Goal: Information Seeking & Learning: Check status

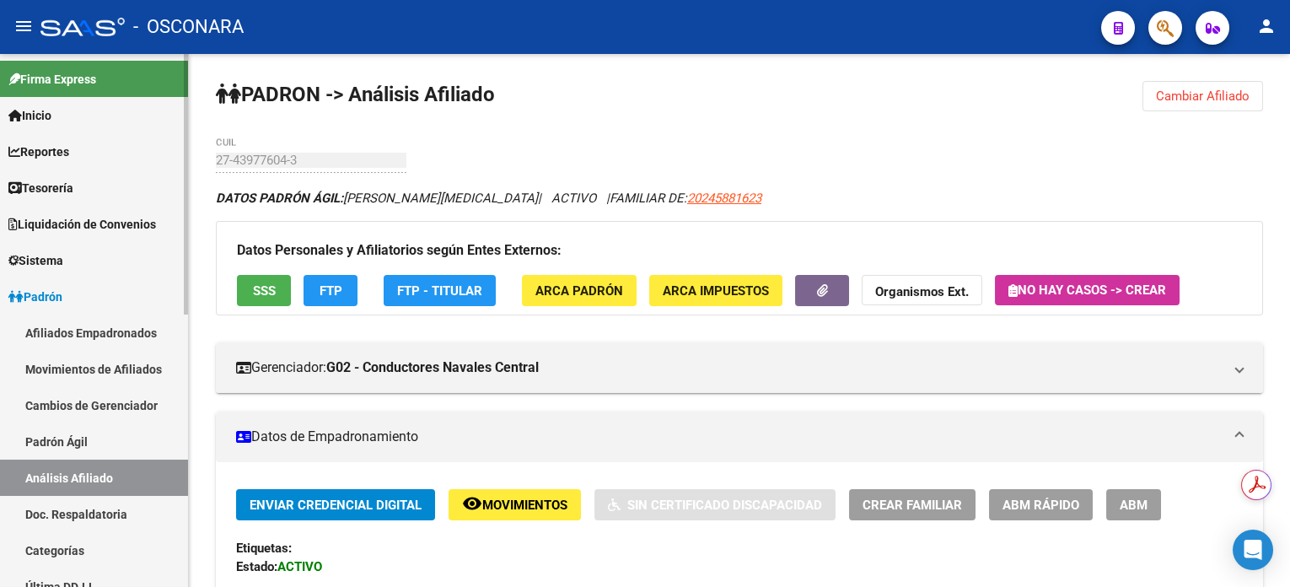
drag, startPoint x: 82, startPoint y: 518, endPoint x: 82, endPoint y: 493, distance: 25.3
click at [82, 518] on link "Doc. Respaldatoria" at bounding box center [94, 514] width 188 height 36
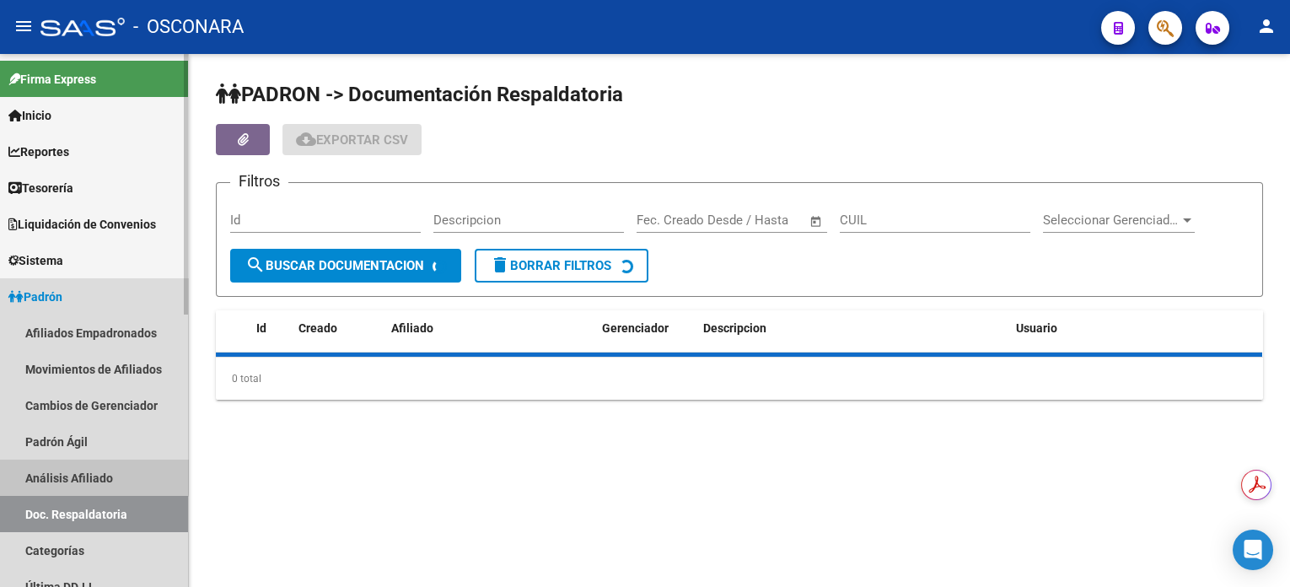
click at [80, 475] on link "Análisis Afiliado" at bounding box center [94, 477] width 188 height 36
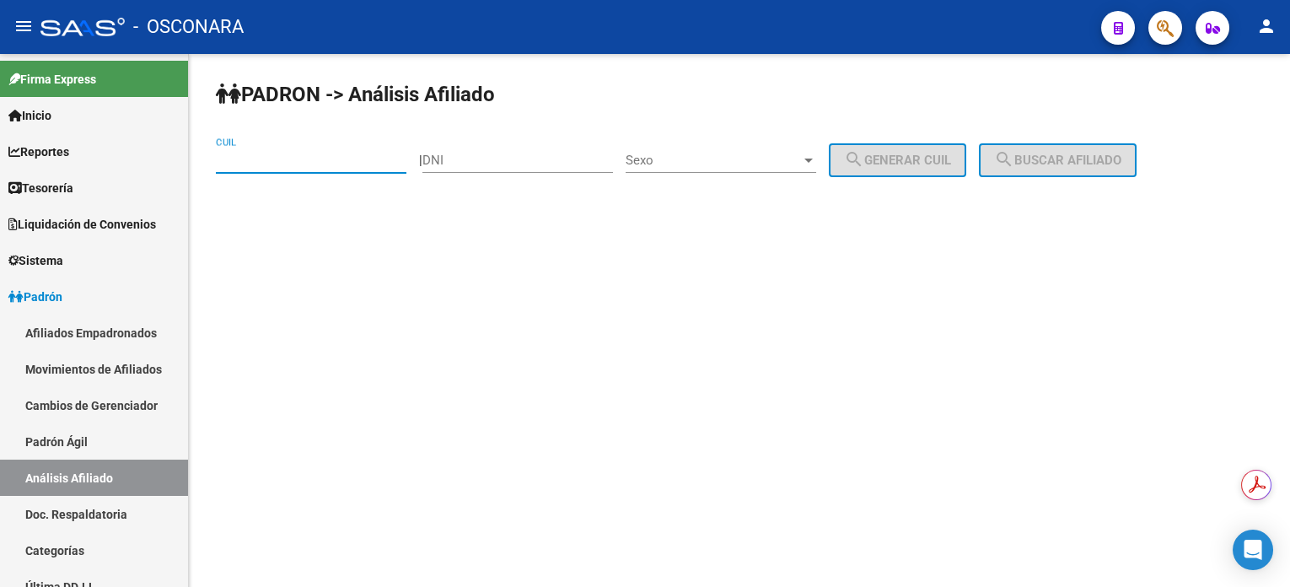
click at [362, 153] on input "CUIL" at bounding box center [311, 160] width 191 height 15
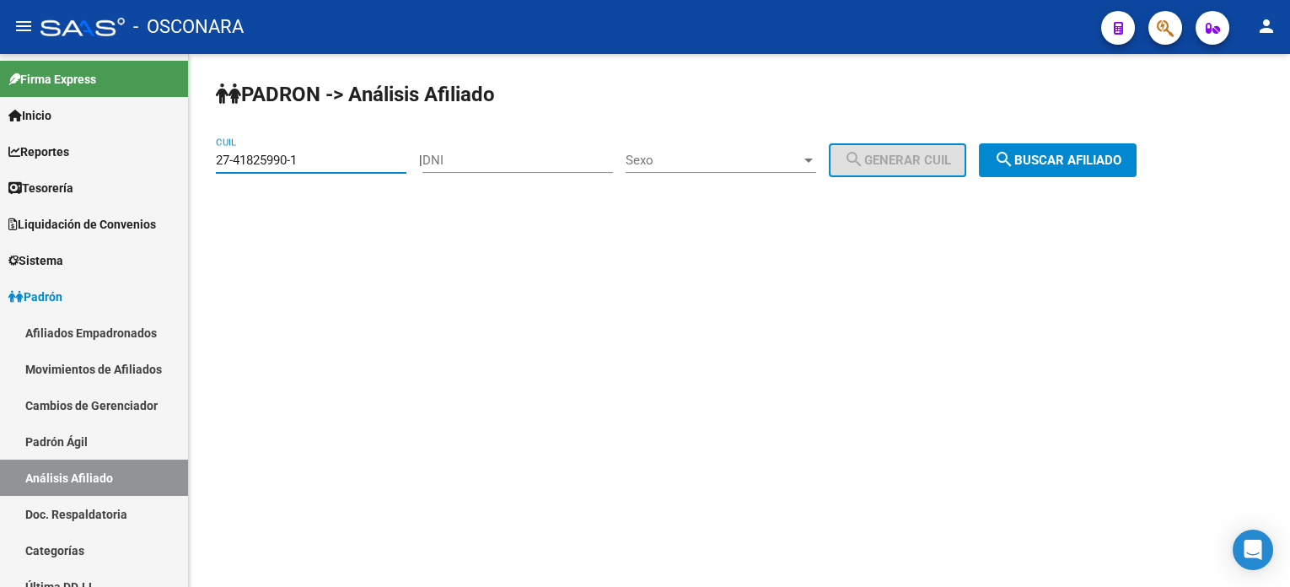
type input "27-41825990-1"
click at [1174, 170] on div "[PERSON_NAME] -> Análisis Afiliado 27-41825990-1 CUIL | DNI Sexo Sexo search Ge…" at bounding box center [739, 142] width 1101 height 177
click at [1053, 153] on span "search Buscar afiliado" at bounding box center [1057, 160] width 127 height 15
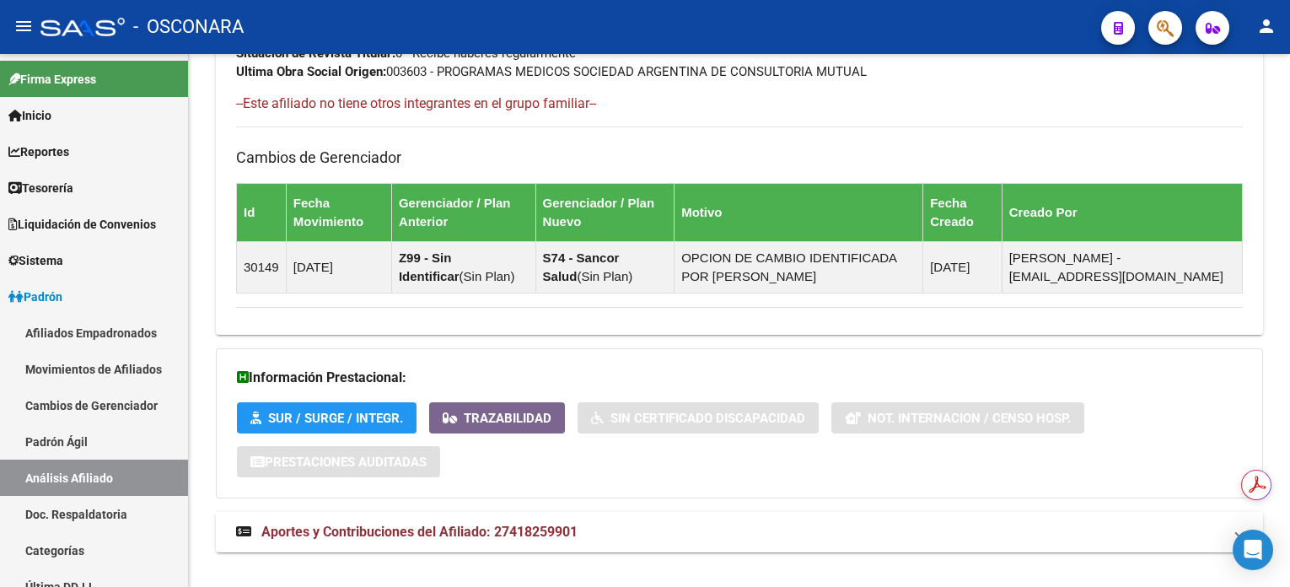
scroll to position [985, 0]
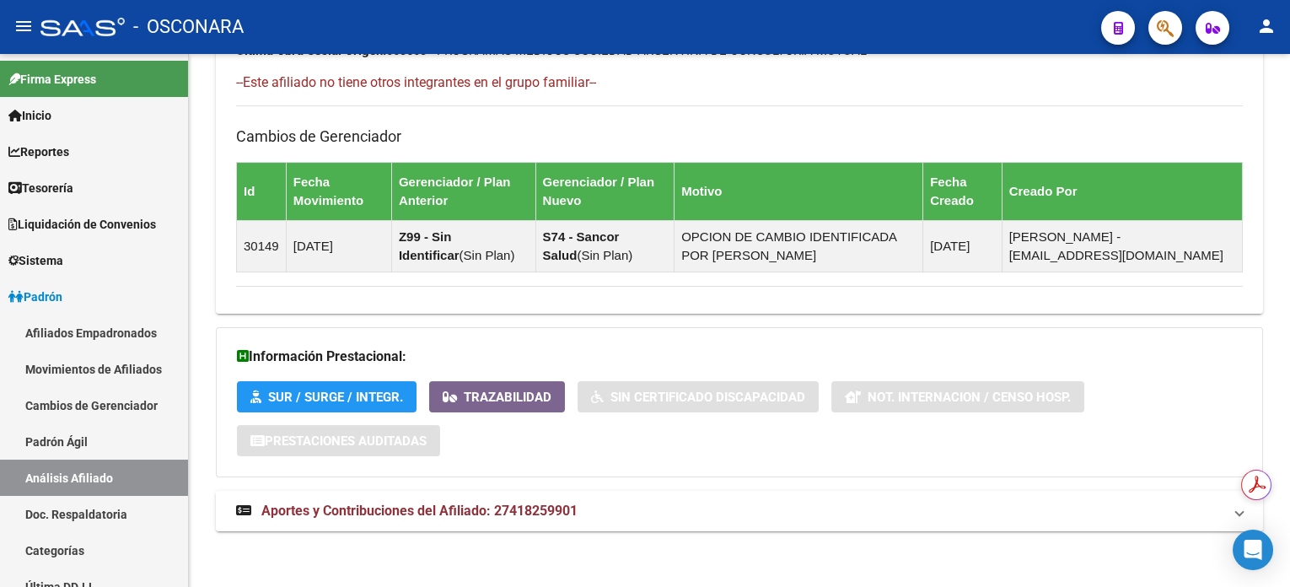
click at [472, 509] on span "Aportes y Contribuciones del Afiliado: 27418259901" at bounding box center [419, 510] width 316 height 16
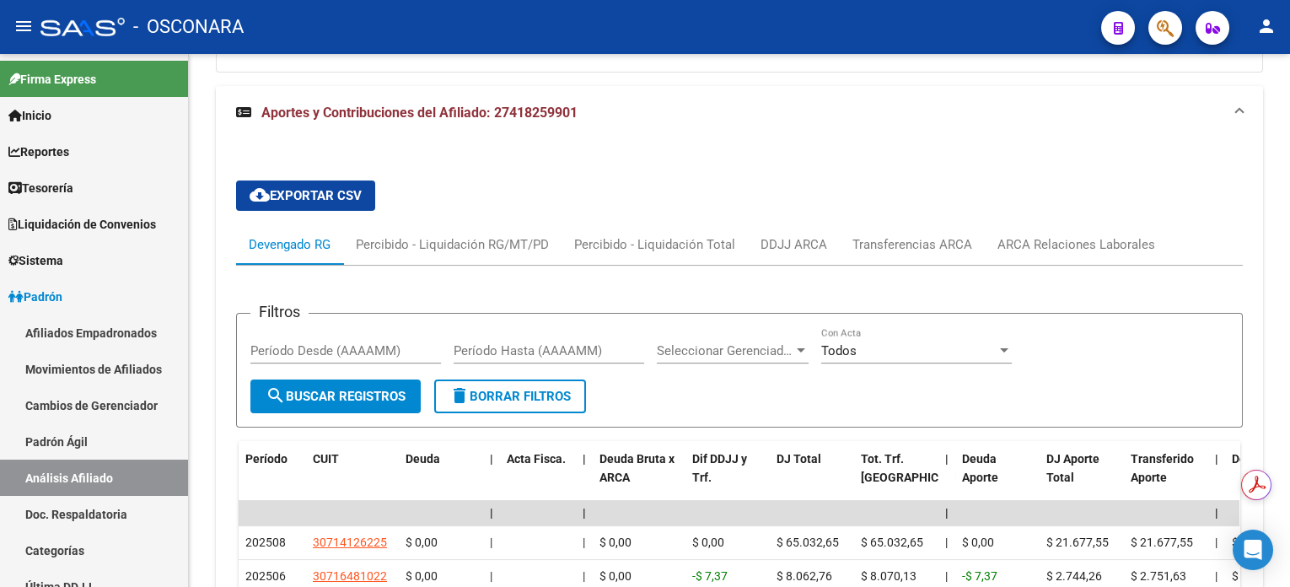
scroll to position [1378, 0]
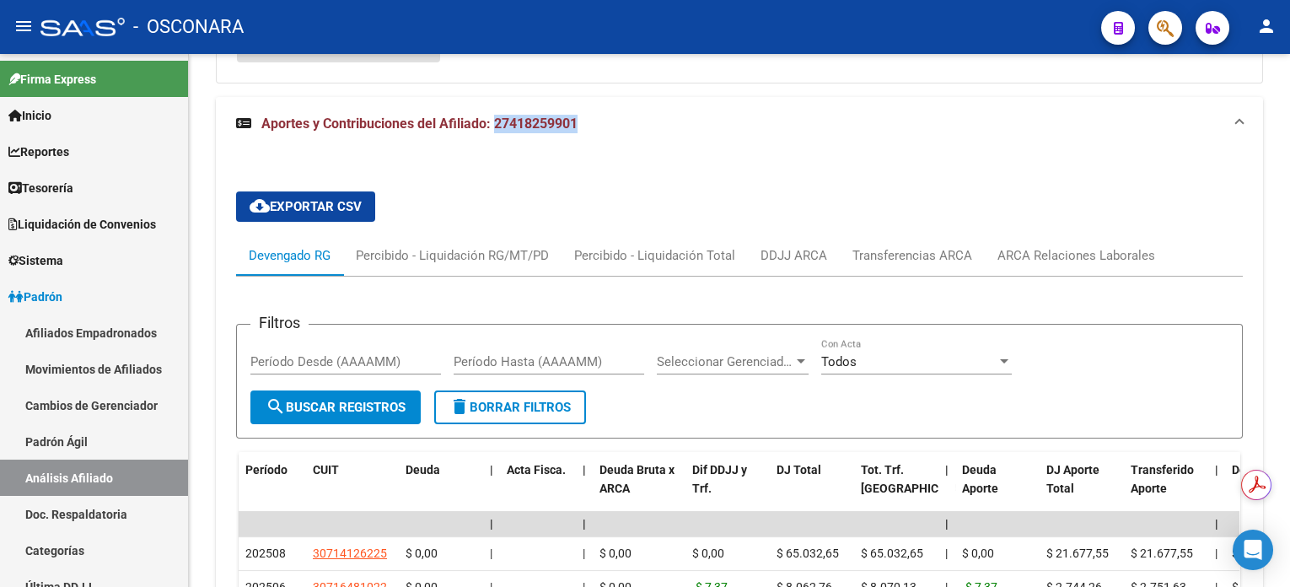
drag, startPoint x: 496, startPoint y: 125, endPoint x: 576, endPoint y: 129, distance: 80.2
click at [576, 129] on strong "Aportes y Contribuciones del Afiliado: 27418259901" at bounding box center [406, 124] width 341 height 19
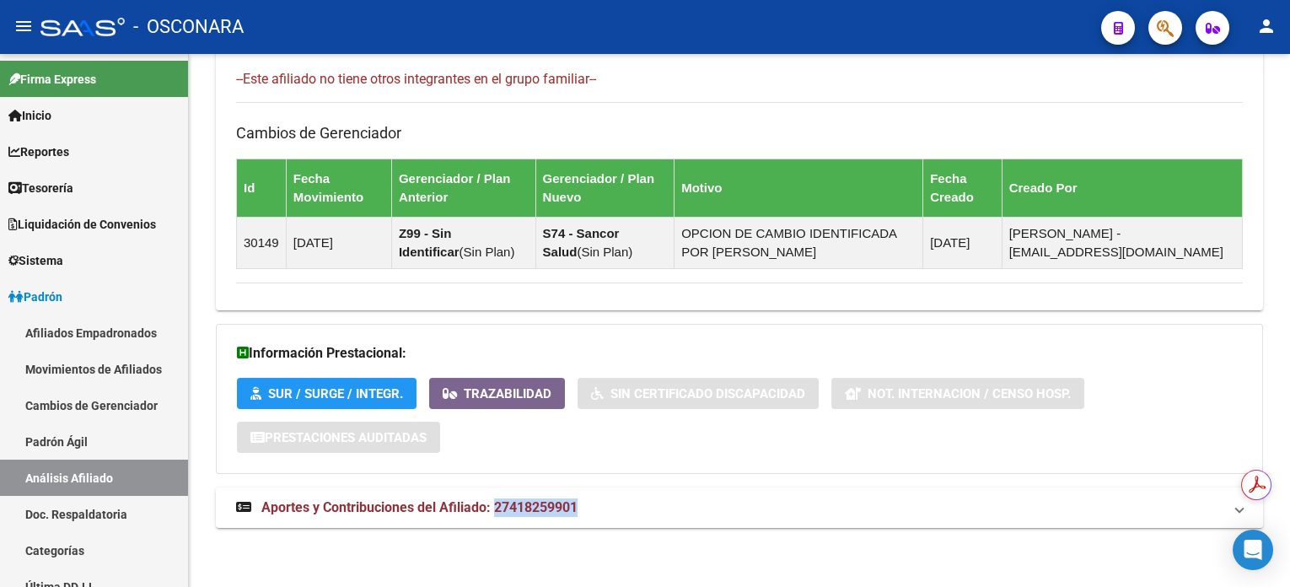
scroll to position [985, 0]
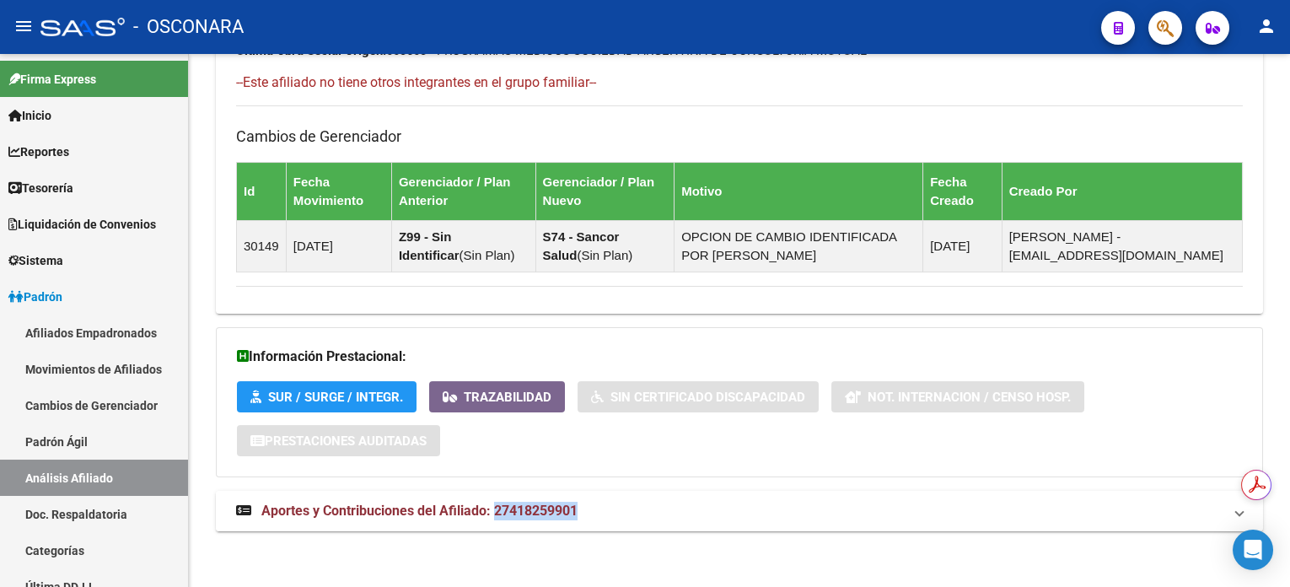
copy span "27418259901"
click at [405, 491] on mat-expansion-panel-header "Aportes y Contribuciones del Afiliado: 27418259901" at bounding box center [739, 511] width 1047 height 40
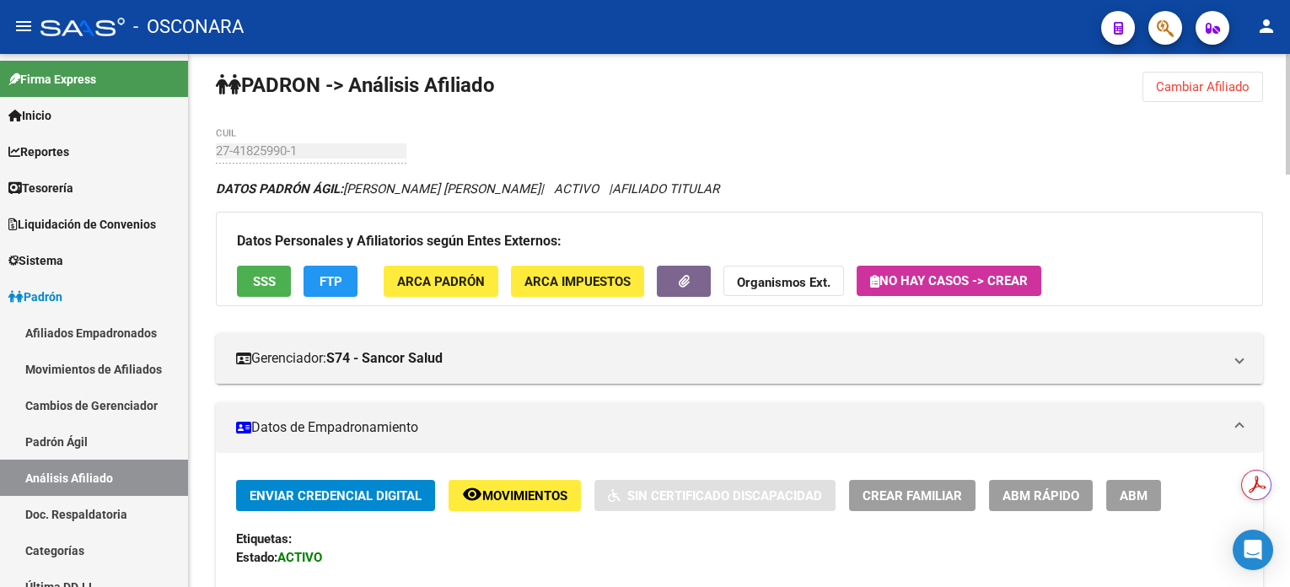
scroll to position [0, 0]
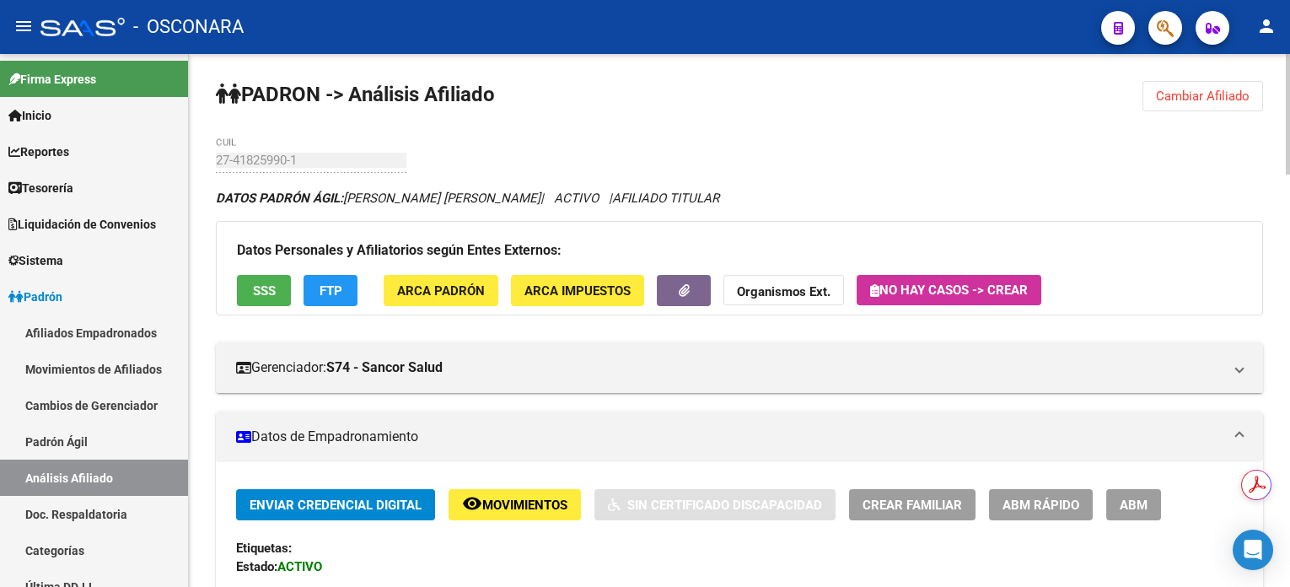
click at [1173, 96] on span "Cambiar Afiliado" at bounding box center [1203, 96] width 94 height 15
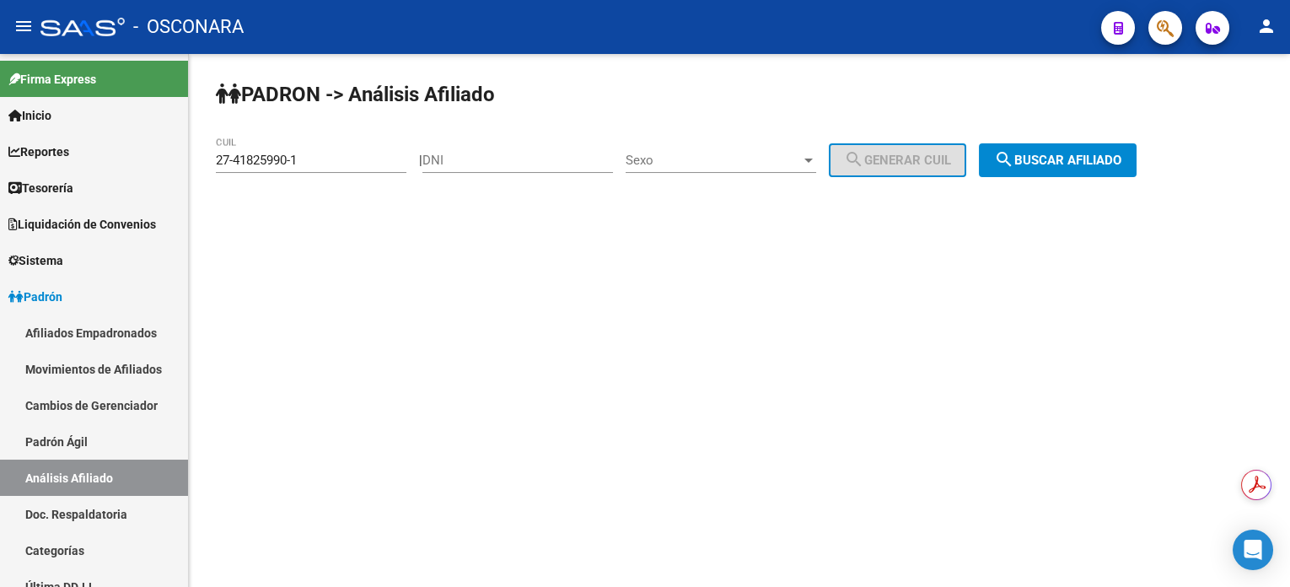
click at [493, 168] on div "DNI" at bounding box center [517, 155] width 191 height 36
paste input "35127921"
type input "35127921"
click at [685, 166] on span "Sexo" at bounding box center [713, 160] width 175 height 15
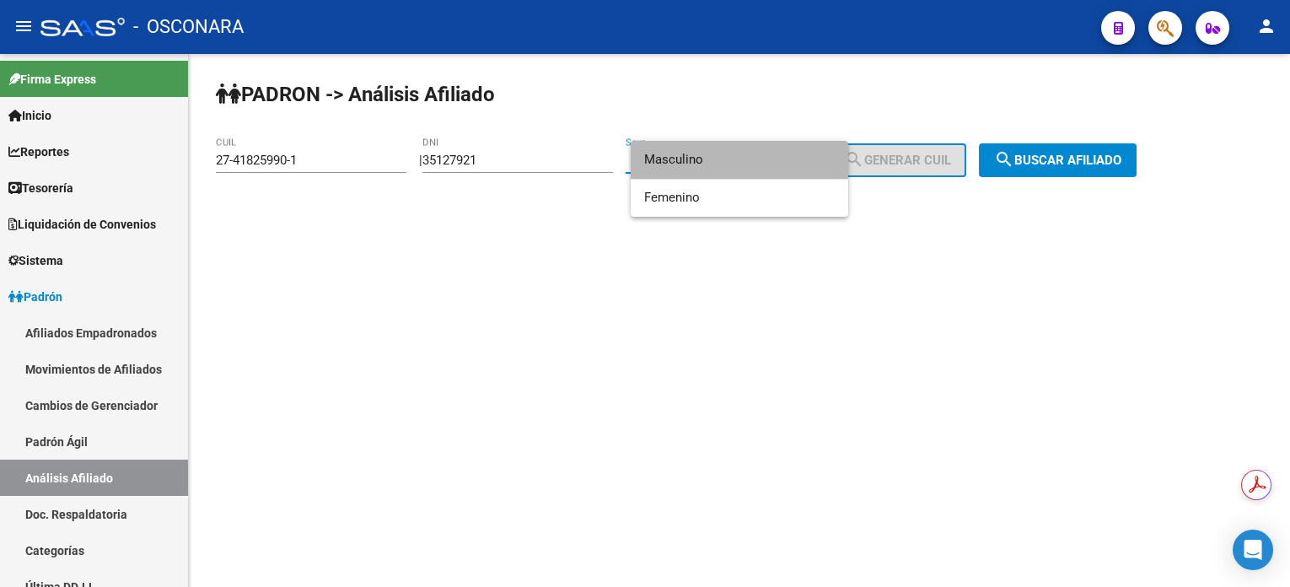
click at [739, 161] on span "Masculino" at bounding box center [739, 160] width 191 height 38
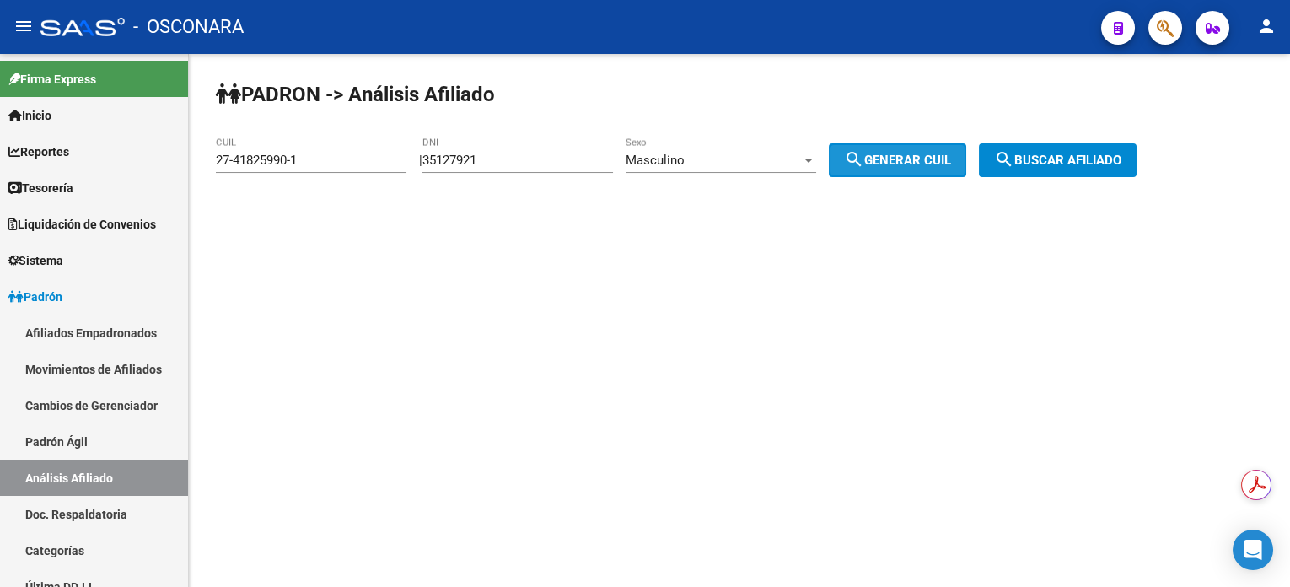
drag, startPoint x: 899, startPoint y: 151, endPoint x: 1012, endPoint y: 148, distance: 113.0
click at [900, 153] on span "search Generar CUIL" at bounding box center [897, 160] width 107 height 15
click at [1014, 159] on mat-icon "search" at bounding box center [1004, 159] width 20 height 20
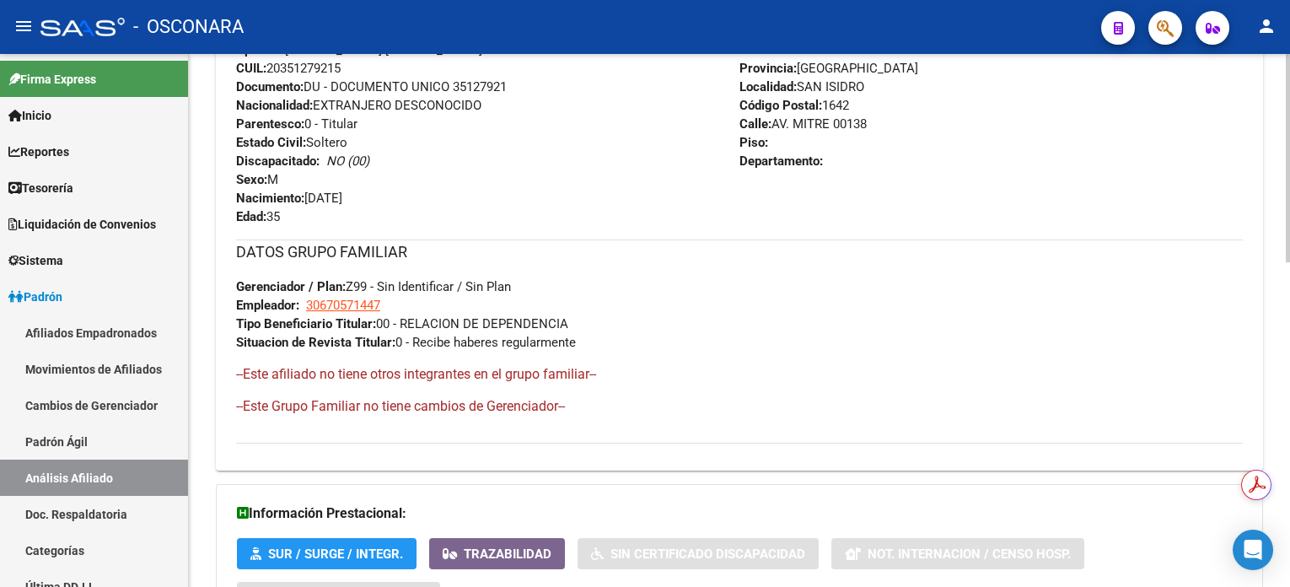
scroll to position [832, 0]
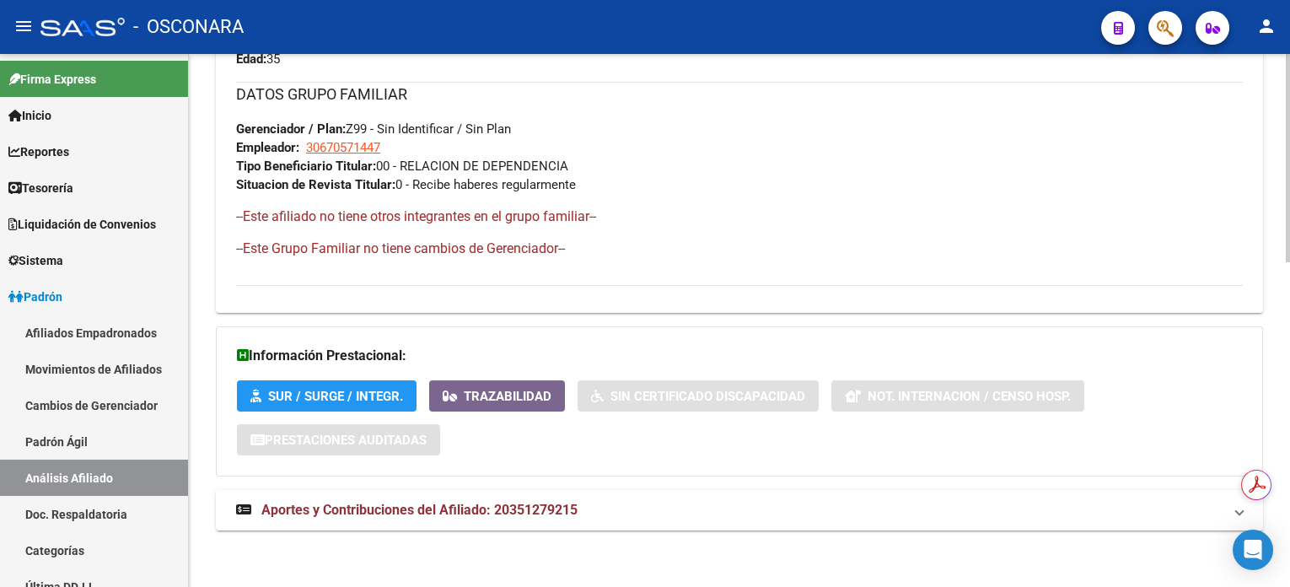
click at [441, 514] on span "Aportes y Contribuciones del Afiliado: 20351279215" at bounding box center [419, 510] width 316 height 16
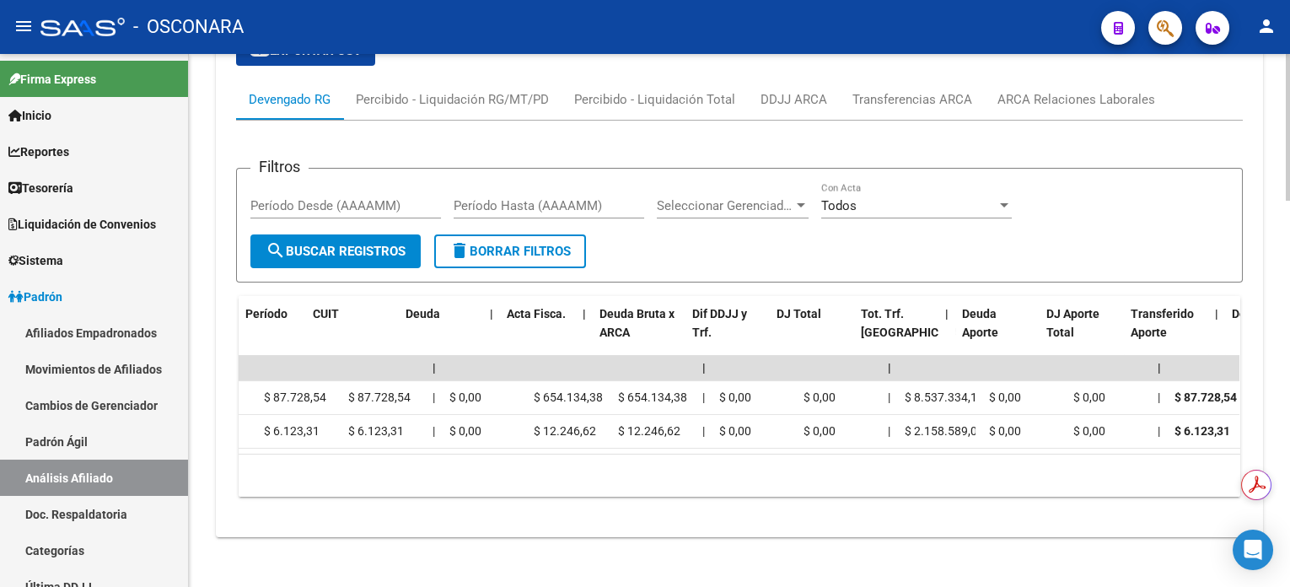
scroll to position [0, 0]
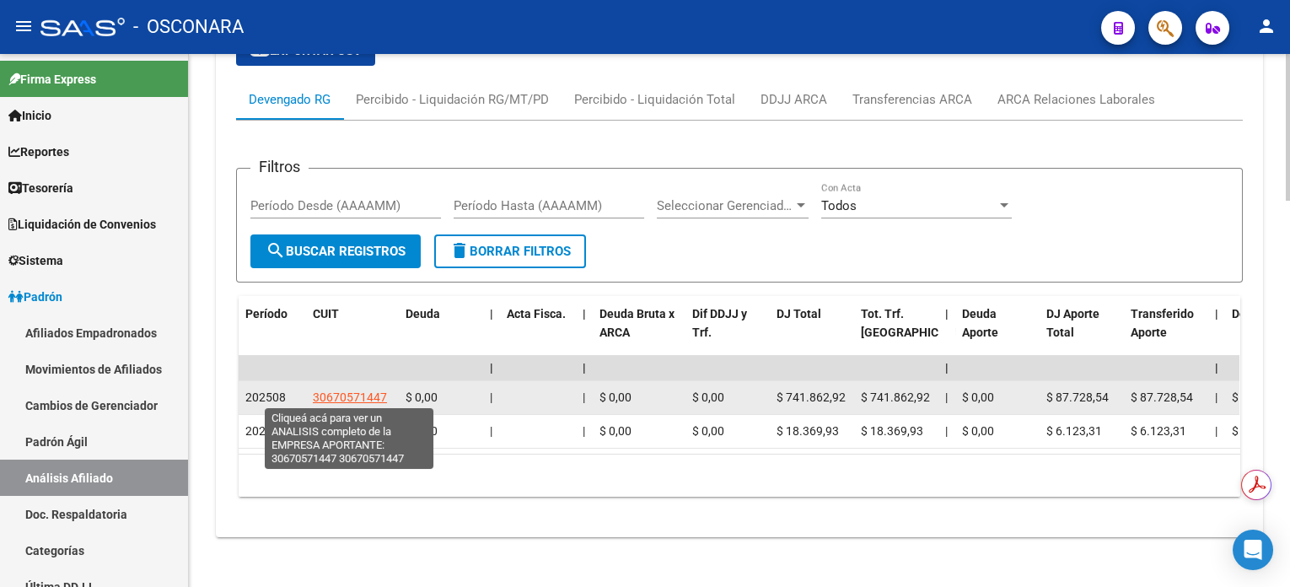
click at [351, 394] on span "30670571447" at bounding box center [350, 396] width 74 height 13
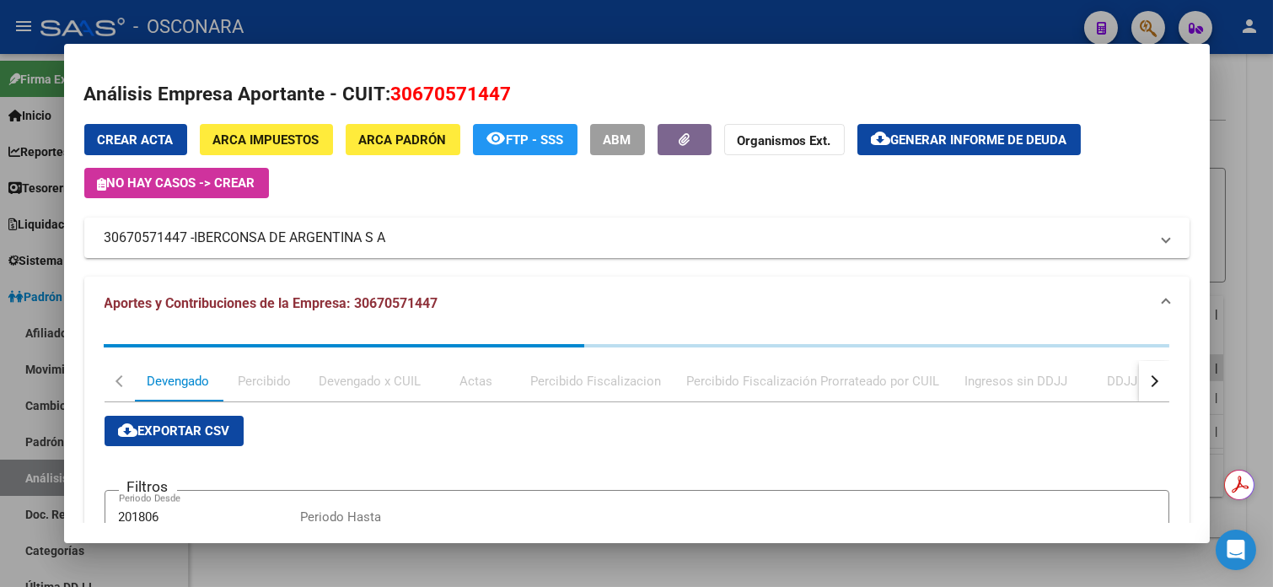
click at [1230, 185] on div at bounding box center [636, 293] width 1273 height 587
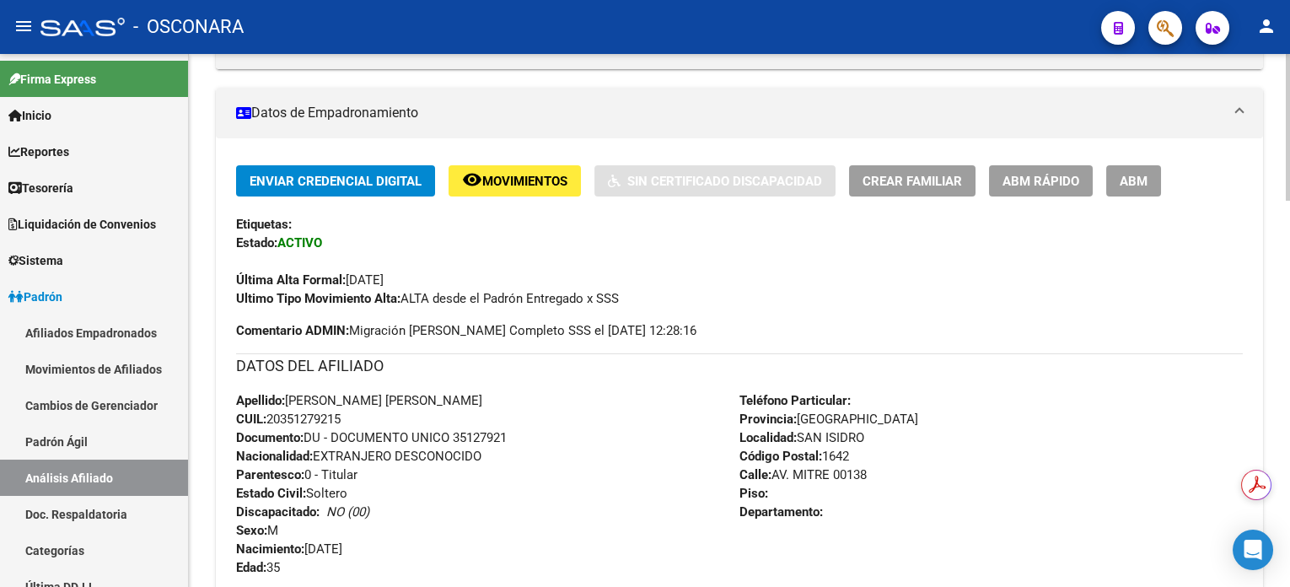
scroll to position [369, 0]
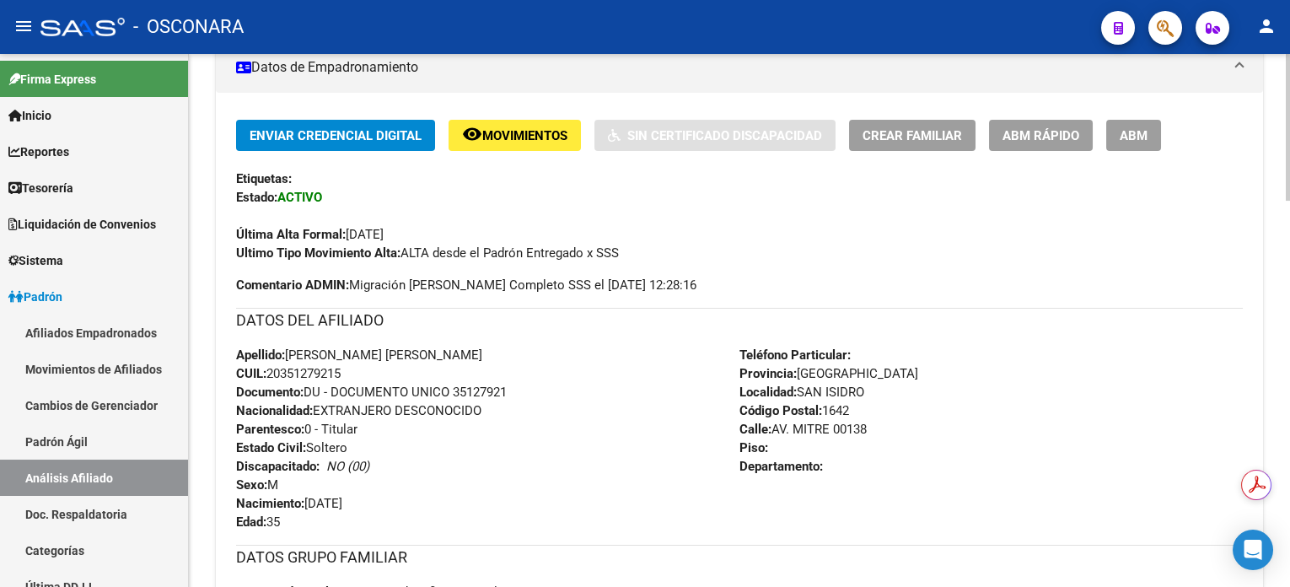
click at [299, 367] on span "CUIL: 20351279215" at bounding box center [288, 373] width 105 height 15
copy span "20351279215"
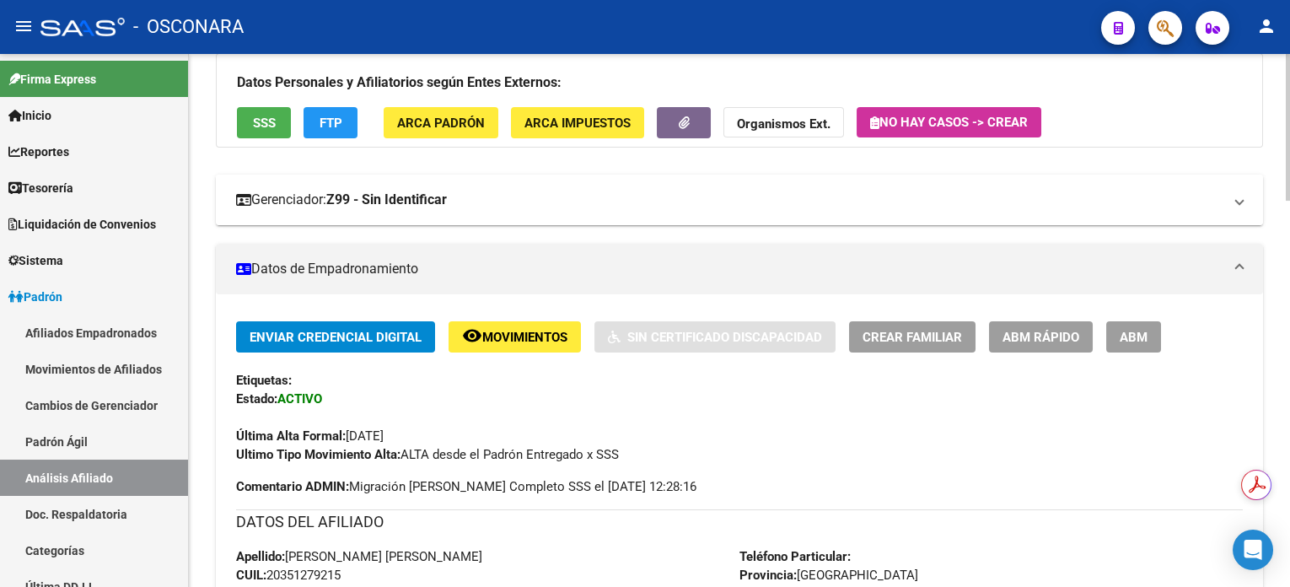
scroll to position [0, 0]
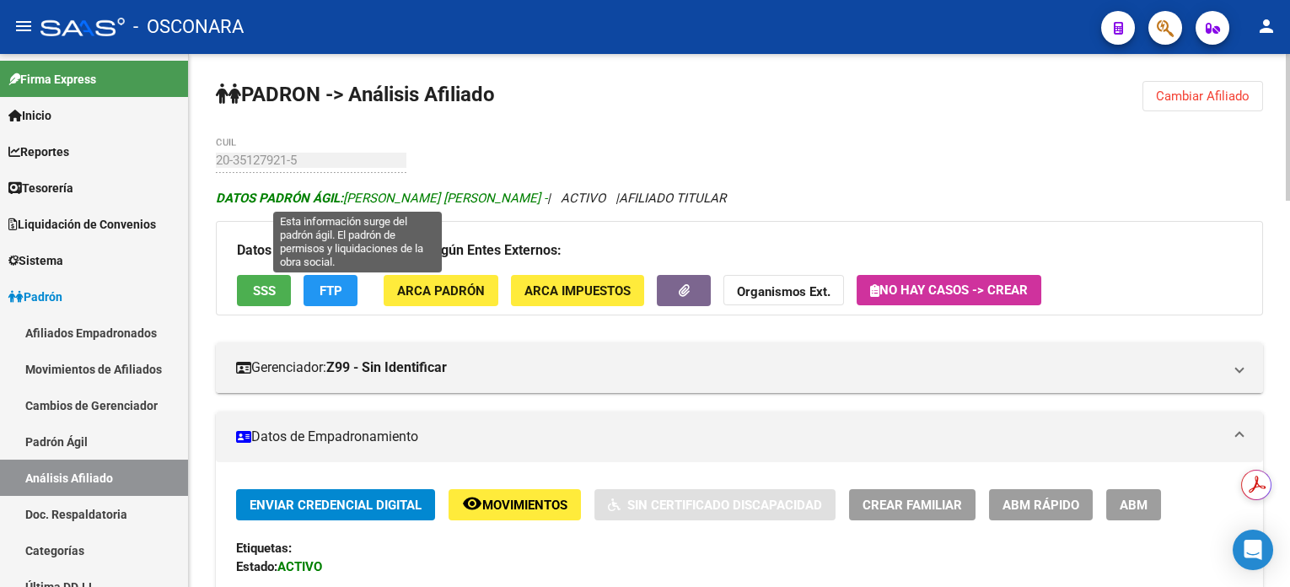
drag, startPoint x: 348, startPoint y: 192, endPoint x: 486, endPoint y: 196, distance: 138.3
click at [486, 196] on span "DATOS [PERSON_NAME]: [PERSON_NAME] [PERSON_NAME] -" at bounding box center [381, 198] width 331 height 15
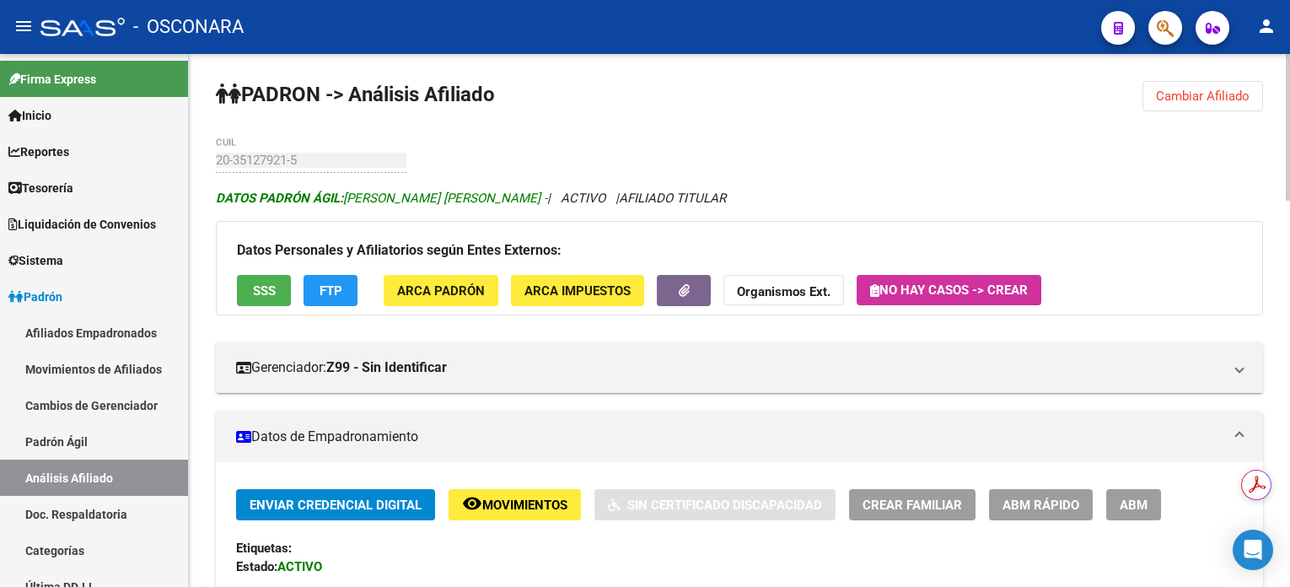
copy span "[PERSON_NAME] [PERSON_NAME]"
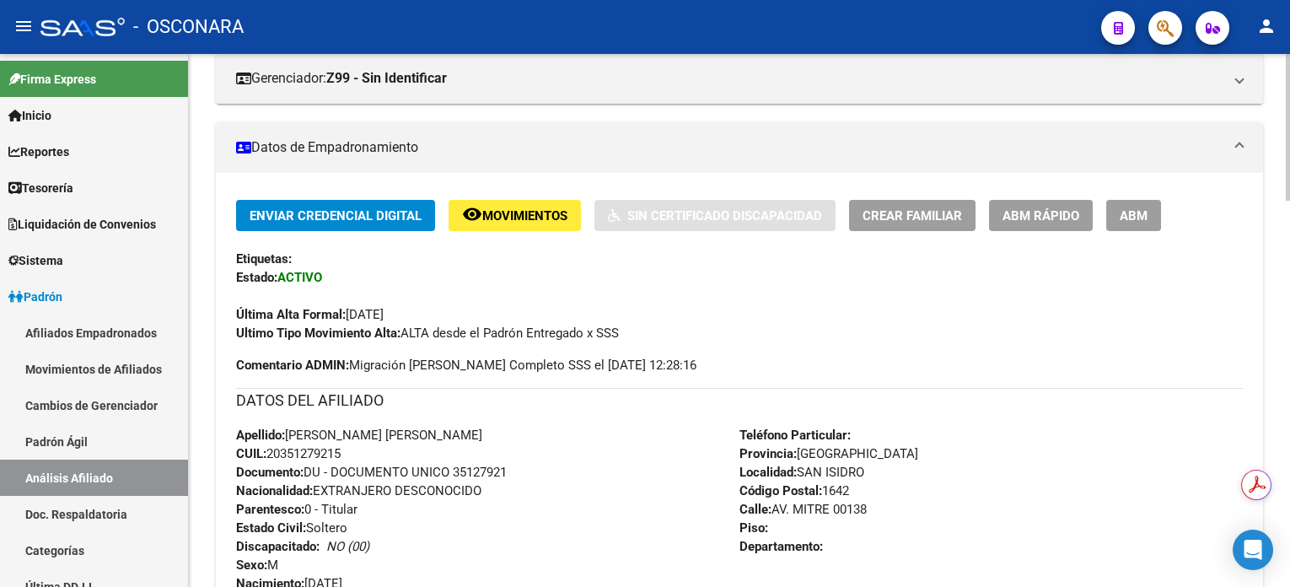
scroll to position [449, 0]
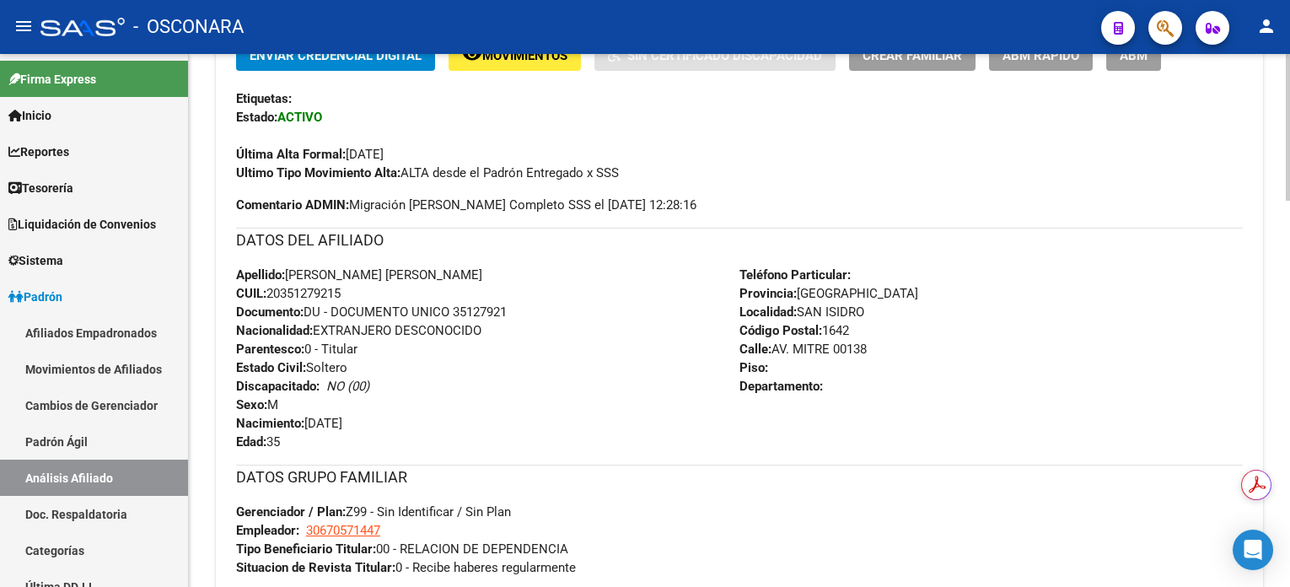
click at [476, 305] on span "Documento: DU - DOCUMENTO UNICO 35127921" at bounding box center [371, 311] width 271 height 15
copy span "35127921"
click at [333, 290] on span "CUIL: 20351279215" at bounding box center [288, 293] width 105 height 15
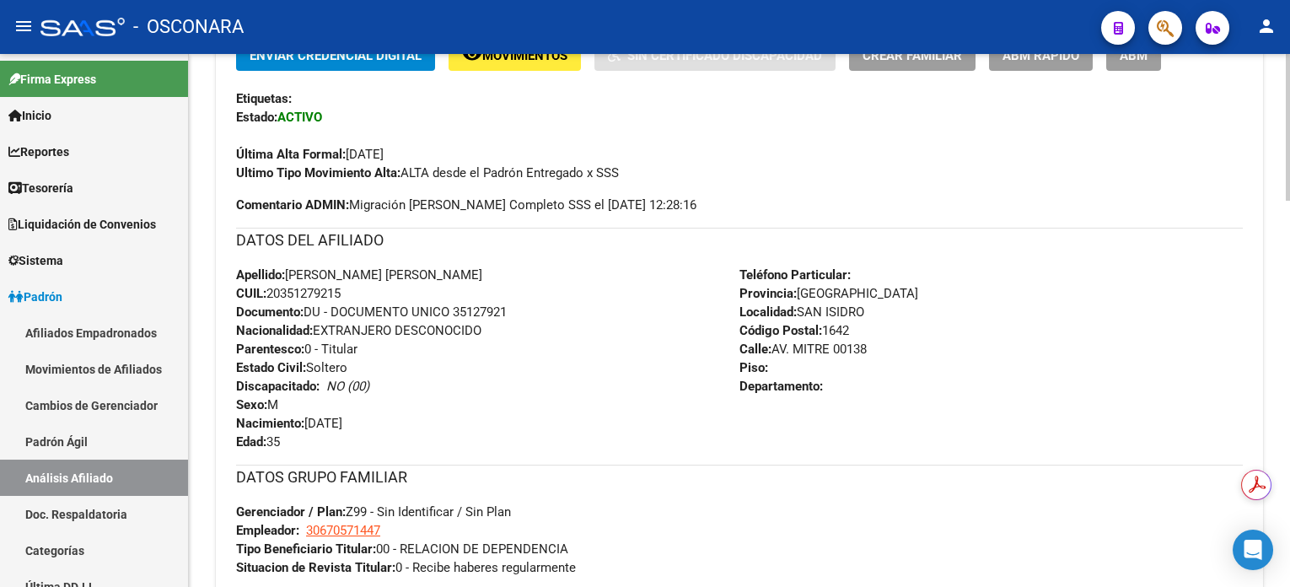
copy span "20351279215"
drag, startPoint x: 290, startPoint y: 267, endPoint x: 448, endPoint y: 265, distance: 157.7
click at [448, 266] on div "Apellido: [PERSON_NAME] [PERSON_NAME] CUIL: 20351279215 Documento: DU - DOCUMEN…" at bounding box center [487, 358] width 503 height 185
copy span "[PERSON_NAME] [PERSON_NAME]"
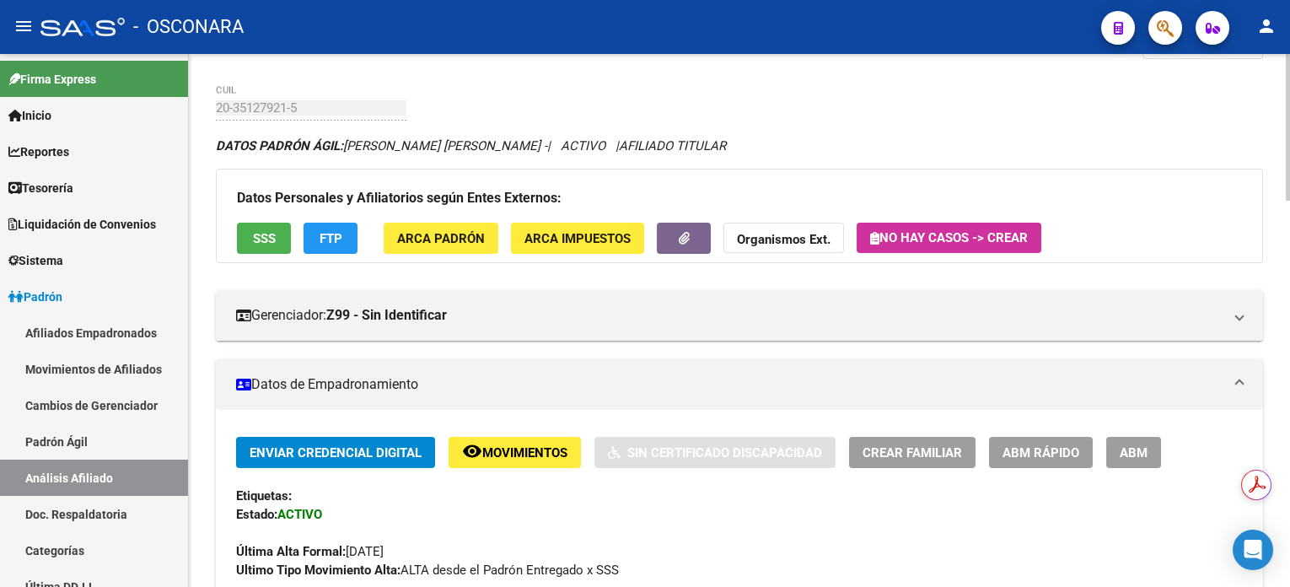
scroll to position [0, 0]
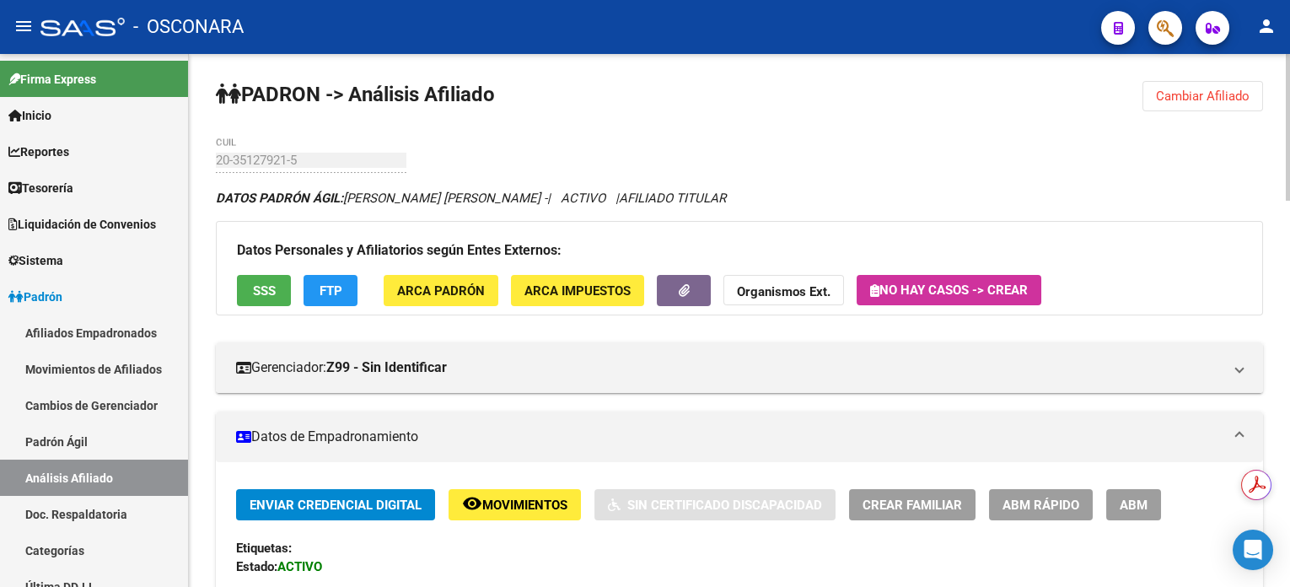
click at [1234, 86] on button "Cambiar Afiliado" at bounding box center [1202, 96] width 121 height 30
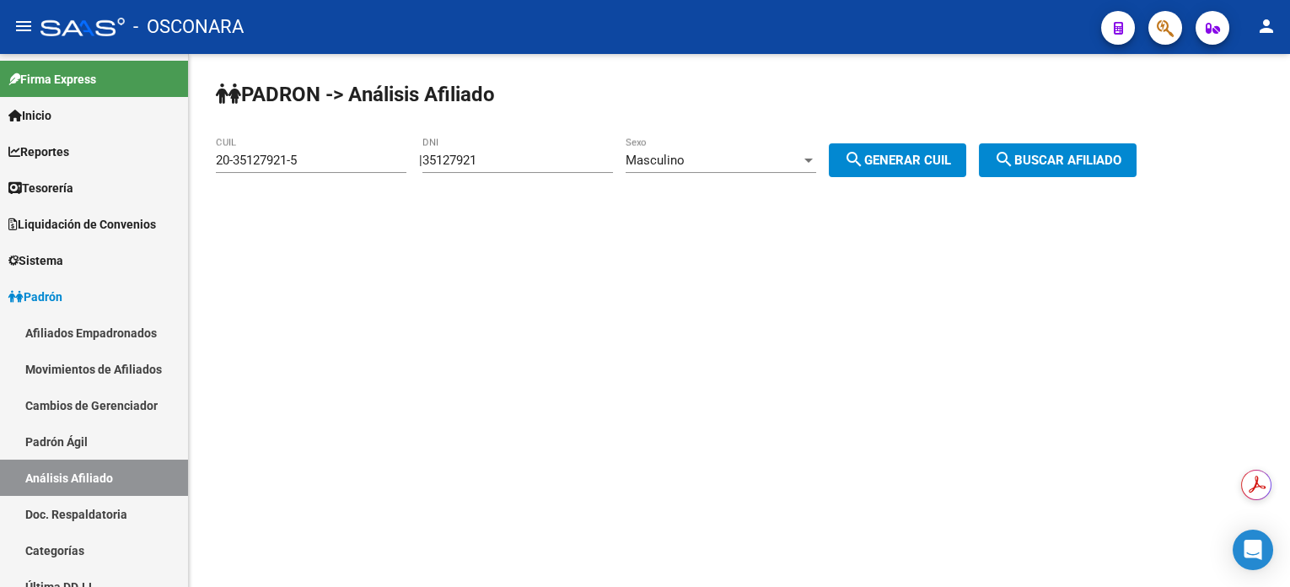
click at [384, 157] on input "20-35127921-5" at bounding box center [311, 160] width 191 height 15
drag, startPoint x: 378, startPoint y: 158, endPoint x: 217, endPoint y: 176, distance: 162.0
click at [217, 176] on div "20-35127921-5 CUIL" at bounding box center [311, 163] width 191 height 52
paste input "7-93867270-4"
type input "27-93867270-4"
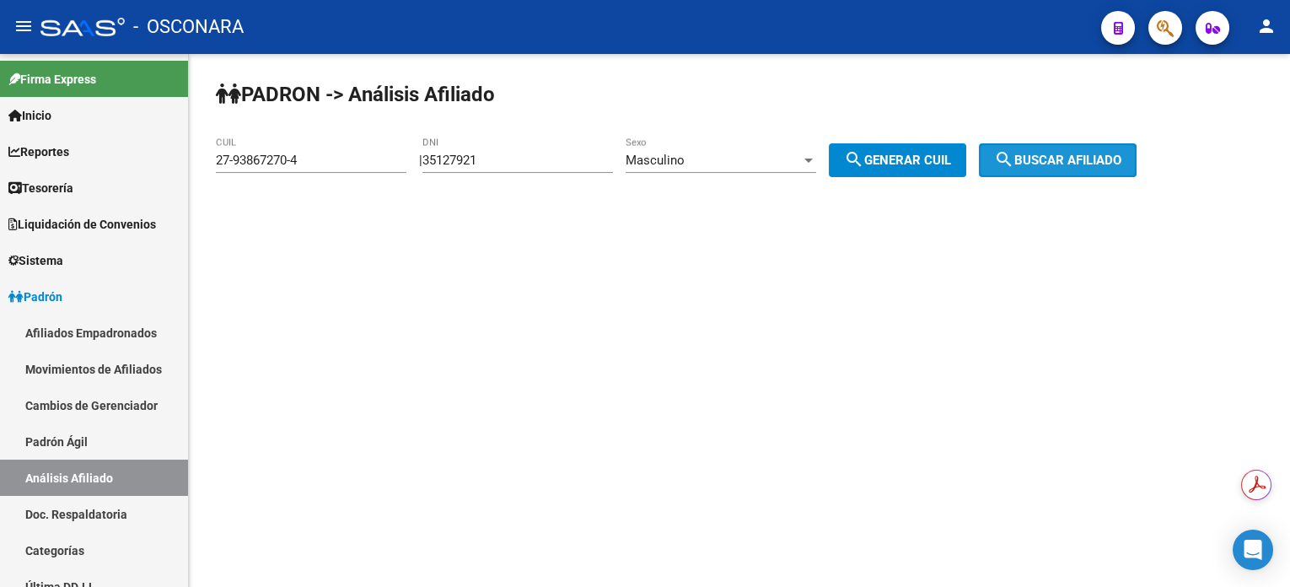
click at [1014, 162] on mat-icon "search" at bounding box center [1004, 159] width 20 height 20
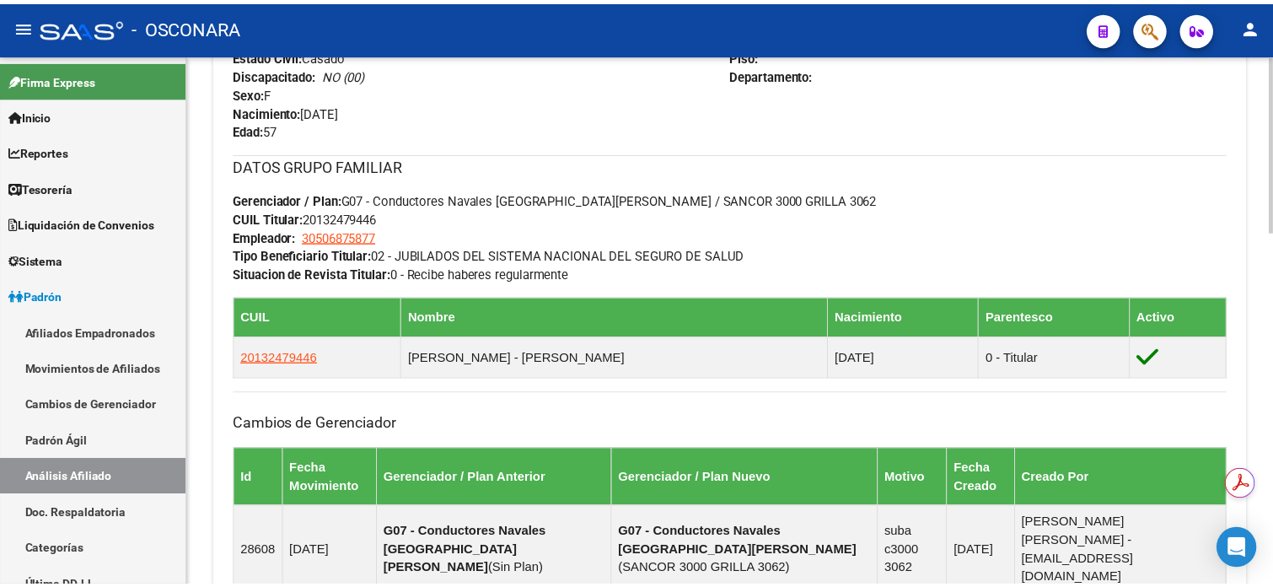
scroll to position [787, 0]
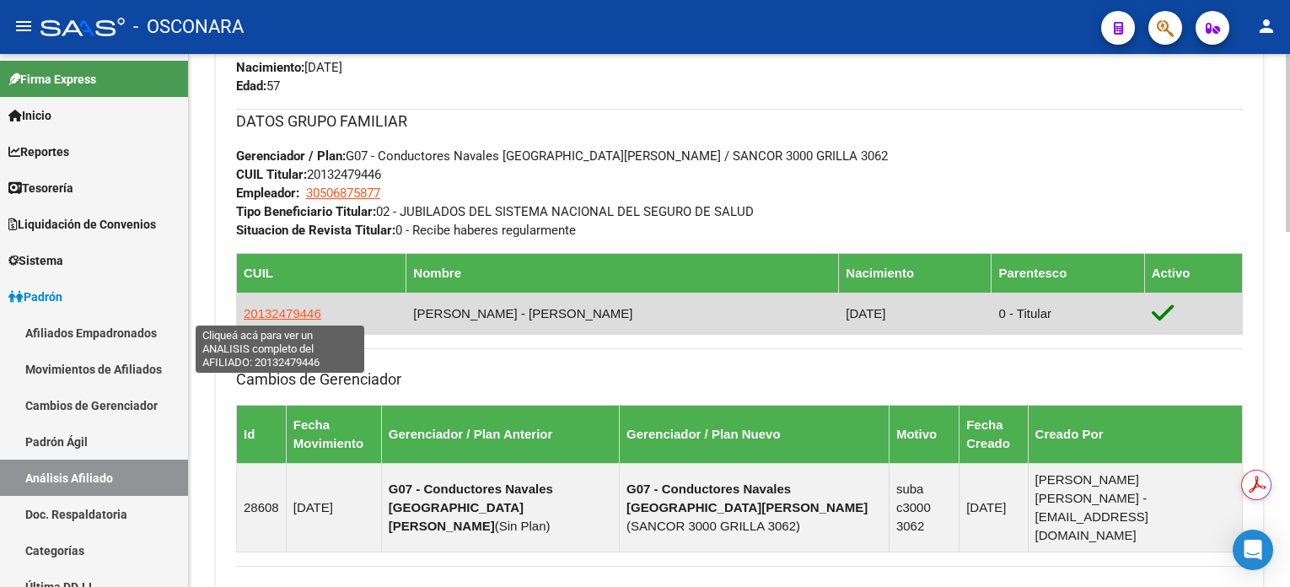
click at [308, 308] on span "20132479446" at bounding box center [283, 313] width 78 height 14
type textarea "20132479446"
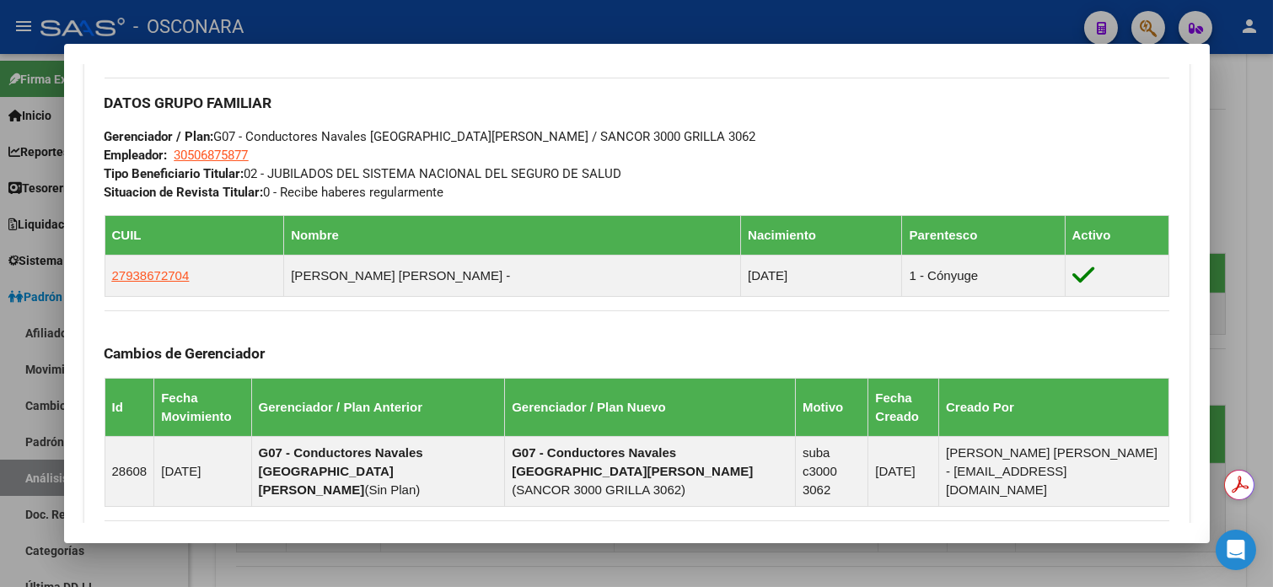
scroll to position [1044, 0]
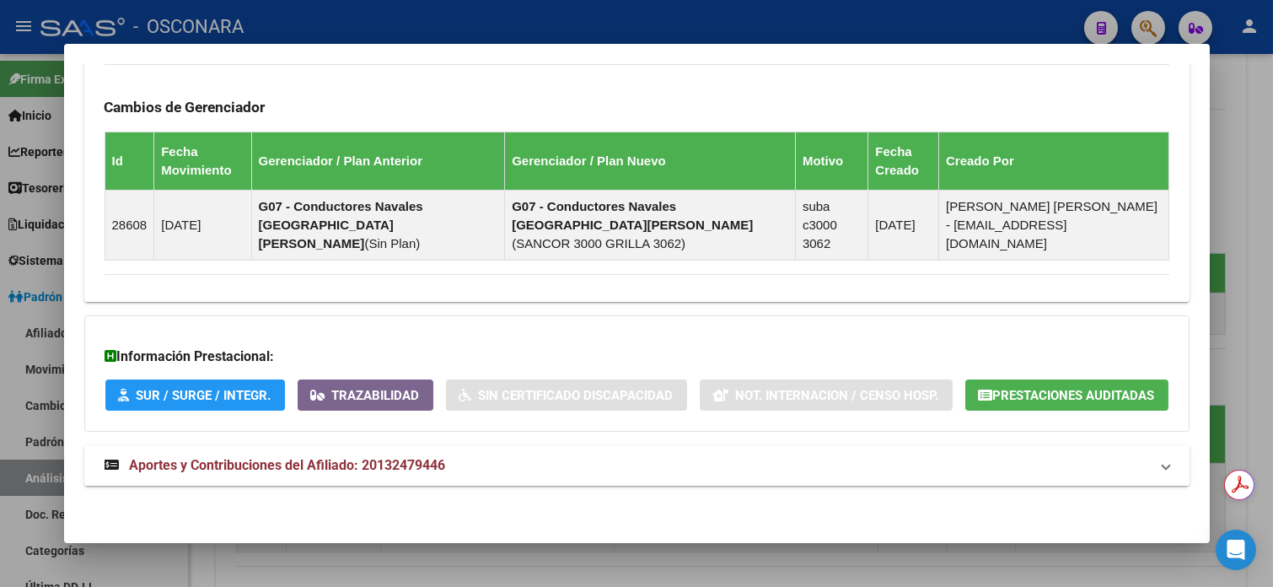
click at [381, 461] on span "Aportes y Contribuciones del Afiliado: 20132479446" at bounding box center [288, 465] width 316 height 16
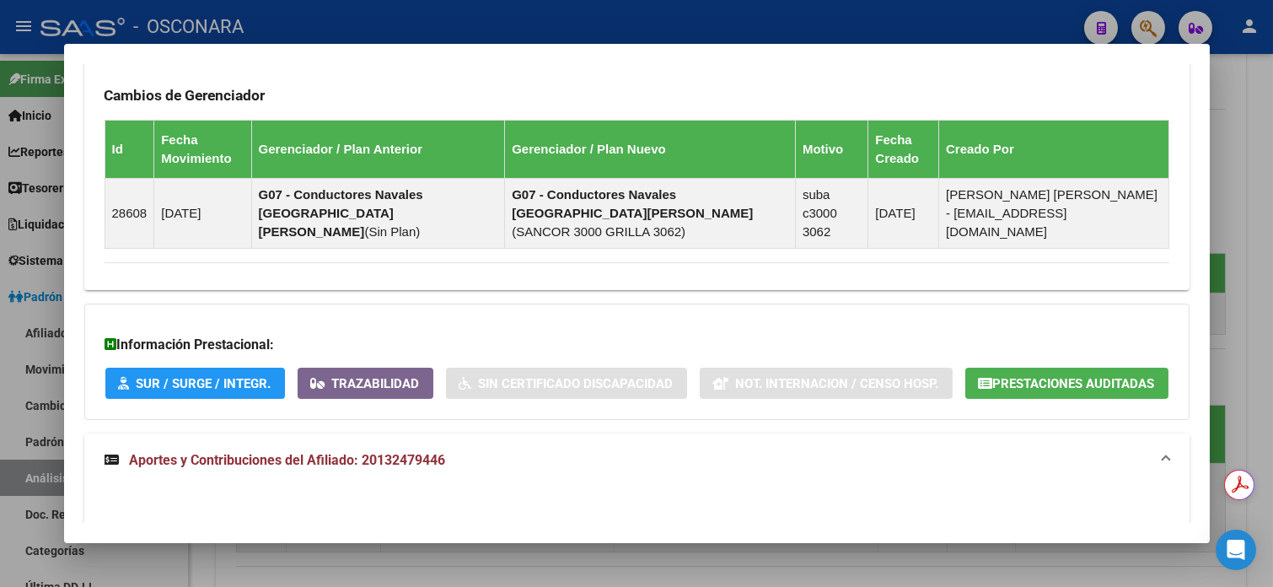
scroll to position [1269, 0]
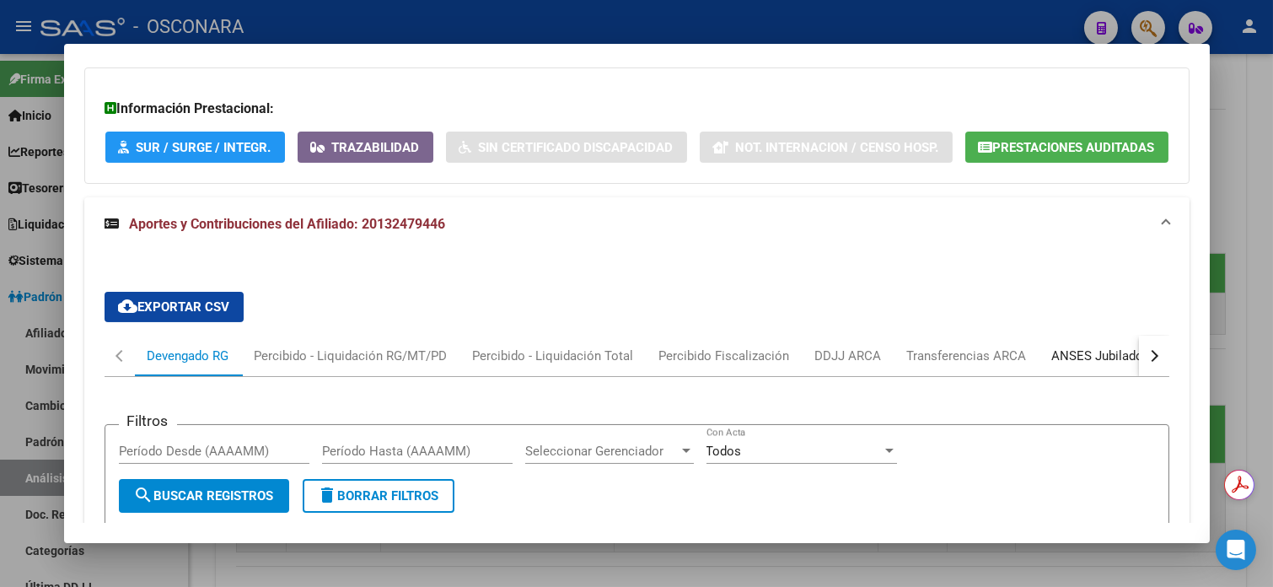
click at [1066, 365] on div "ANSES Jubilados" at bounding box center [1101, 355] width 99 height 19
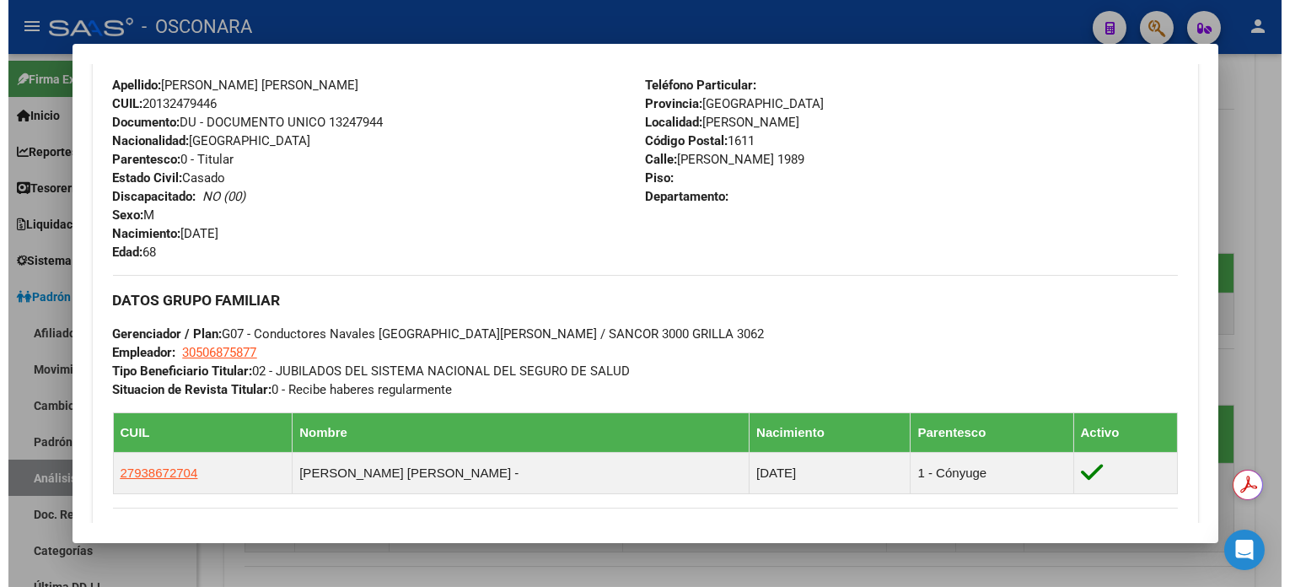
scroll to position [369, 0]
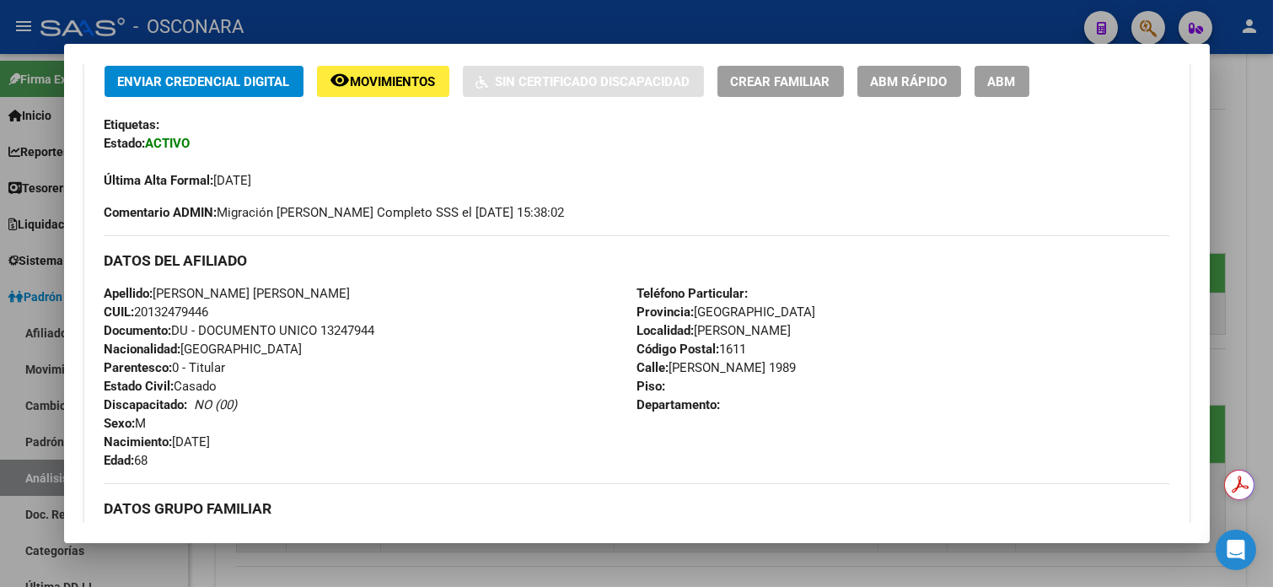
click at [139, 323] on strong "Documento:" at bounding box center [138, 330] width 67 height 15
click at [170, 317] on span "CUIL: 20132479446" at bounding box center [157, 311] width 105 height 15
copy span "20132479446"
click at [1270, 136] on div at bounding box center [636, 293] width 1273 height 587
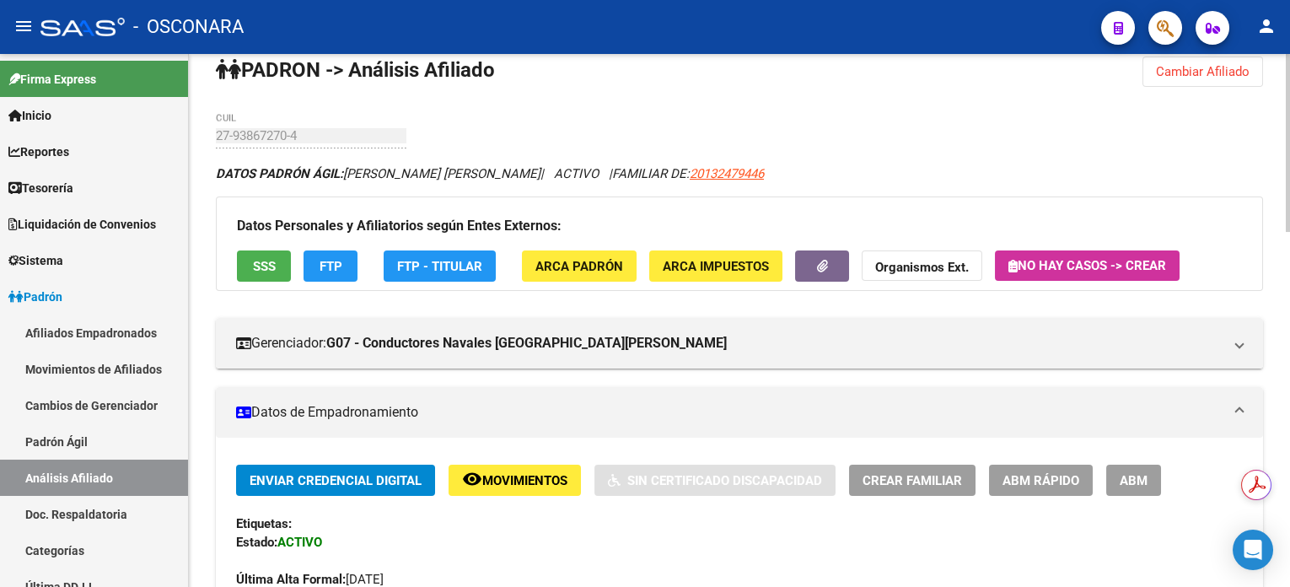
scroll to position [0, 0]
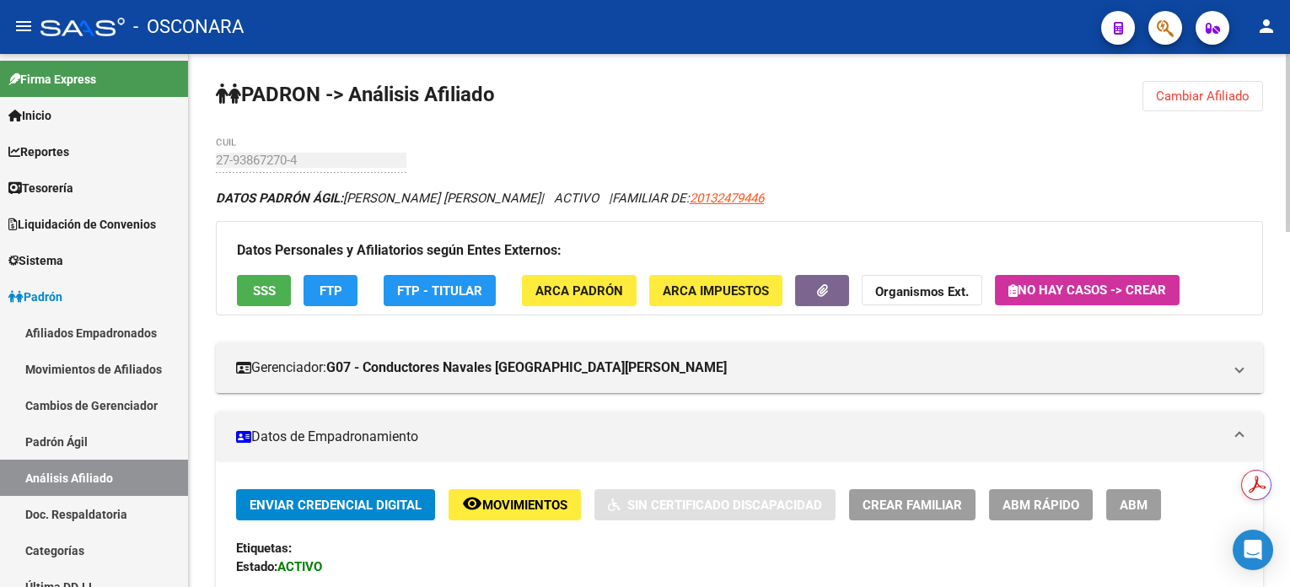
click at [1189, 96] on span "Cambiar Afiliado" at bounding box center [1203, 96] width 94 height 15
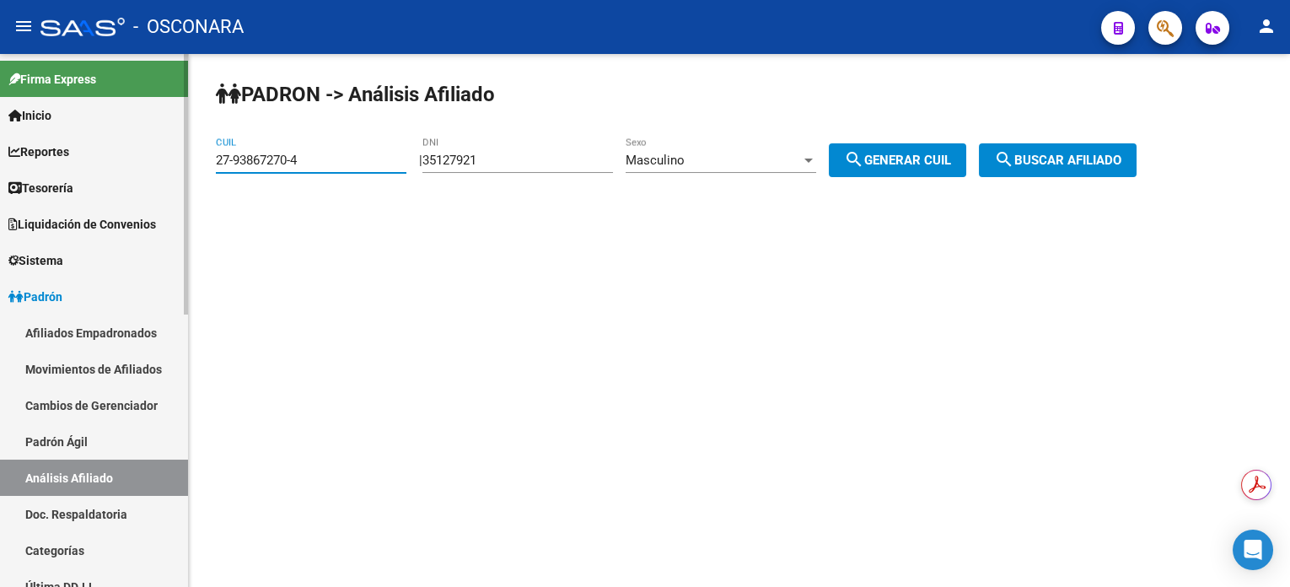
drag, startPoint x: 324, startPoint y: 153, endPoint x: 176, endPoint y: 152, distance: 147.5
click at [176, 152] on mat-sidenav-container "Firma Express Inicio Calendario SSS Instructivos Contacto OS Reportes Tablero d…" at bounding box center [645, 320] width 1290 height 533
paste input "0-47413265-0"
type input "20-47413265-0"
click at [1014, 166] on mat-icon "search" at bounding box center [1004, 159] width 20 height 20
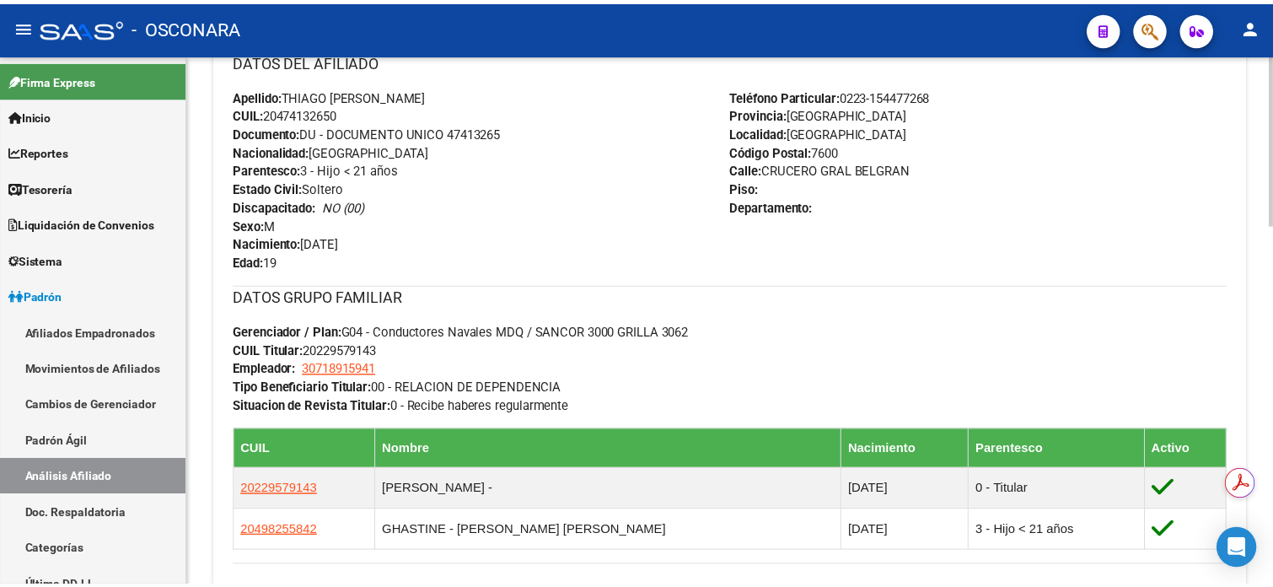
scroll to position [899, 0]
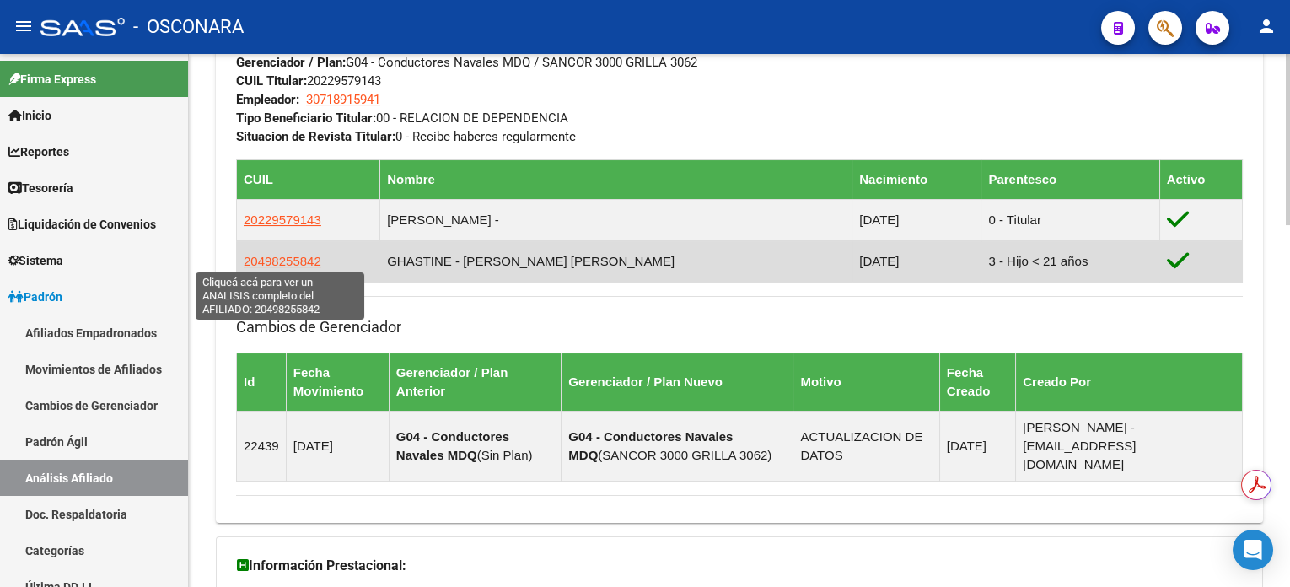
click at [273, 254] on span "20498255842" at bounding box center [283, 261] width 78 height 14
type textarea "20498255842"
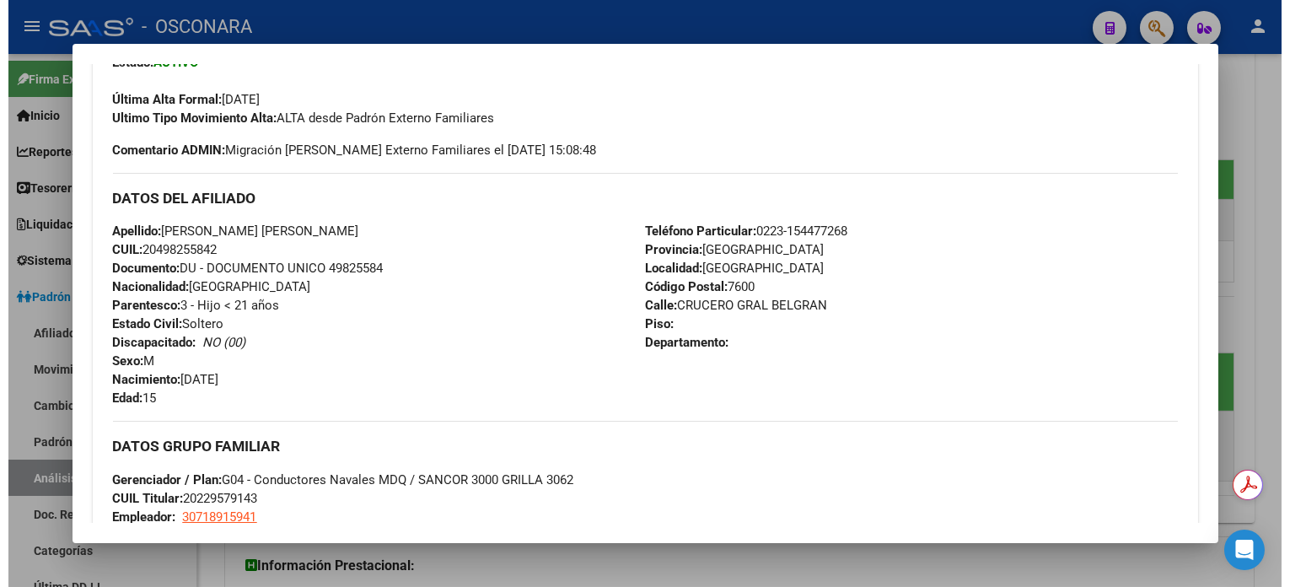
scroll to position [456, 0]
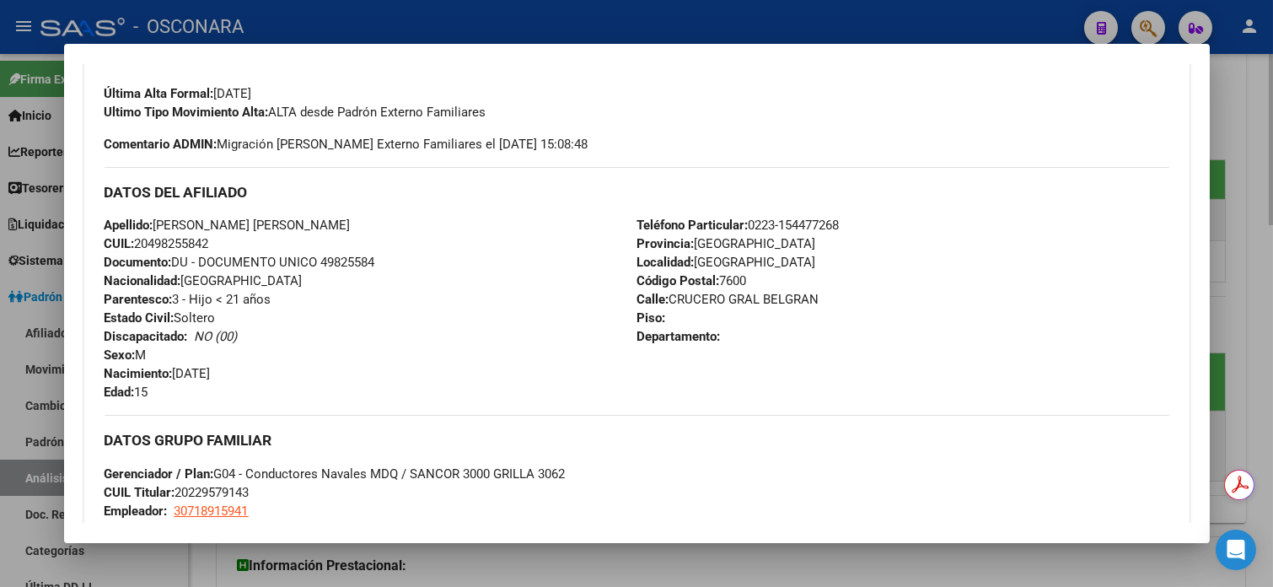
click at [1246, 142] on div at bounding box center [636, 293] width 1273 height 587
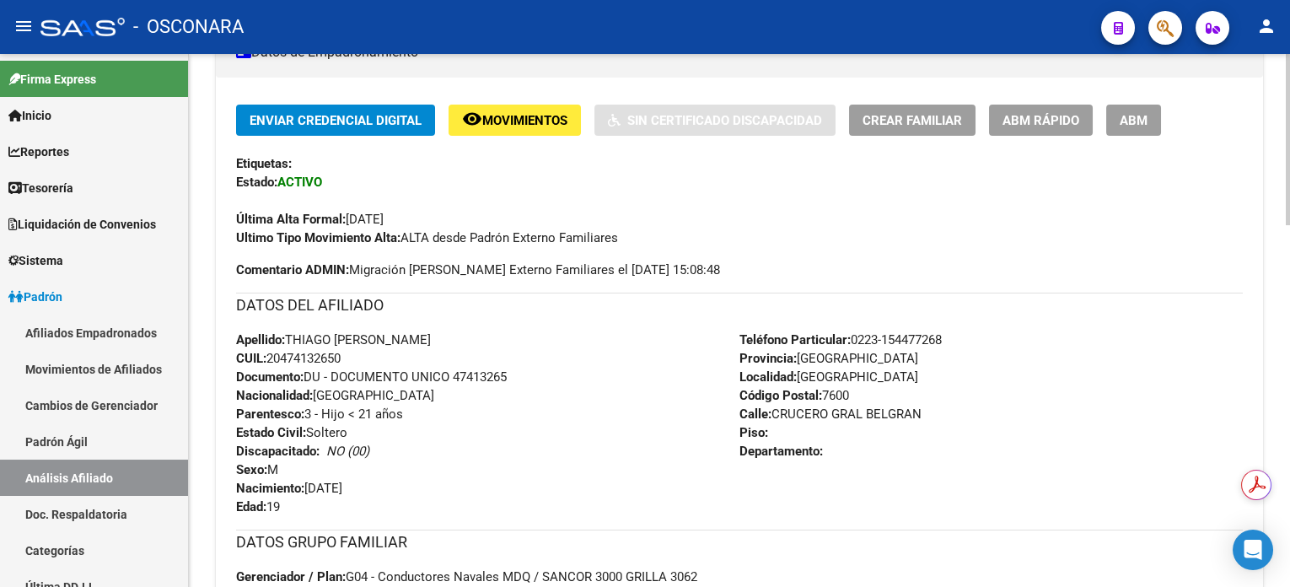
scroll to position [337, 0]
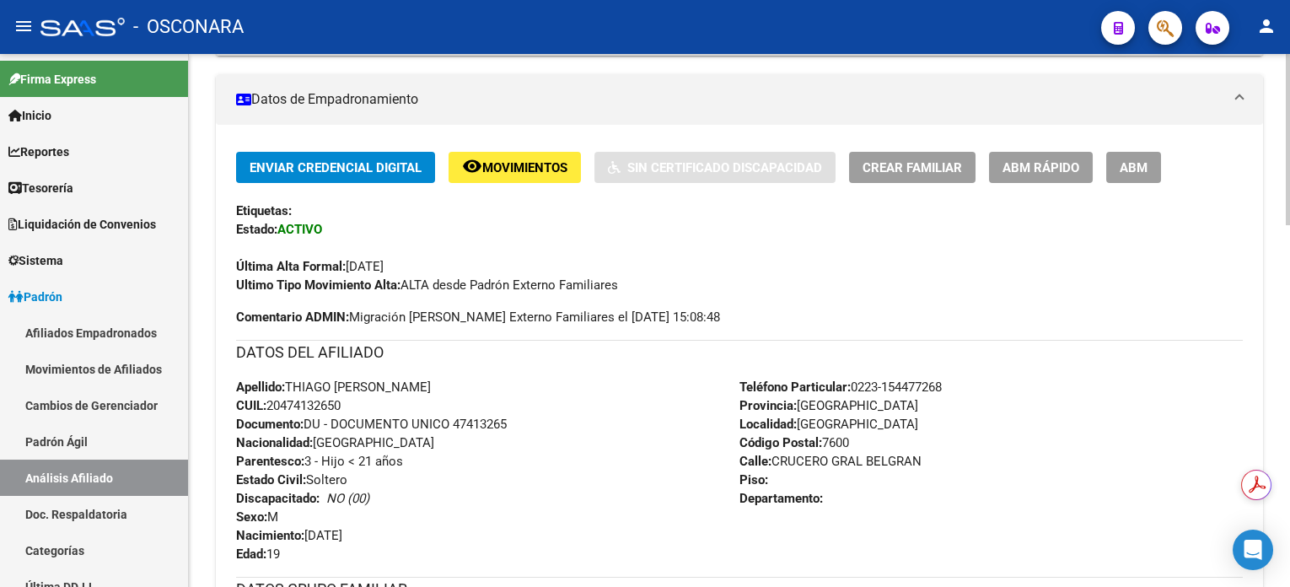
click at [291, 402] on span "CUIL: 20474132650" at bounding box center [288, 405] width 105 height 15
click at [293, 402] on span "CUIL: 20474132650" at bounding box center [288, 405] width 105 height 15
copy span "20474132650"
click at [894, 271] on div "Última Alta Formal: [DATE]" at bounding box center [739, 257] width 1007 height 37
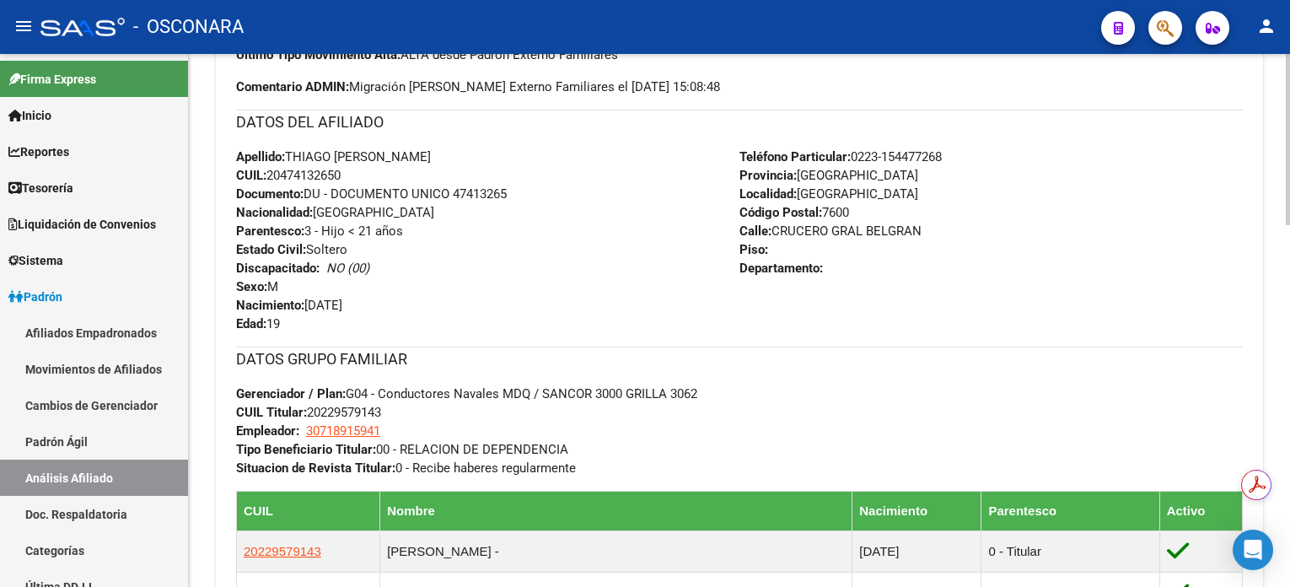
scroll to position [566, 0]
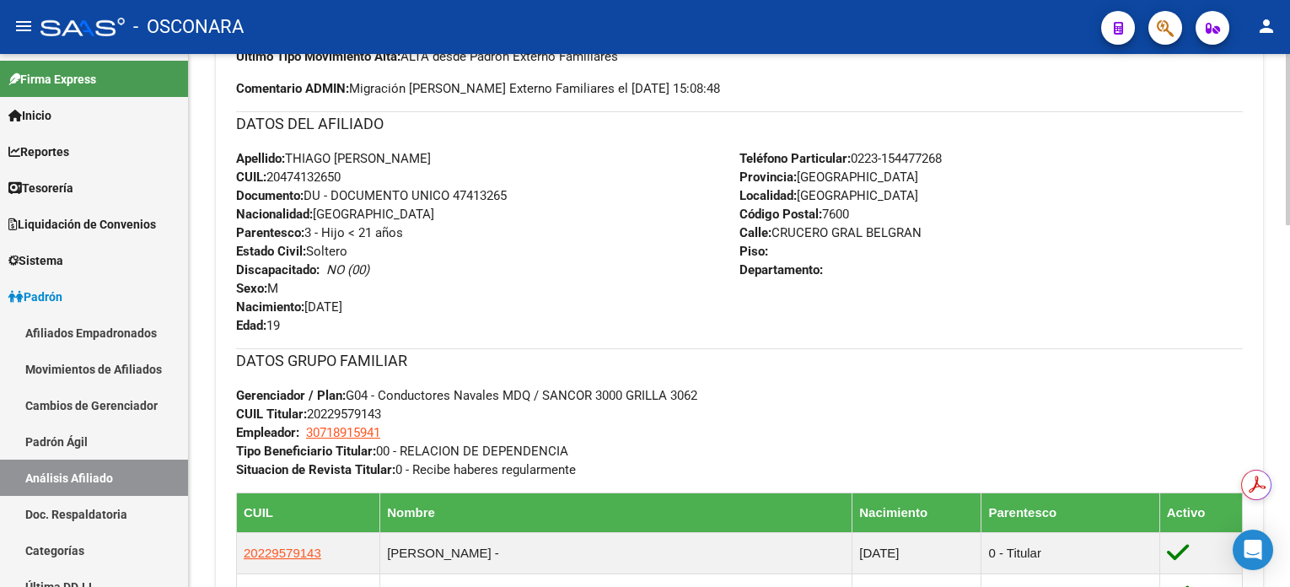
click at [1287, 358] on div at bounding box center [1288, 317] width 4 height 171
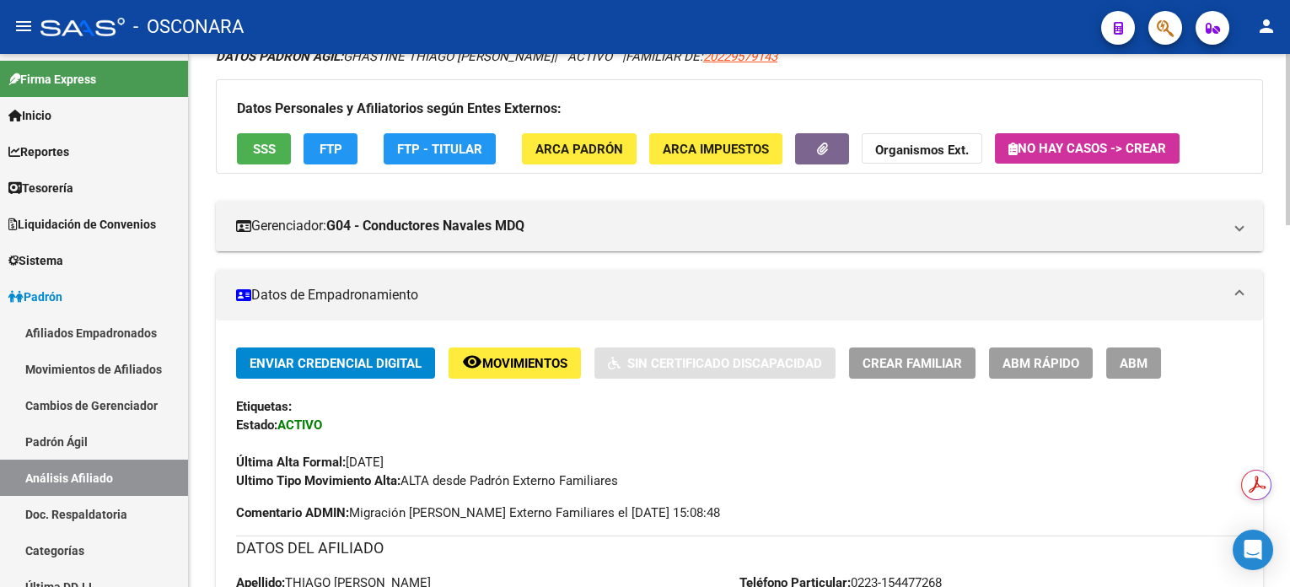
scroll to position [0, 0]
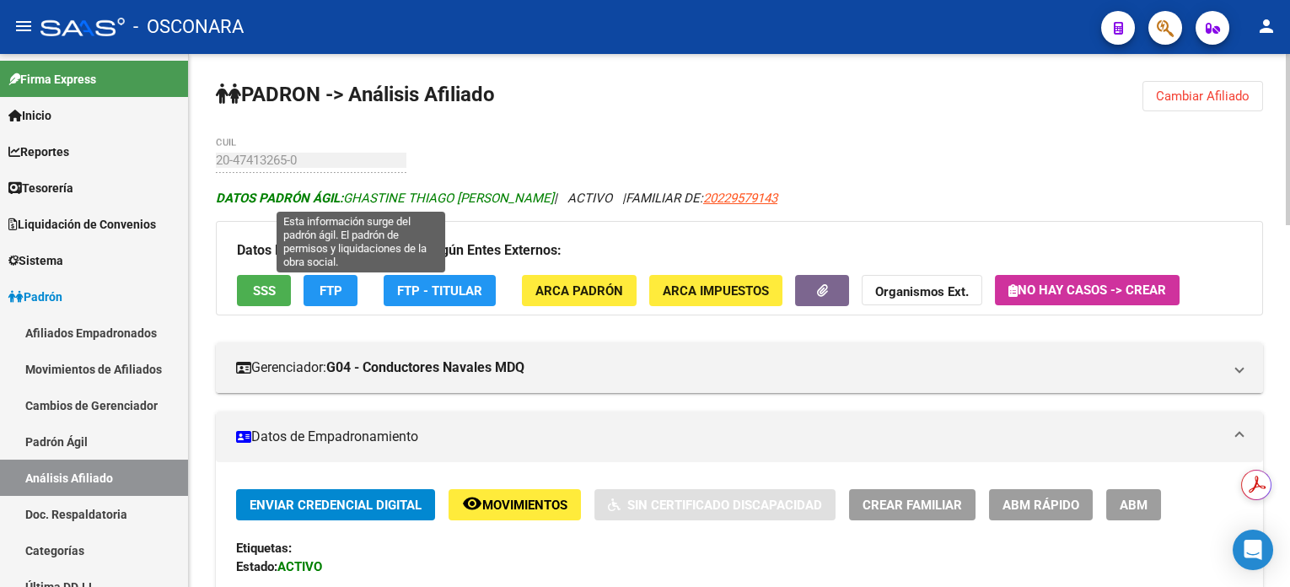
drag, startPoint x: 345, startPoint y: 192, endPoint x: 504, endPoint y: 195, distance: 159.4
click at [504, 195] on span "DATOS [PERSON_NAME] ÁGIL: [PERSON_NAME]" at bounding box center [385, 198] width 338 height 15
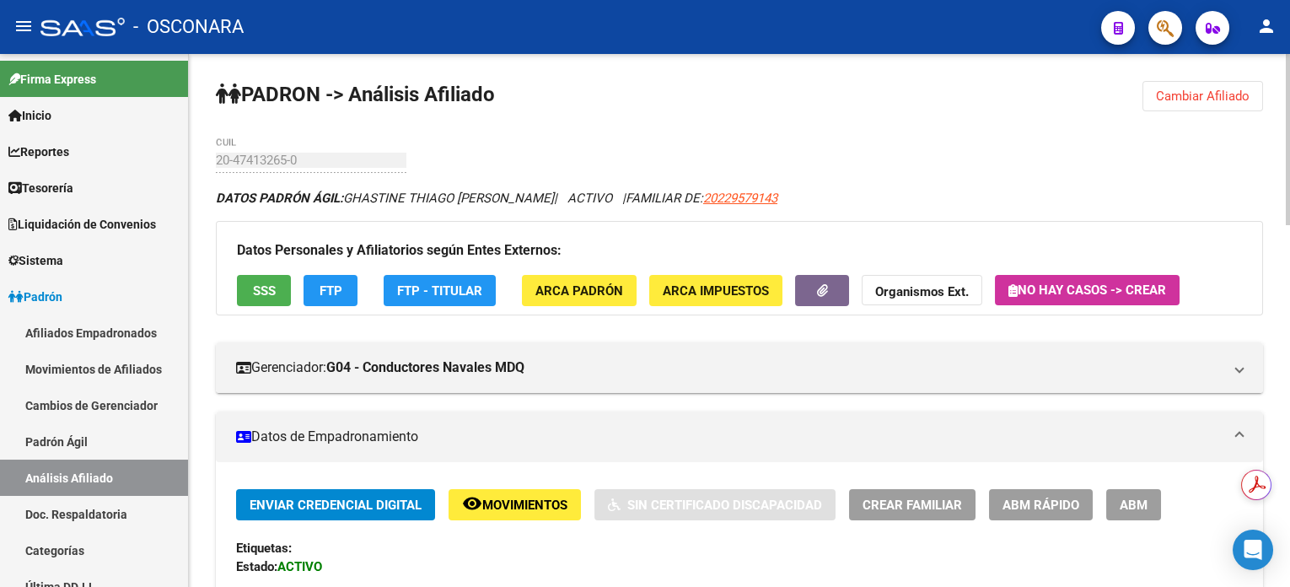
copy span "GHASTINE THIAGO [PERSON_NAME]"
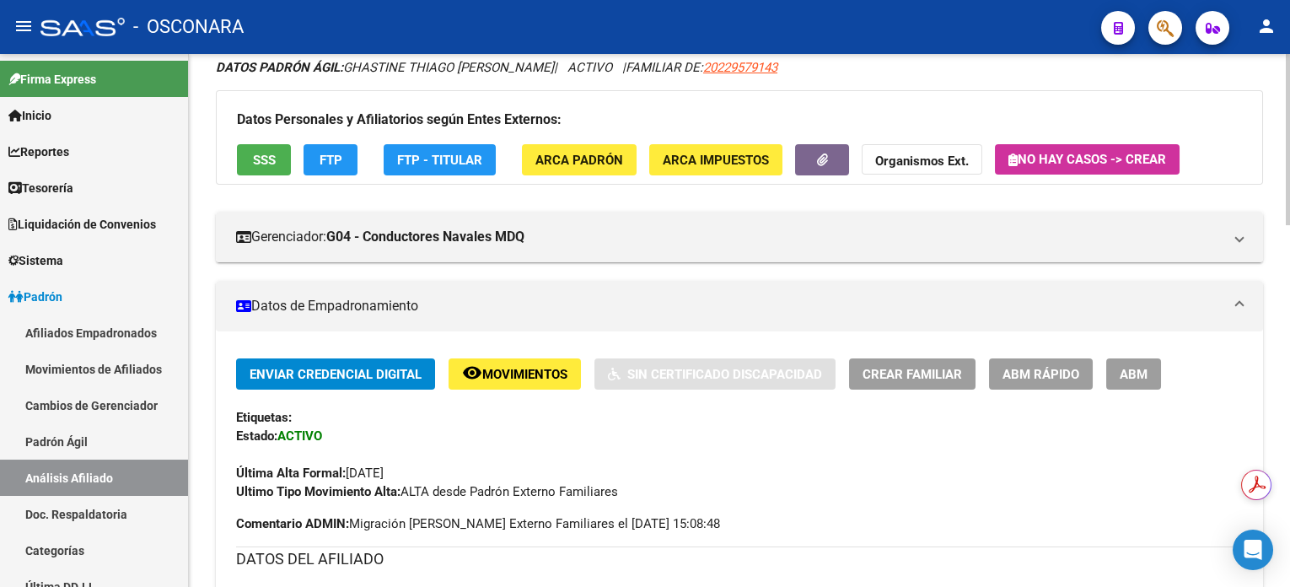
scroll to position [224, 0]
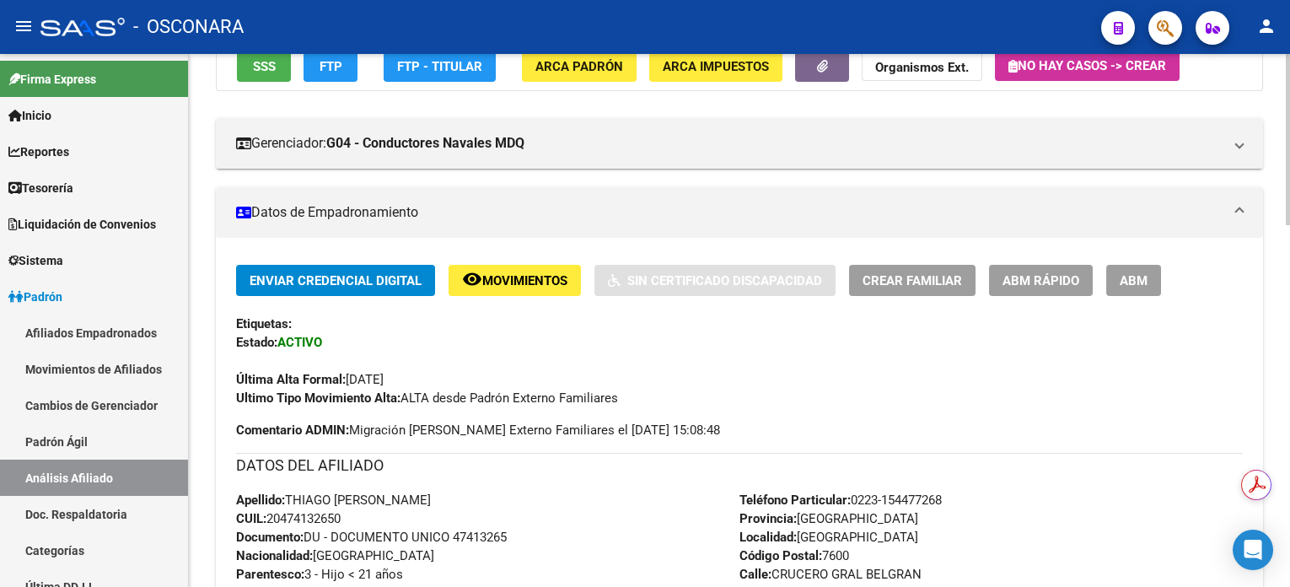
click at [299, 513] on span "CUIL: 20474132650" at bounding box center [288, 518] width 105 height 15
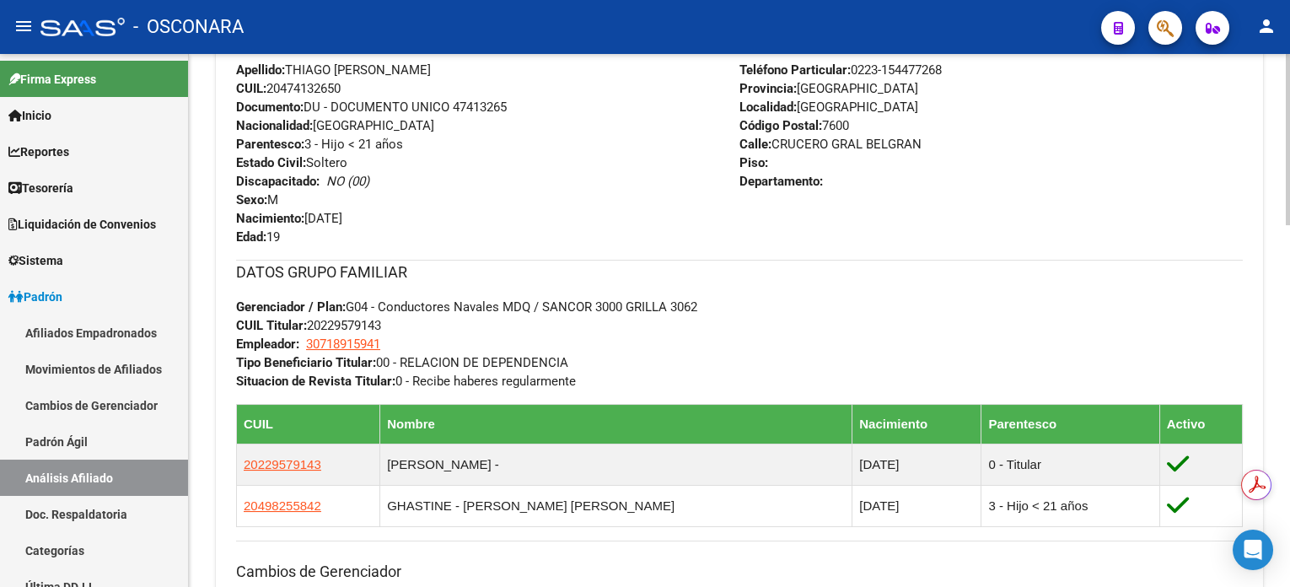
scroll to position [674, 0]
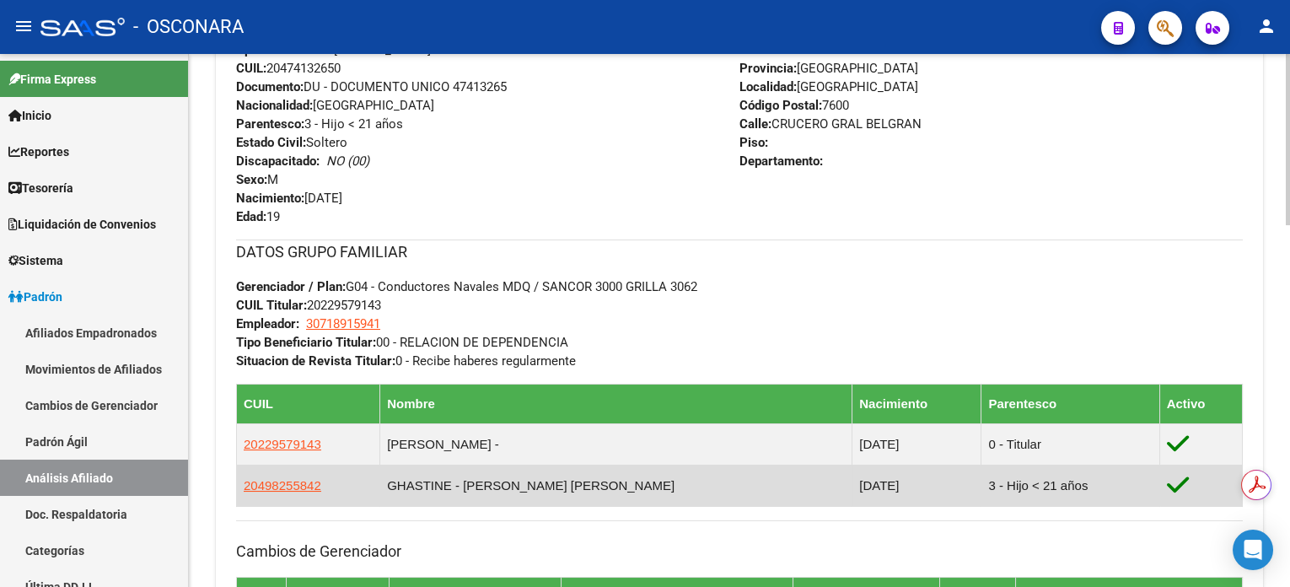
drag, startPoint x: 474, startPoint y: 486, endPoint x: 595, endPoint y: 481, distance: 121.5
click at [595, 481] on td "GHASTINE - [PERSON_NAME] [PERSON_NAME]" at bounding box center [616, 485] width 472 height 41
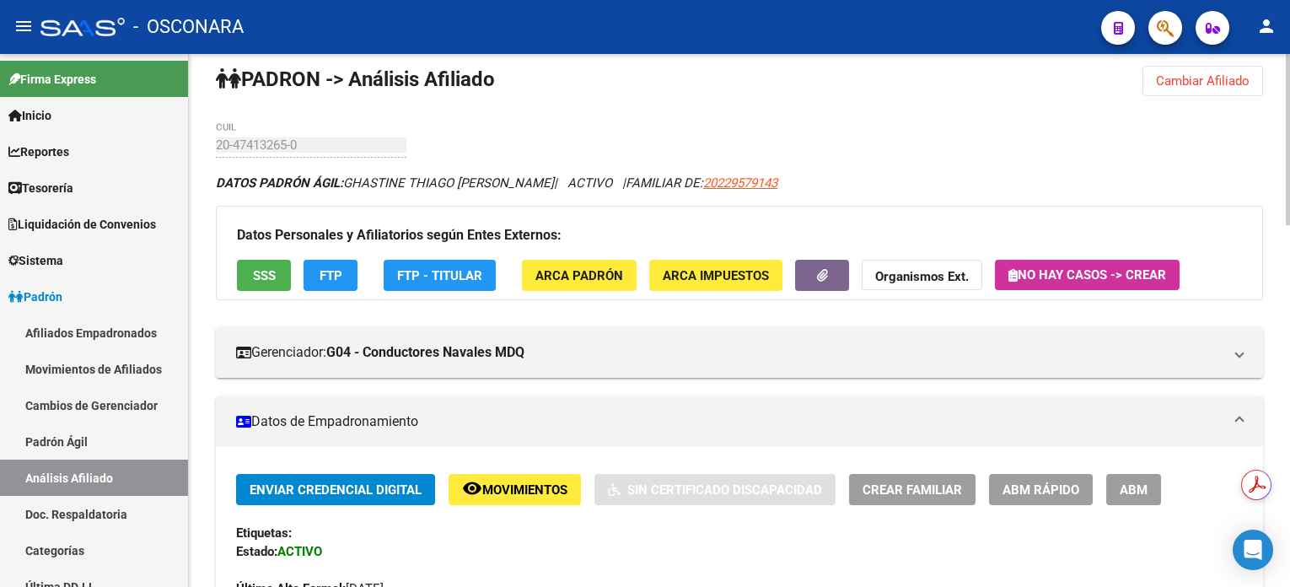
scroll to position [0, 0]
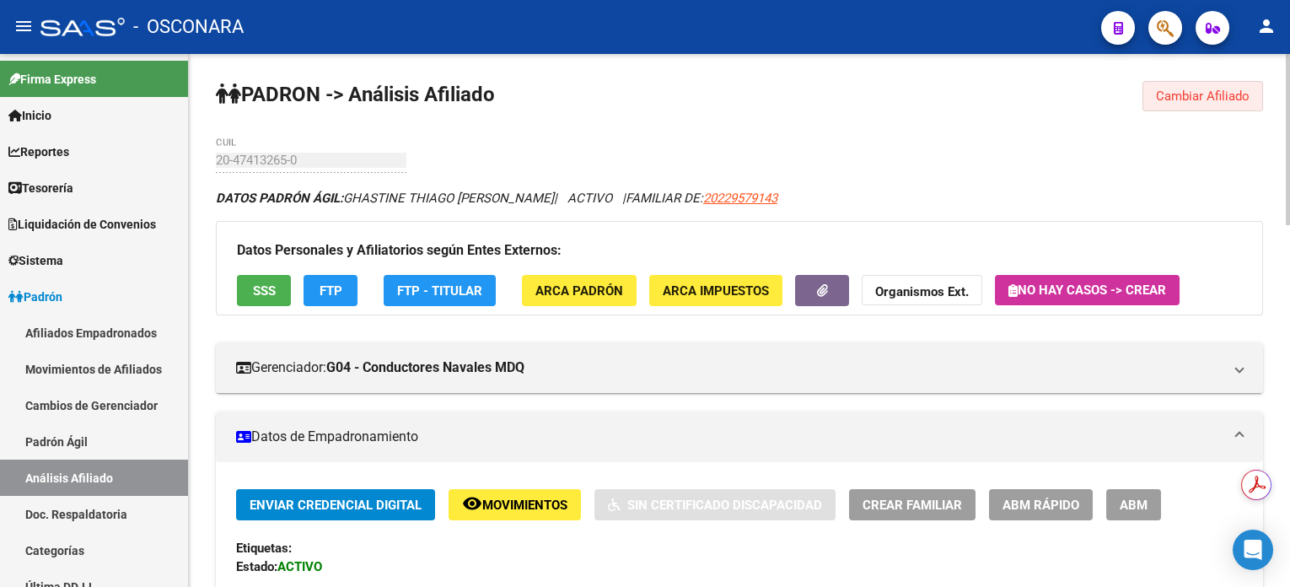
click at [1207, 95] on span "Cambiar Afiliado" at bounding box center [1203, 96] width 94 height 15
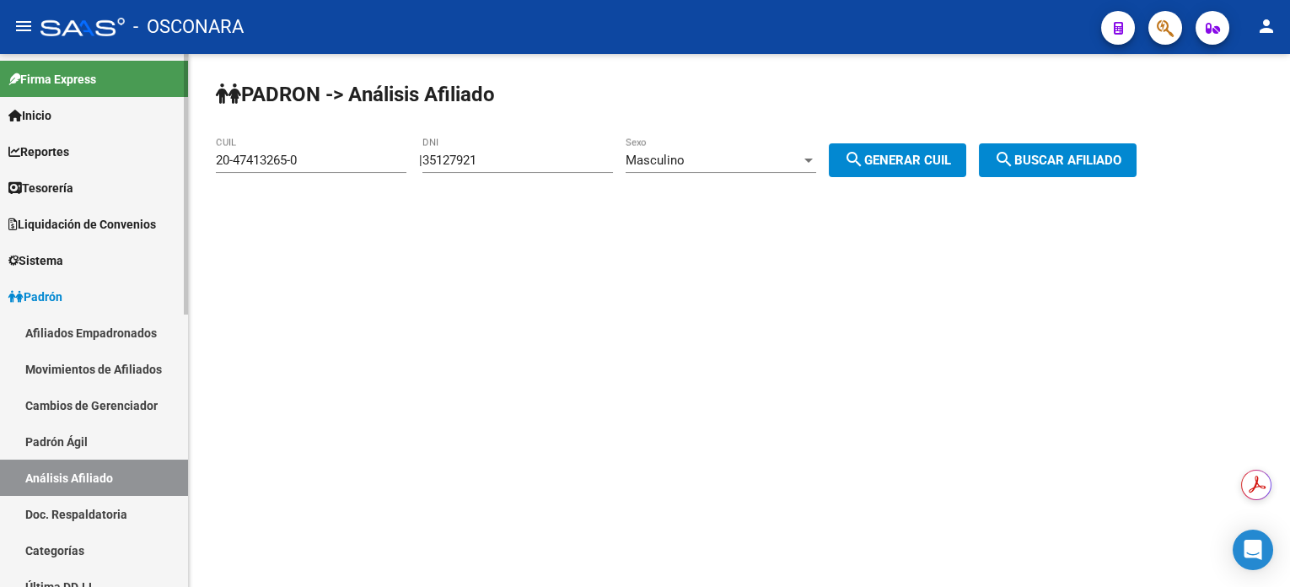
drag, startPoint x: 58, startPoint y: 443, endPoint x: 63, endPoint y: 481, distance: 37.4
click at [59, 443] on link "Padrón Ágil" at bounding box center [94, 441] width 188 height 36
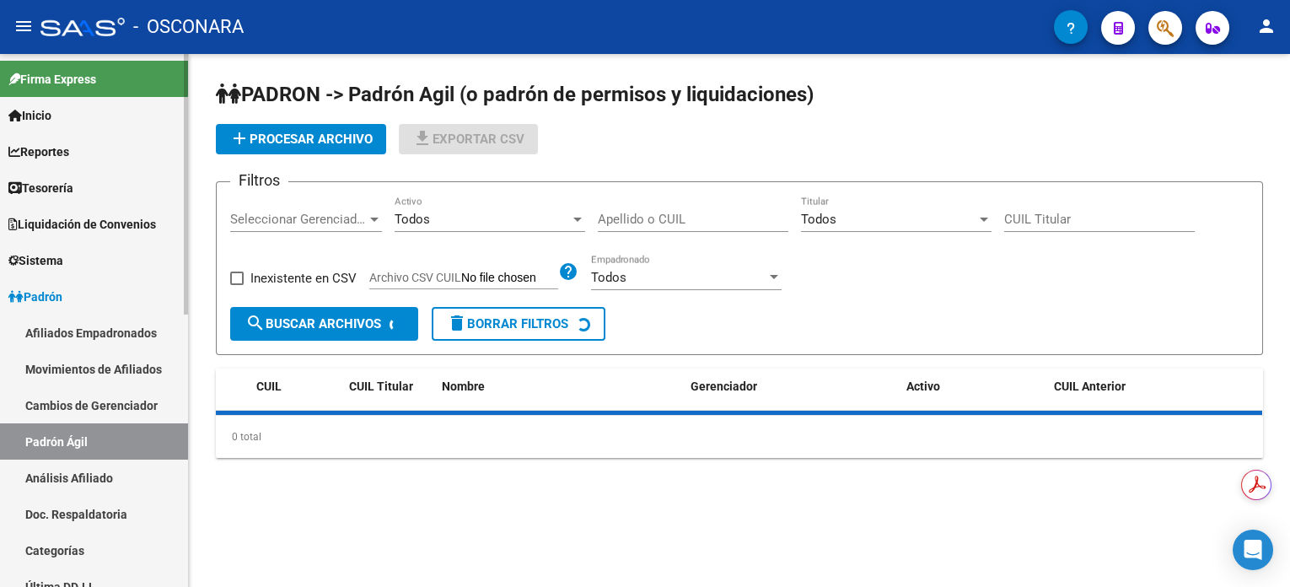
click at [63, 481] on link "Análisis Afiliado" at bounding box center [94, 477] width 188 height 36
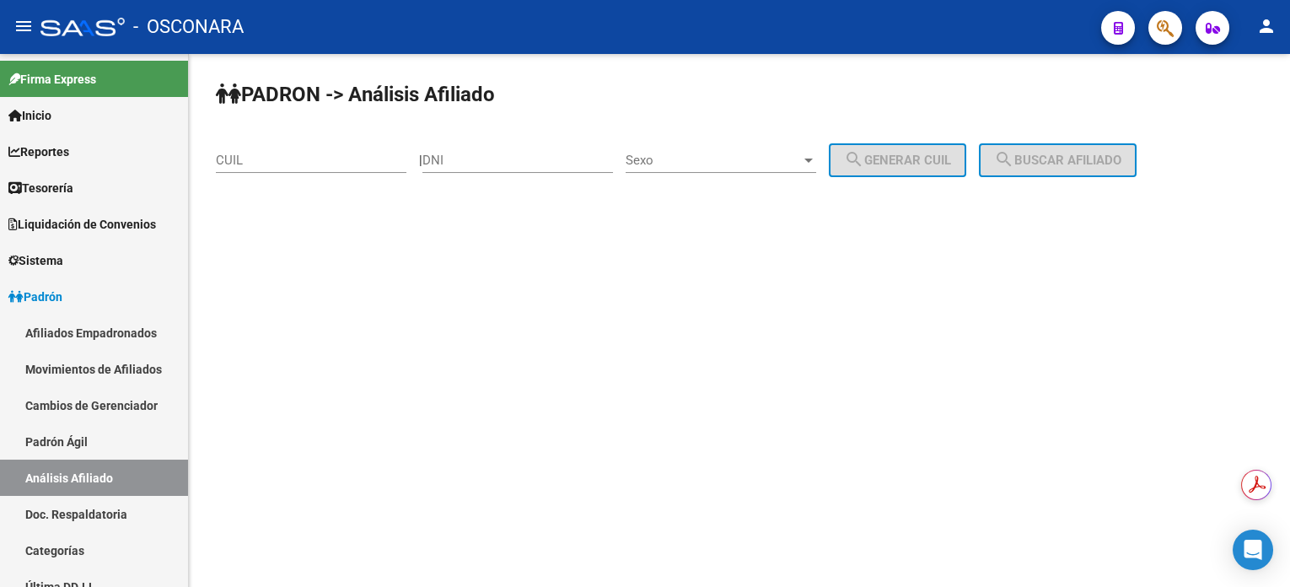
click at [289, 148] on div "CUIL" at bounding box center [311, 155] width 191 height 36
paste input "20-35063752-5"
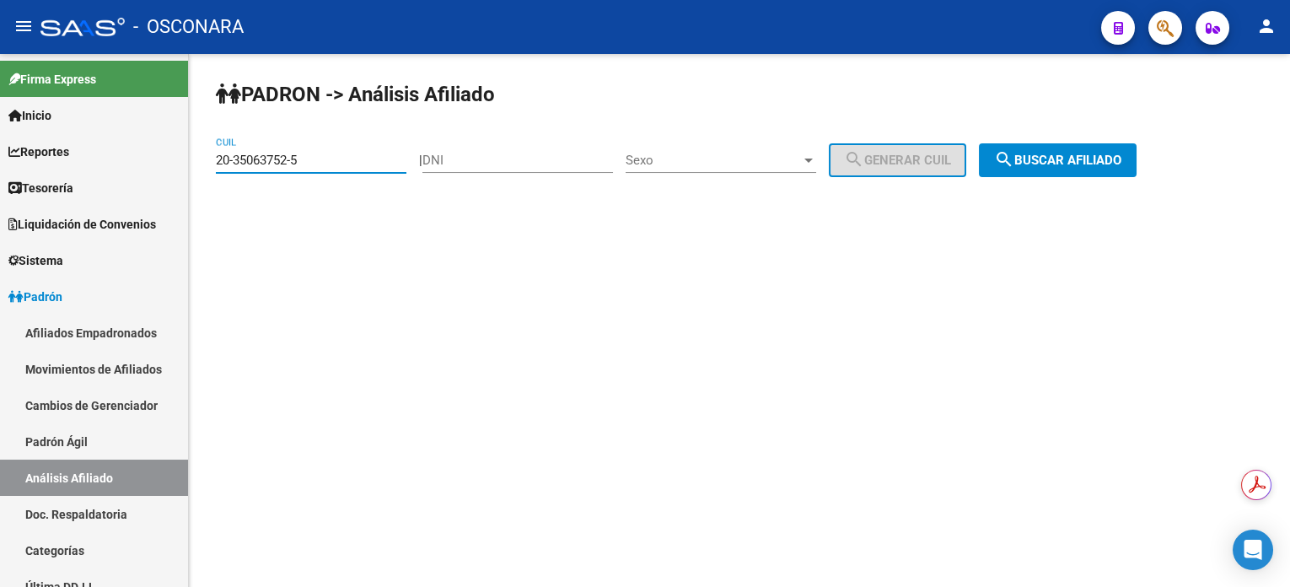
type input "20-35063752-5"
click at [1047, 157] on span "search Buscar afiliado" at bounding box center [1057, 160] width 127 height 15
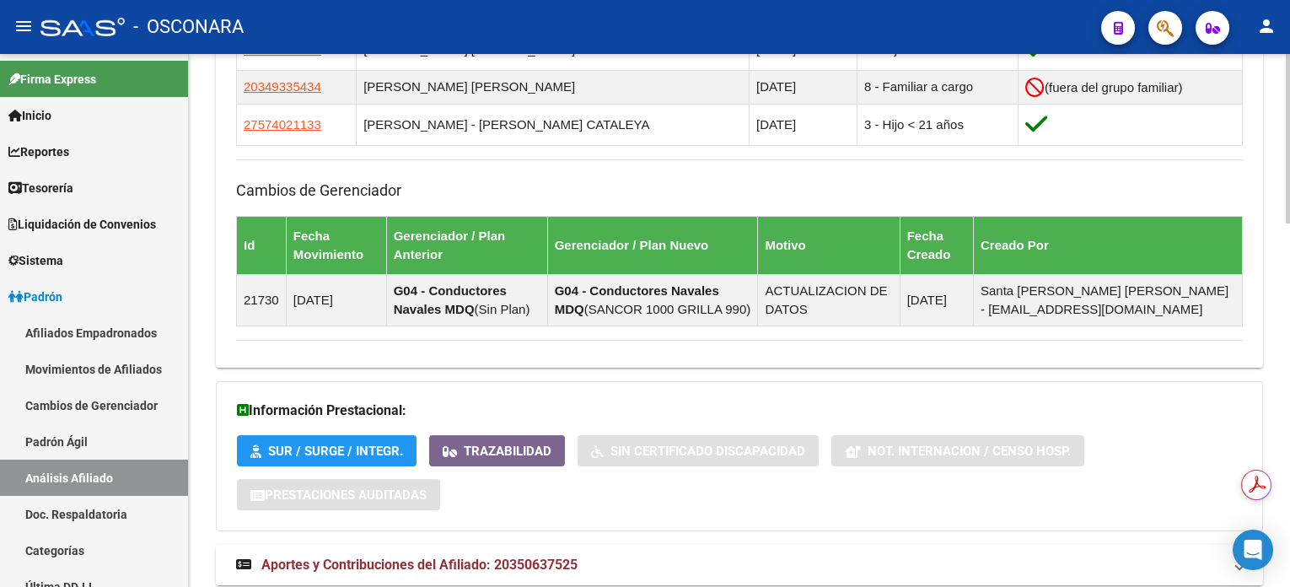
scroll to position [1144, 0]
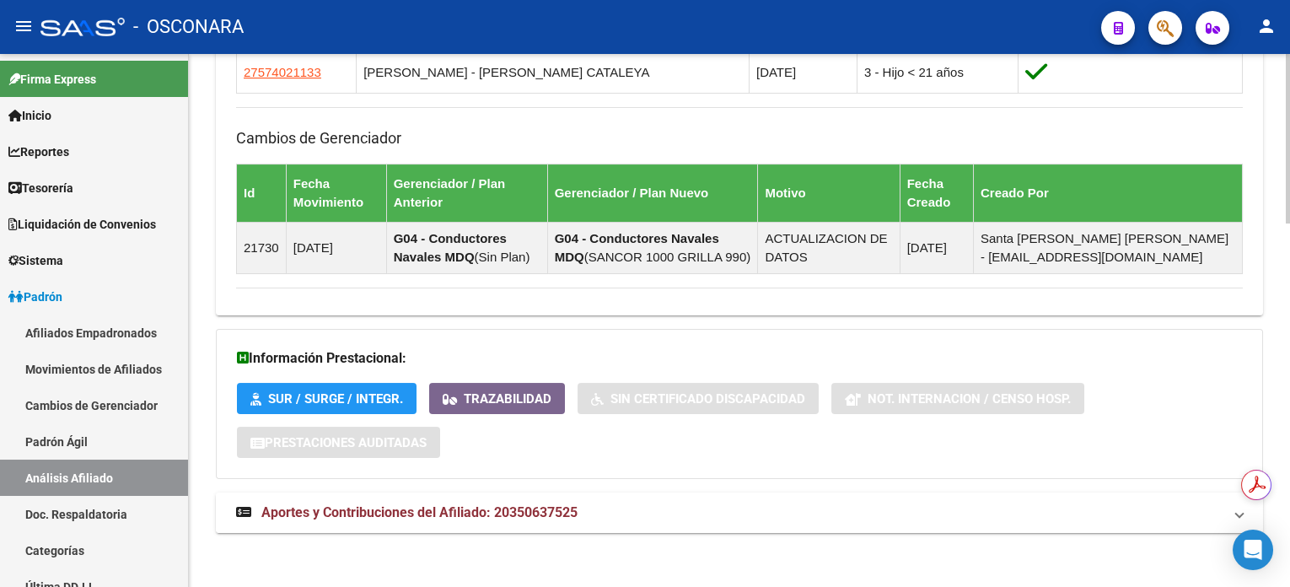
click at [491, 516] on strong "Aportes y Contribuciones del Afiliado: 20350637525" at bounding box center [406, 512] width 341 height 19
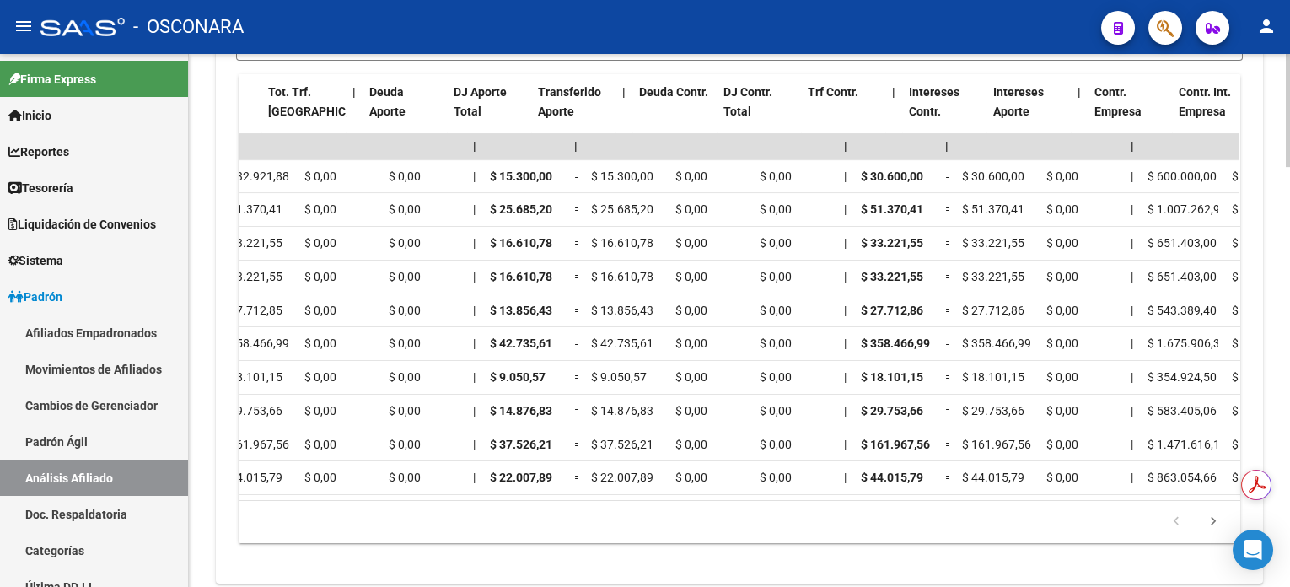
scroll to position [0, 0]
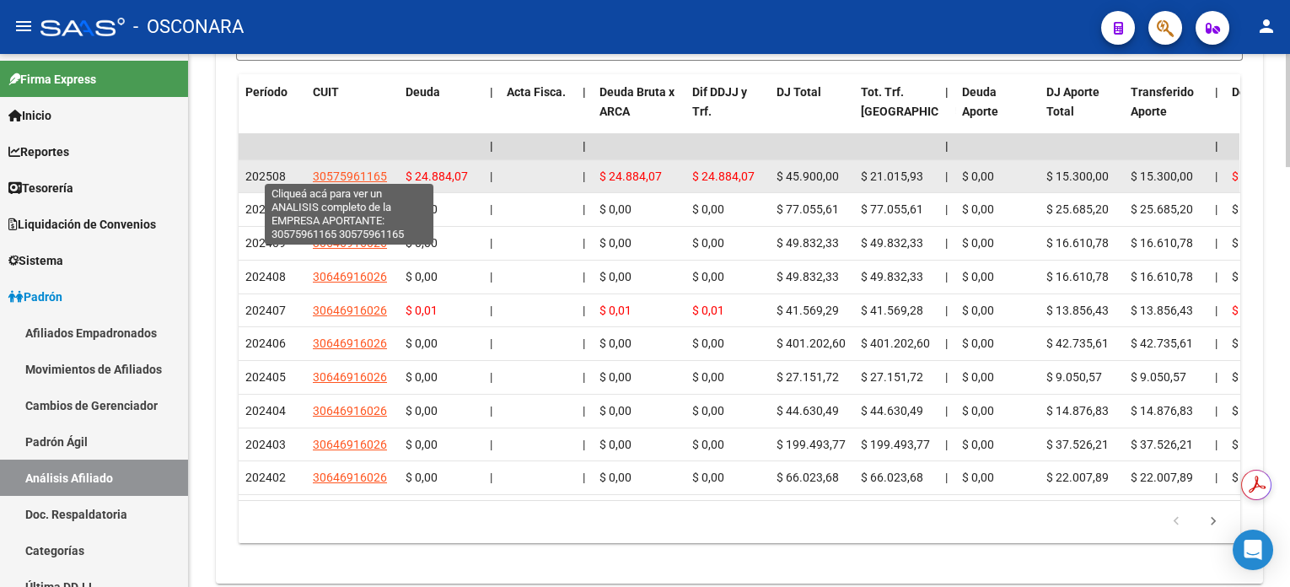
click at [341, 169] on span "30575961165" at bounding box center [350, 175] width 74 height 13
type textarea "30575961165"
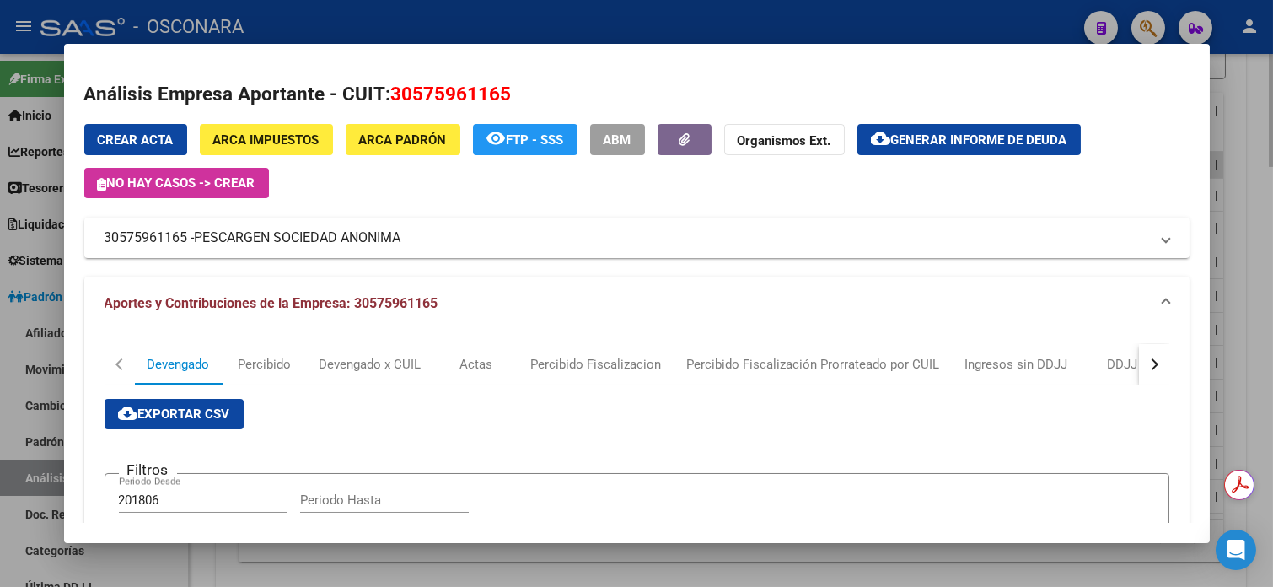
click at [1270, 112] on div at bounding box center [636, 293] width 1273 height 587
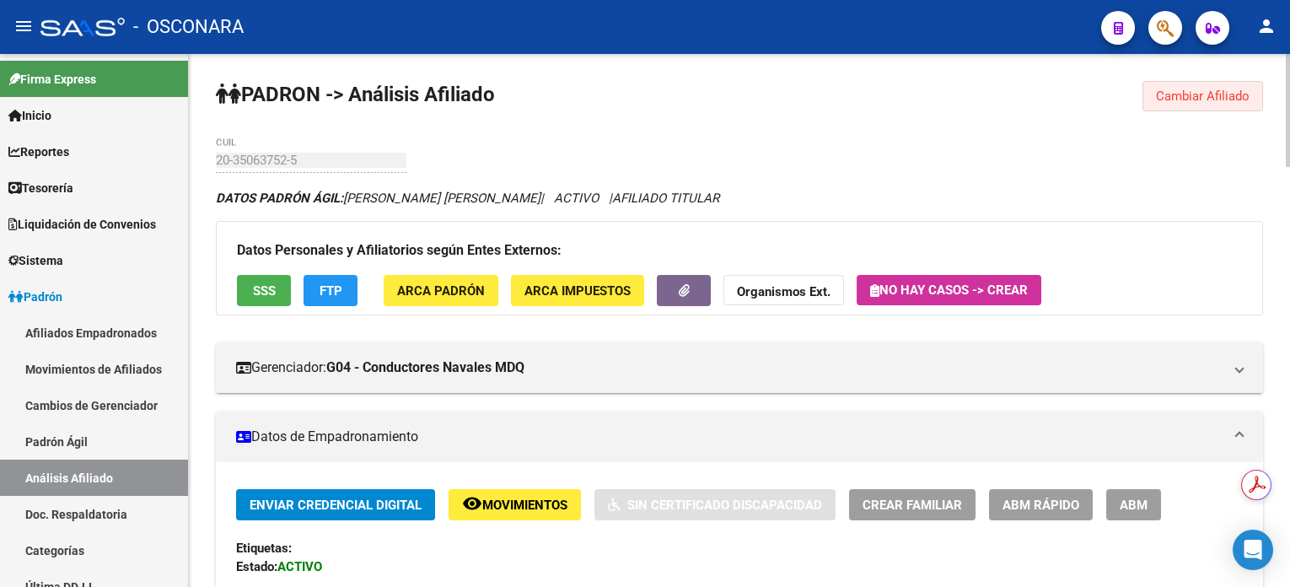
click at [1194, 90] on span "Cambiar Afiliado" at bounding box center [1203, 96] width 94 height 15
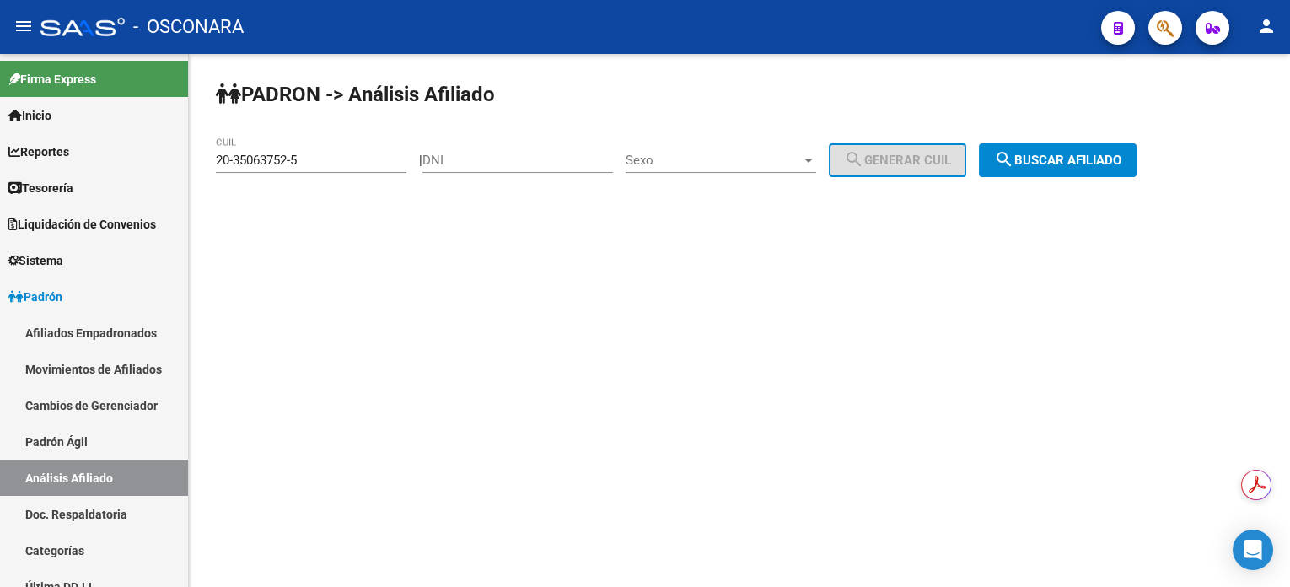
click at [507, 162] on input "DNI" at bounding box center [517, 160] width 191 height 15
click at [539, 158] on input "DNI" at bounding box center [517, 160] width 191 height 15
type input "12453234"
click at [782, 160] on span "Sexo" at bounding box center [713, 160] width 175 height 15
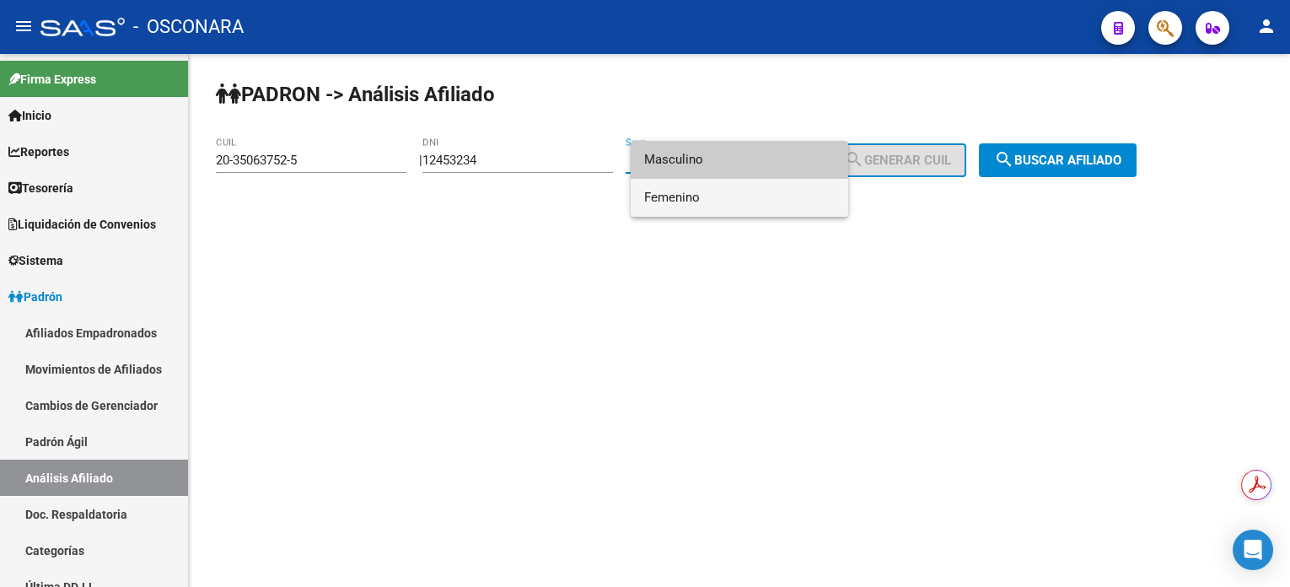
click at [763, 205] on span "Femenino" at bounding box center [739, 198] width 191 height 38
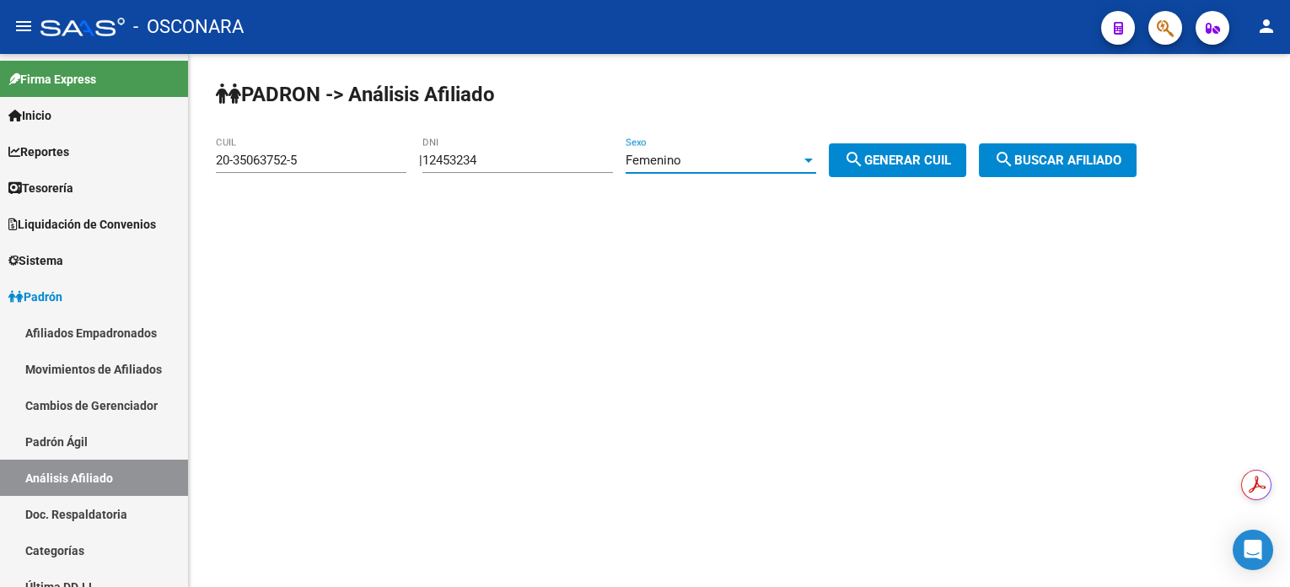
click at [888, 158] on span "search Generar CUIL" at bounding box center [897, 160] width 107 height 15
type input "27-12453234-0"
click at [1031, 147] on button "search Buscar afiliado" at bounding box center [1058, 160] width 158 height 34
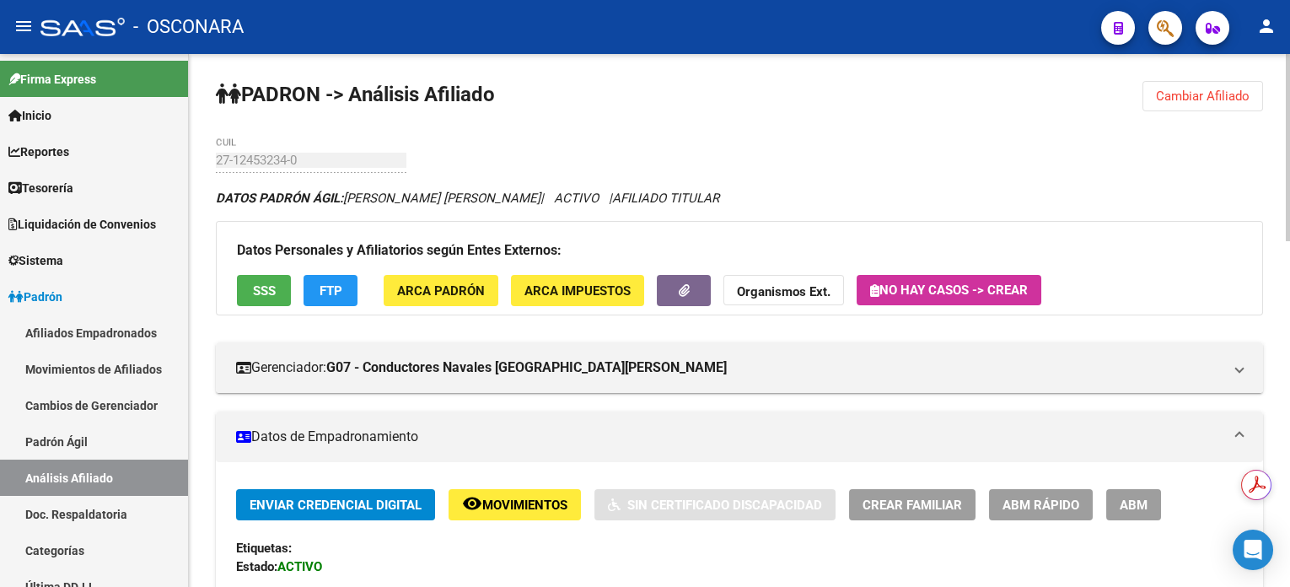
click at [1178, 105] on button "Cambiar Afiliado" at bounding box center [1202, 96] width 121 height 30
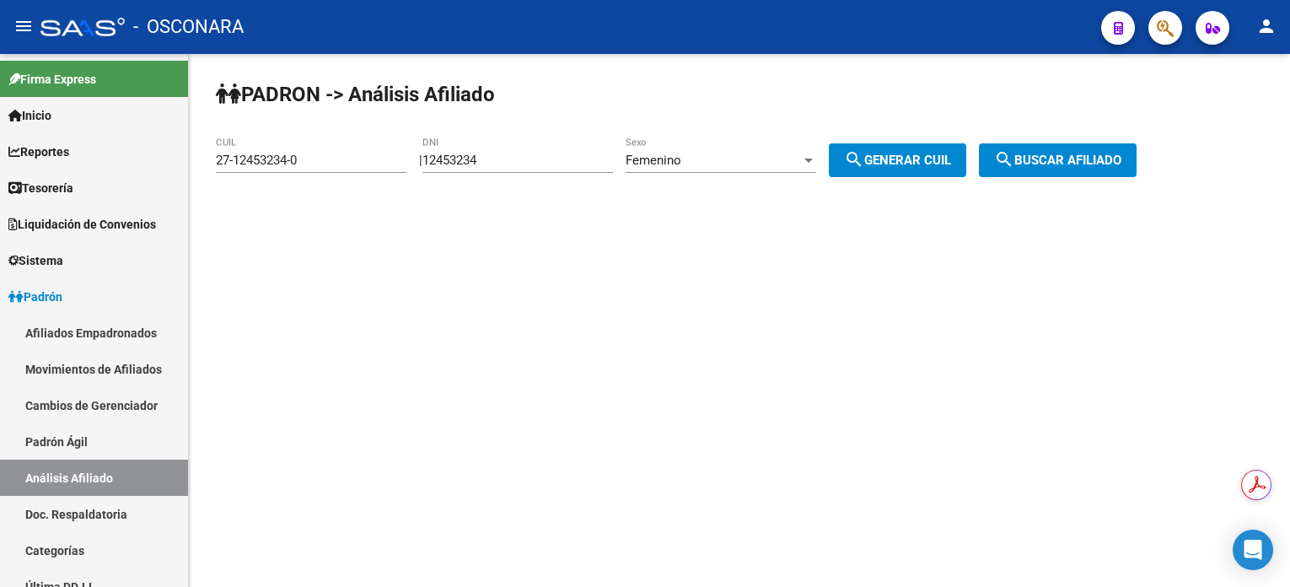
click at [511, 149] on div "12453234 DNI" at bounding box center [517, 155] width 191 height 36
click at [532, 175] on div "12453234 DNI" at bounding box center [517, 163] width 191 height 52
click at [529, 164] on input "12453234" at bounding box center [517, 160] width 191 height 15
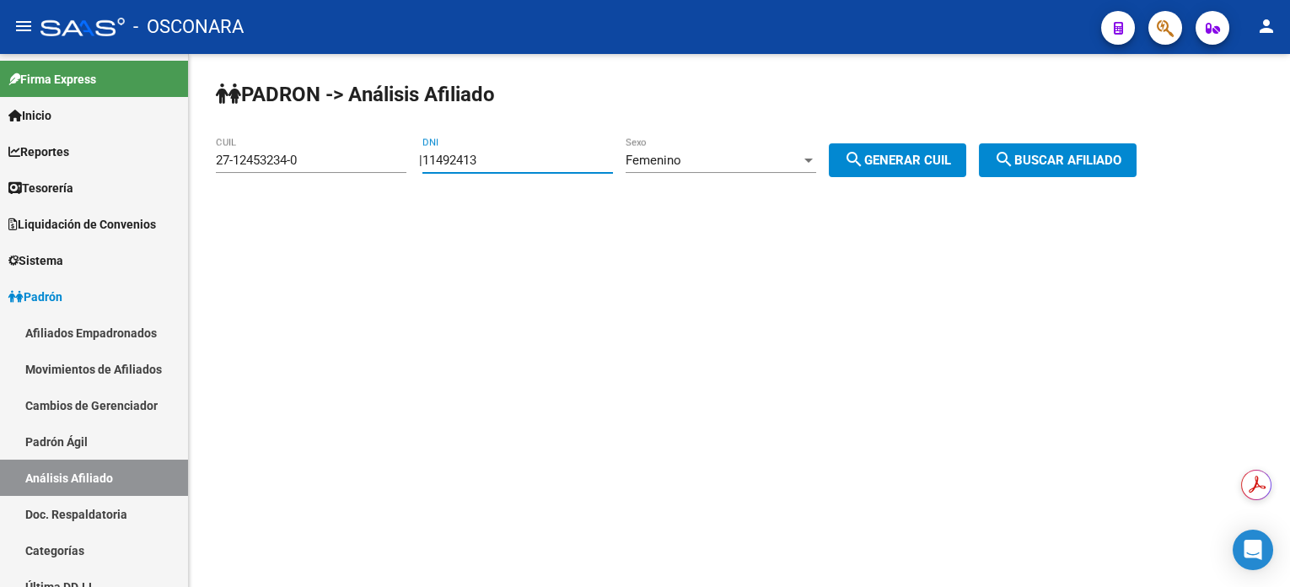
type input "11492413"
click at [816, 162] on div at bounding box center [808, 159] width 15 height 13
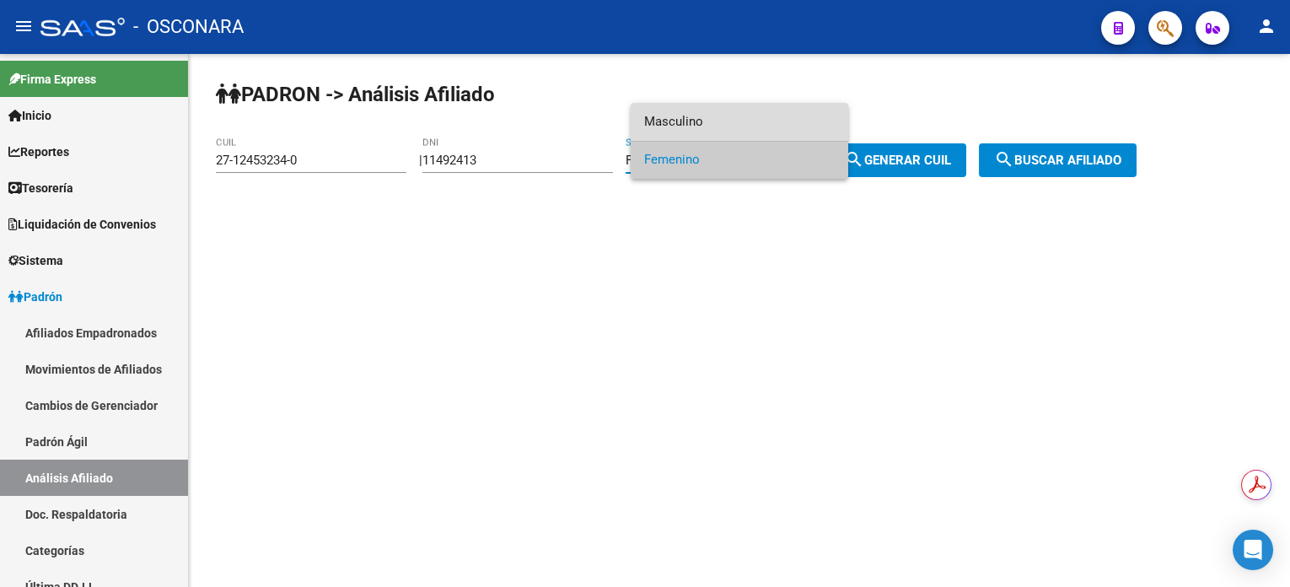
click at [789, 115] on span "Masculino" at bounding box center [739, 122] width 191 height 38
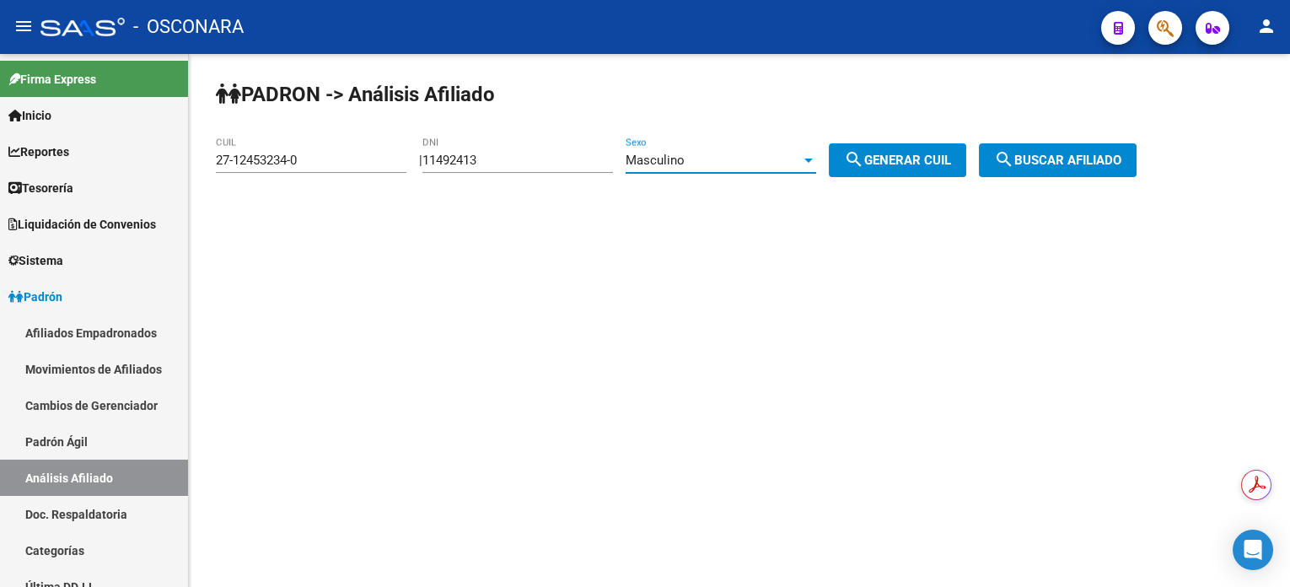
click at [916, 158] on span "search Generar CUIL" at bounding box center [897, 160] width 107 height 15
type input "20-11492413-0"
click at [924, 158] on span "search Generar CUIL" at bounding box center [897, 160] width 107 height 15
click at [1041, 142] on div "[PERSON_NAME] -> Análisis Afiliado 20-11492413-0 CUIL | 11492413 DNI Masculino …" at bounding box center [739, 142] width 1101 height 177
click at [1043, 164] on span "search Buscar afiliado" at bounding box center [1057, 160] width 127 height 15
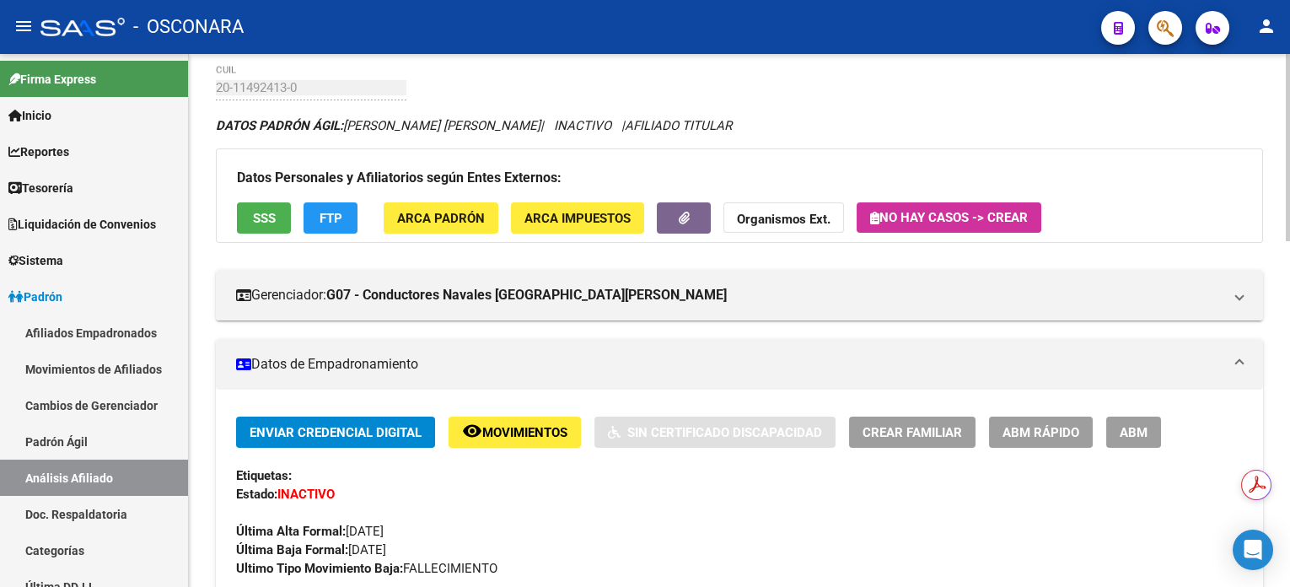
scroll to position [112, 0]
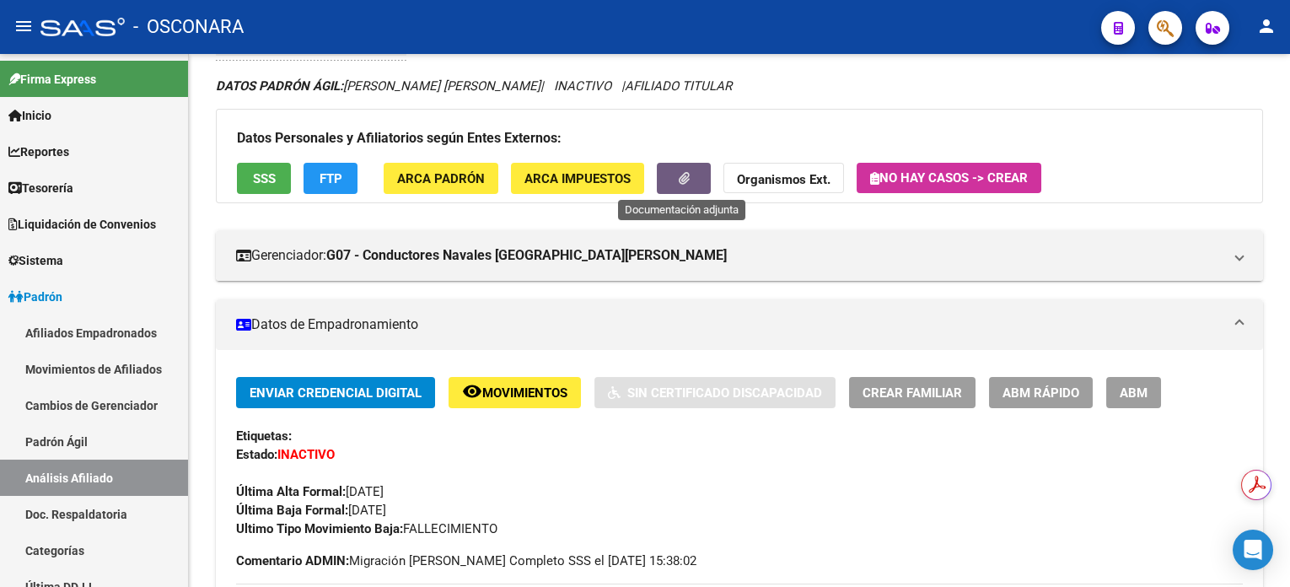
click at [662, 182] on button "button" at bounding box center [684, 178] width 54 height 31
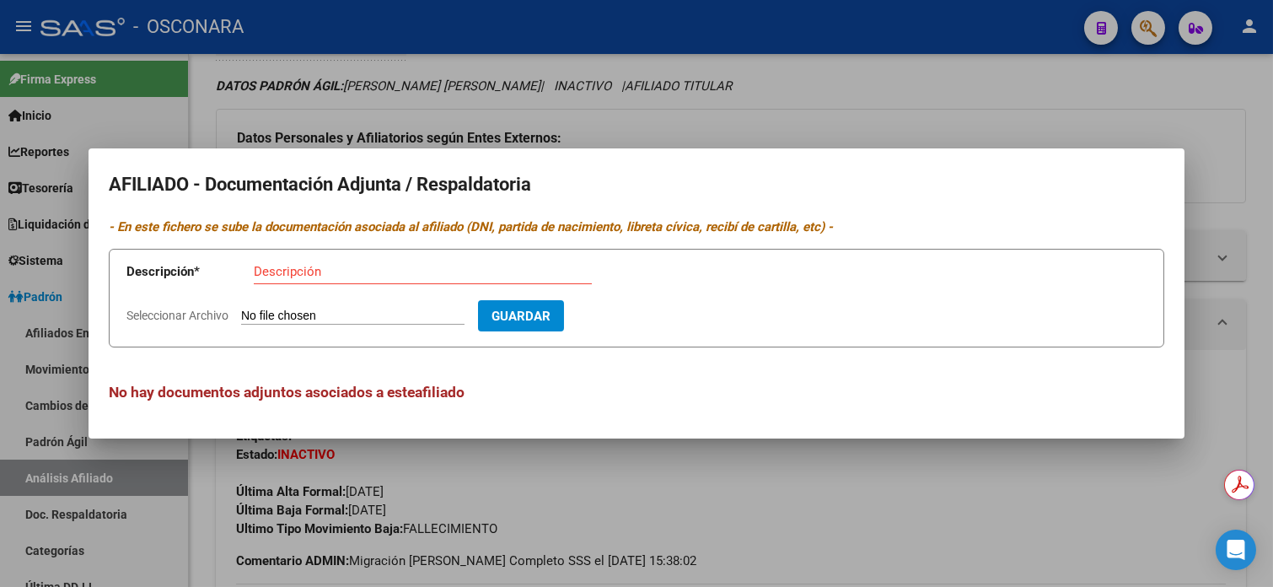
click at [886, 76] on div at bounding box center [636, 293] width 1273 height 587
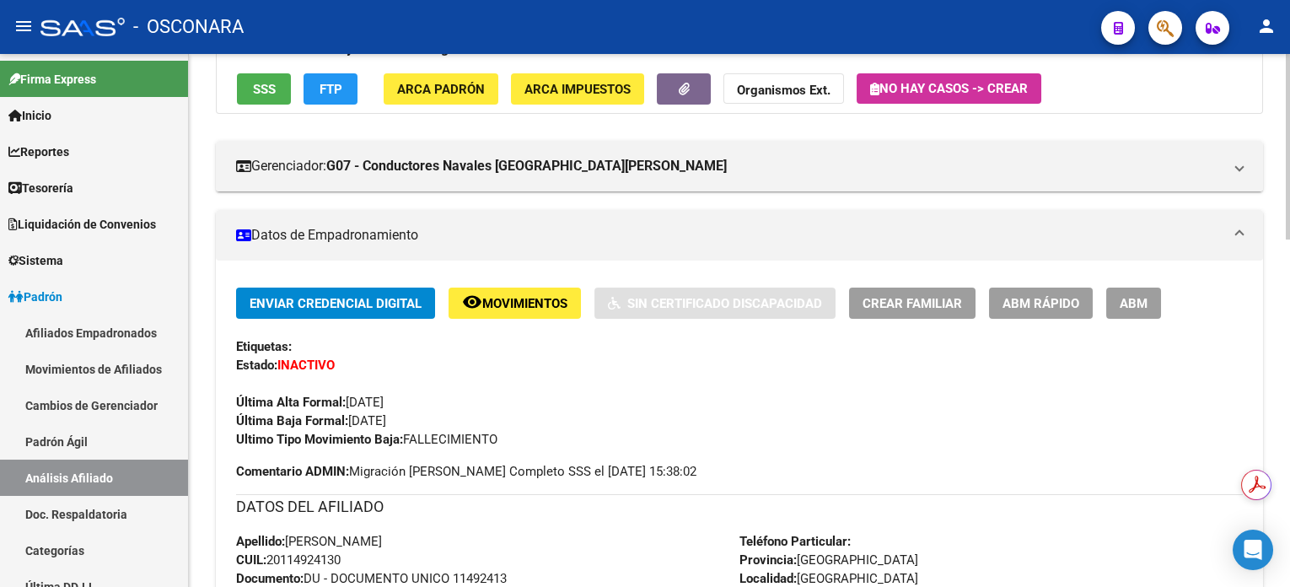
scroll to position [224, 0]
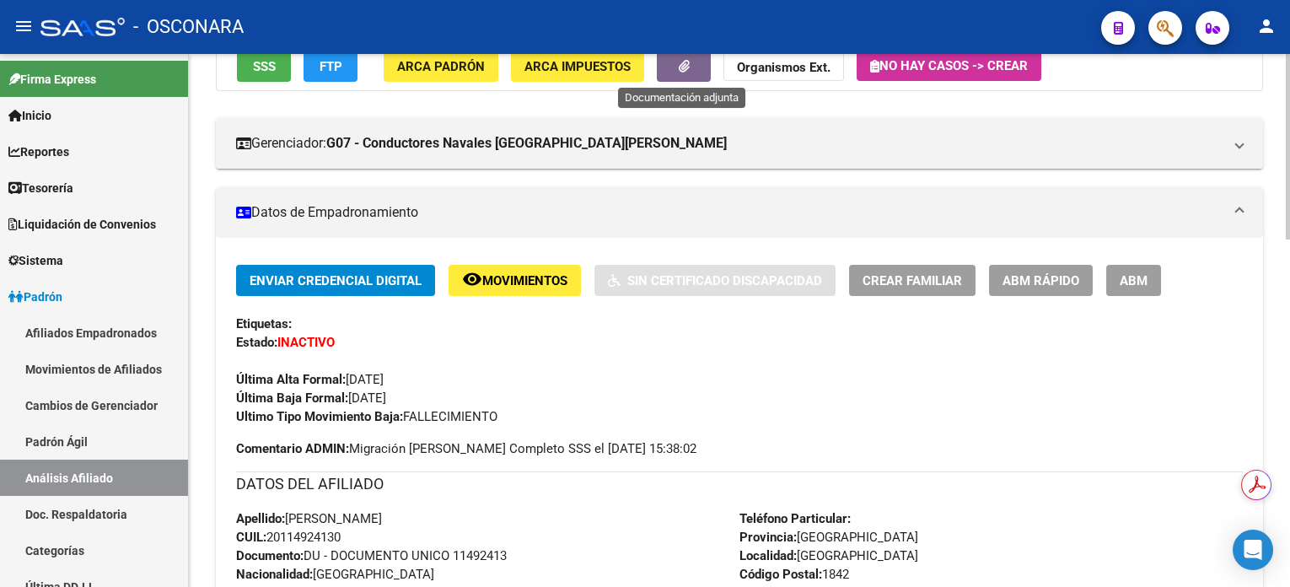
click at [690, 76] on button "button" at bounding box center [684, 66] width 54 height 31
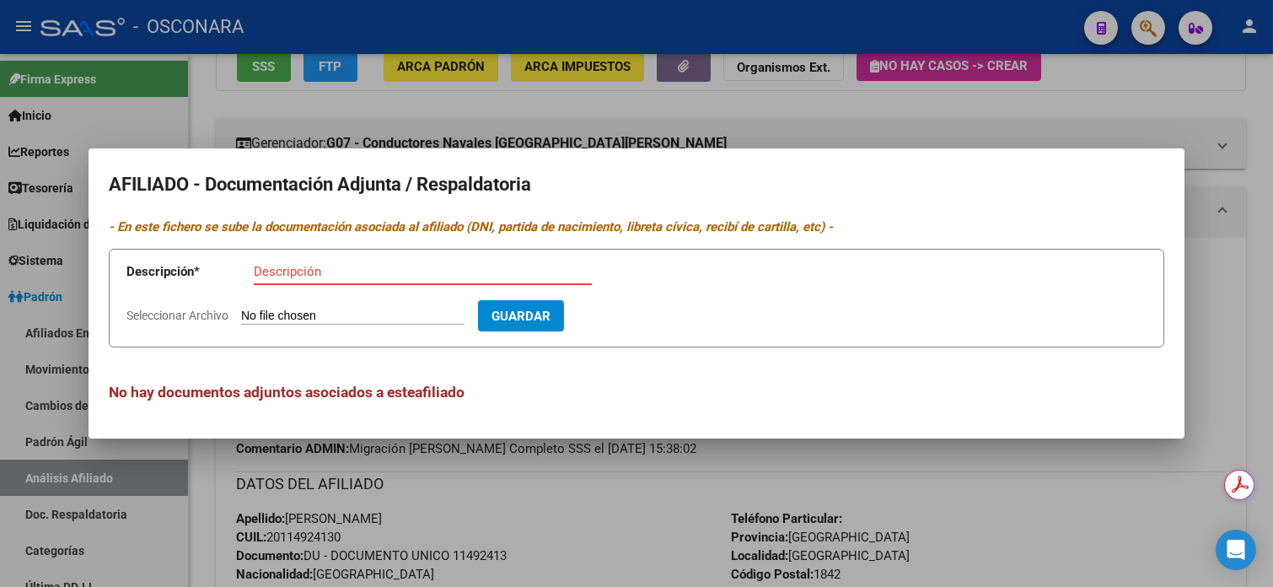
click at [354, 271] on input "Descripción" at bounding box center [423, 271] width 338 height 15
type input "obito el [DATE]"
type input "C:\fakepath\WhatsApp Image [DATE] 11.20.56.jpeg"
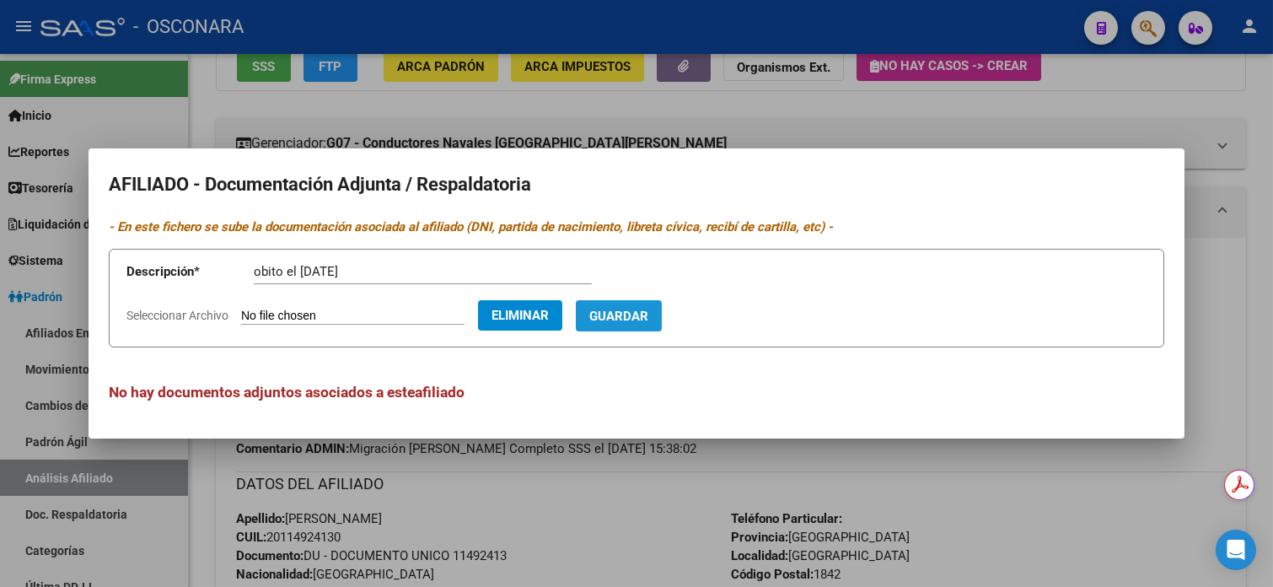
click at [638, 318] on span "Guardar" at bounding box center [618, 316] width 59 height 15
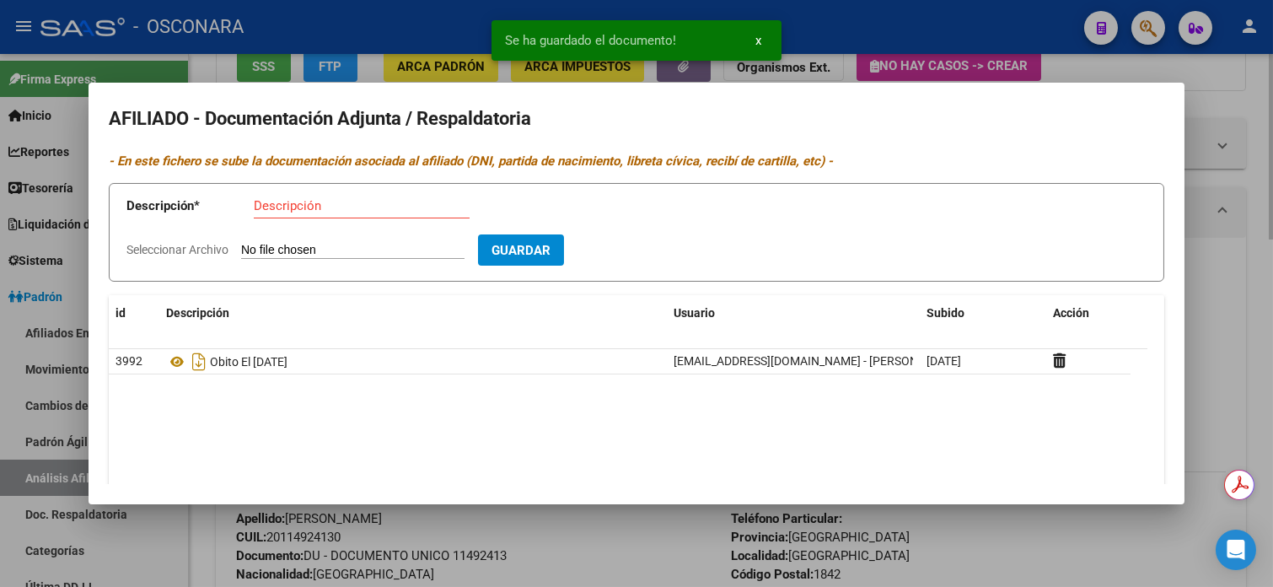
click at [1254, 94] on div at bounding box center [636, 293] width 1273 height 587
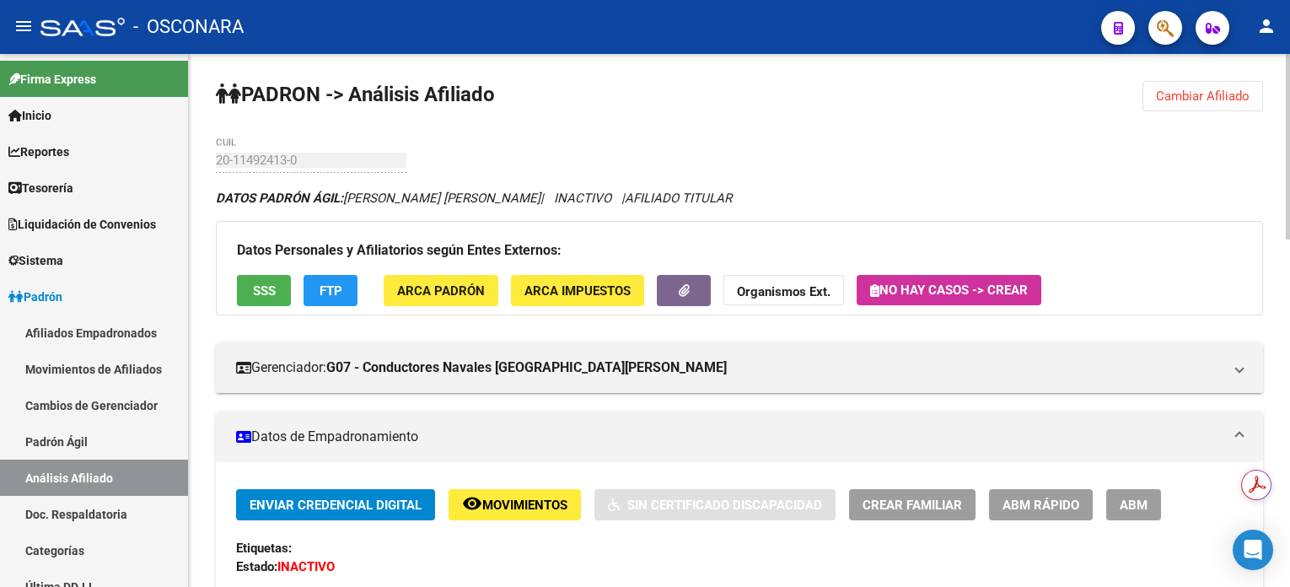
scroll to position [0, 0]
click at [1190, 109] on button "Cambiar Afiliado" at bounding box center [1202, 96] width 121 height 30
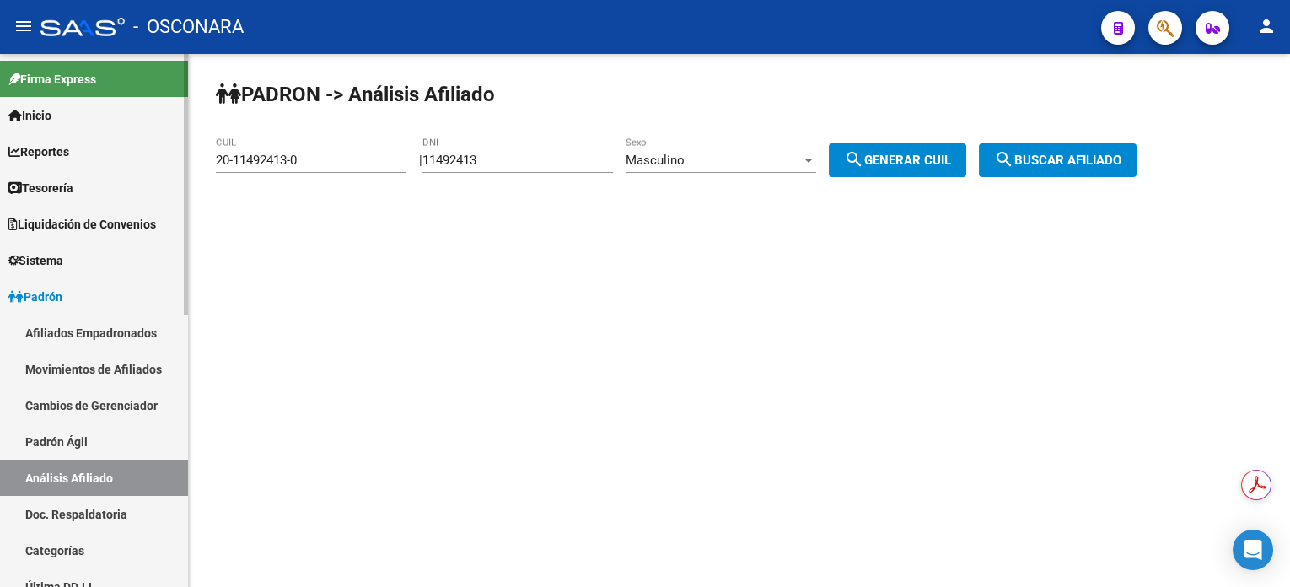
drag, startPoint x: 115, startPoint y: 436, endPoint x: 103, endPoint y: 475, distance: 40.5
click at [115, 436] on link "Padrón Ágil" at bounding box center [94, 441] width 188 height 36
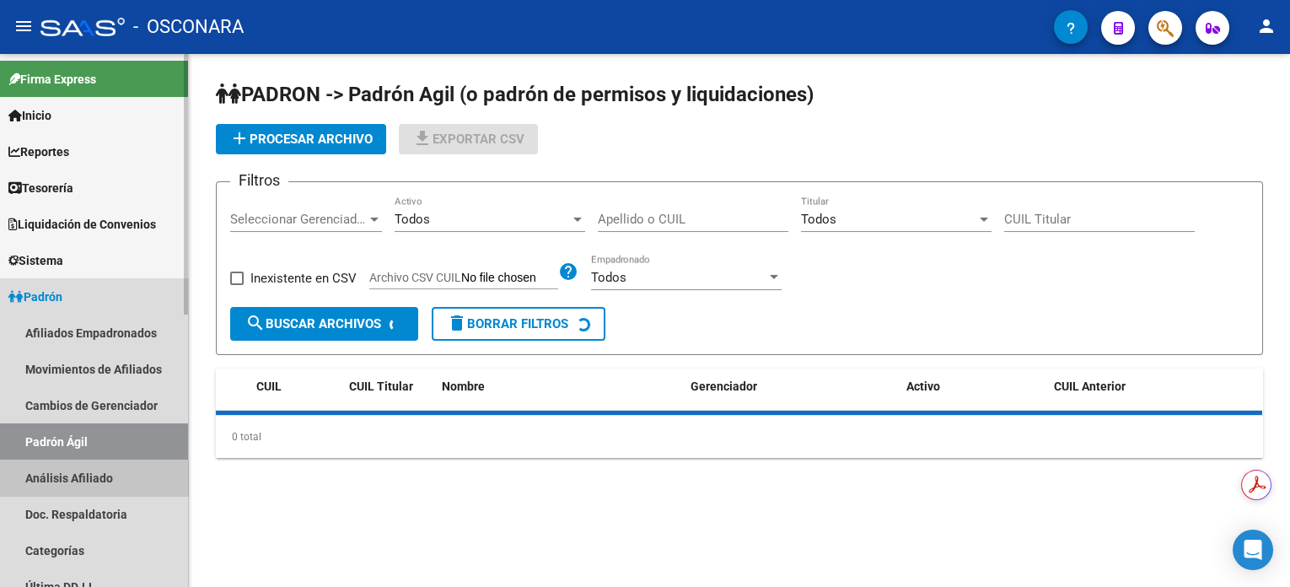
click at [103, 475] on link "Análisis Afiliado" at bounding box center [94, 477] width 188 height 36
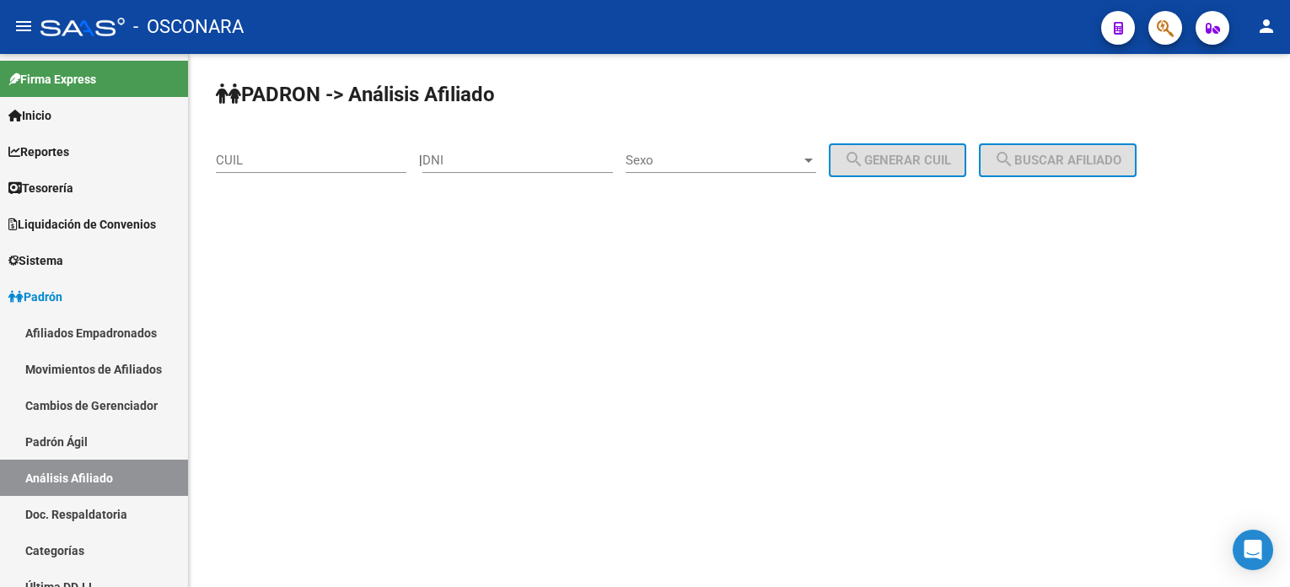
click at [336, 148] on div "CUIL" at bounding box center [311, 155] width 191 height 36
paste input "27-23920380-4"
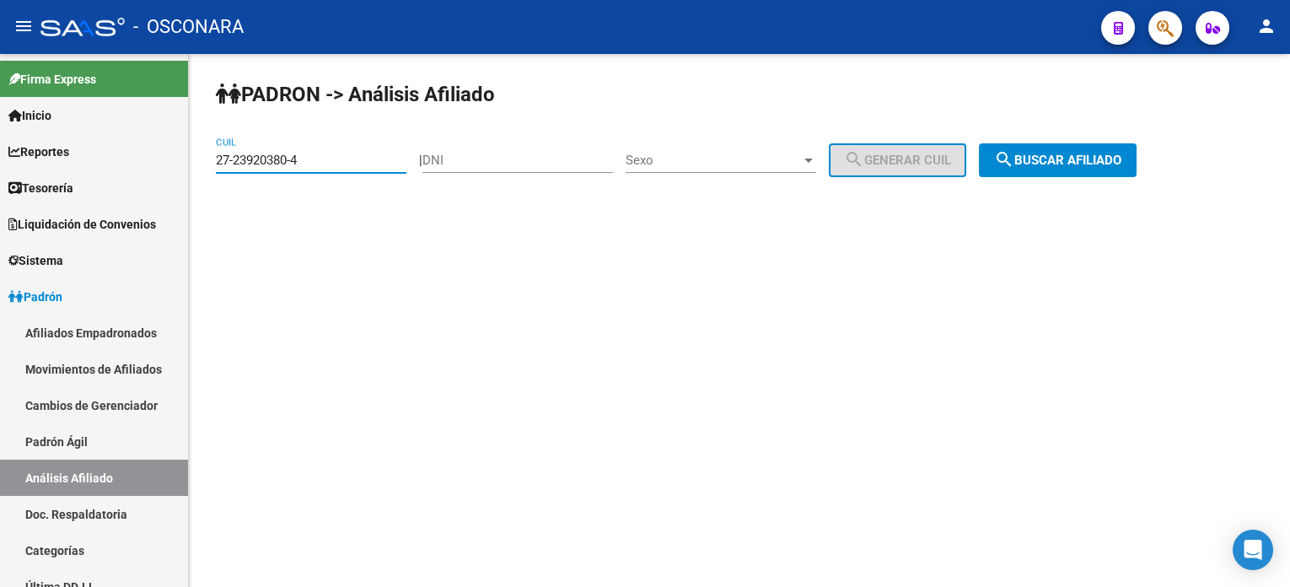
type input "27-23920380-4"
click at [1014, 167] on mat-icon "search" at bounding box center [1004, 159] width 20 height 20
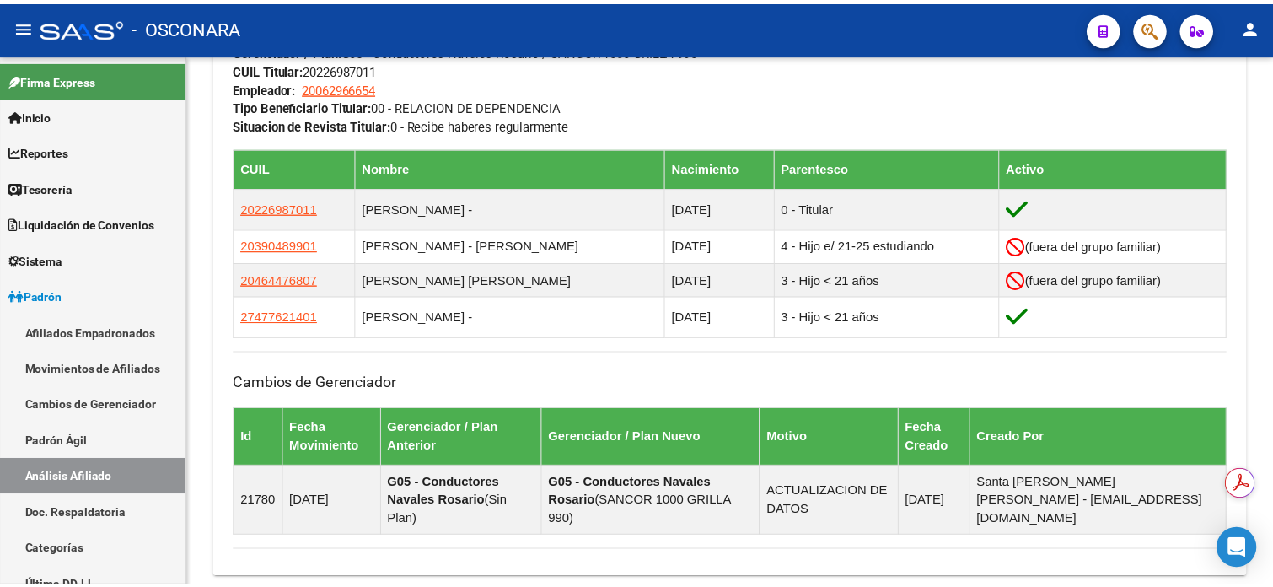
scroll to position [899, 0]
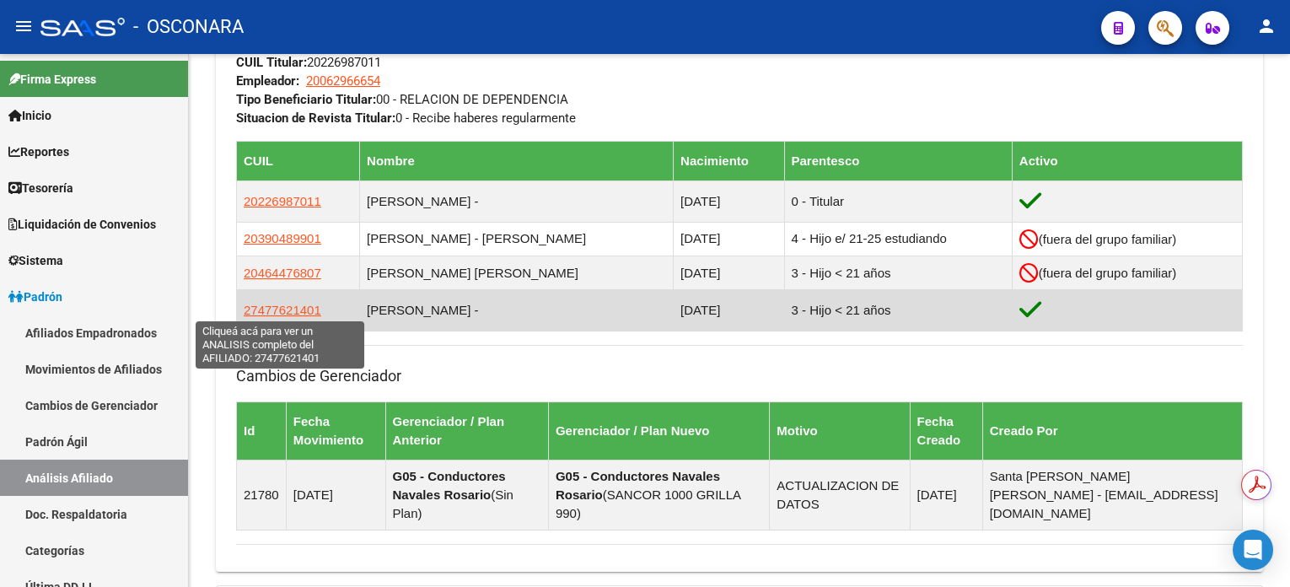
click at [305, 313] on span "27477621401" at bounding box center [283, 310] width 78 height 14
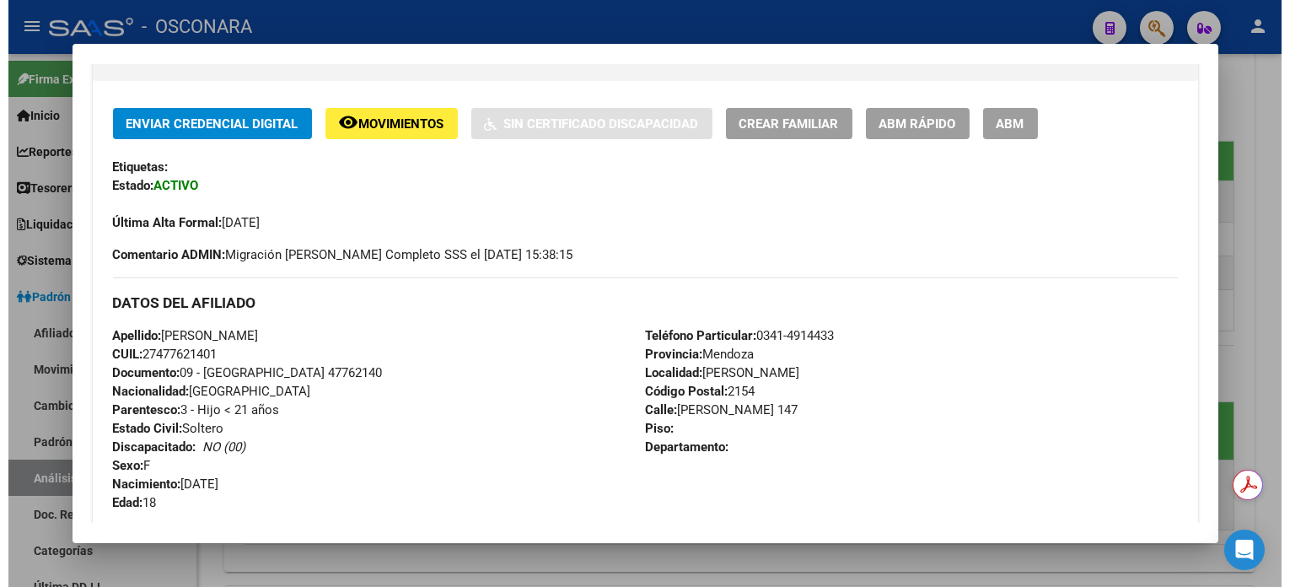
scroll to position [562, 0]
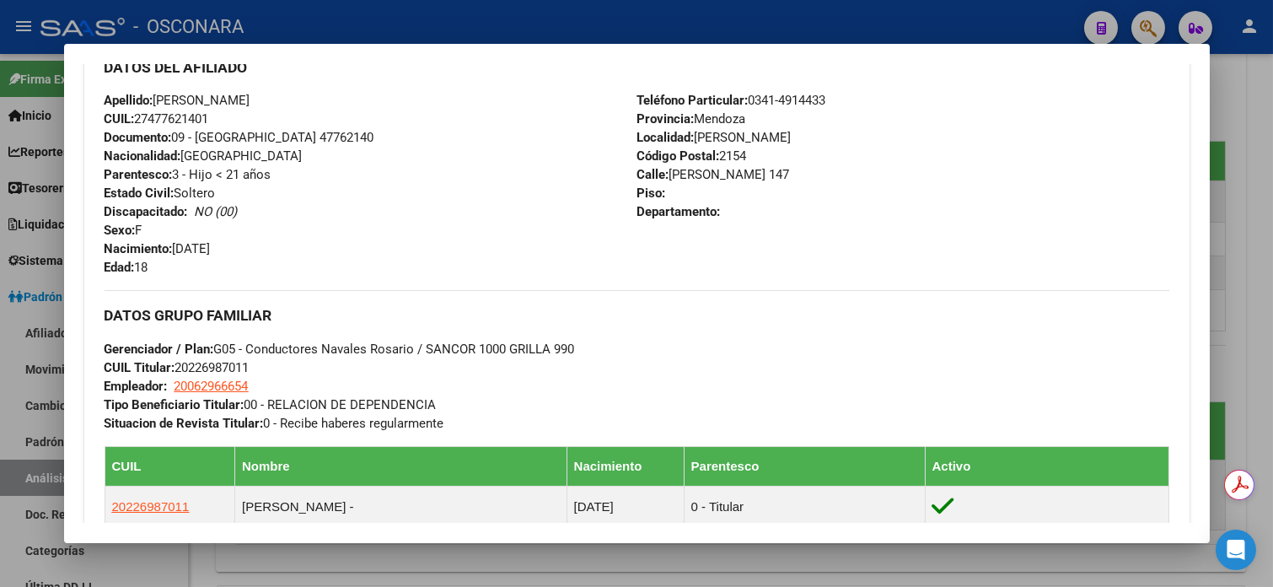
click at [1265, 170] on div at bounding box center [636, 293] width 1273 height 587
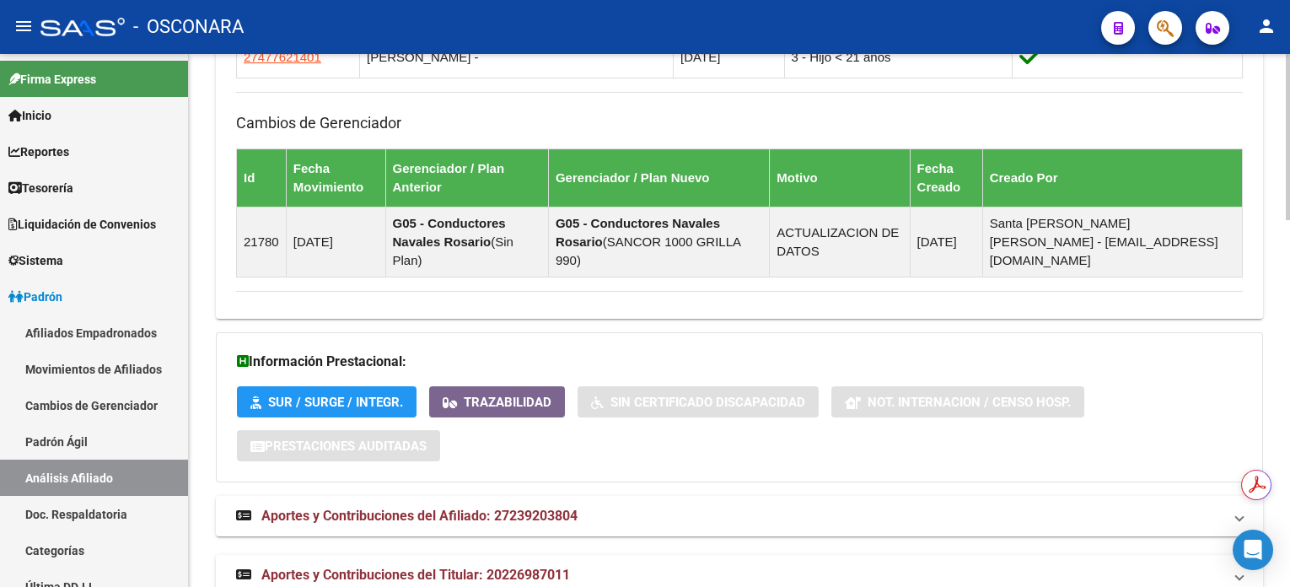
scroll to position [1178, 0]
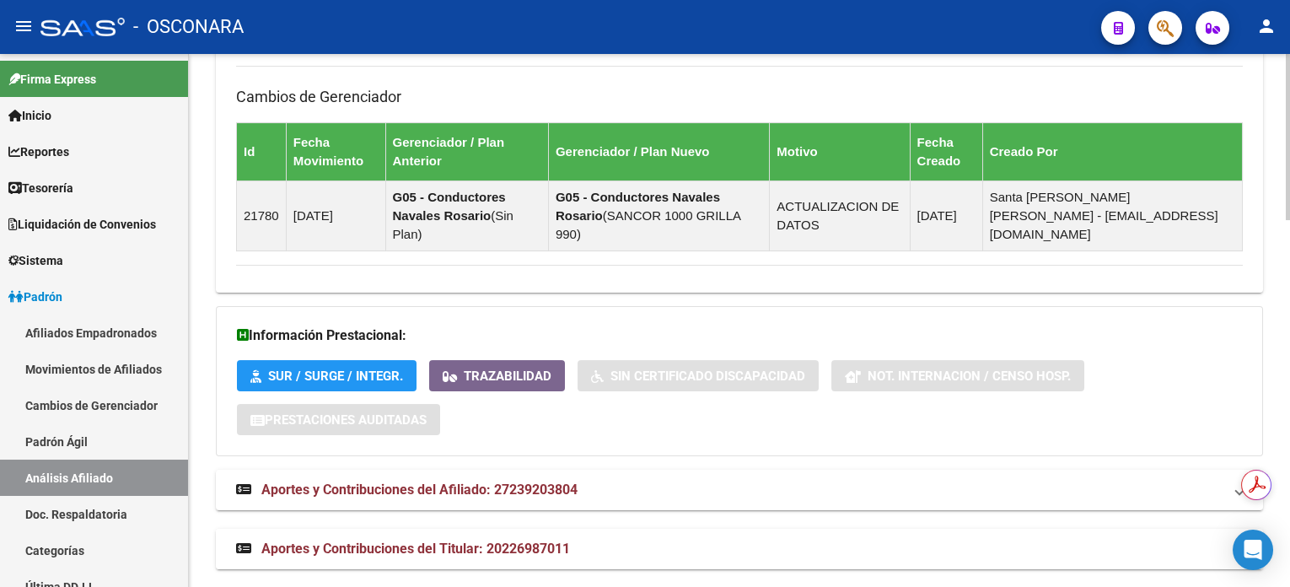
click at [525, 540] on span "Aportes y Contribuciones del Titular: 20226987011" at bounding box center [415, 548] width 309 height 16
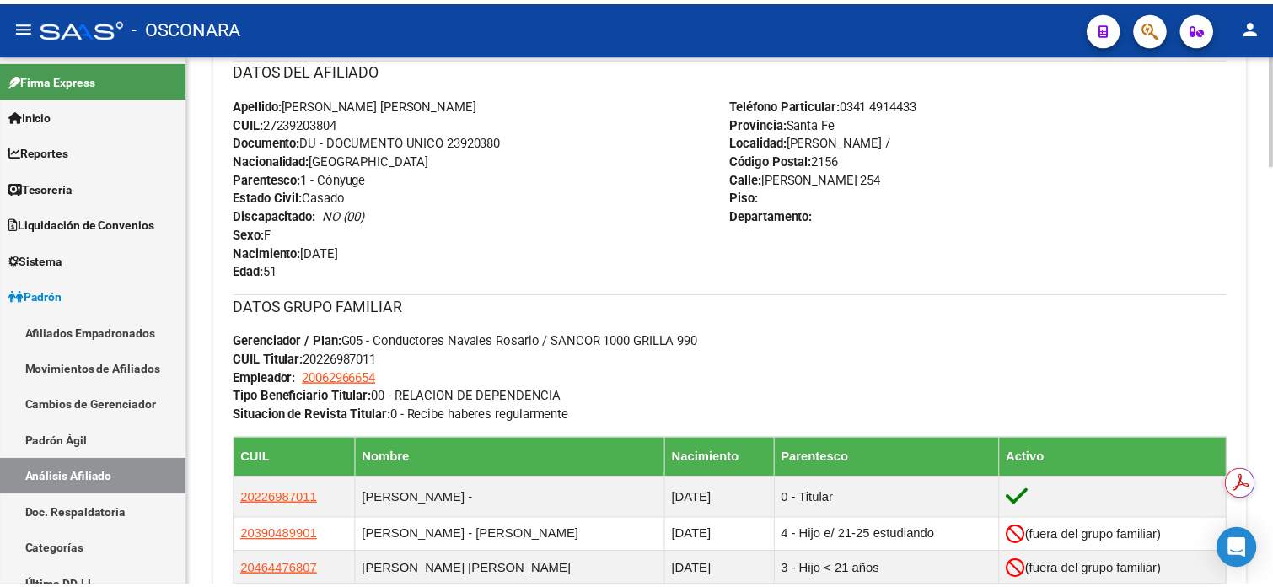
scroll to position [599, 0]
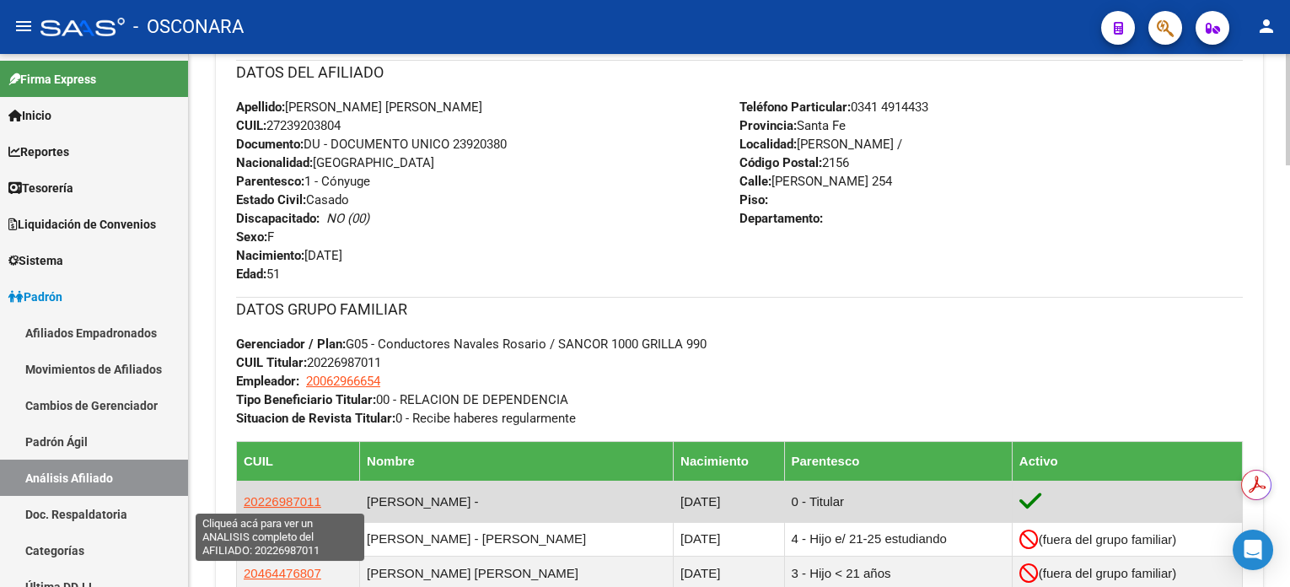
click at [298, 502] on span "20226987011" at bounding box center [283, 501] width 78 height 14
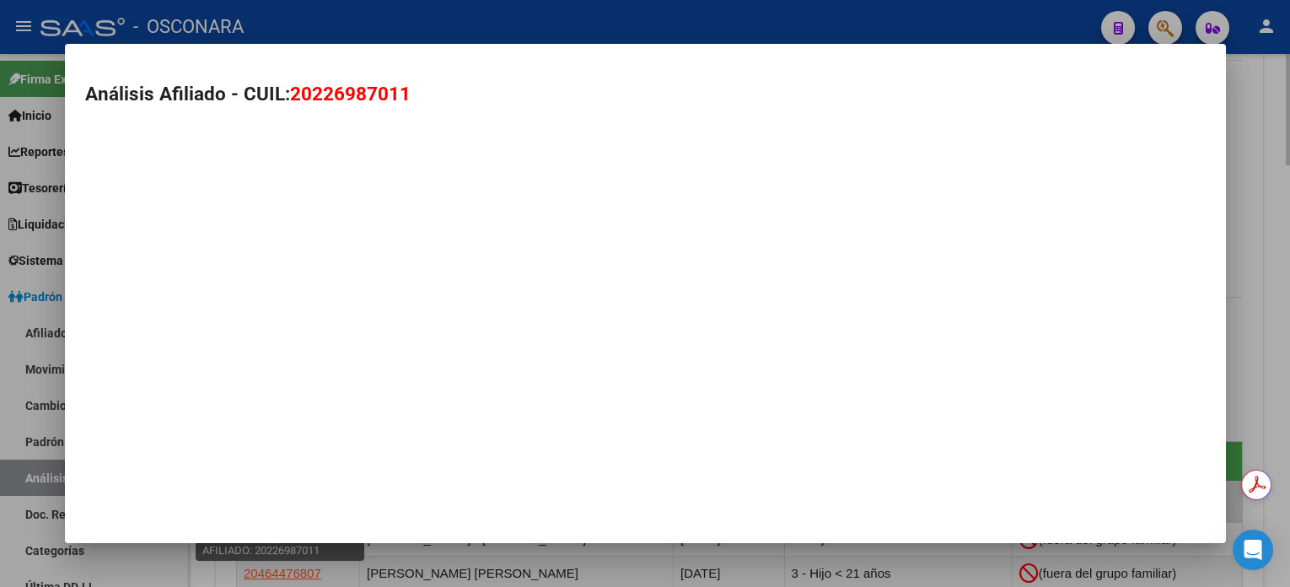
type textarea "20226987011"
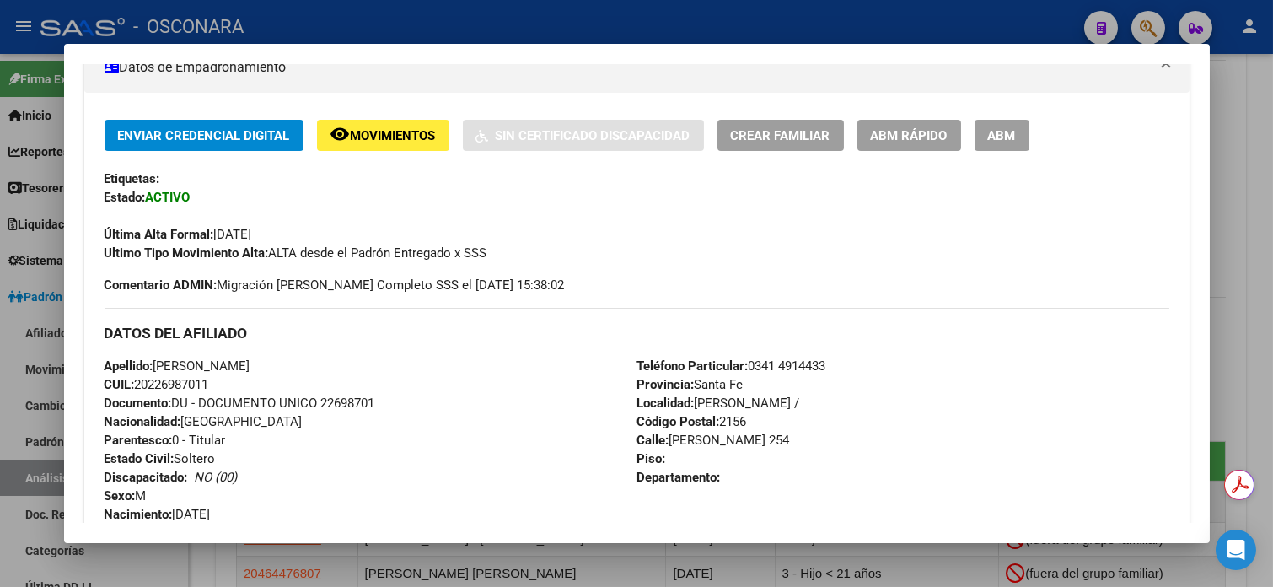
scroll to position [416, 0]
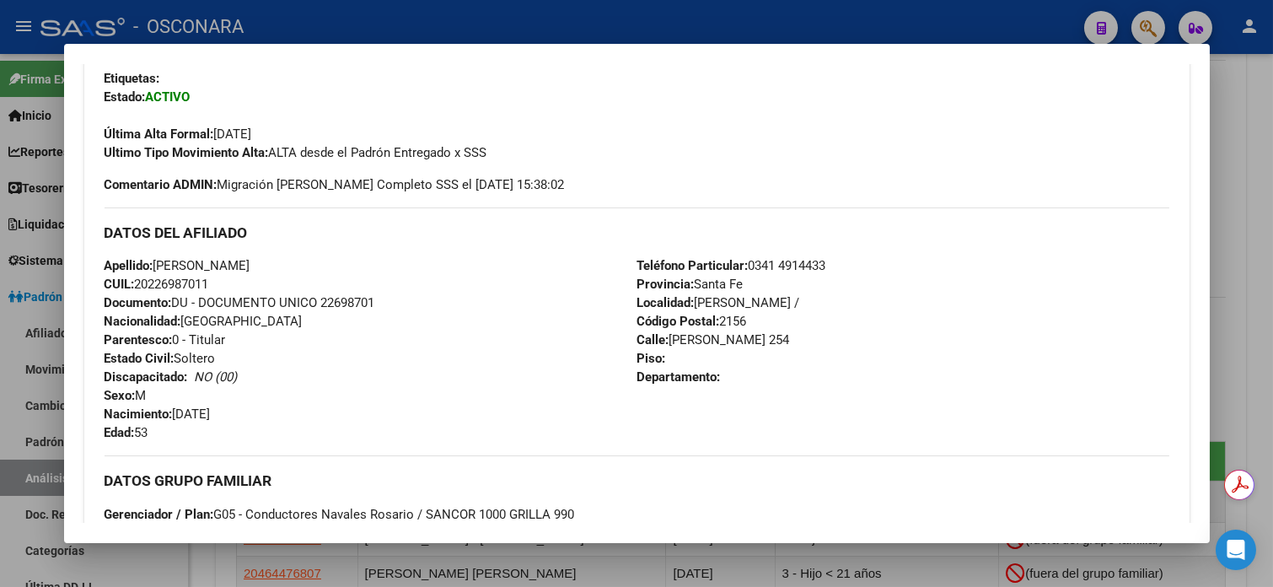
click at [180, 282] on span "CUIL: 20226987011" at bounding box center [157, 284] width 105 height 15
click at [341, 297] on span "Documento: DU - DOCUMENTO UNICO 22698701" at bounding box center [240, 302] width 271 height 15
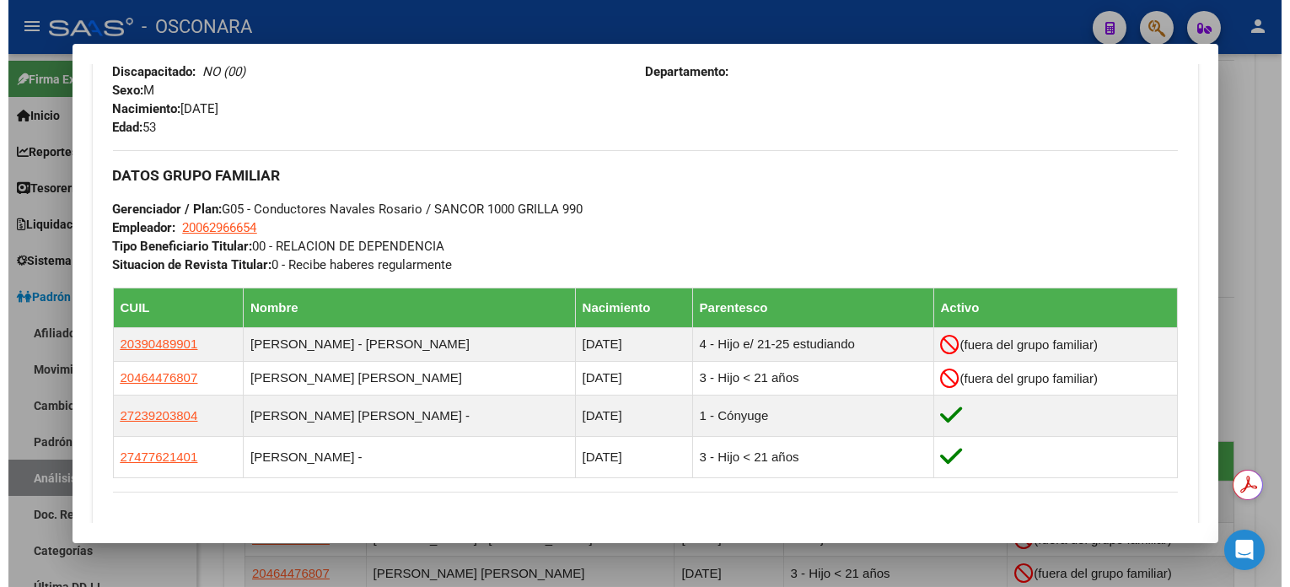
scroll to position [320, 0]
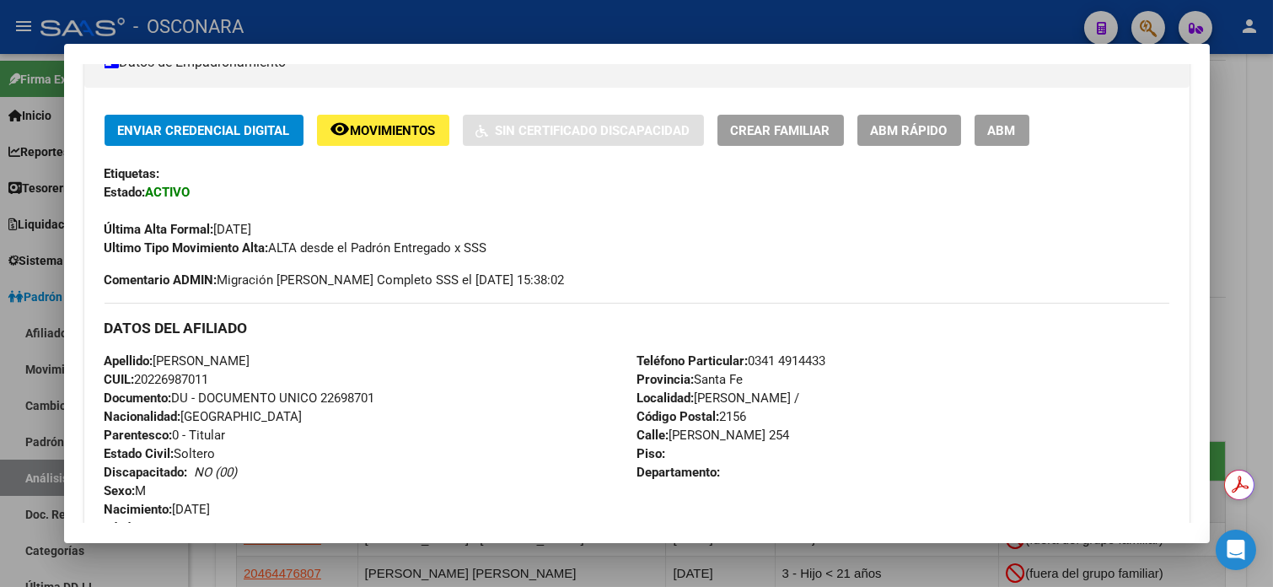
click at [1258, 133] on div at bounding box center [636, 293] width 1273 height 587
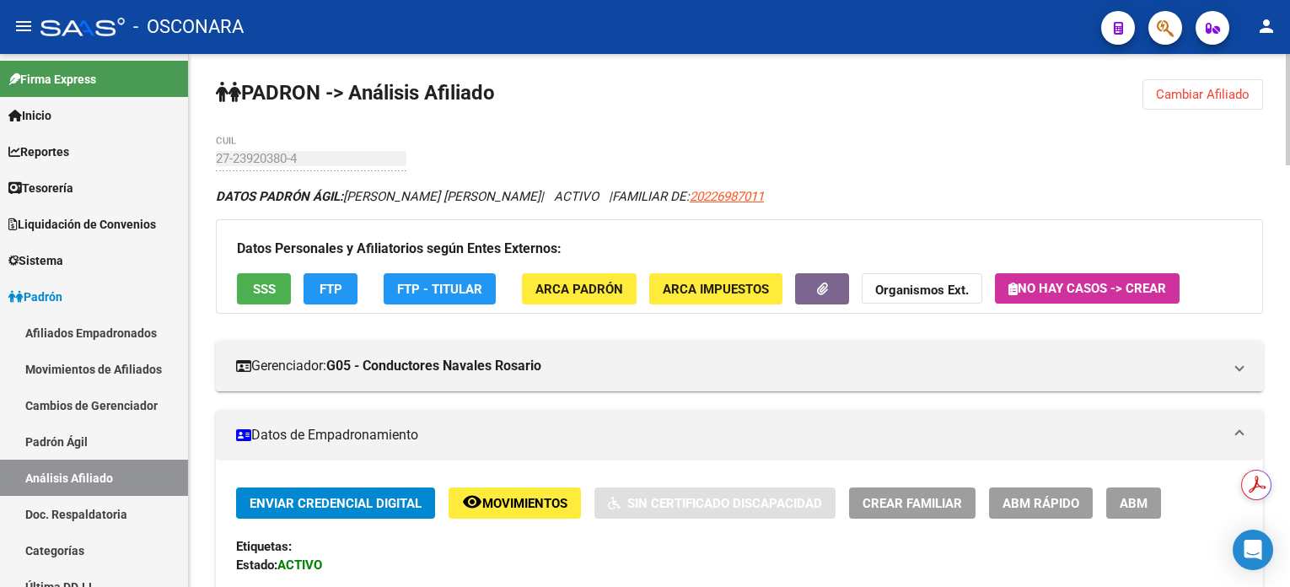
scroll to position [0, 0]
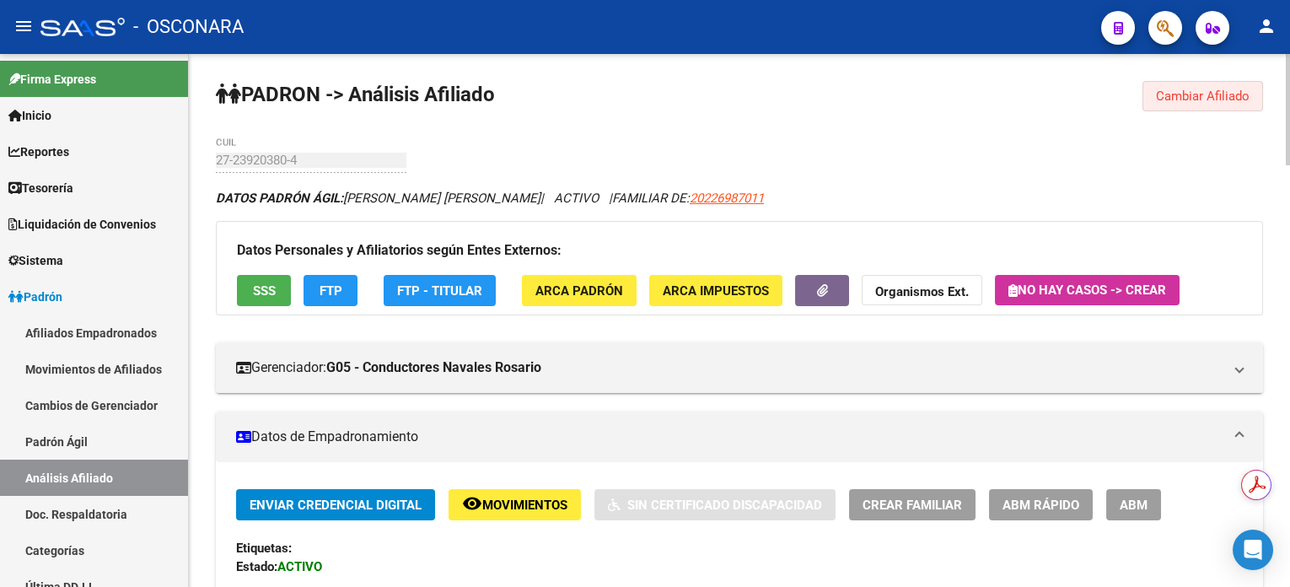
click at [1184, 89] on span "Cambiar Afiliado" at bounding box center [1203, 96] width 94 height 15
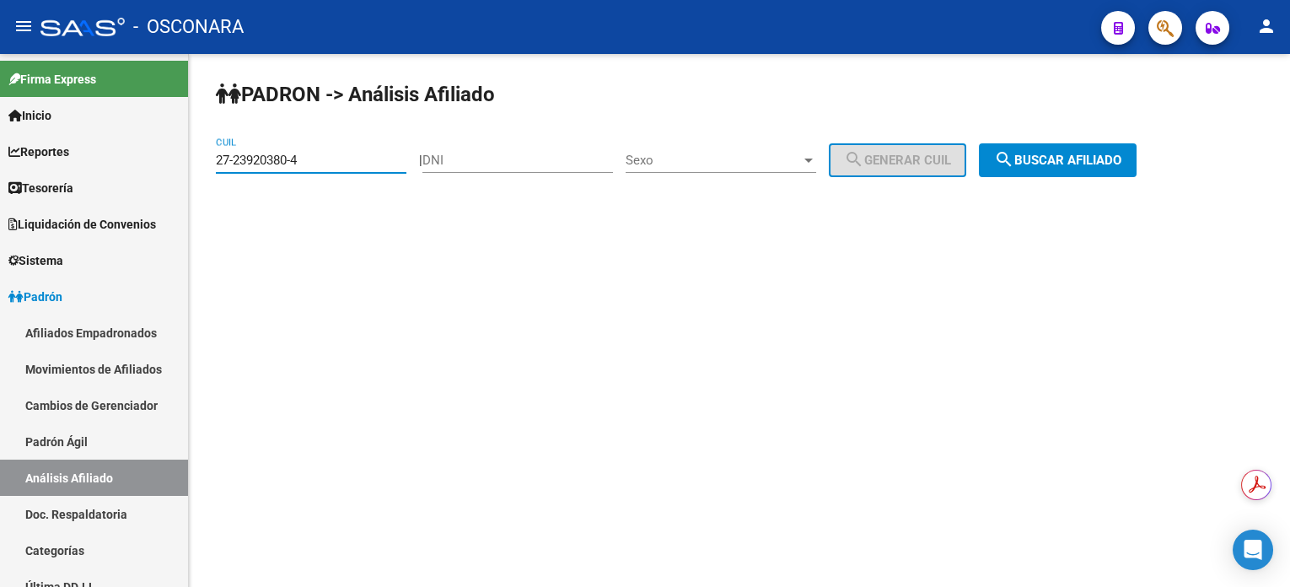
drag, startPoint x: 336, startPoint y: 154, endPoint x: 229, endPoint y: 153, distance: 107.1
click at [229, 153] on input "27-23920380-4" at bounding box center [311, 160] width 191 height 15
type input "27-41825990-1"
click at [1121, 165] on span "search Buscar afiliado" at bounding box center [1057, 160] width 127 height 15
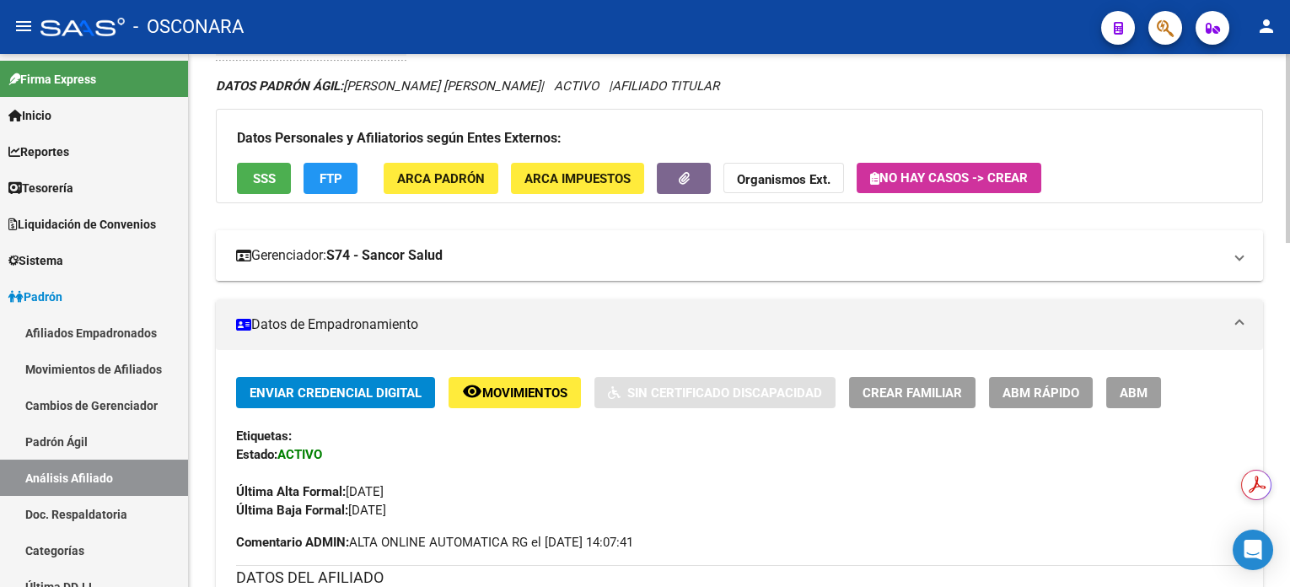
scroll to position [337, 0]
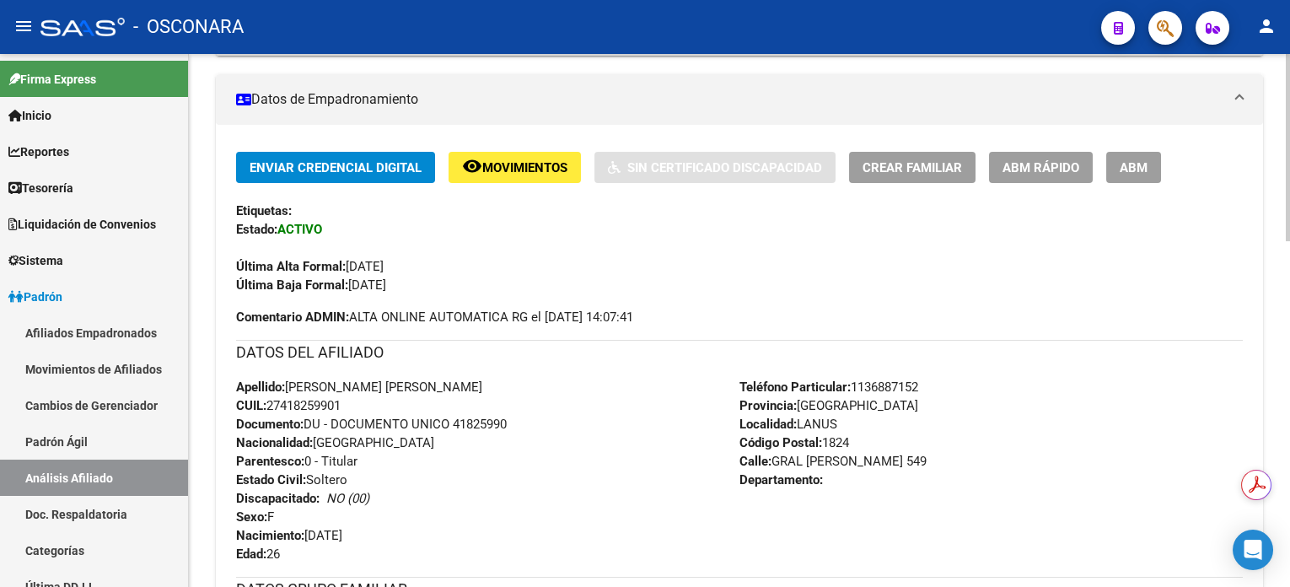
click at [318, 406] on span "CUIL: 27418259901" at bounding box center [288, 405] width 105 height 15
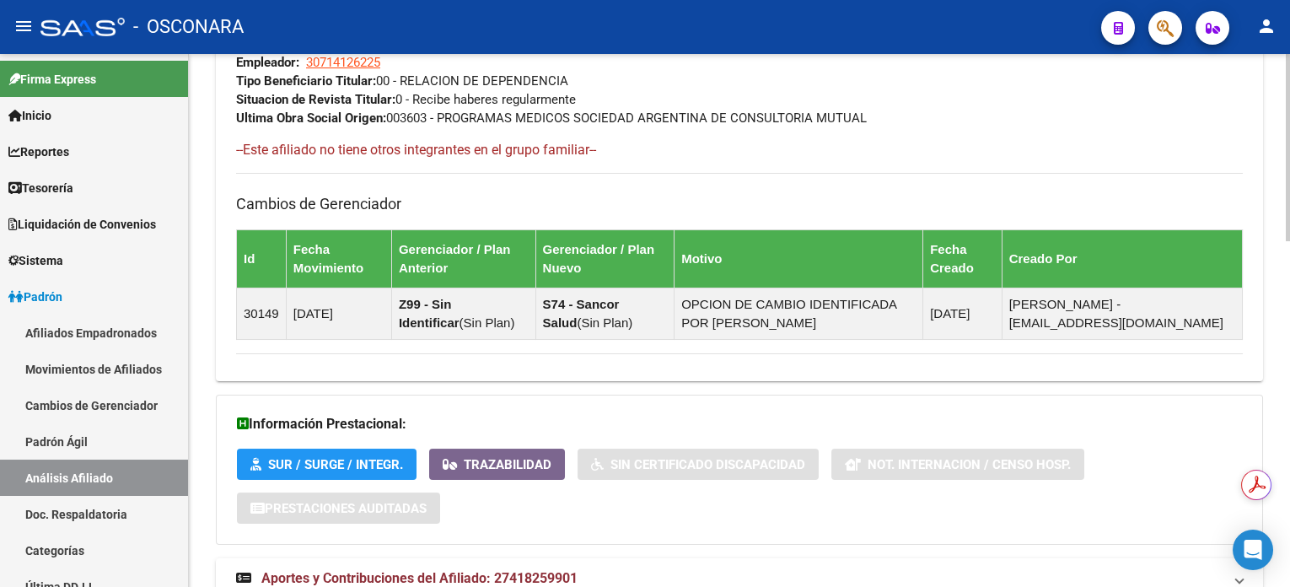
scroll to position [985, 0]
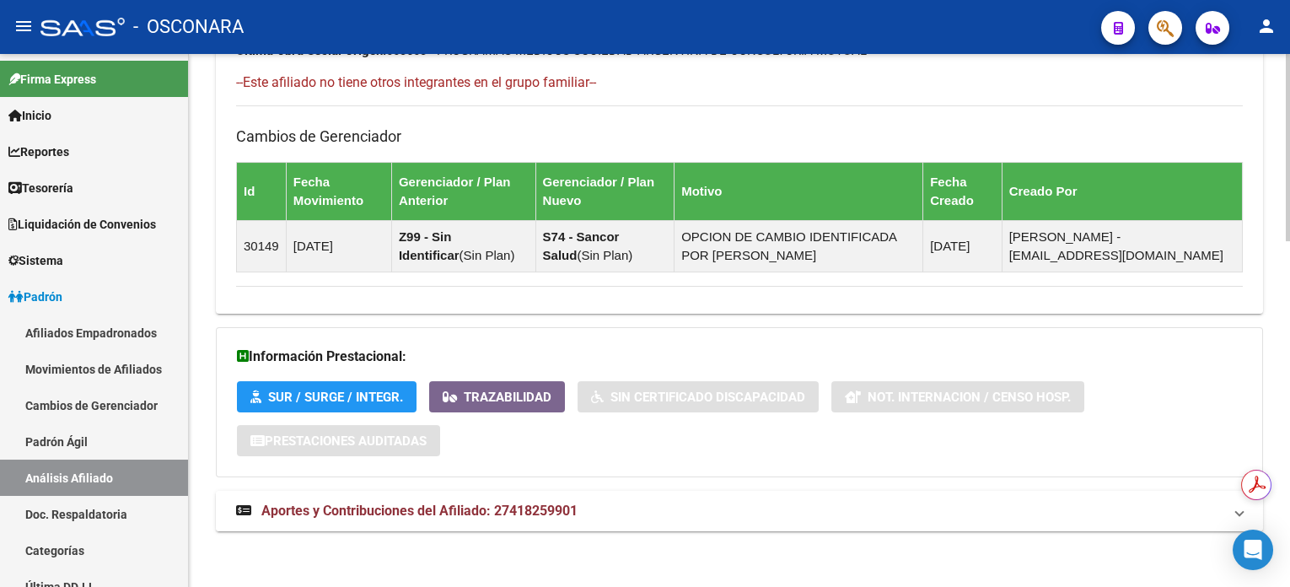
click at [533, 513] on span "Aportes y Contribuciones del Afiliado: 27418259901" at bounding box center [419, 510] width 316 height 16
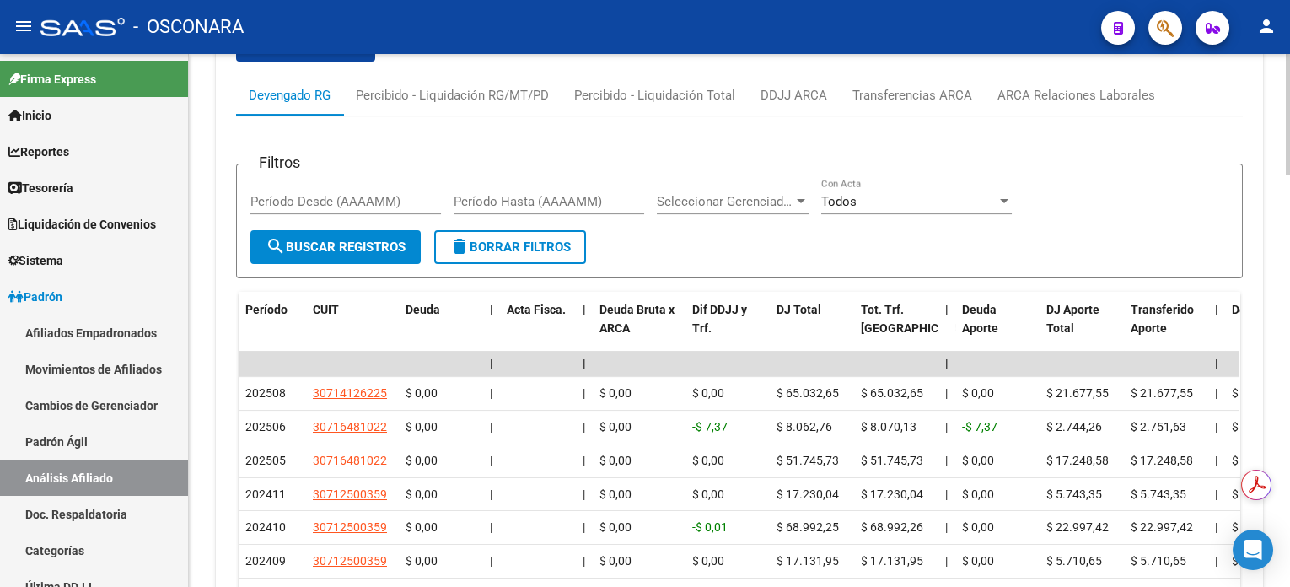
scroll to position [1758, 0]
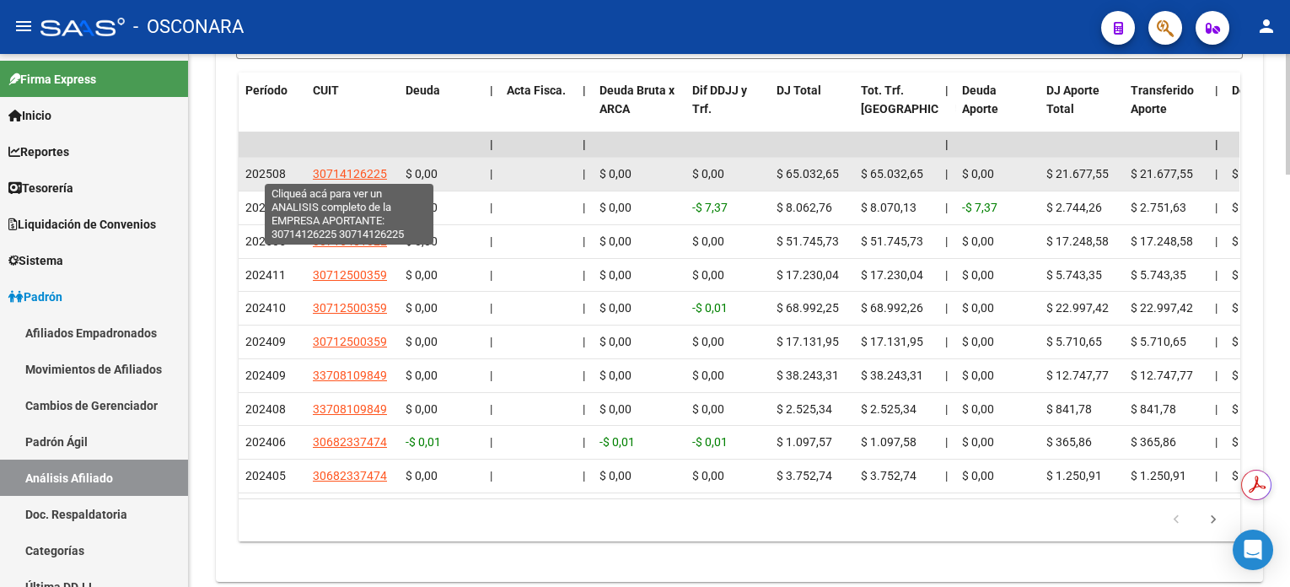
click at [355, 172] on span "30714126225" at bounding box center [350, 173] width 74 height 13
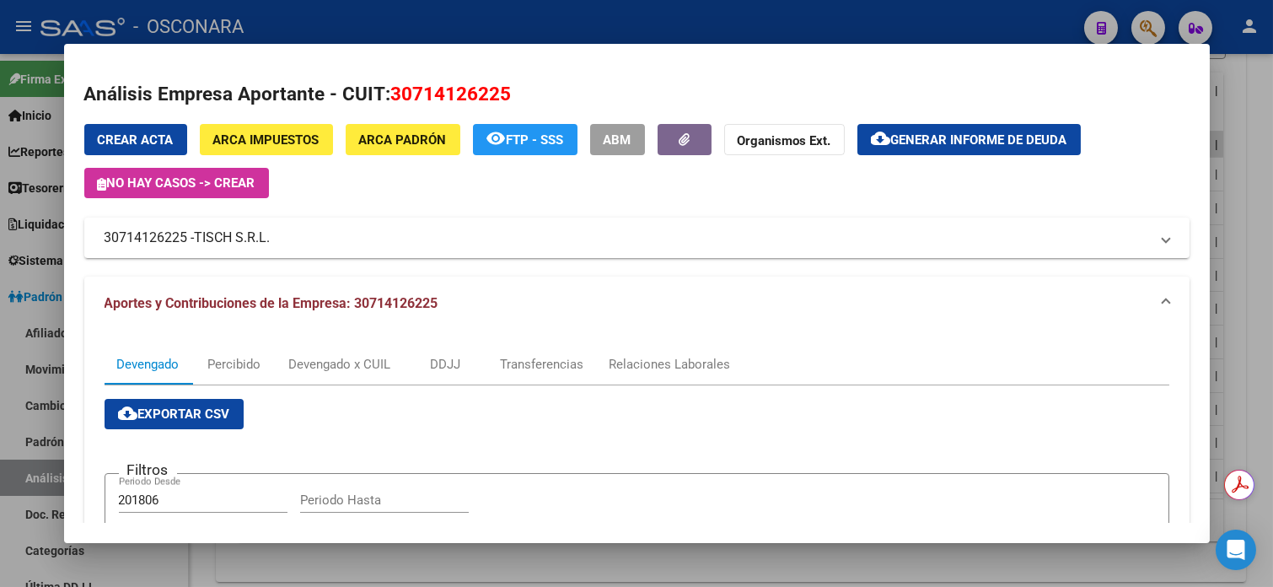
click at [1256, 100] on div at bounding box center [636, 293] width 1273 height 587
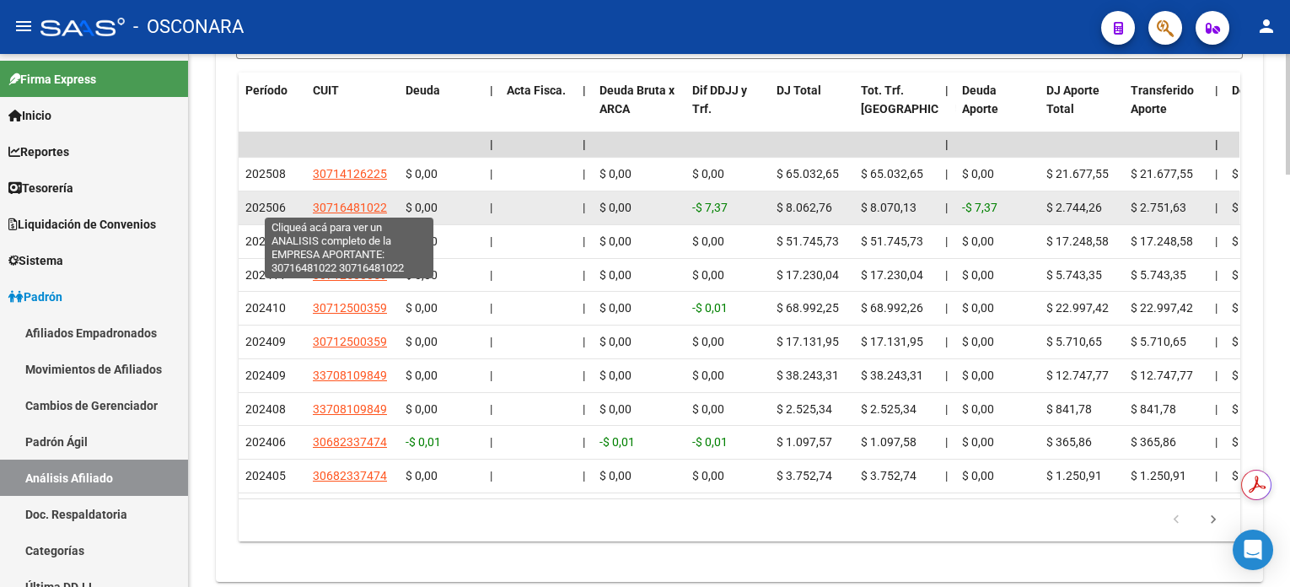
click at [357, 207] on span "30716481022" at bounding box center [350, 207] width 74 height 13
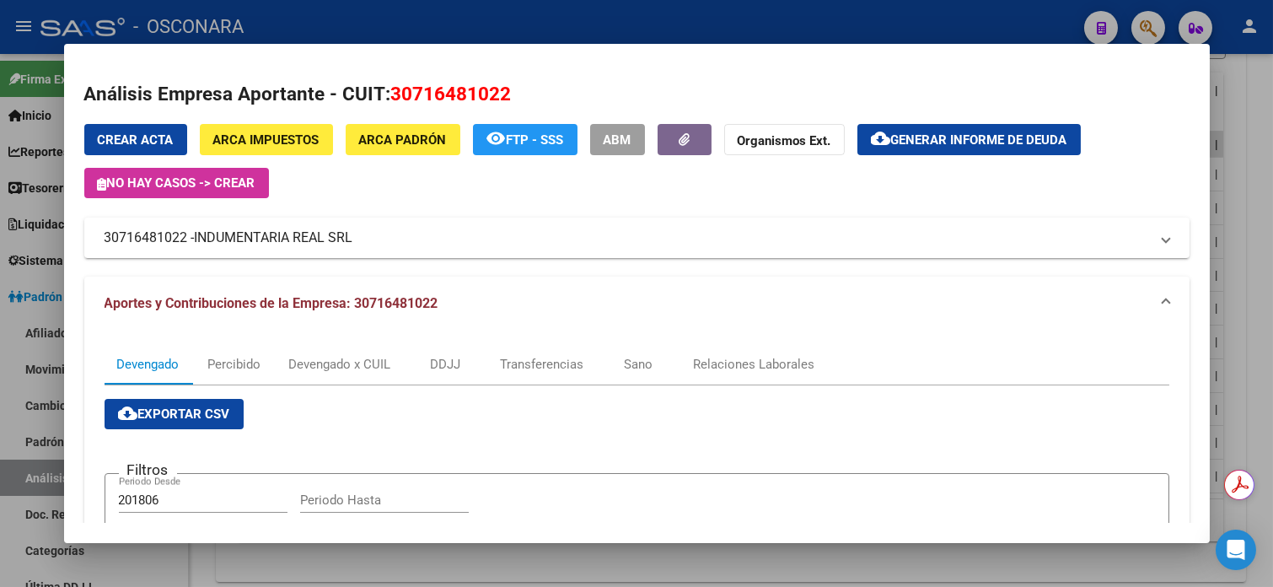
click at [1255, 101] on div at bounding box center [636, 293] width 1273 height 587
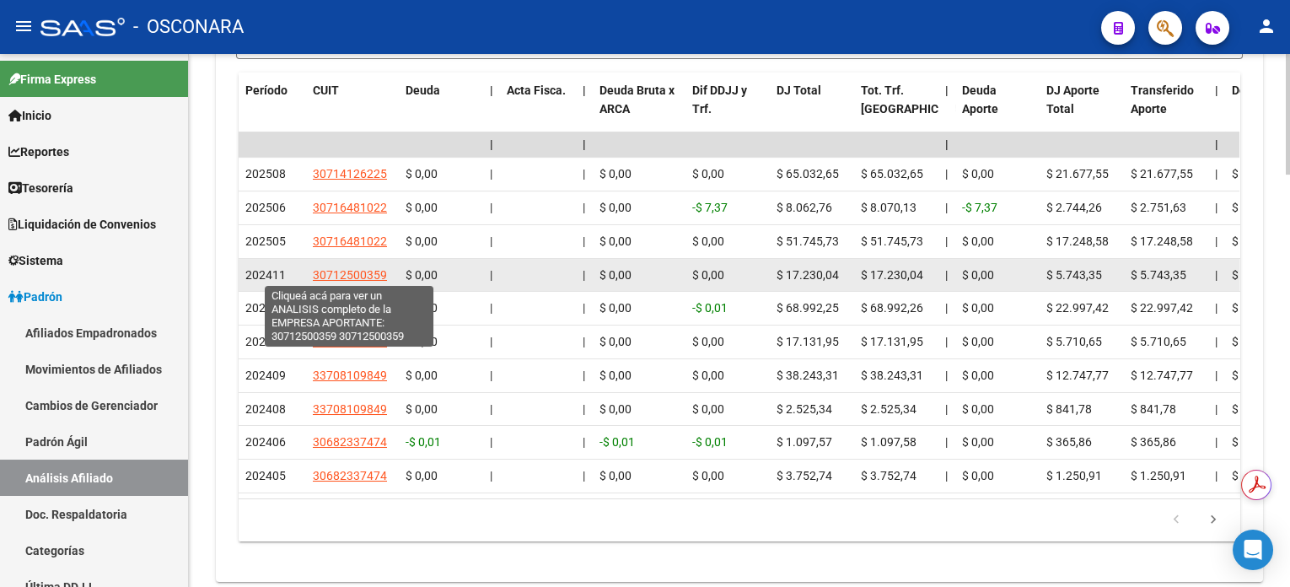
click at [346, 271] on span "30712500359" at bounding box center [350, 274] width 74 height 13
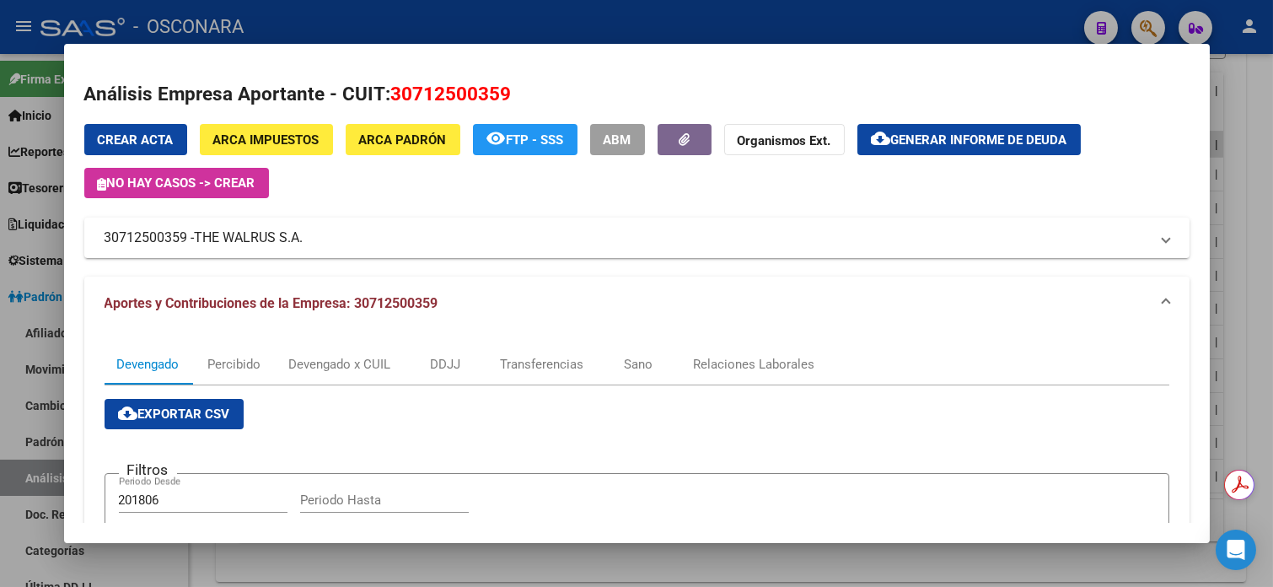
click at [1252, 104] on div at bounding box center [636, 293] width 1273 height 587
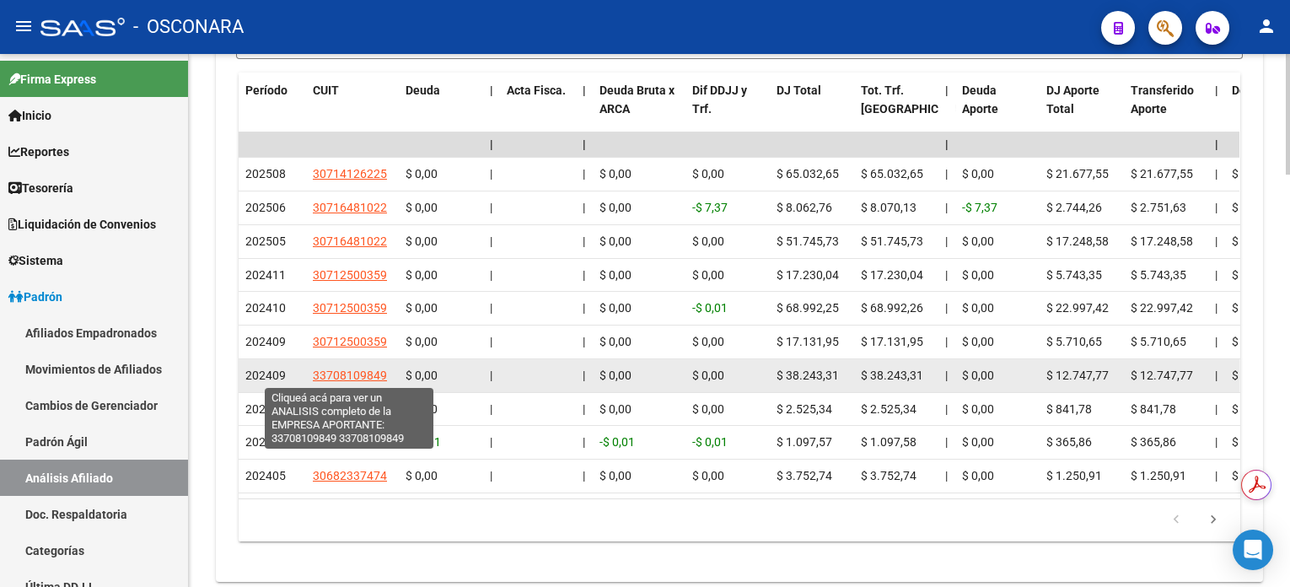
click at [343, 373] on span "33708109849" at bounding box center [350, 374] width 74 height 13
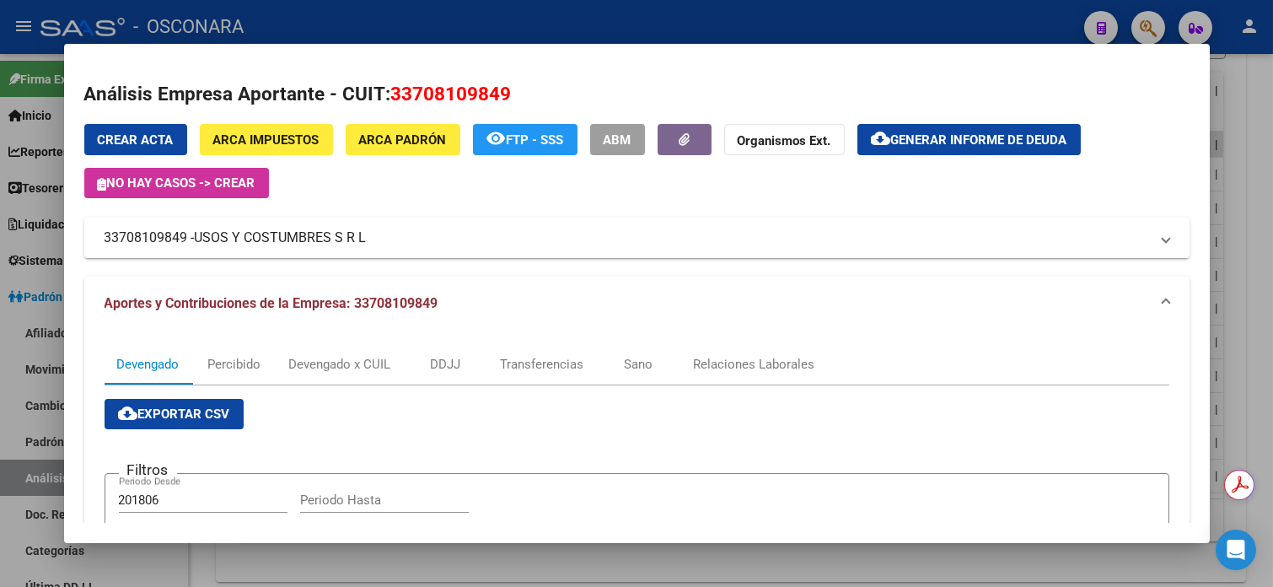
click at [1244, 141] on div at bounding box center [636, 293] width 1273 height 587
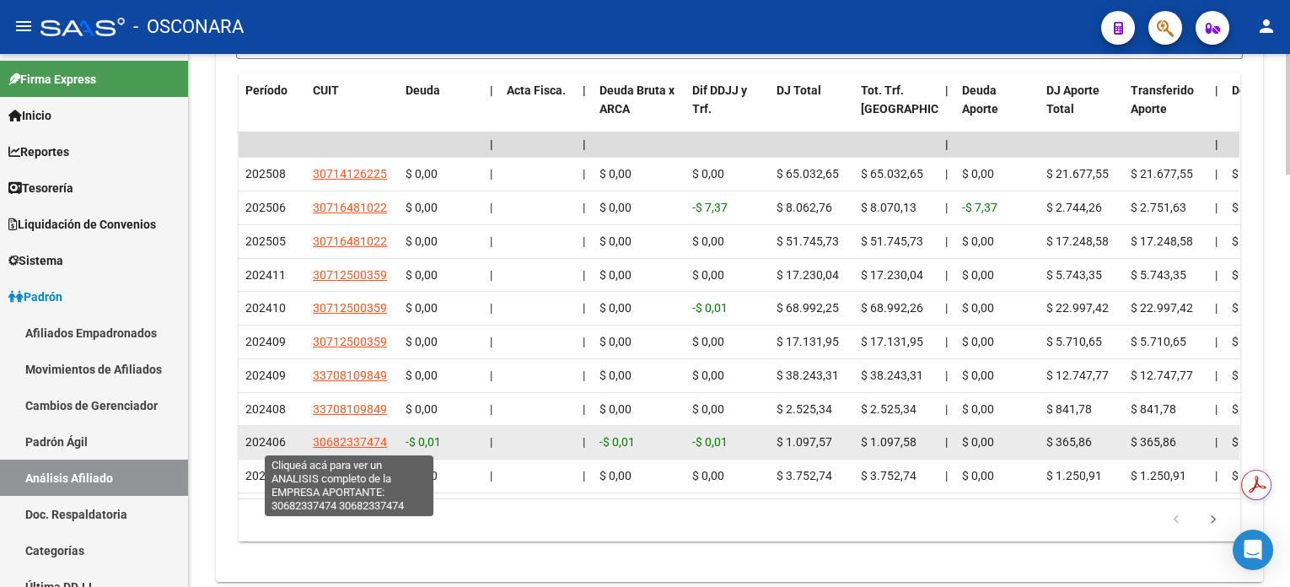
click at [352, 448] on span "30682337474" at bounding box center [350, 441] width 74 height 13
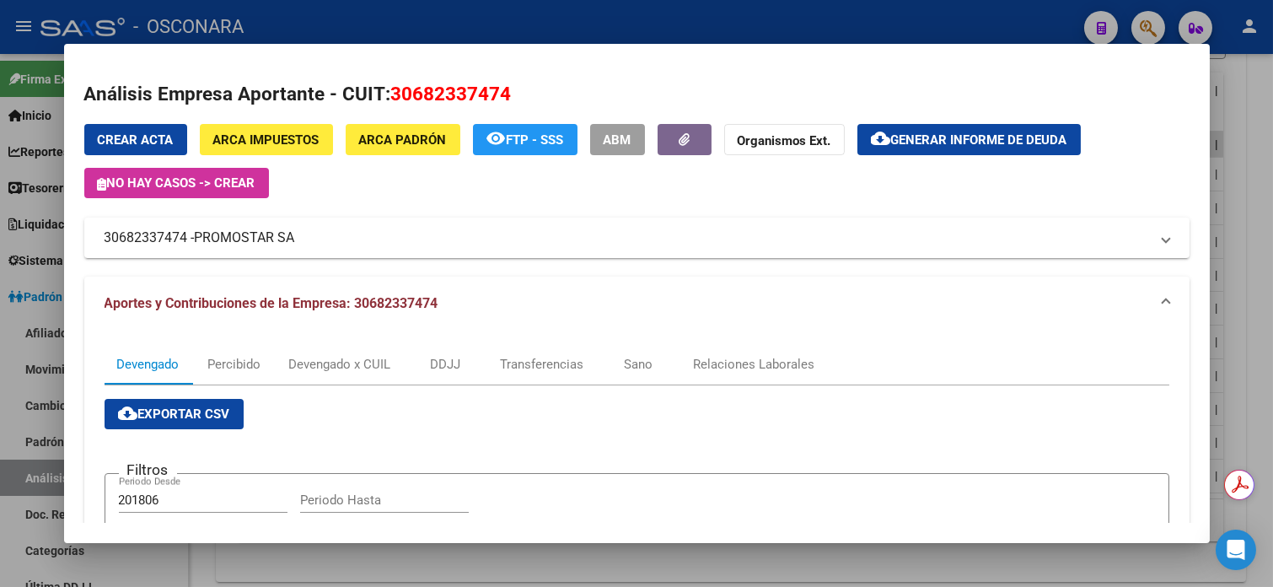
click at [1254, 145] on div at bounding box center [636, 293] width 1273 height 587
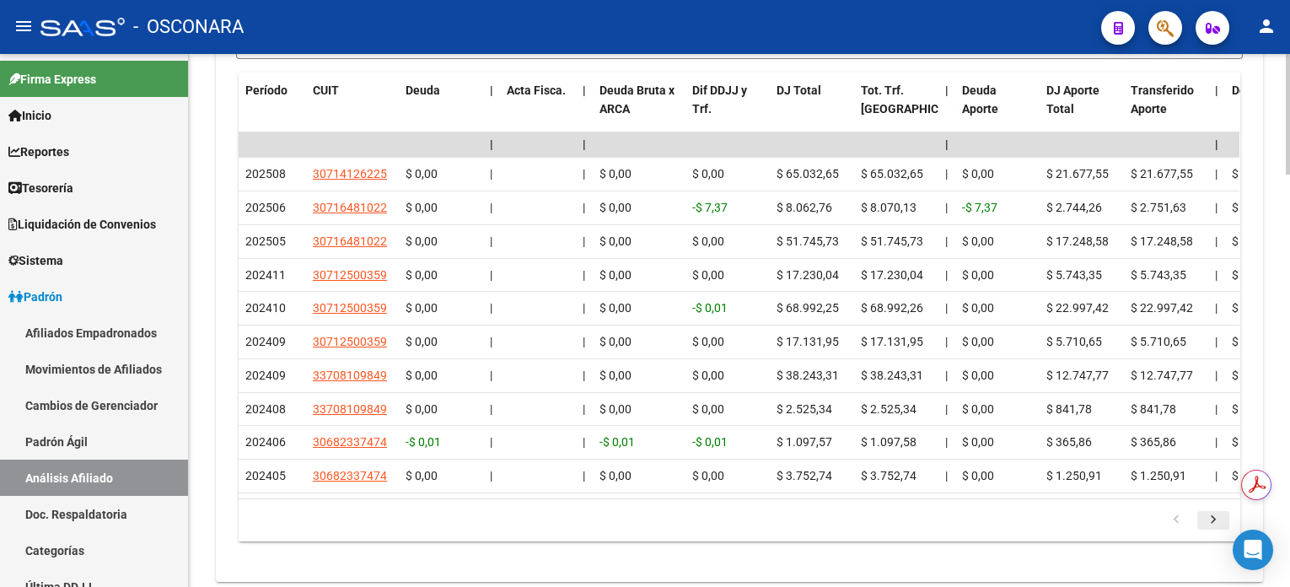
click at [1215, 532] on icon "go to next page" at bounding box center [1213, 522] width 22 height 20
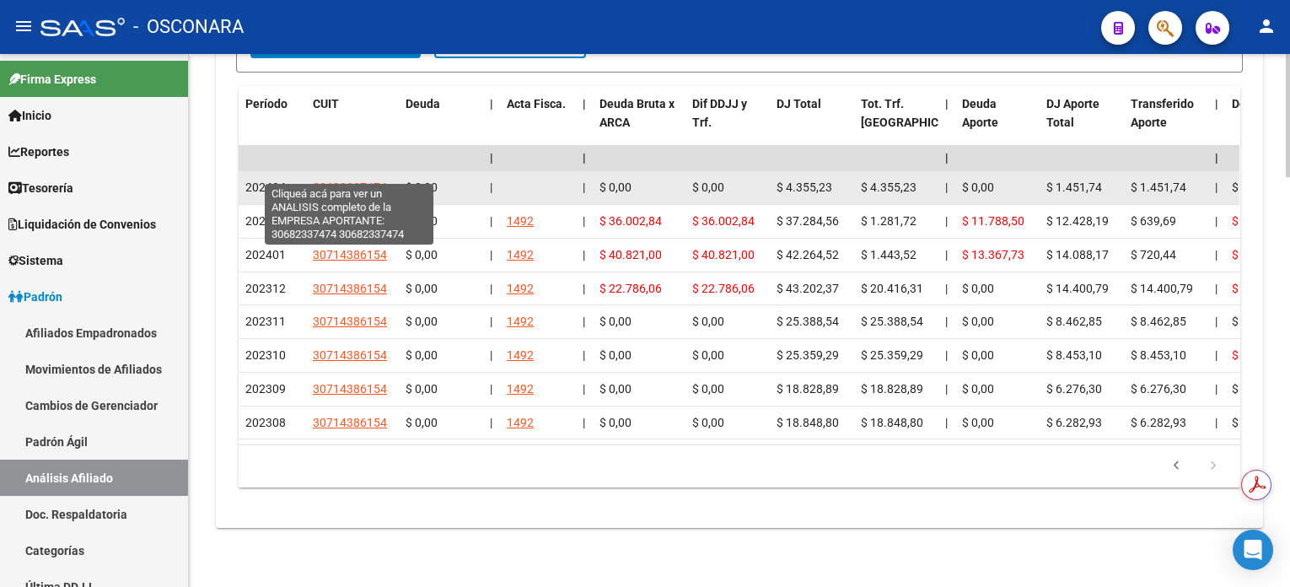
click at [374, 180] on span "30682337474" at bounding box center [350, 186] width 74 height 13
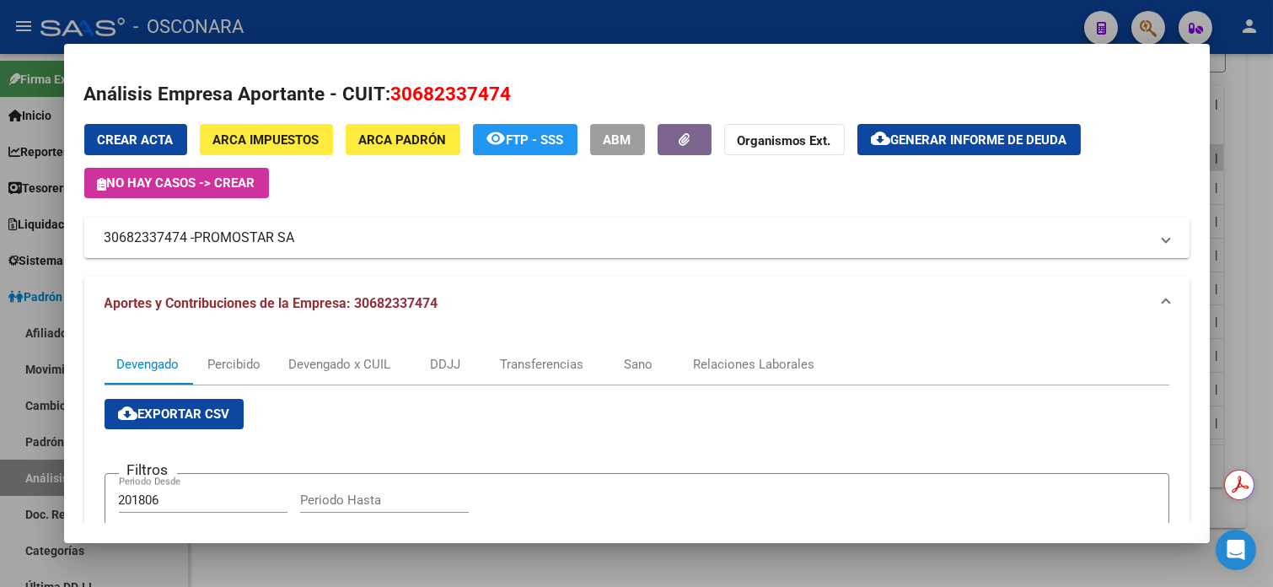
click at [1257, 77] on div at bounding box center [636, 293] width 1273 height 587
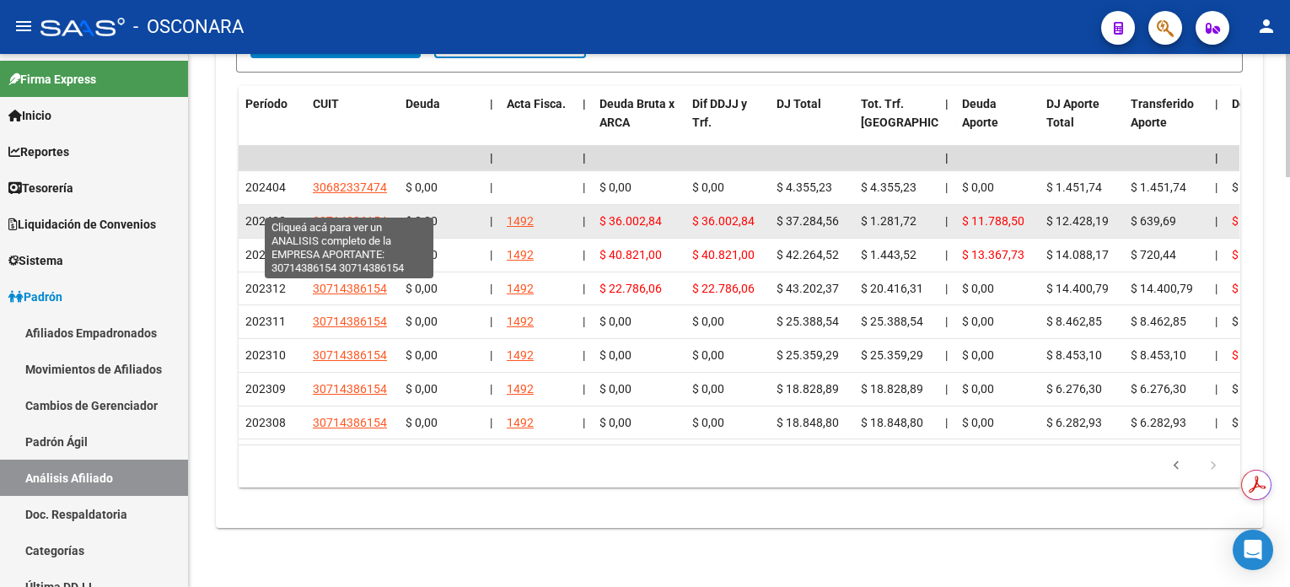
click at [364, 214] on span "30714386154" at bounding box center [350, 220] width 74 height 13
type textarea "30714386154"
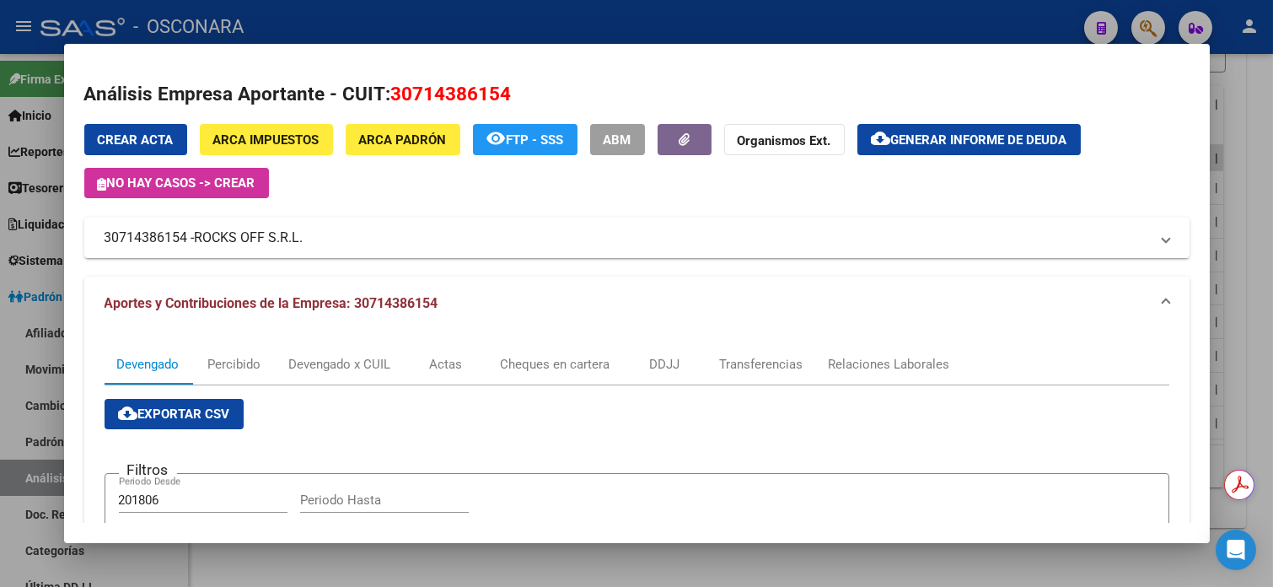
click at [1256, 153] on div at bounding box center [636, 293] width 1273 height 587
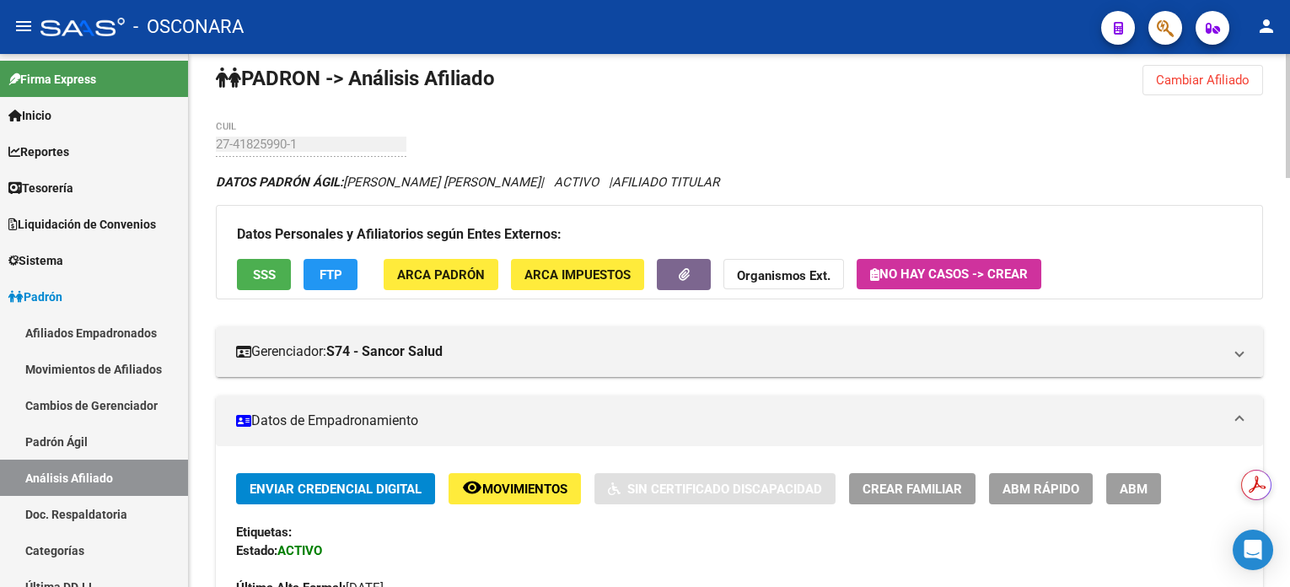
scroll to position [0, 0]
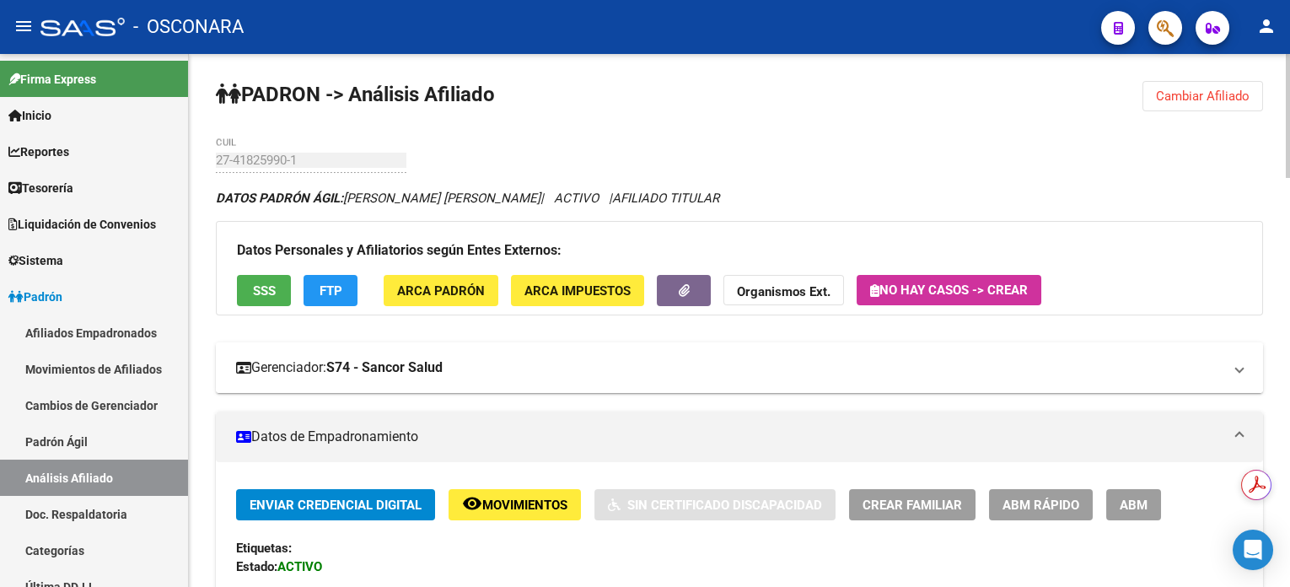
click at [493, 352] on mat-expansion-panel-header "Gerenciador: S74 - Sancor Salud" at bounding box center [739, 367] width 1047 height 51
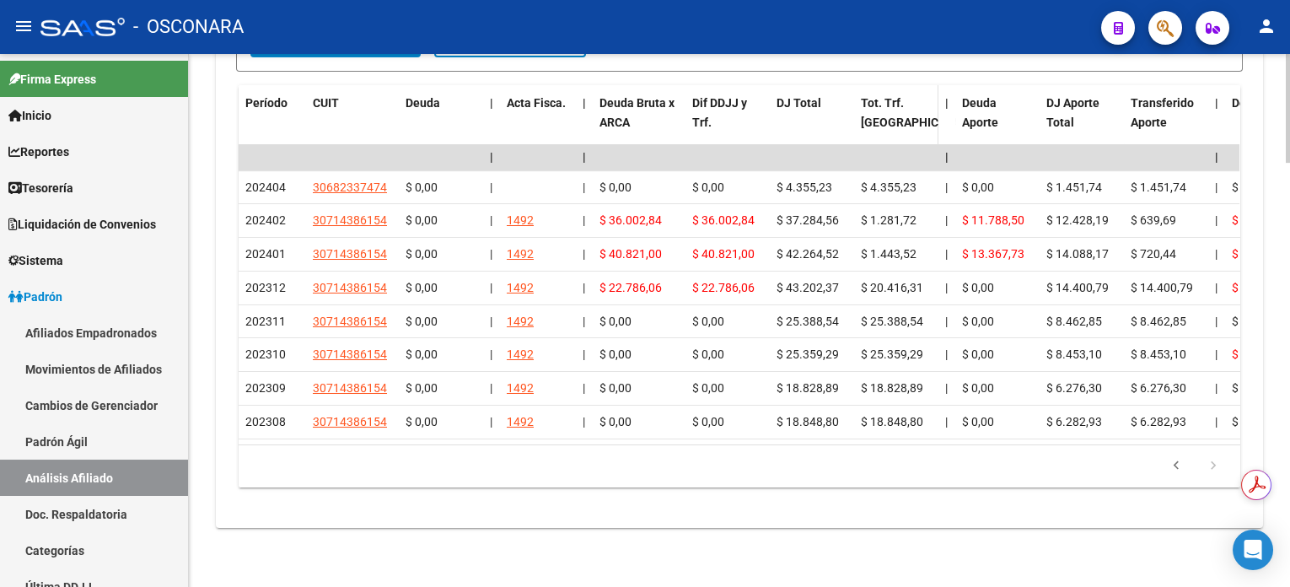
scroll to position [2064, 0]
click at [1171, 467] on icon "go to previous page" at bounding box center [1176, 468] width 22 height 20
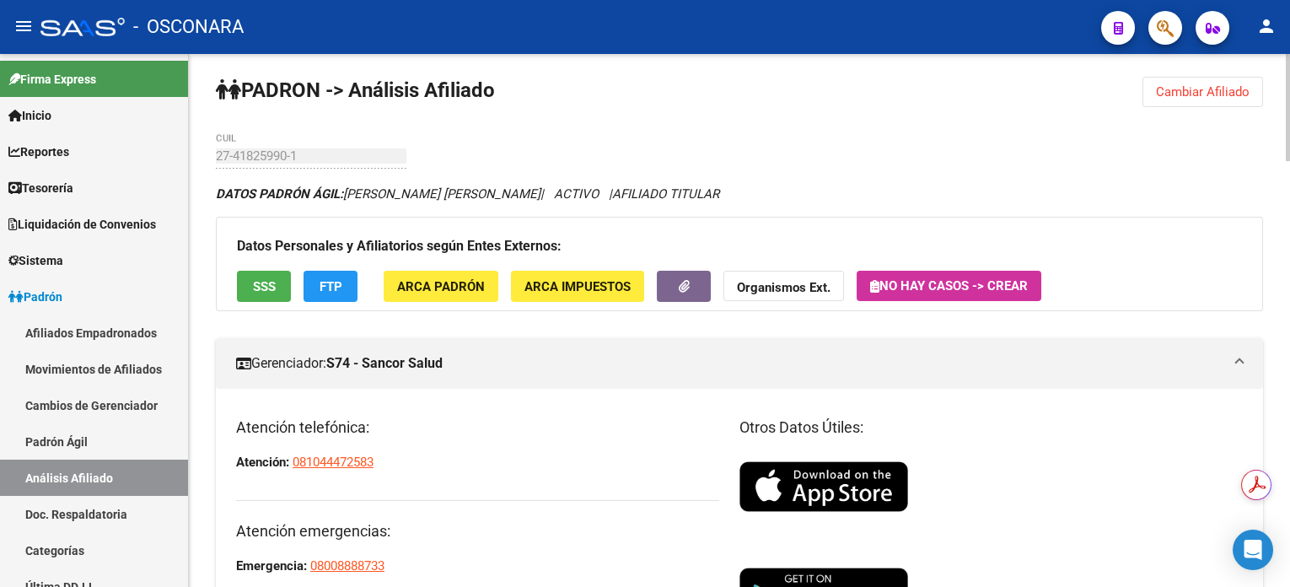
scroll to position [0, 0]
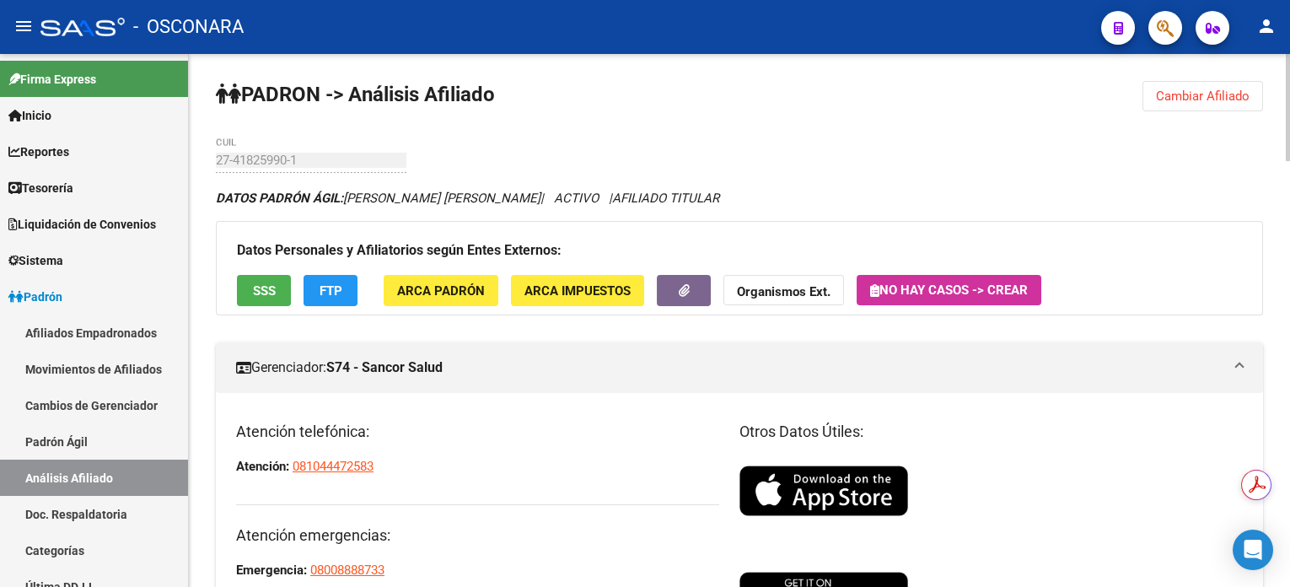
click at [1204, 91] on span "Cambiar Afiliado" at bounding box center [1203, 96] width 94 height 15
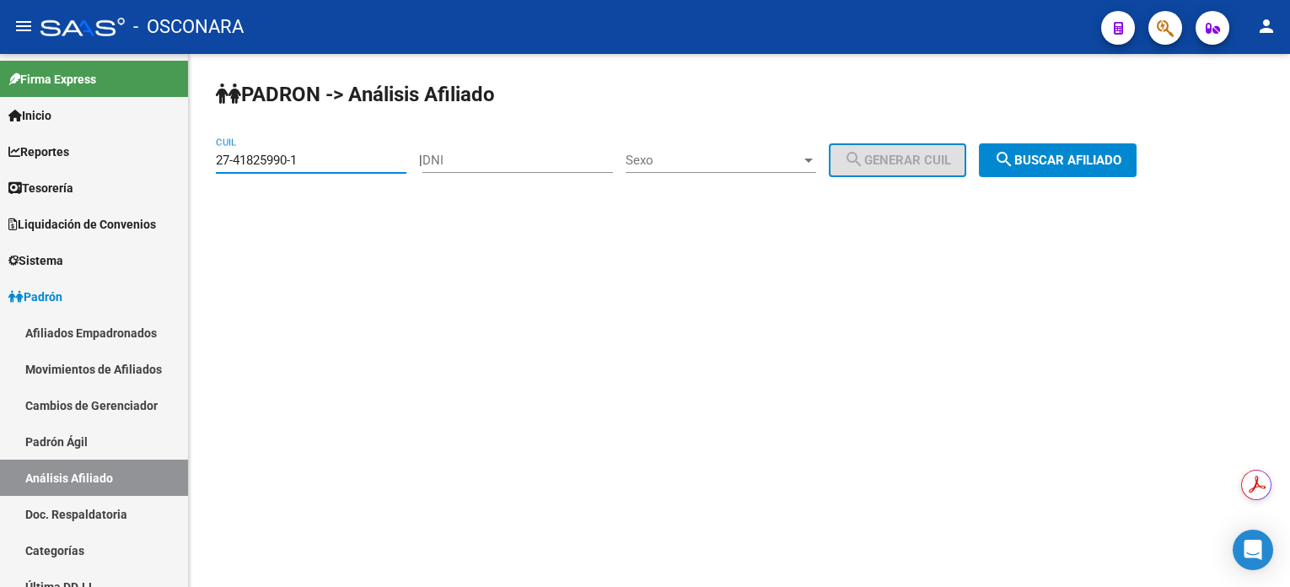
drag, startPoint x: 309, startPoint y: 164, endPoint x: 229, endPoint y: 158, distance: 79.5
click at [229, 158] on input "27-41825990-1" at bounding box center [311, 160] width 191 height 15
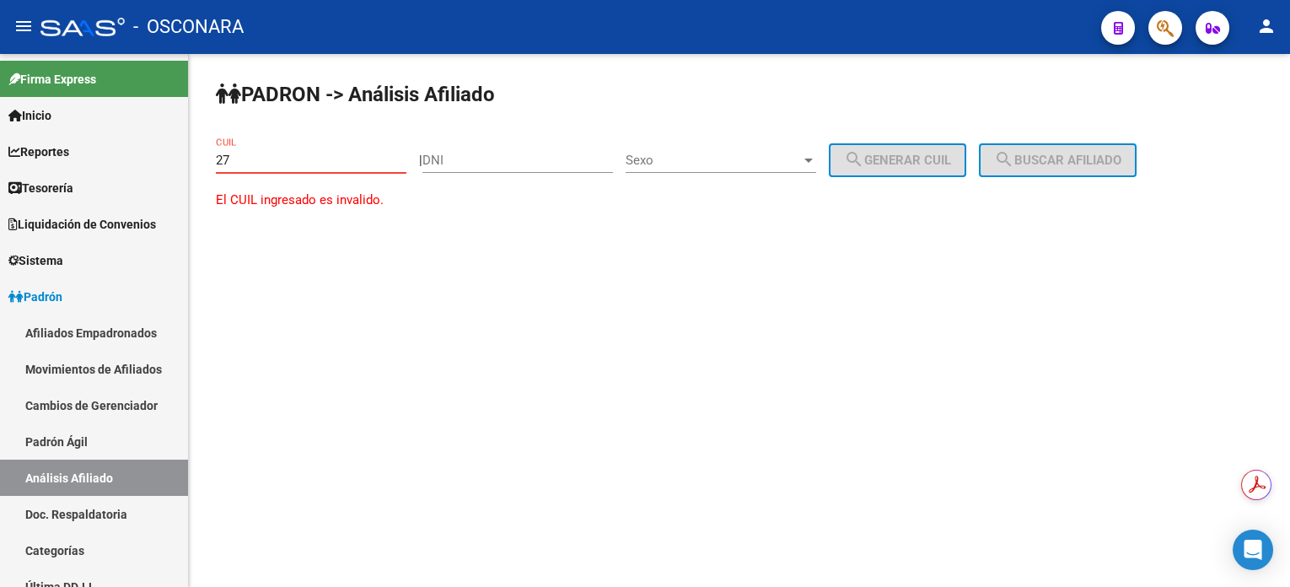
type input "2"
paste input "27-18261923-5"
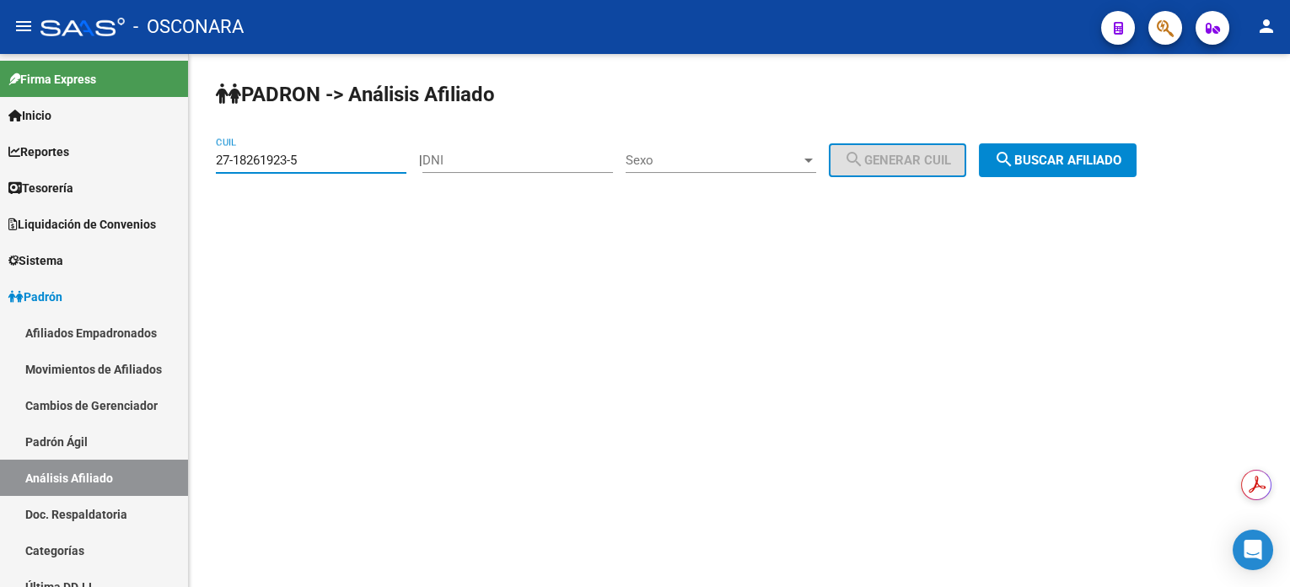
type input "27-18261923-5"
click at [1061, 162] on span "search Buscar afiliado" at bounding box center [1057, 160] width 127 height 15
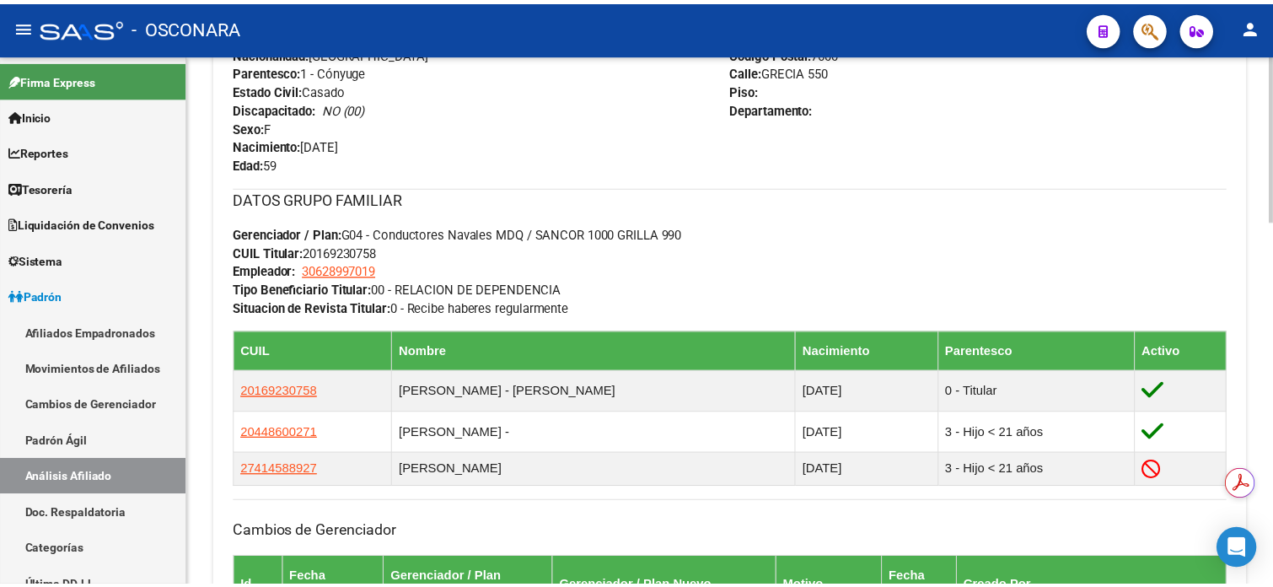
scroll to position [787, 0]
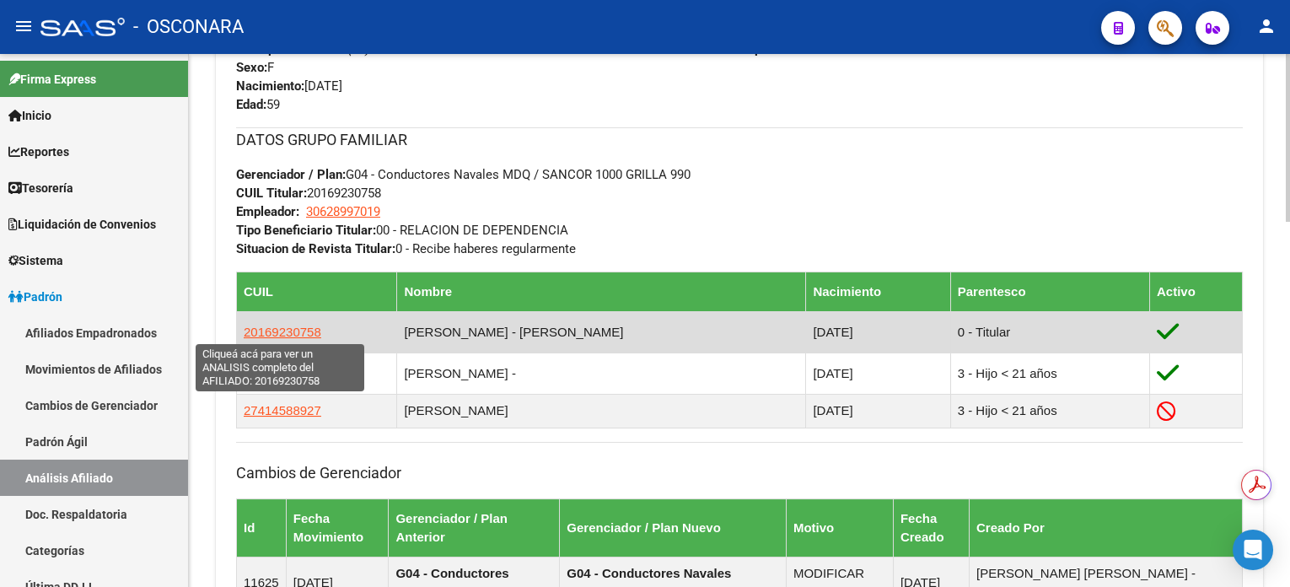
click at [282, 327] on span "20169230758" at bounding box center [283, 332] width 78 height 14
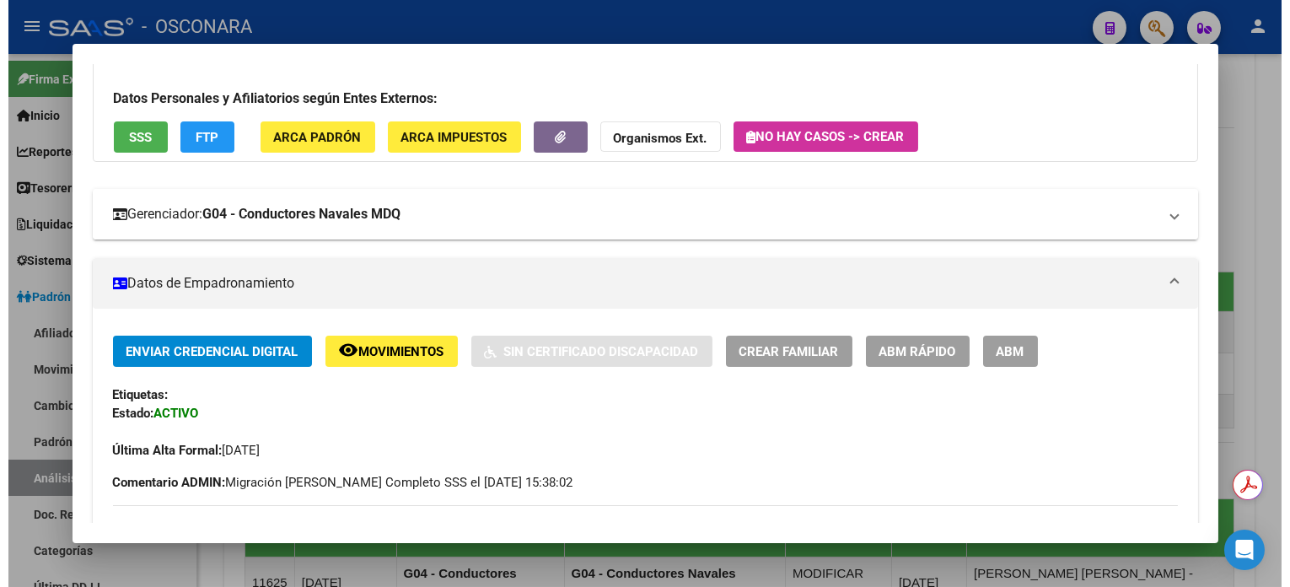
scroll to position [224, 0]
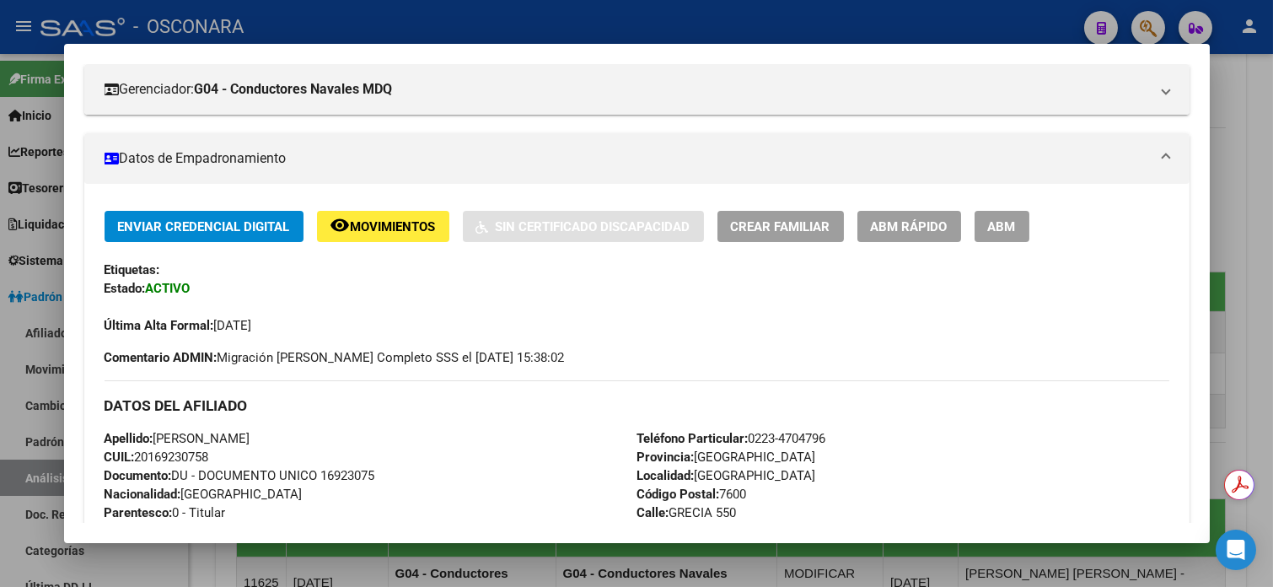
click at [1245, 155] on div at bounding box center [636, 293] width 1273 height 587
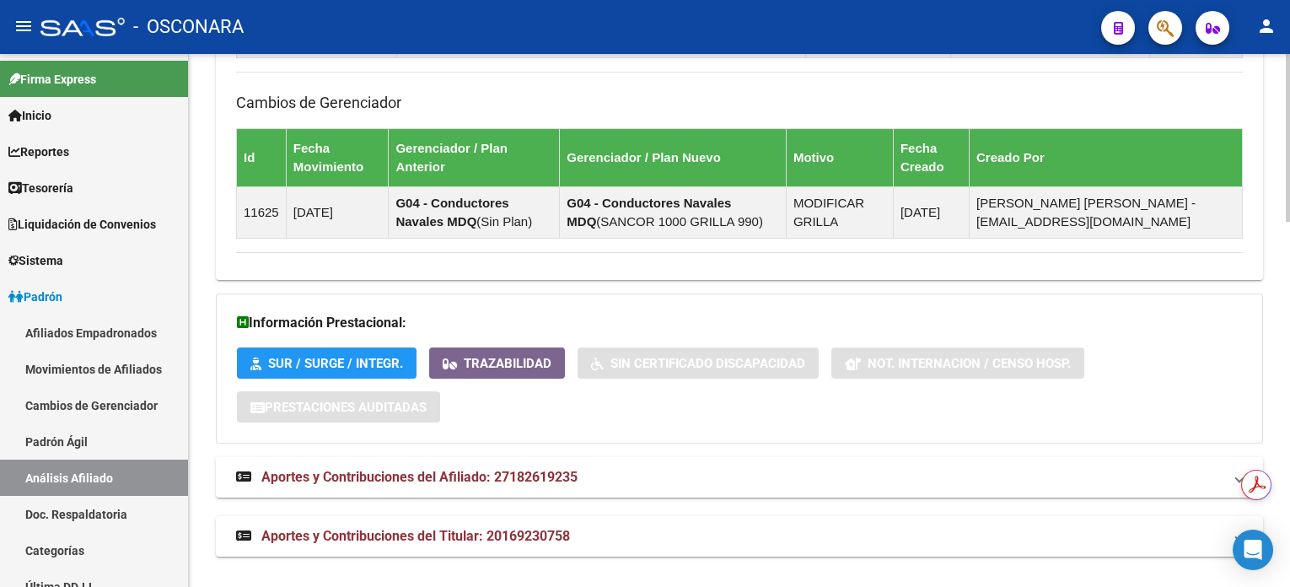
scroll to position [1162, 0]
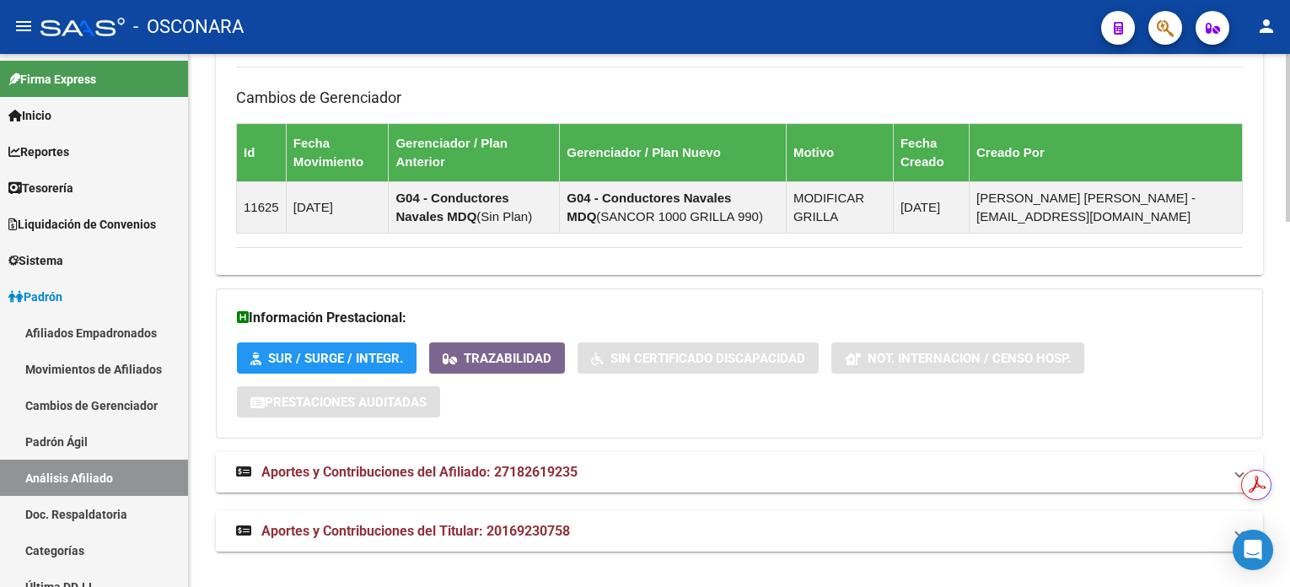
click at [465, 534] on span "Aportes y Contribuciones del Titular: 20169230758" at bounding box center [415, 531] width 309 height 16
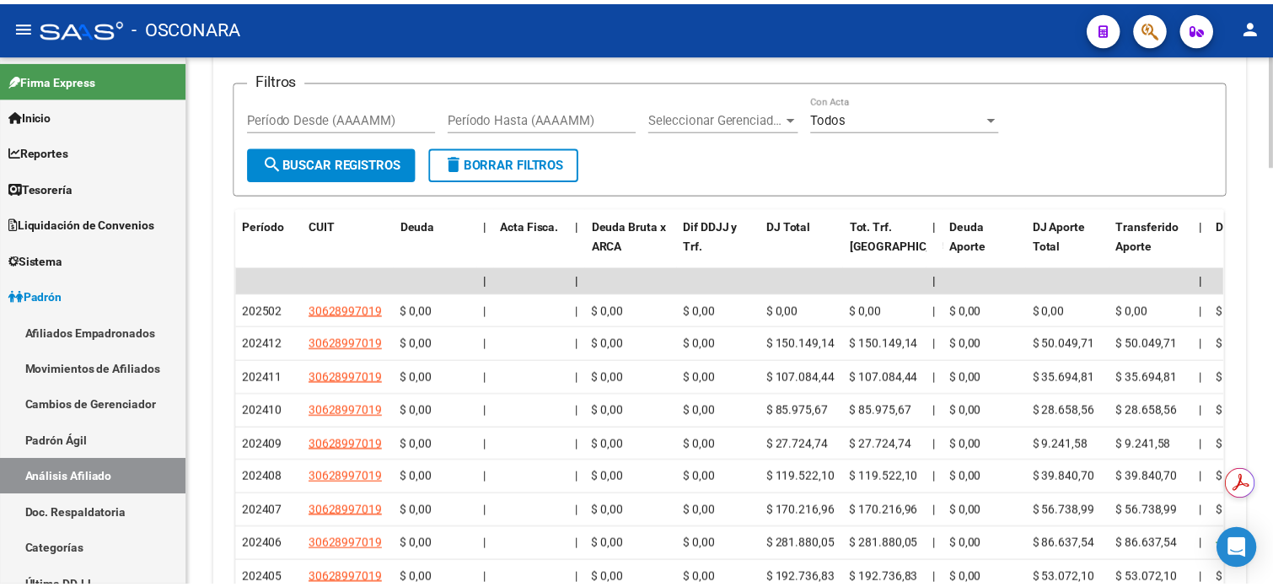
scroll to position [1819, 0]
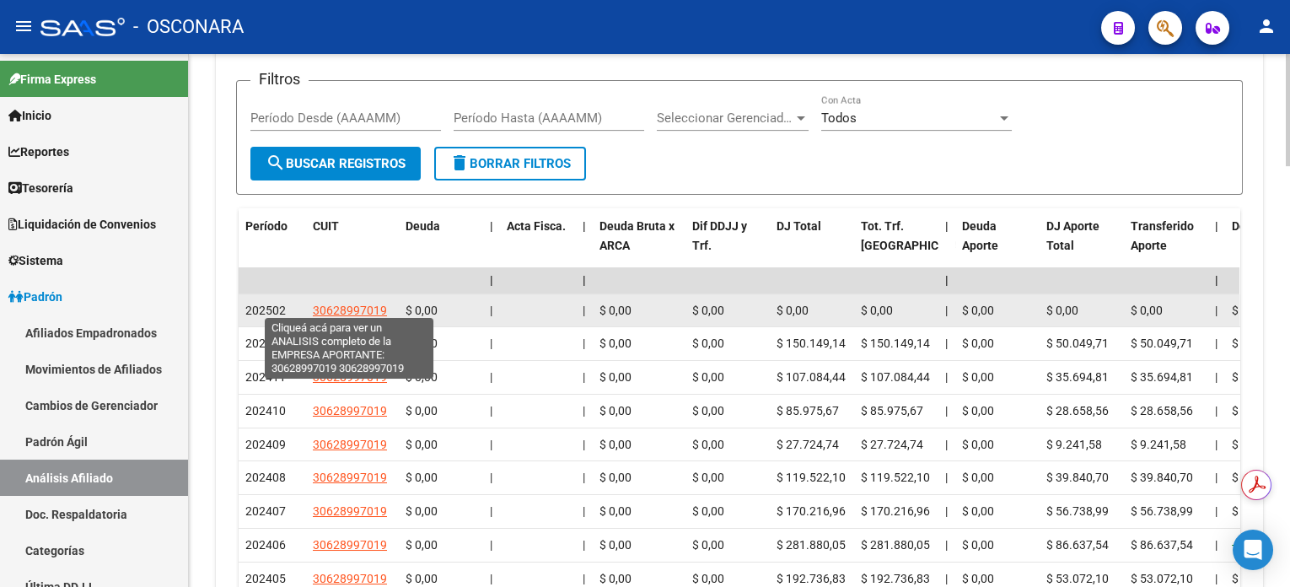
click at [369, 304] on span "30628997019" at bounding box center [350, 310] width 74 height 13
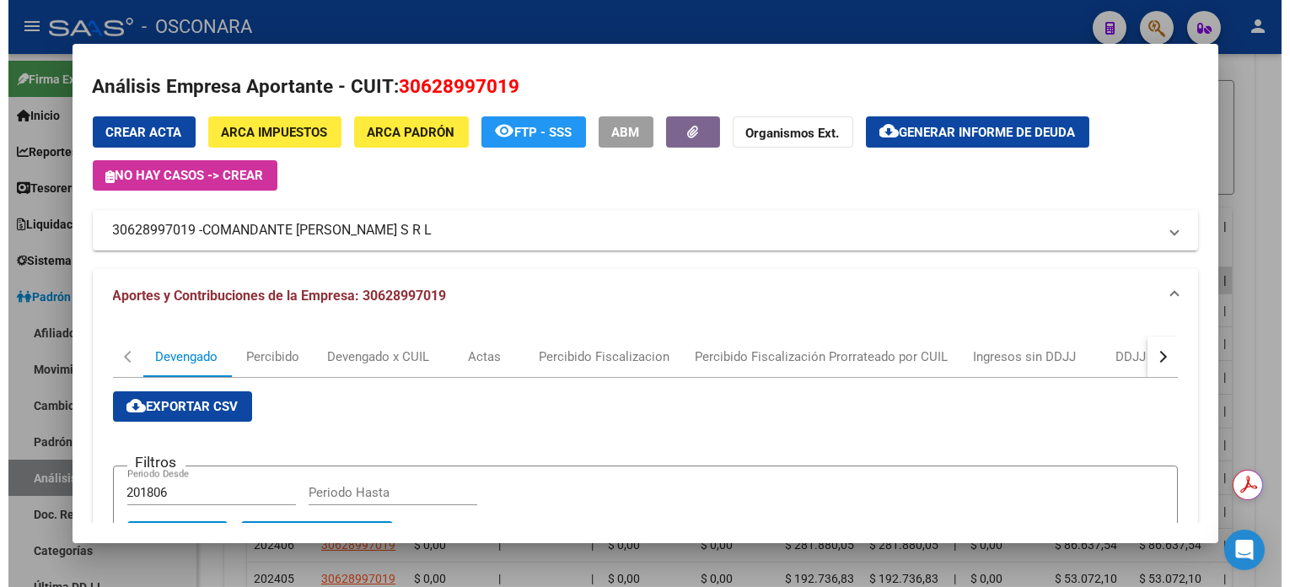
scroll to position [0, 0]
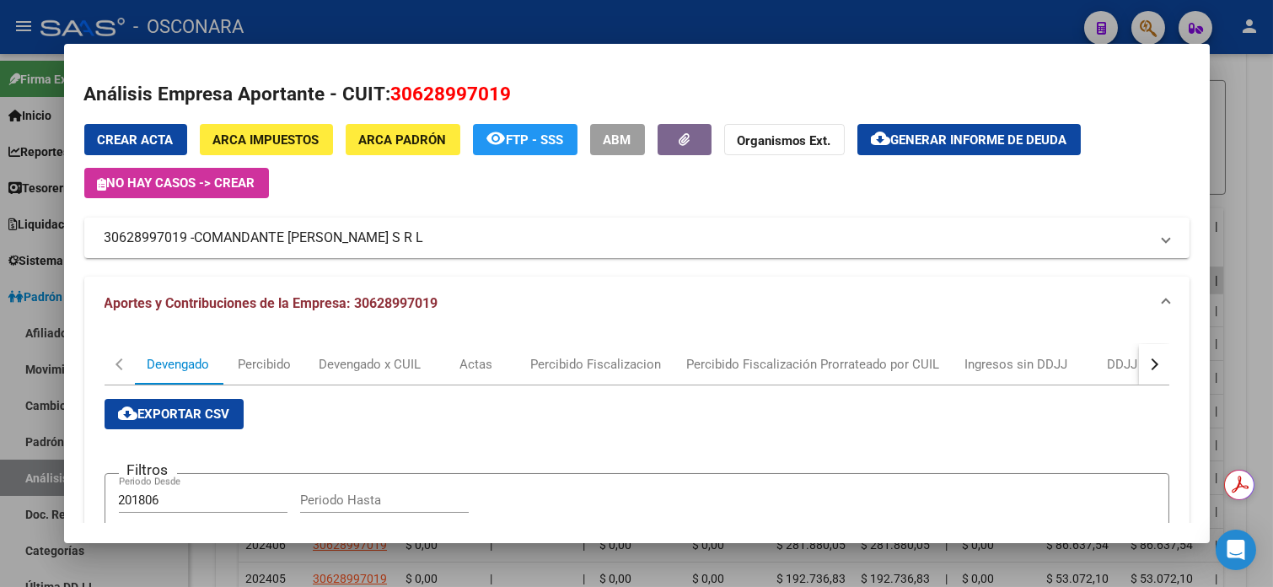
click at [1263, 183] on div at bounding box center [636, 293] width 1273 height 587
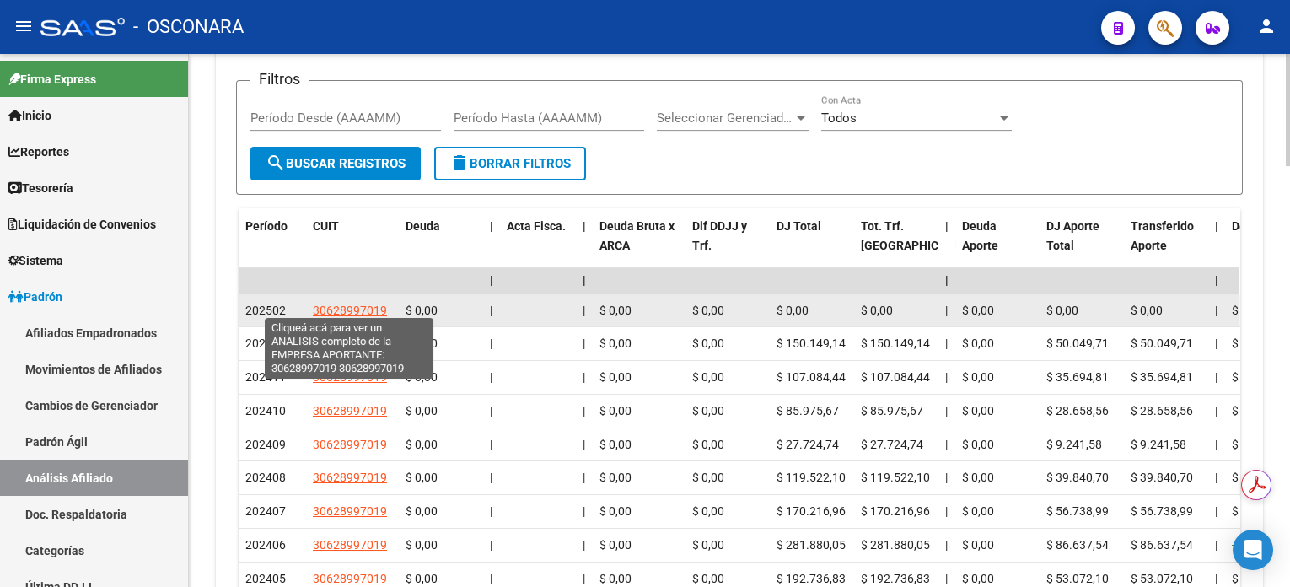
click at [358, 309] on span "30628997019" at bounding box center [350, 310] width 74 height 13
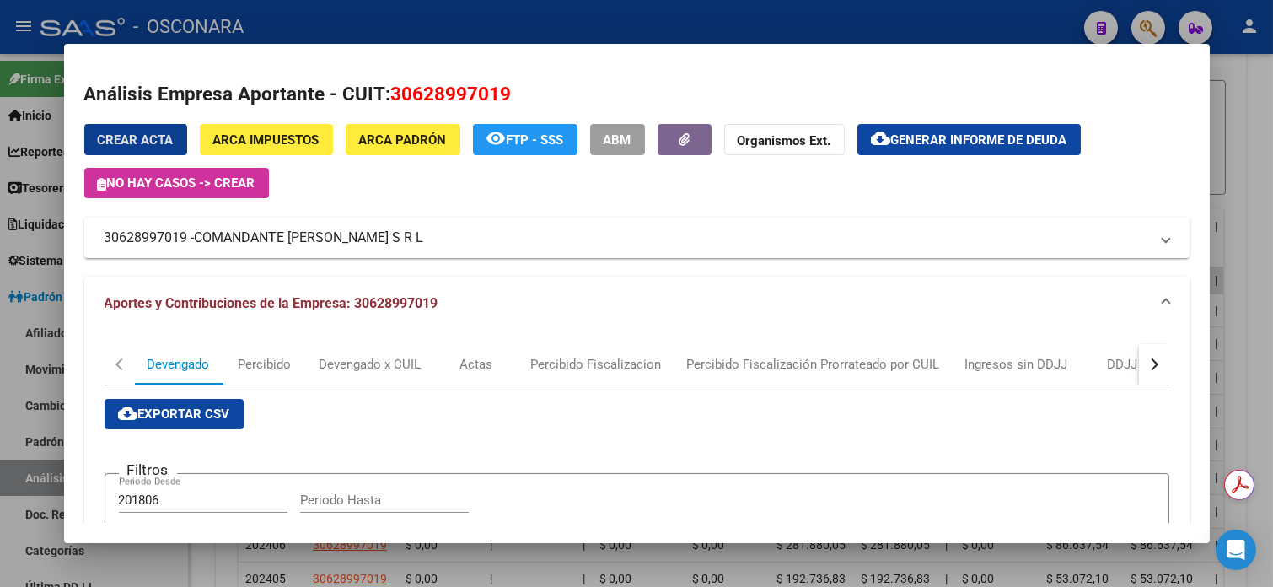
click at [1262, 220] on div at bounding box center [636, 293] width 1273 height 587
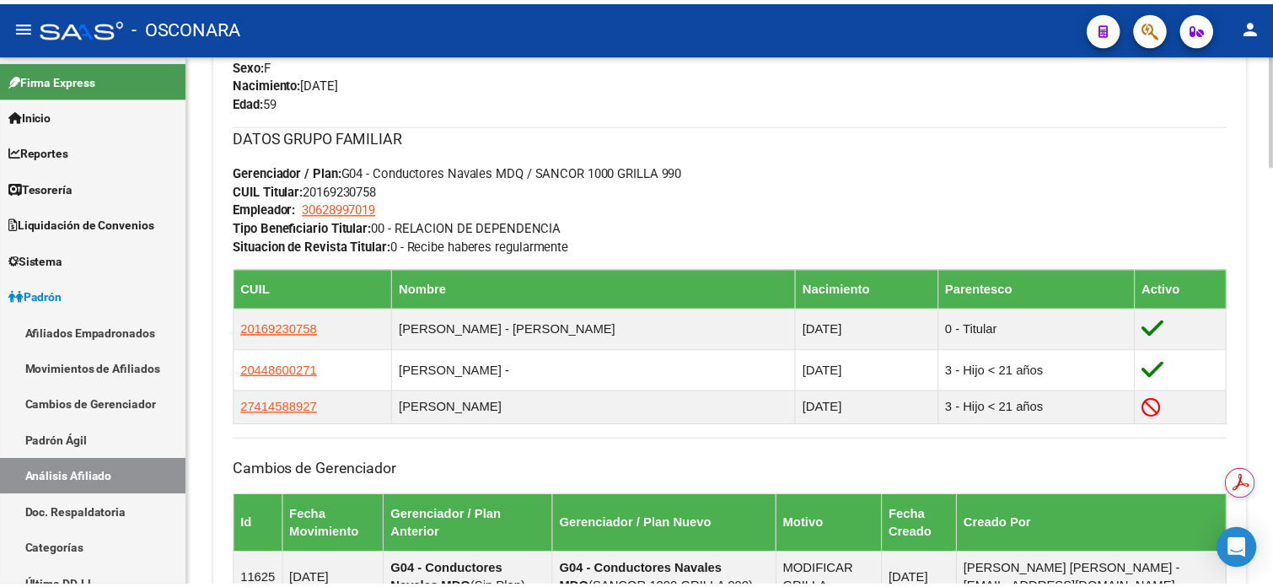
scroll to position [787, 0]
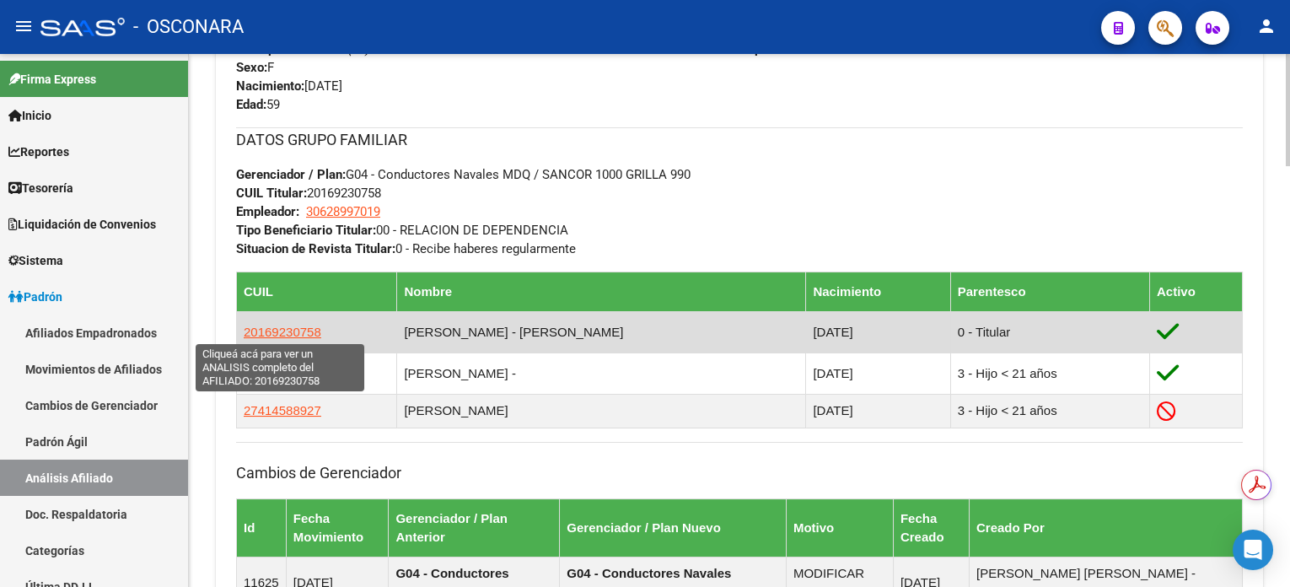
click at [296, 333] on span "20169230758" at bounding box center [283, 332] width 78 height 14
type textarea "20169230758"
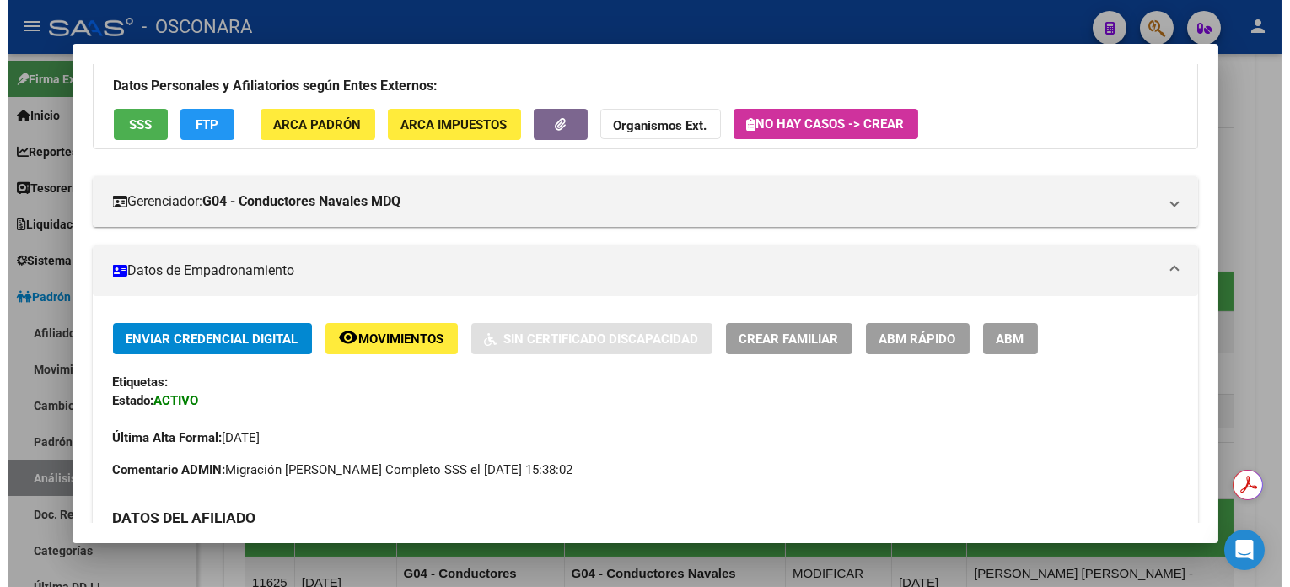
scroll to position [0, 0]
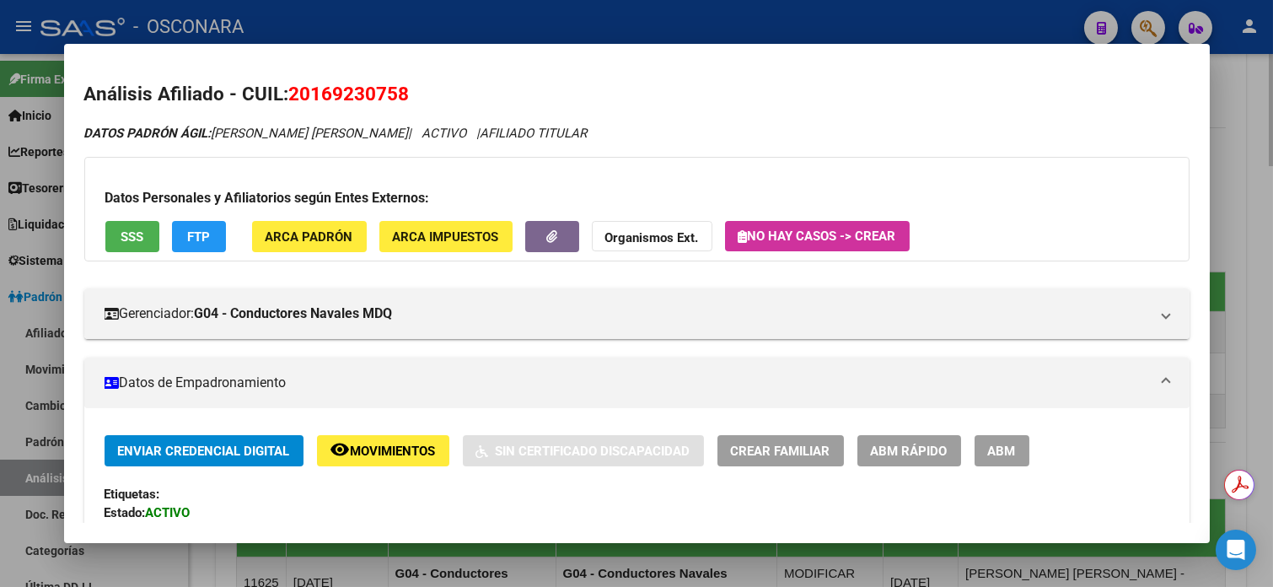
click at [1246, 127] on div at bounding box center [636, 293] width 1273 height 587
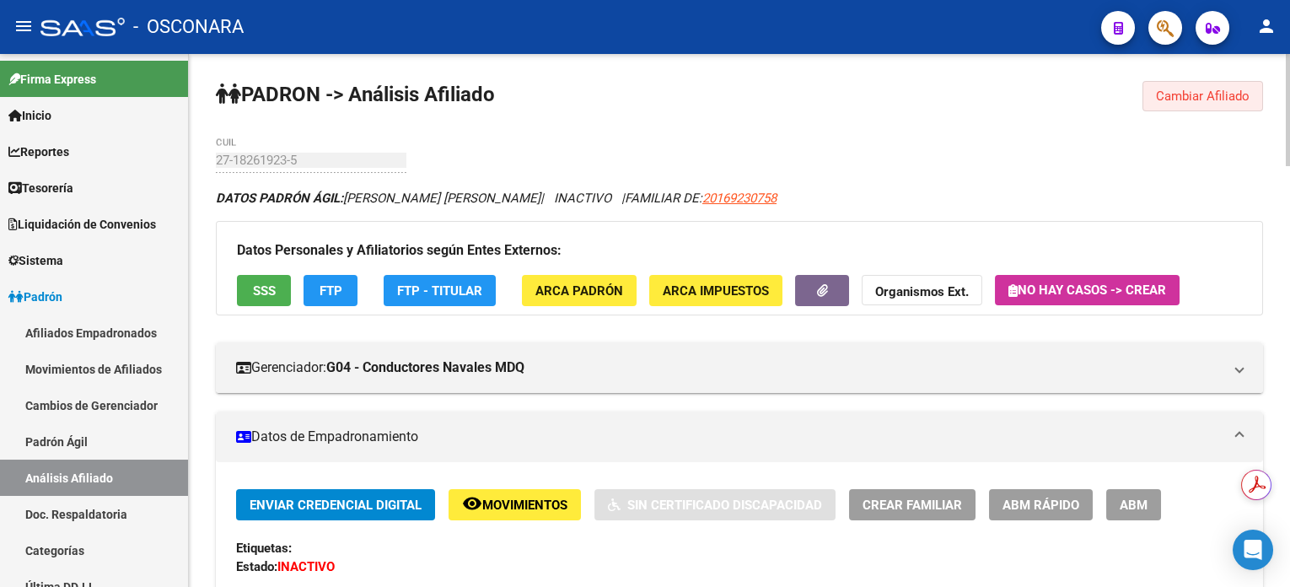
click at [1230, 92] on span "Cambiar Afiliado" at bounding box center [1203, 96] width 94 height 15
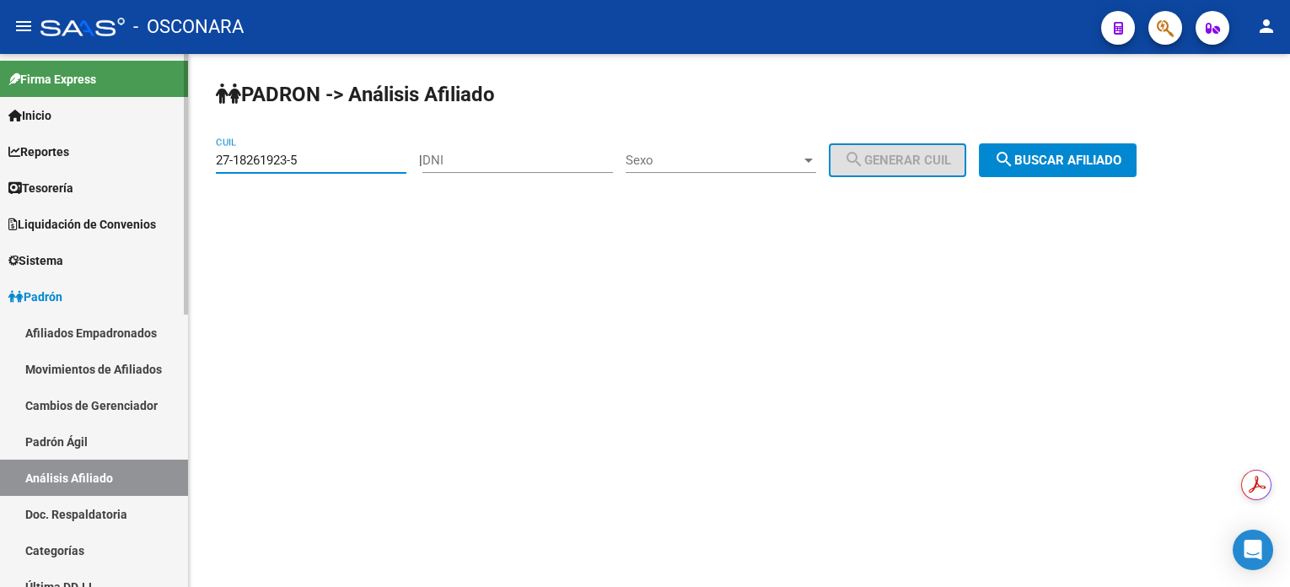
drag, startPoint x: 351, startPoint y: 161, endPoint x: 105, endPoint y: 160, distance: 245.3
click at [105, 160] on mat-sidenav-container "Firma Express Inicio Calendario SSS Instructivos Contacto OS Reportes Tablero d…" at bounding box center [645, 320] width 1290 height 533
paste input "0-22698701-1"
type input "20-22698701-1"
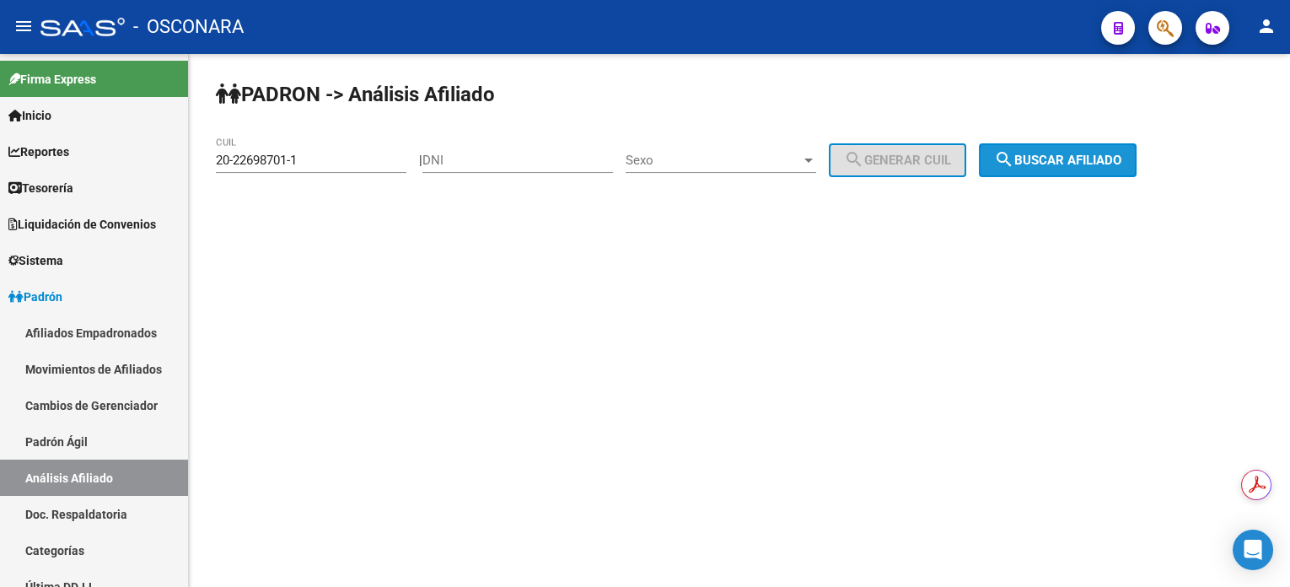
click at [1111, 164] on span "search Buscar afiliado" at bounding box center [1057, 160] width 127 height 15
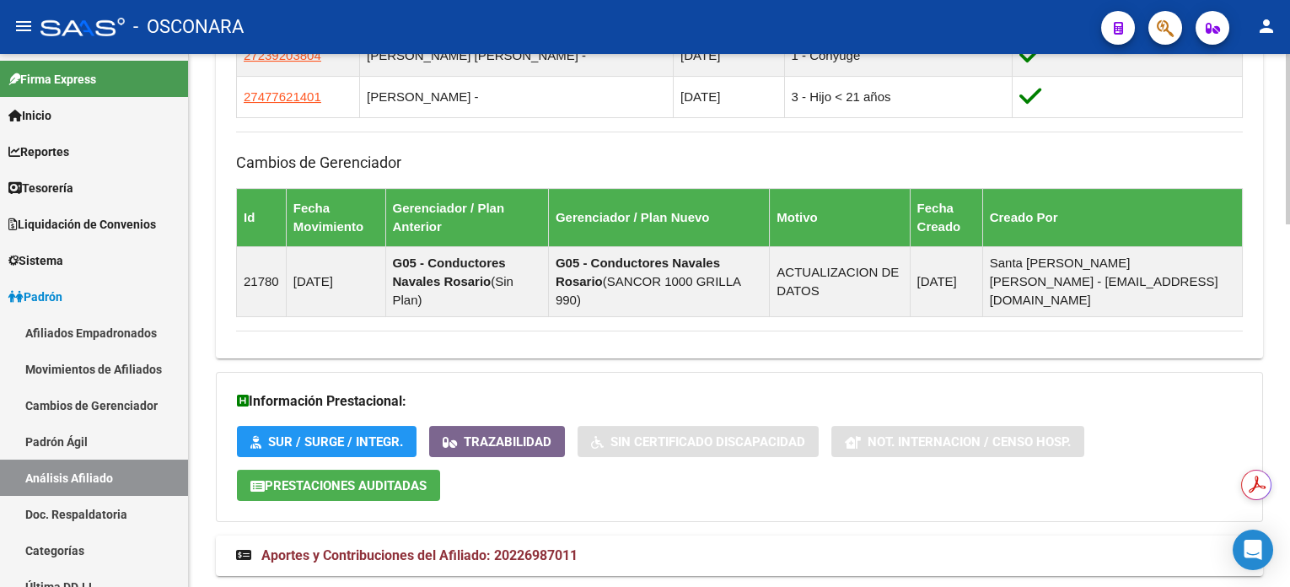
scroll to position [1137, 0]
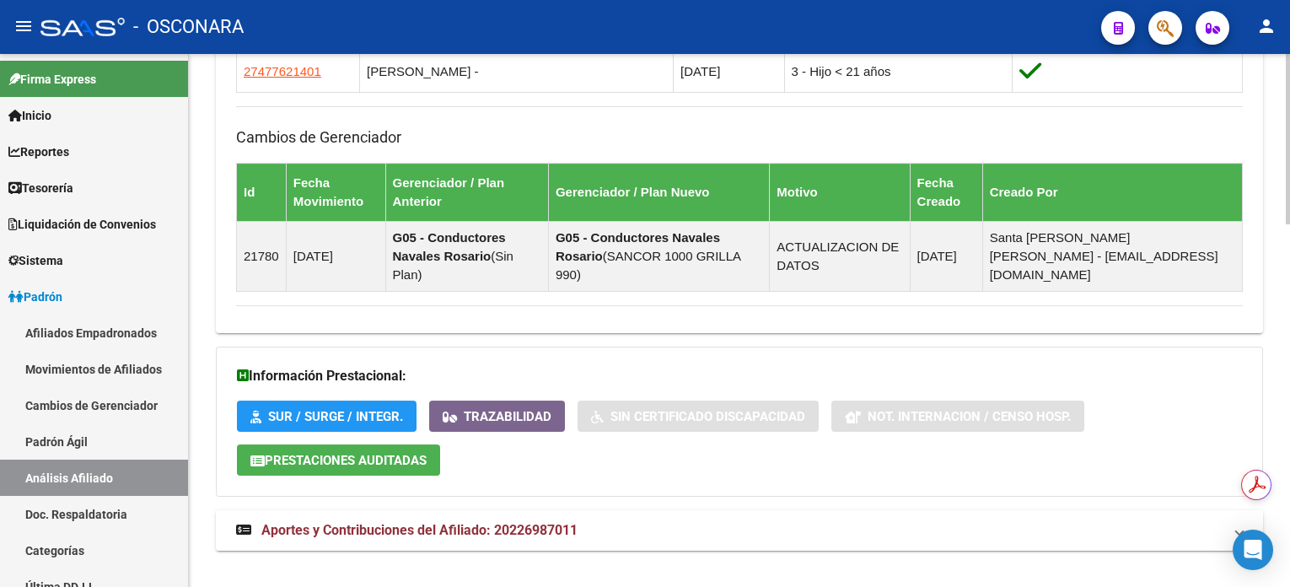
click at [531, 520] on mat-expansion-panel-header "Aportes y Contribuciones del Afiliado: 20226987011" at bounding box center [739, 530] width 1047 height 40
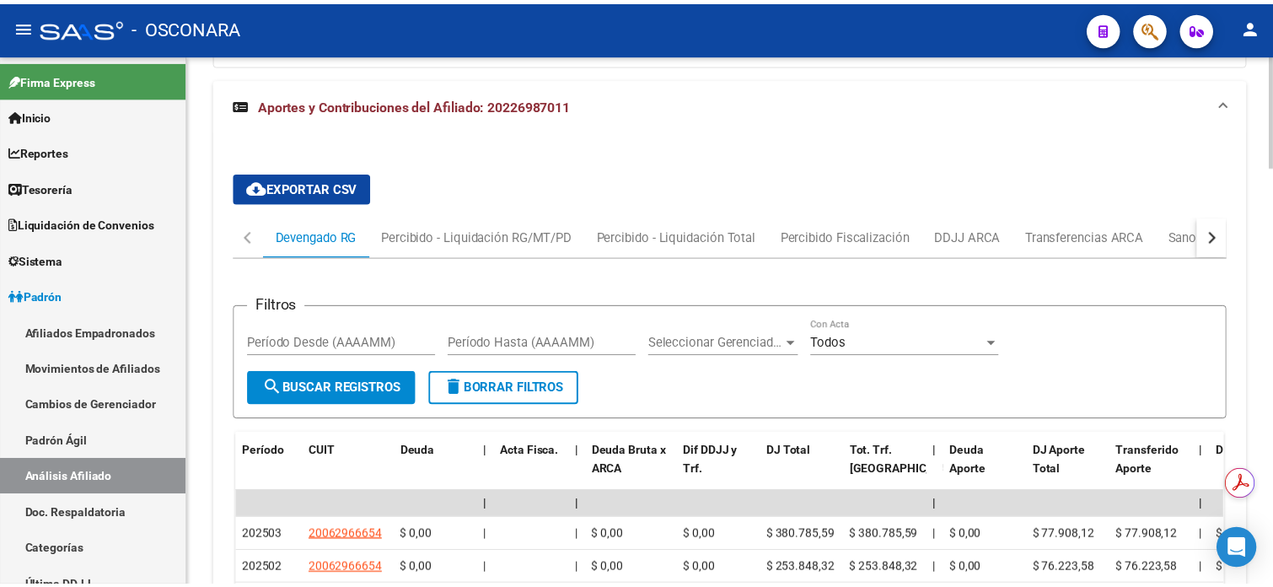
scroll to position [1794, 0]
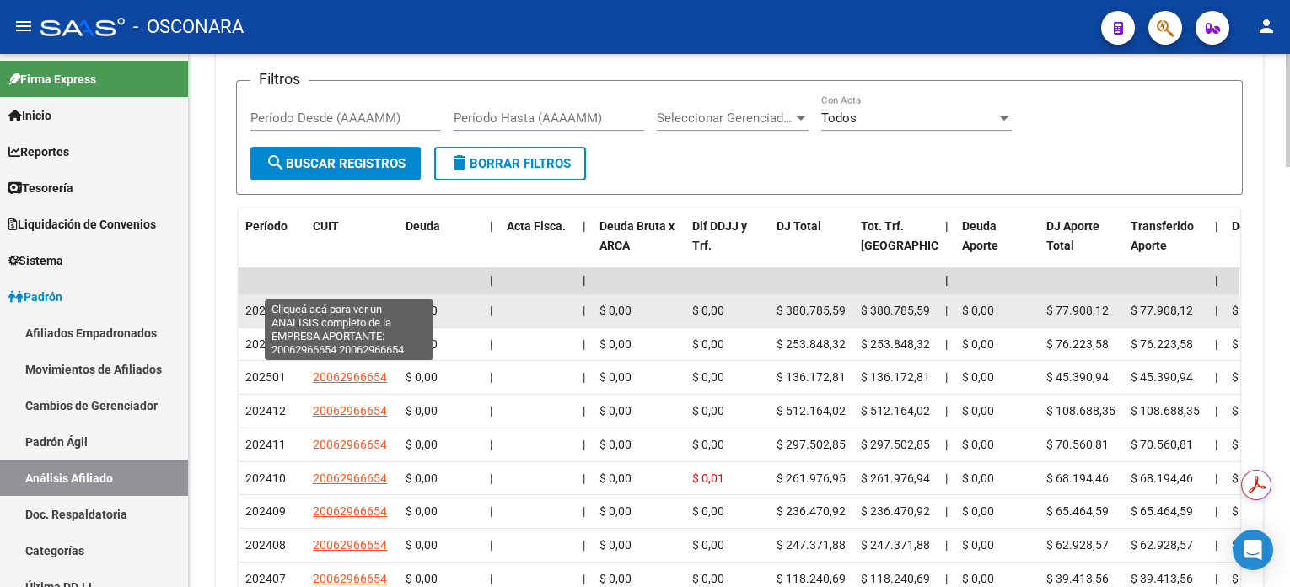
click at [355, 304] on span "20062966654" at bounding box center [350, 310] width 74 height 13
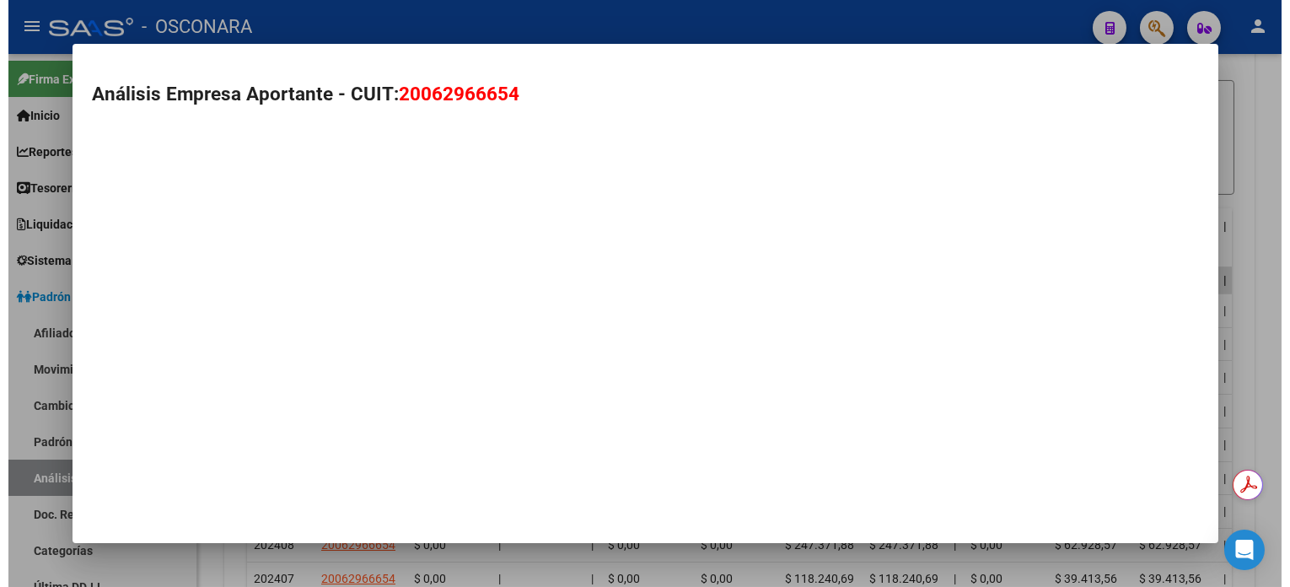
scroll to position [1813, 0]
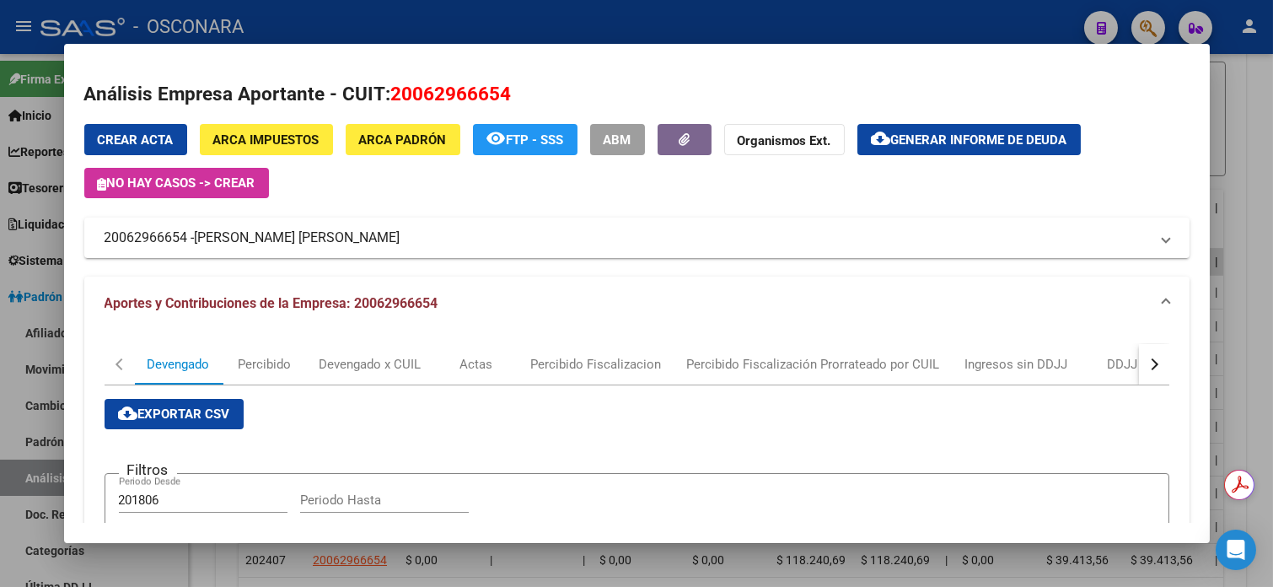
click at [1260, 175] on div at bounding box center [636, 293] width 1273 height 587
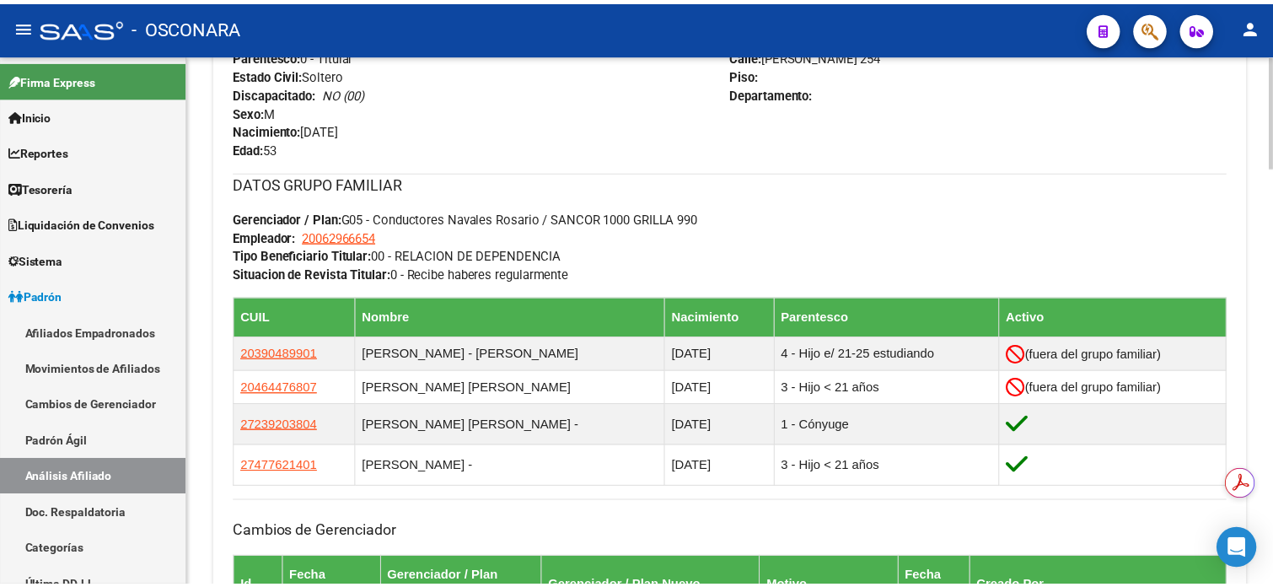
scroll to position [744, 0]
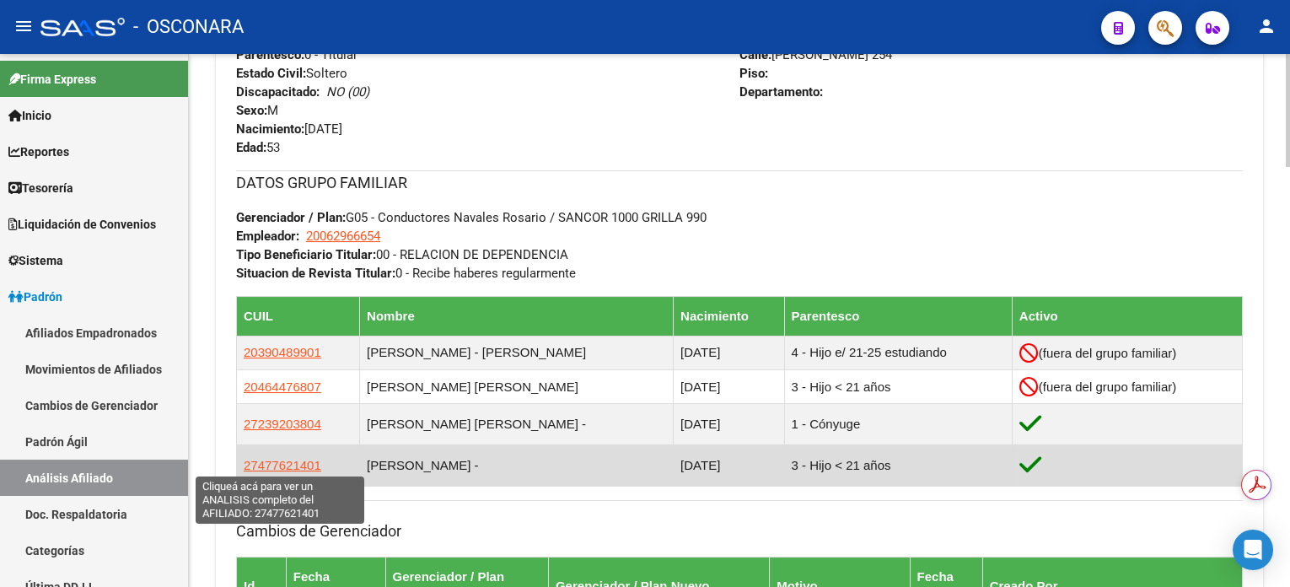
click at [256, 462] on span "27477621401" at bounding box center [283, 465] width 78 height 14
type textarea "27477621401"
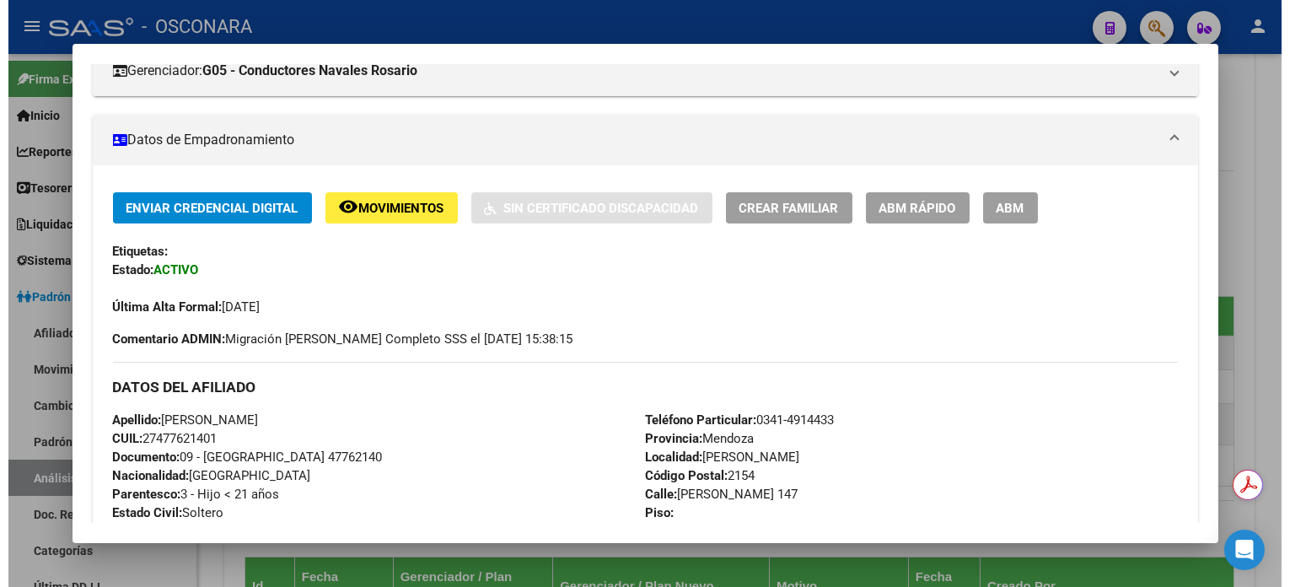
scroll to position [200, 0]
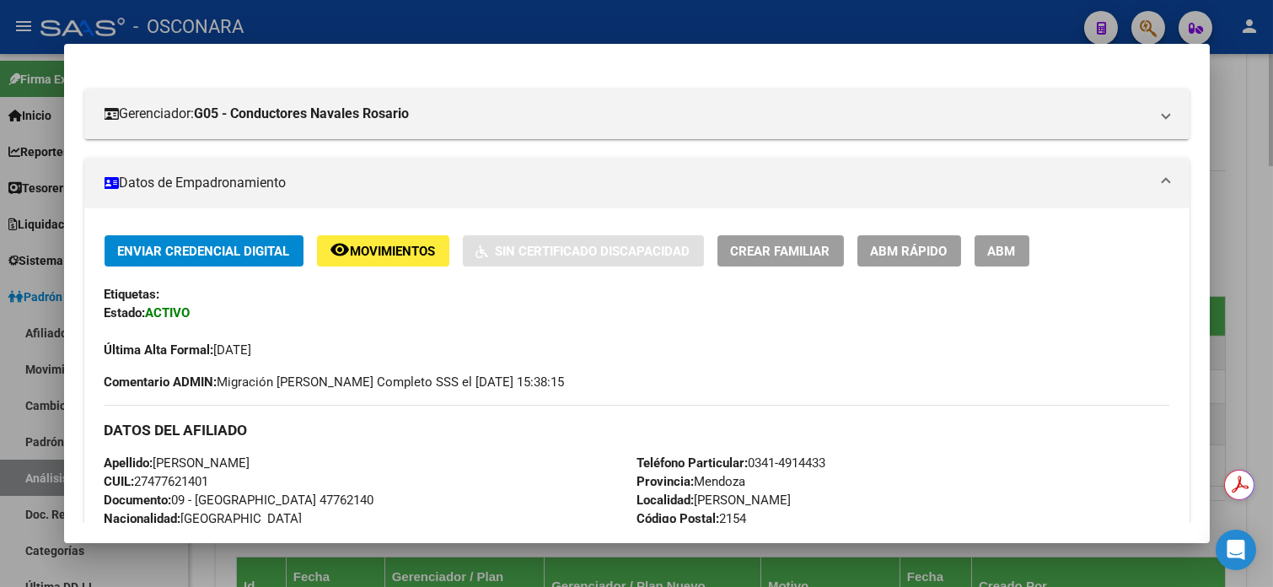
click at [1250, 126] on div at bounding box center [636, 293] width 1273 height 587
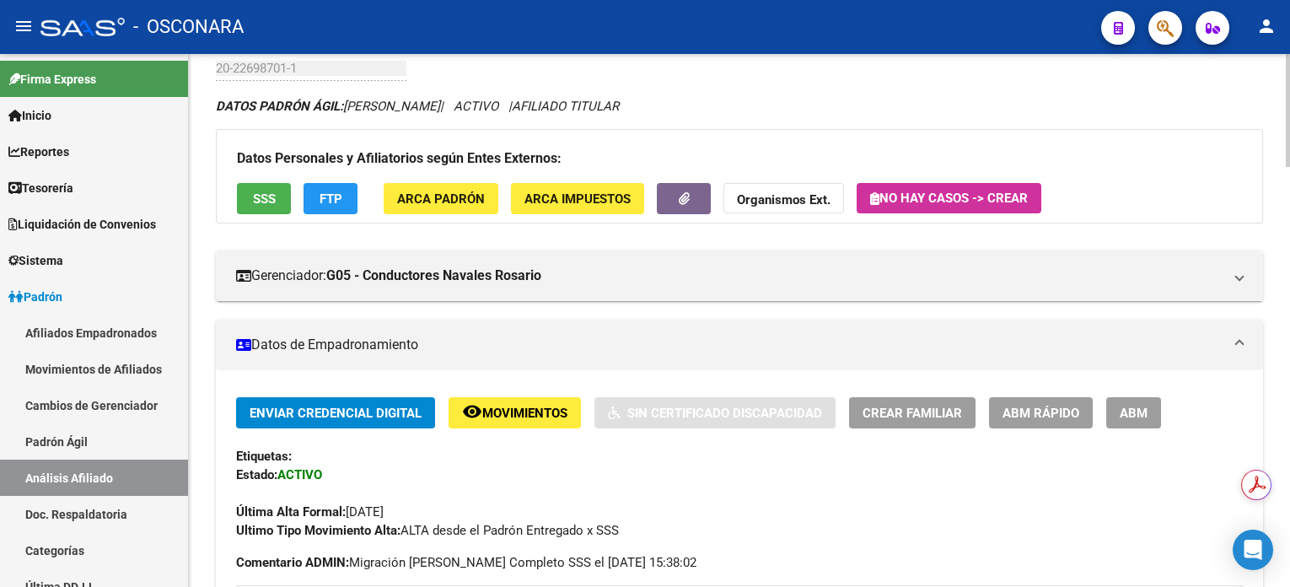
scroll to position [0, 0]
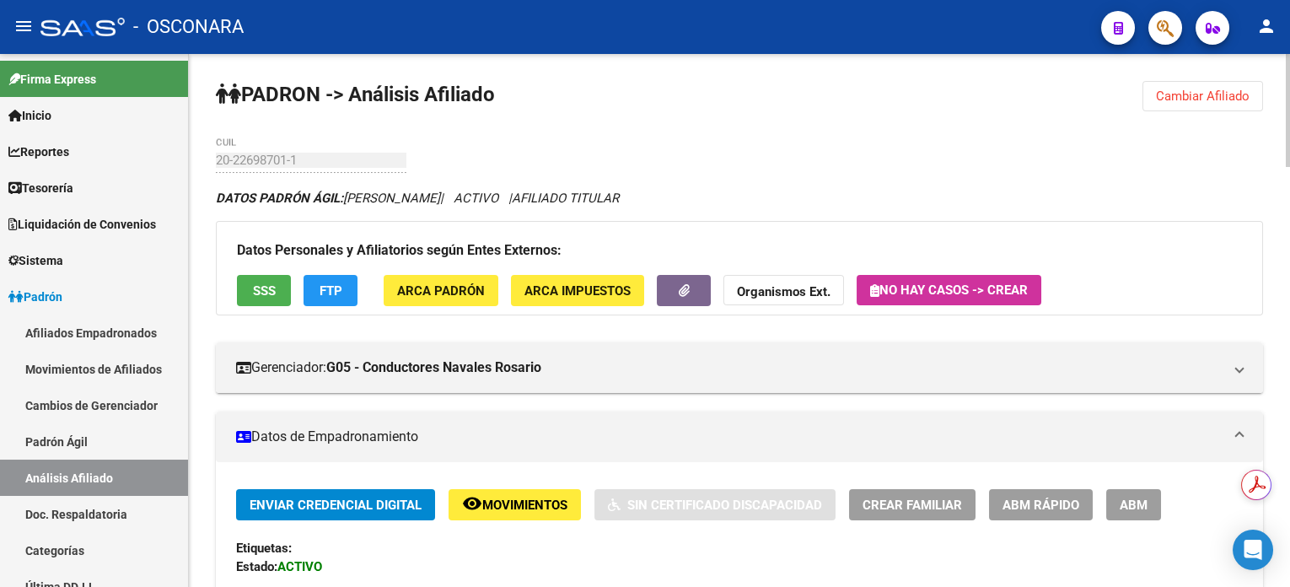
click at [1211, 103] on button "Cambiar Afiliado" at bounding box center [1202, 96] width 121 height 30
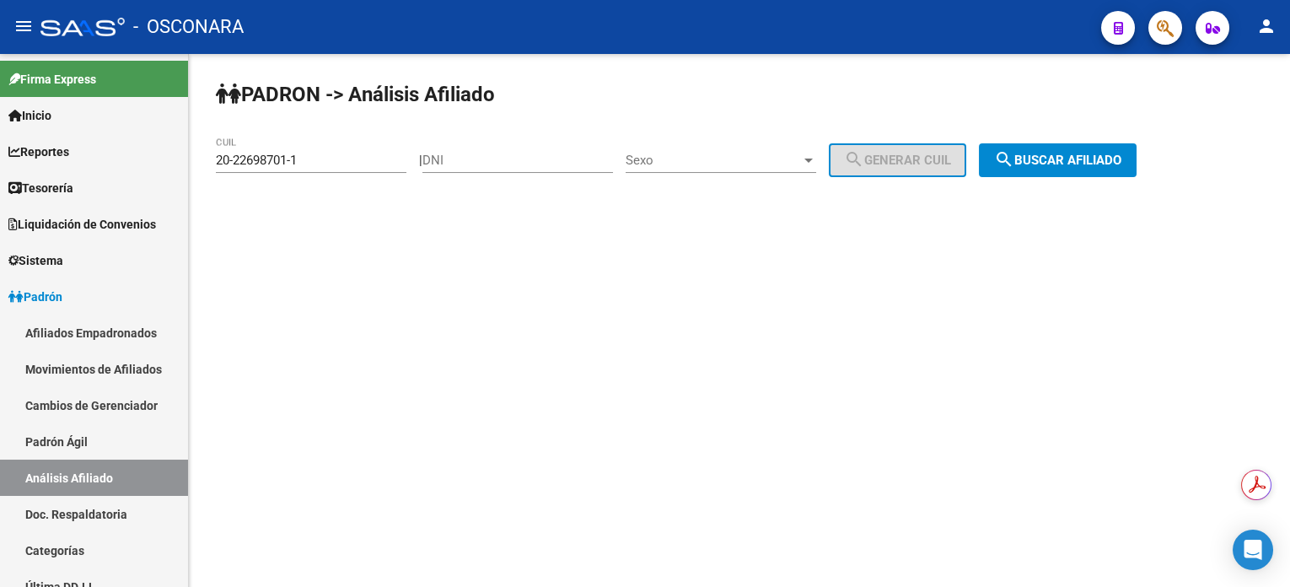
click at [335, 170] on div "20-22698701-1 CUIL" at bounding box center [311, 155] width 191 height 36
click at [332, 165] on input "20-22698701-1" at bounding box center [311, 160] width 191 height 15
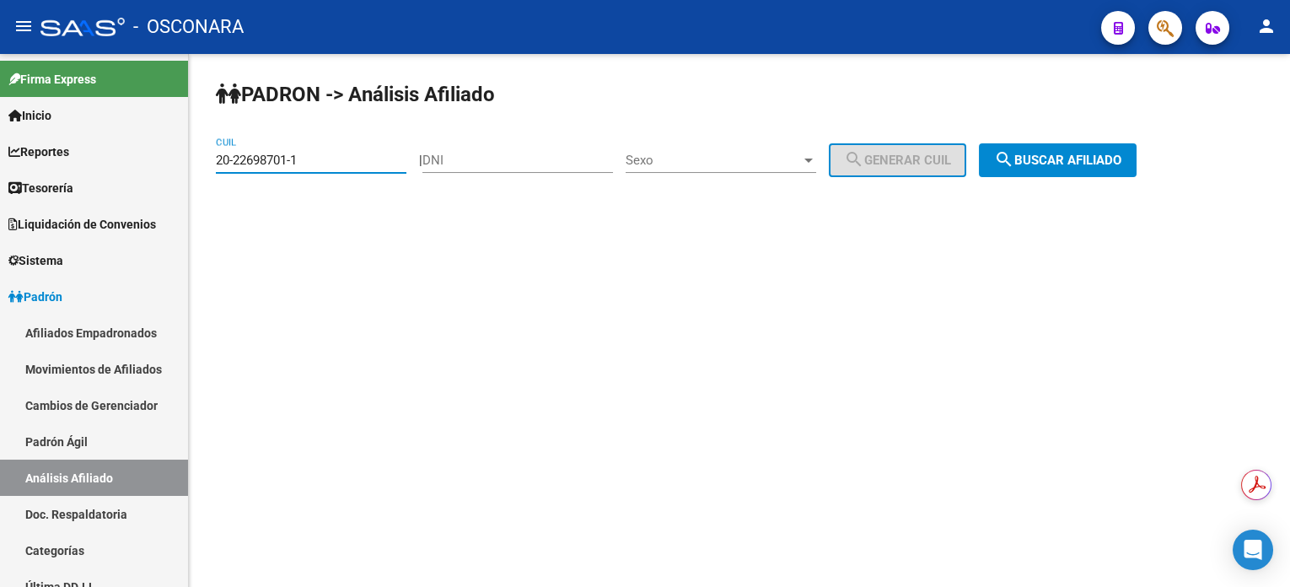
paste input "35420155"
type input "20-35420155-1"
click at [1014, 160] on mat-icon "search" at bounding box center [1004, 159] width 20 height 20
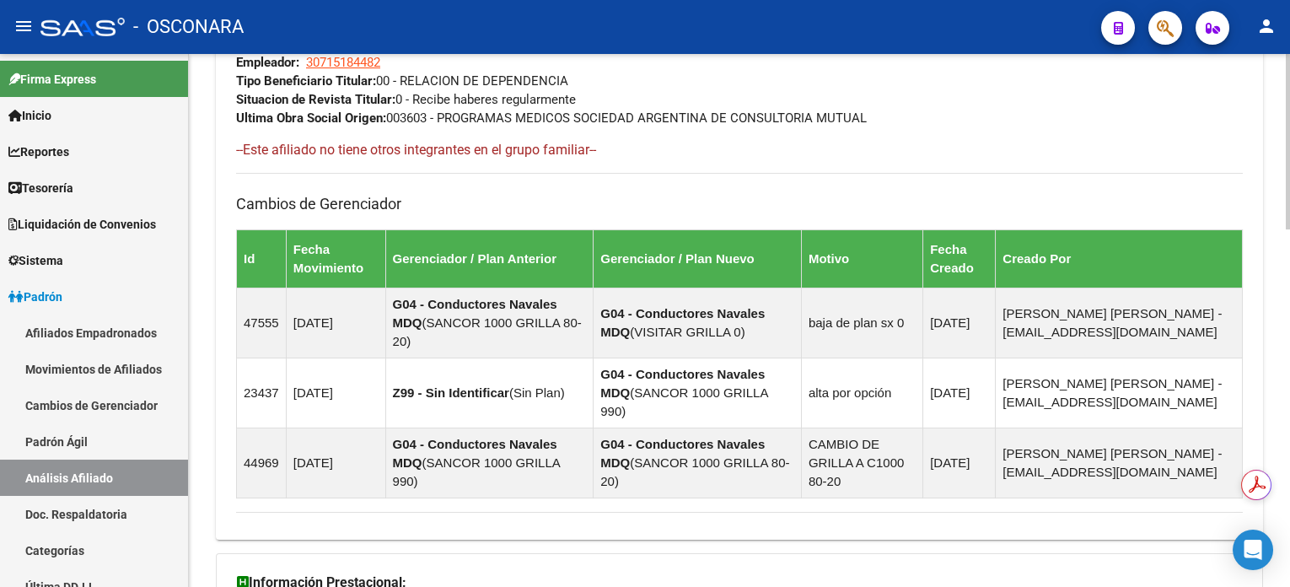
scroll to position [1088, 0]
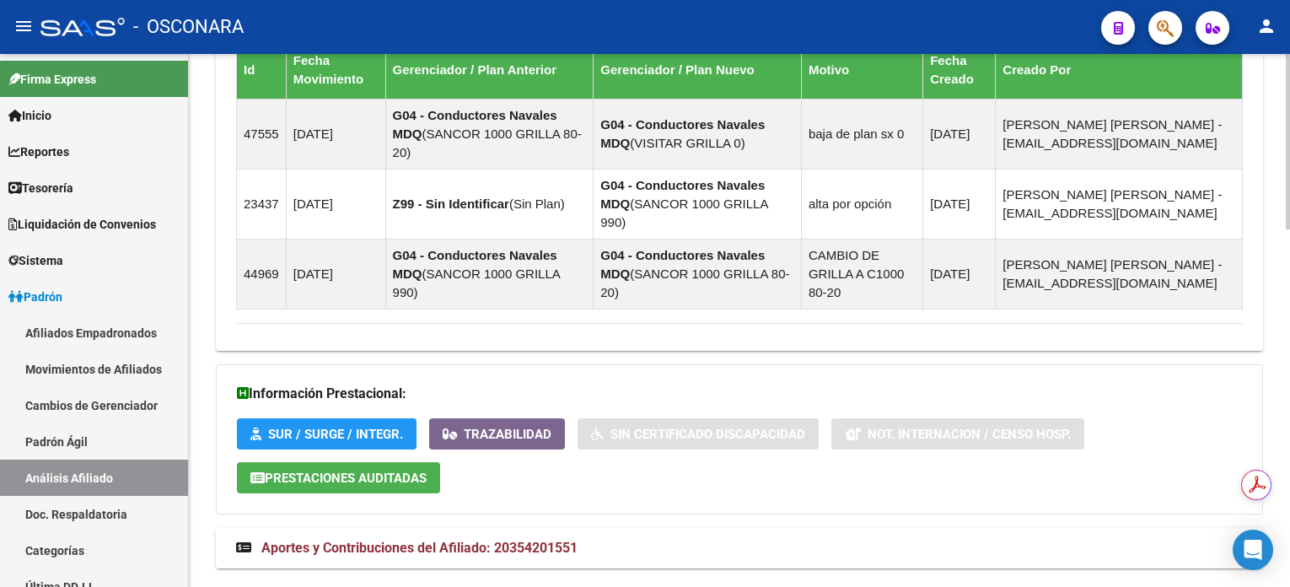
click at [424, 528] on mat-expansion-panel-header "Aportes y Contribuciones del Afiliado: 20354201551" at bounding box center [739, 548] width 1047 height 40
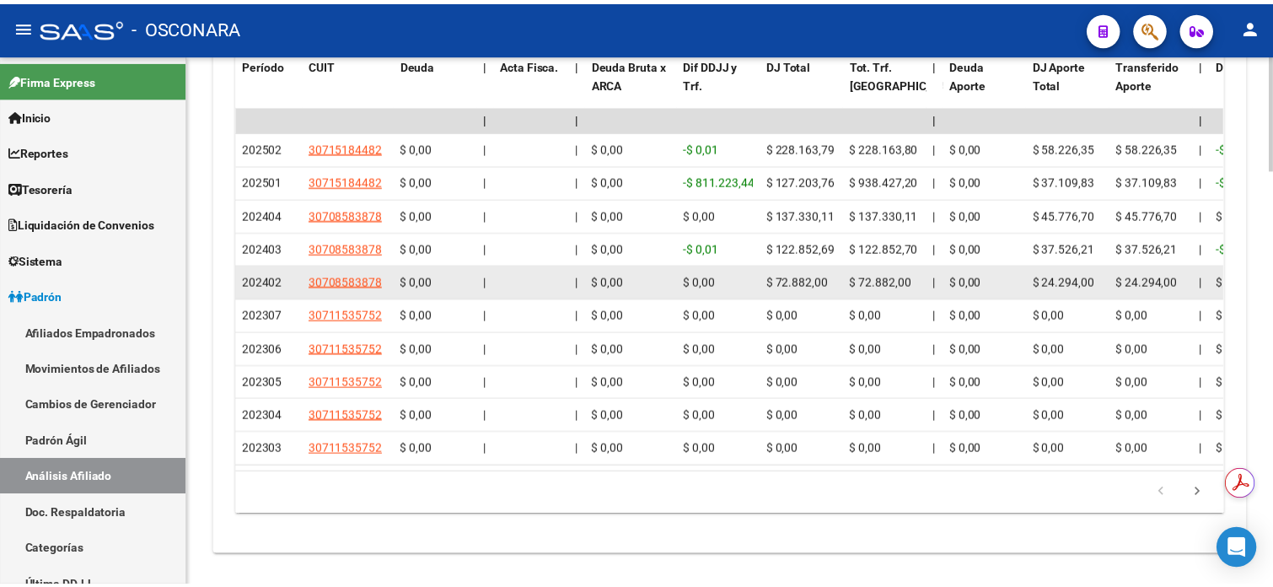
scroll to position [1931, 0]
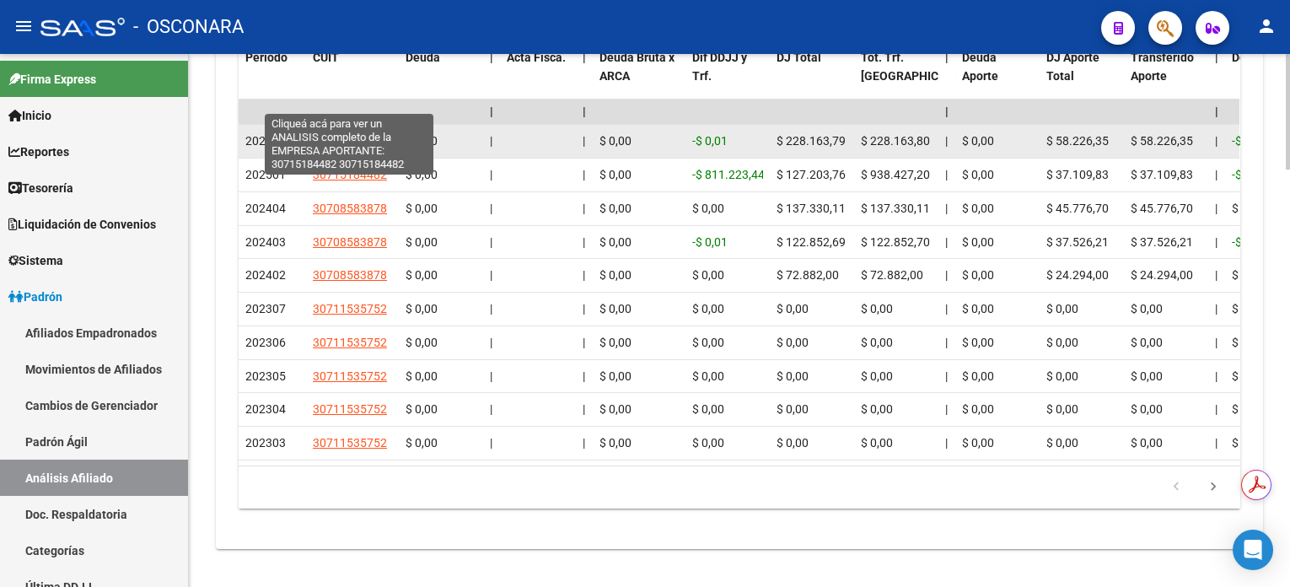
click at [362, 134] on span "30715184482" at bounding box center [350, 140] width 74 height 13
type textarea "30715184482"
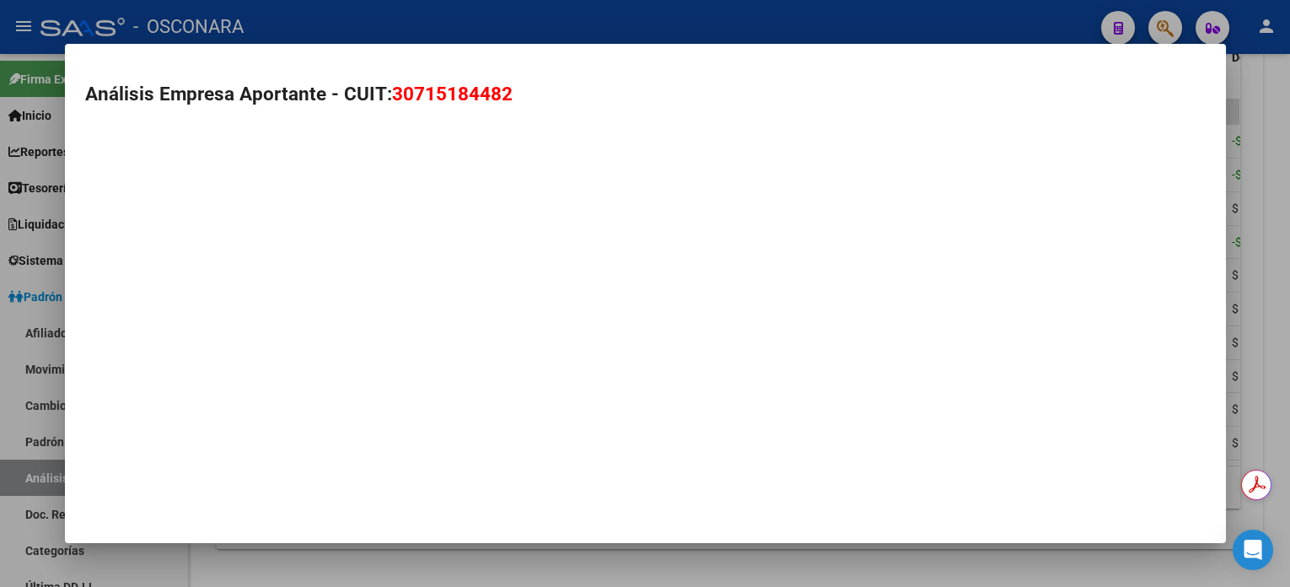
scroll to position [1967, 0]
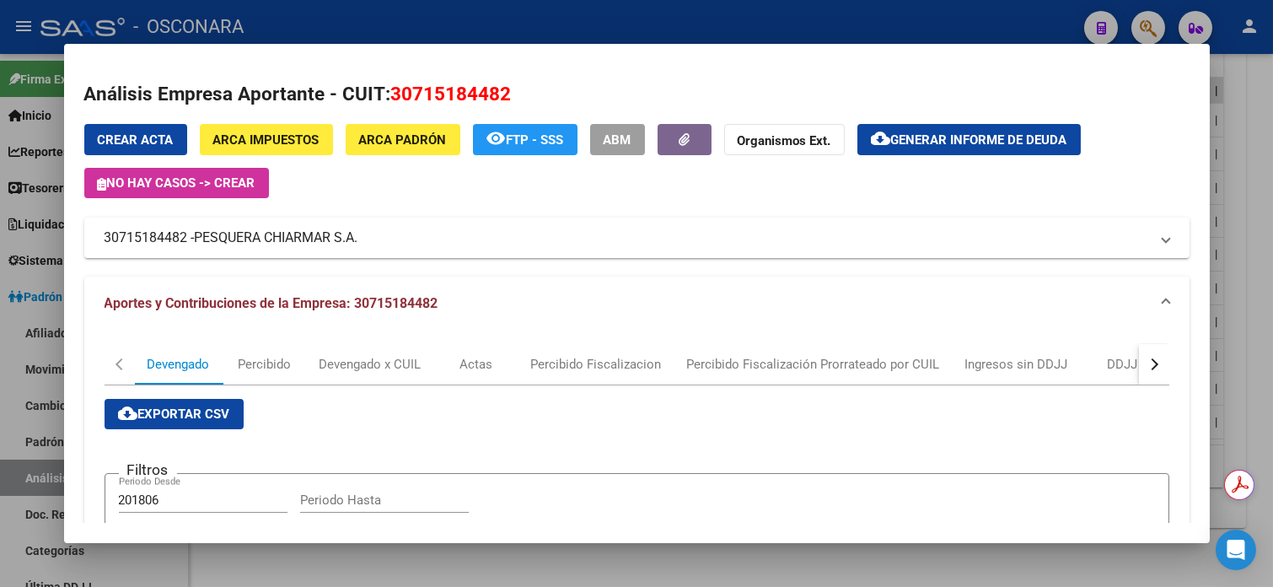
click at [1256, 178] on div at bounding box center [636, 293] width 1273 height 587
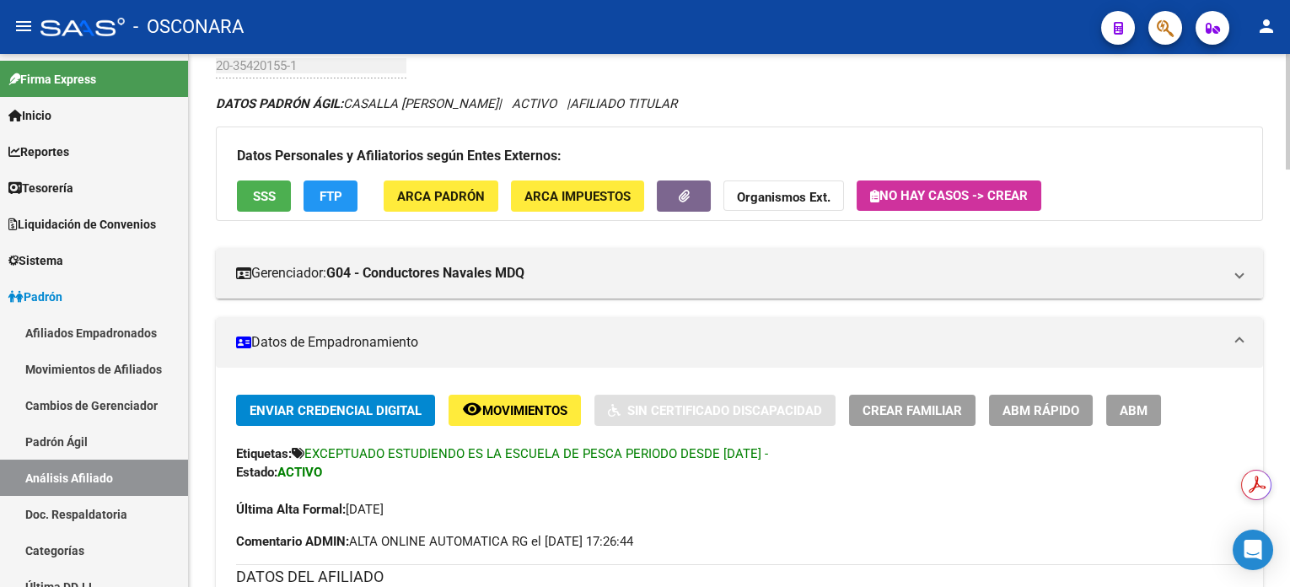
scroll to position [0, 0]
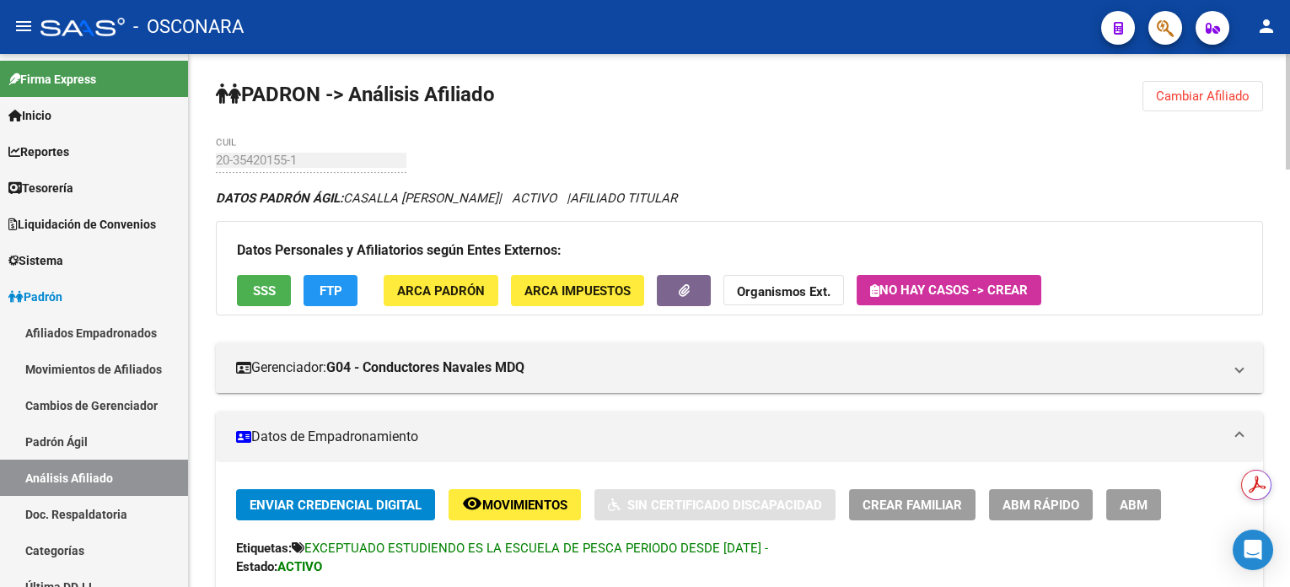
click at [1240, 110] on button "Cambiar Afiliado" at bounding box center [1202, 96] width 121 height 30
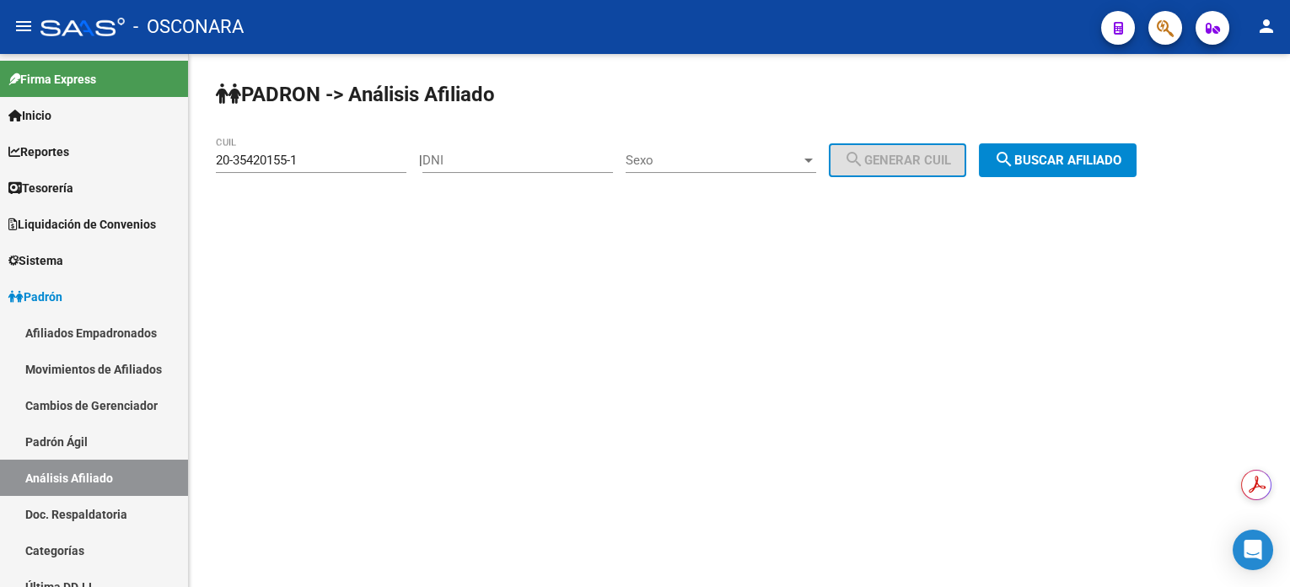
click at [387, 174] on div "20-35420155-1 CUIL" at bounding box center [311, 163] width 191 height 52
click at [359, 167] on div "20-35420155-1 CUIL" at bounding box center [311, 155] width 191 height 36
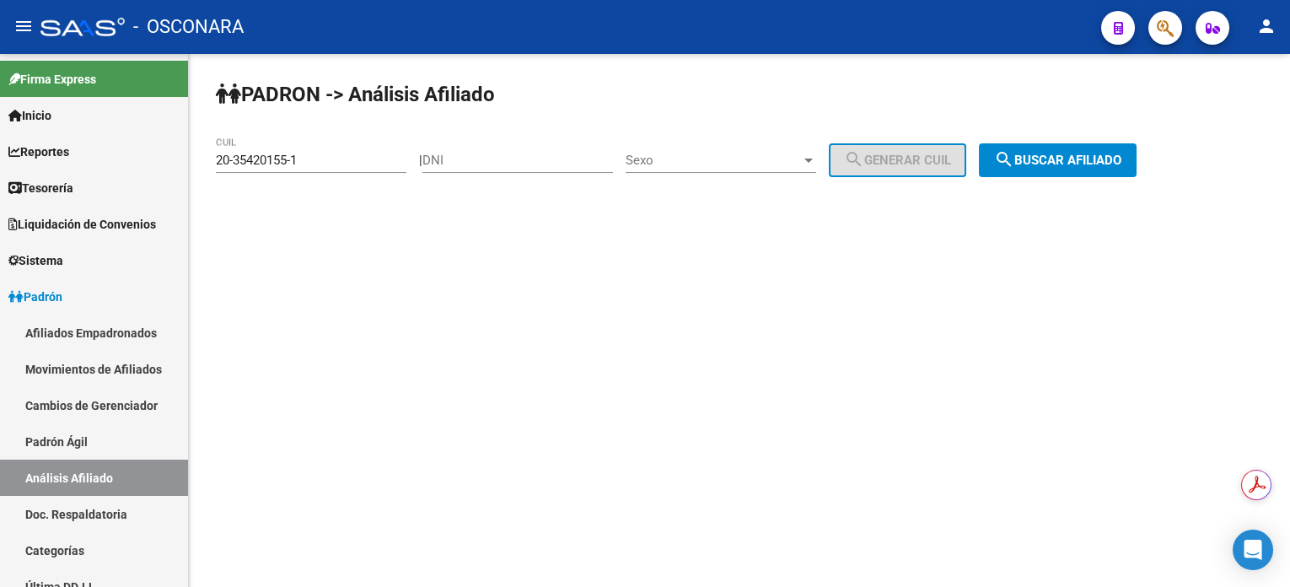
click at [359, 167] on div "20-35420155-1 CUIL" at bounding box center [311, 155] width 191 height 36
click at [356, 155] on input "20-35420155-1" at bounding box center [311, 160] width 191 height 15
paste input "7-44807513-9"
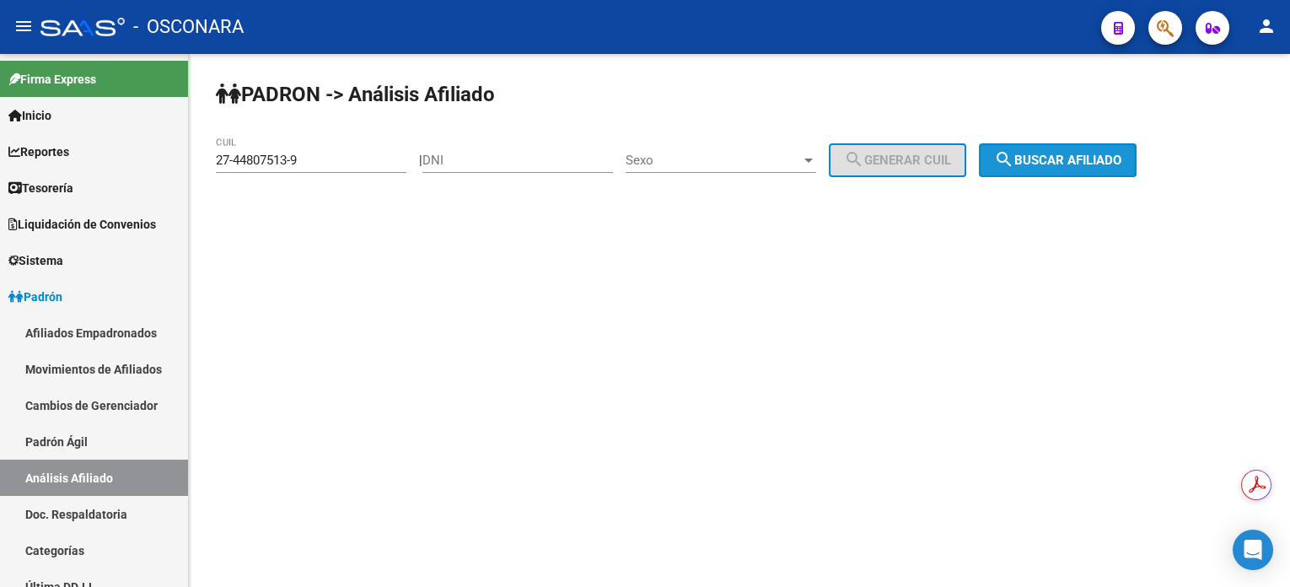
click at [1012, 162] on button "search Buscar afiliado" at bounding box center [1058, 160] width 158 height 34
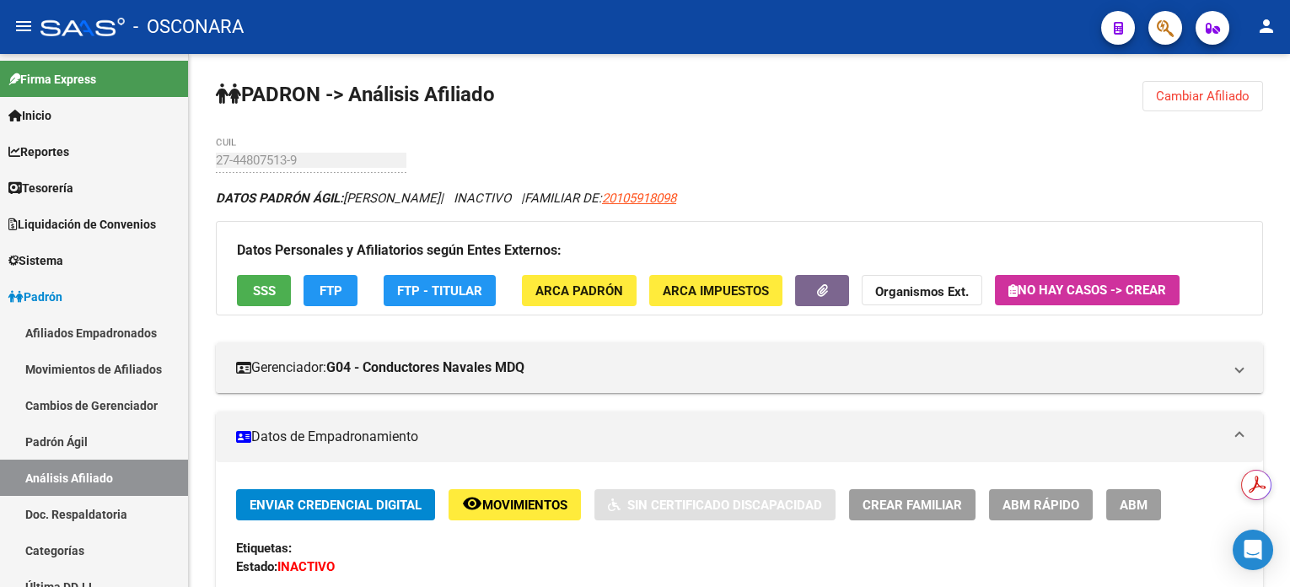
click at [1231, 99] on span "Cambiar Afiliado" at bounding box center [1203, 96] width 94 height 15
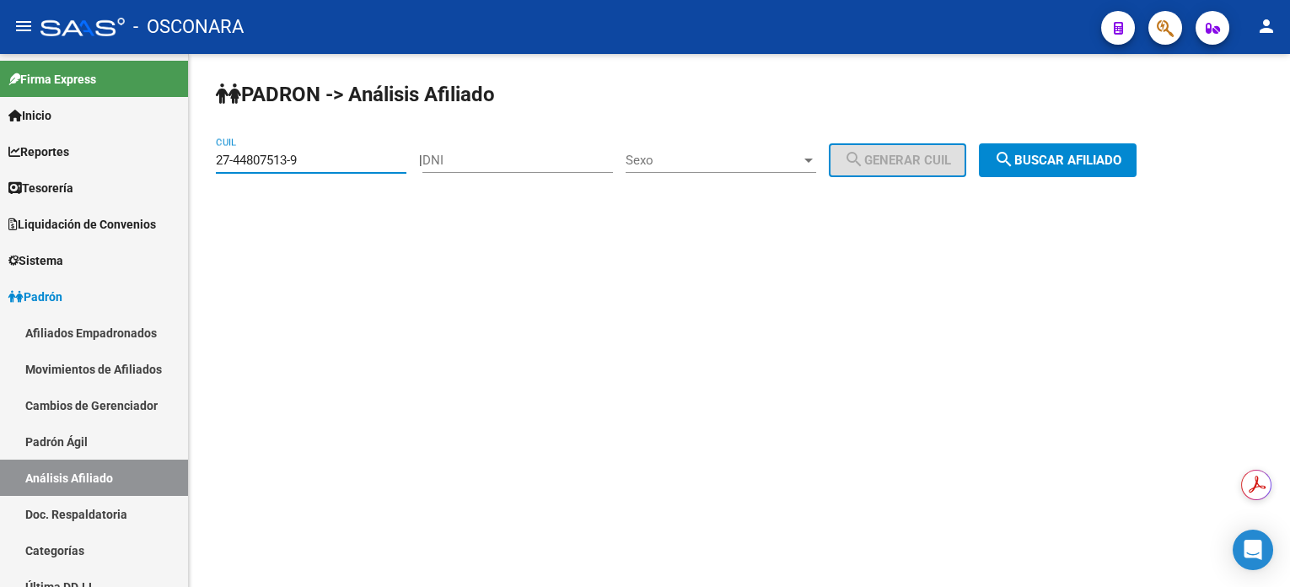
drag, startPoint x: 360, startPoint y: 165, endPoint x: 188, endPoint y: 164, distance: 172.0
click at [188, 164] on mat-sidenav-container "Firma Express Inicio Calendario SSS Instructivos Contacto OS Reportes Tablero d…" at bounding box center [645, 320] width 1290 height 533
paste input "0-35063752-5"
click at [1085, 162] on span "search Buscar afiliado" at bounding box center [1057, 160] width 127 height 15
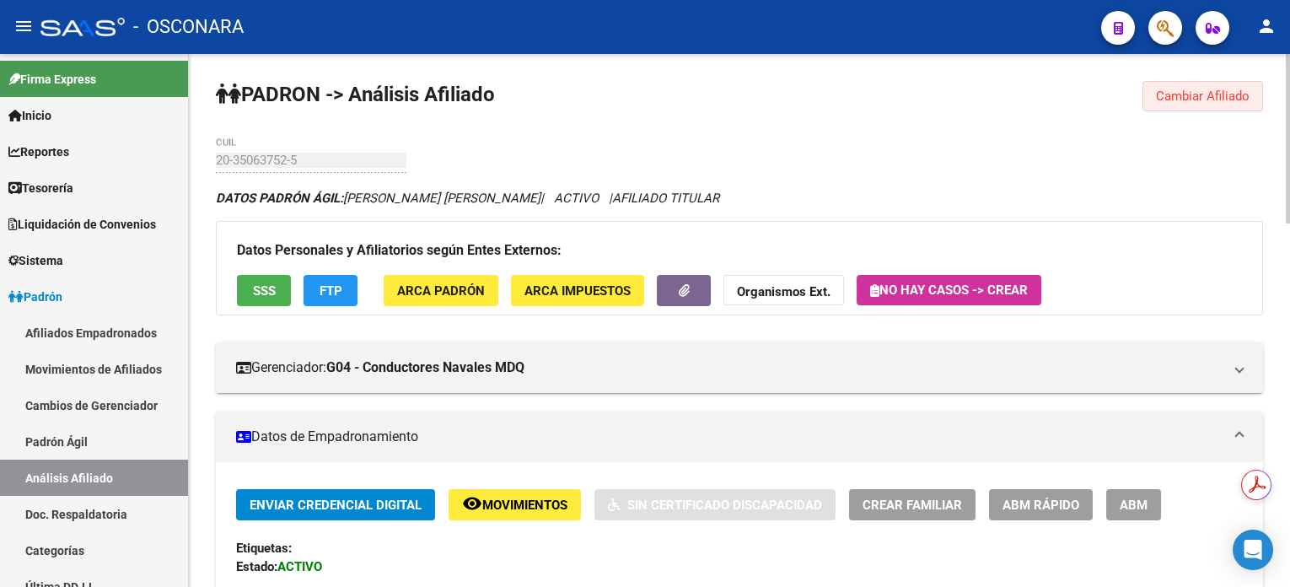
click at [1178, 103] on button "Cambiar Afiliado" at bounding box center [1202, 96] width 121 height 30
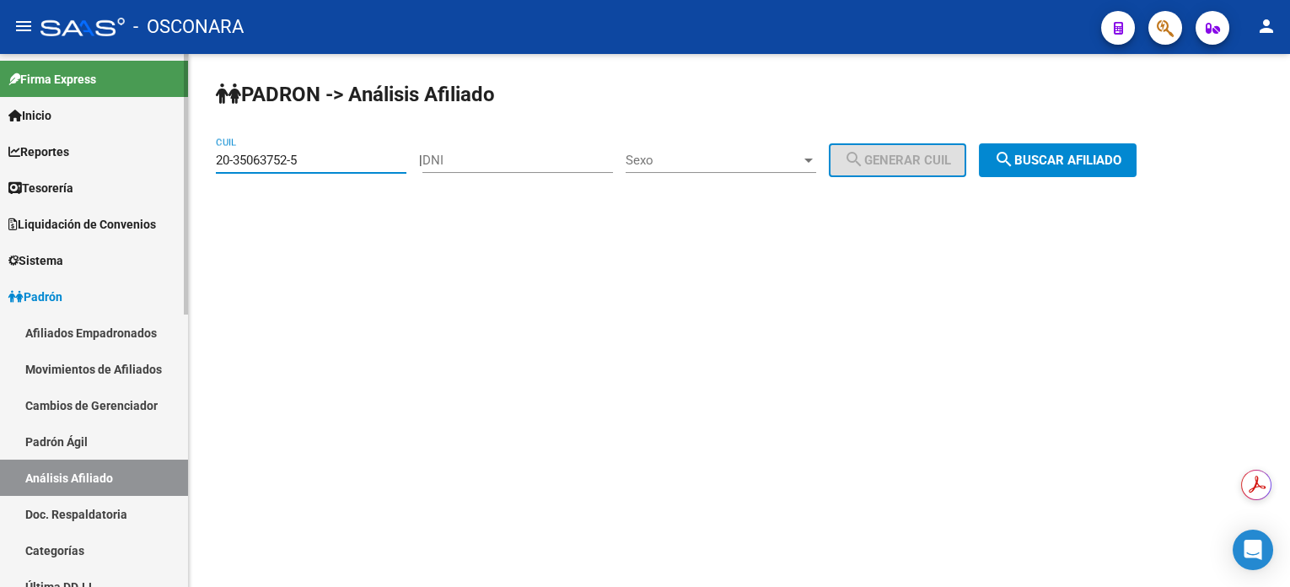
drag, startPoint x: 353, startPoint y: 158, endPoint x: 177, endPoint y: 158, distance: 176.2
click at [177, 158] on mat-sidenav-container "Firma Express Inicio Calendario SSS Instructivos Contacto OS Reportes Tablero d…" at bounding box center [645, 320] width 1290 height 533
paste input "17072430-6"
type input "20-17072430-6"
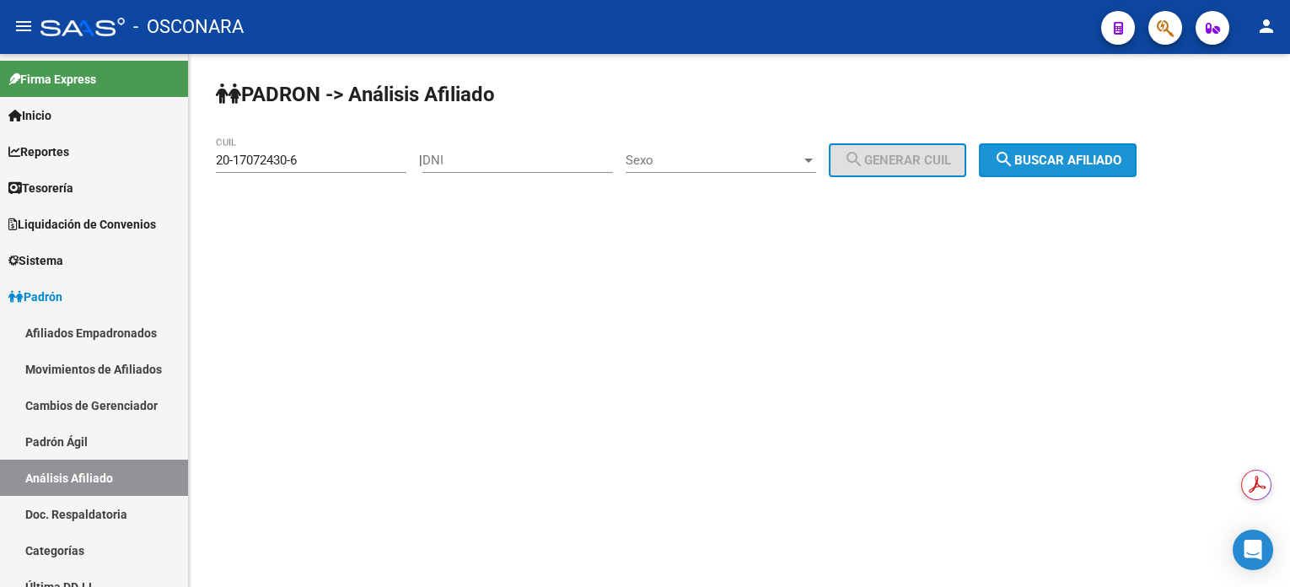
click at [1109, 155] on span "search Buscar afiliado" at bounding box center [1057, 160] width 127 height 15
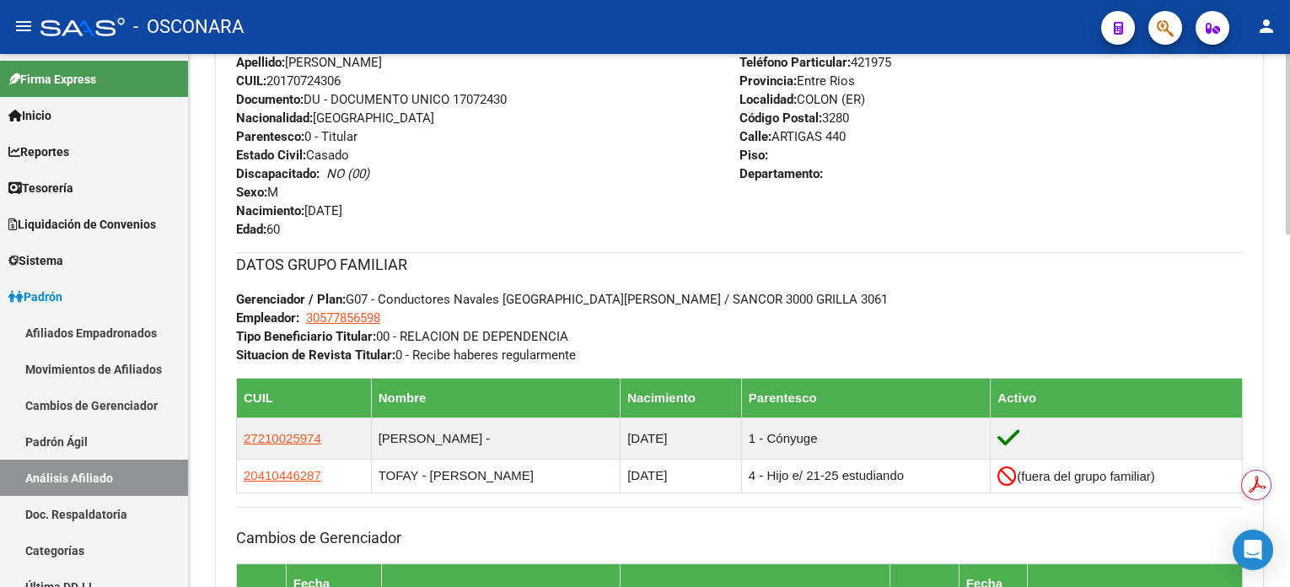
scroll to position [674, 0]
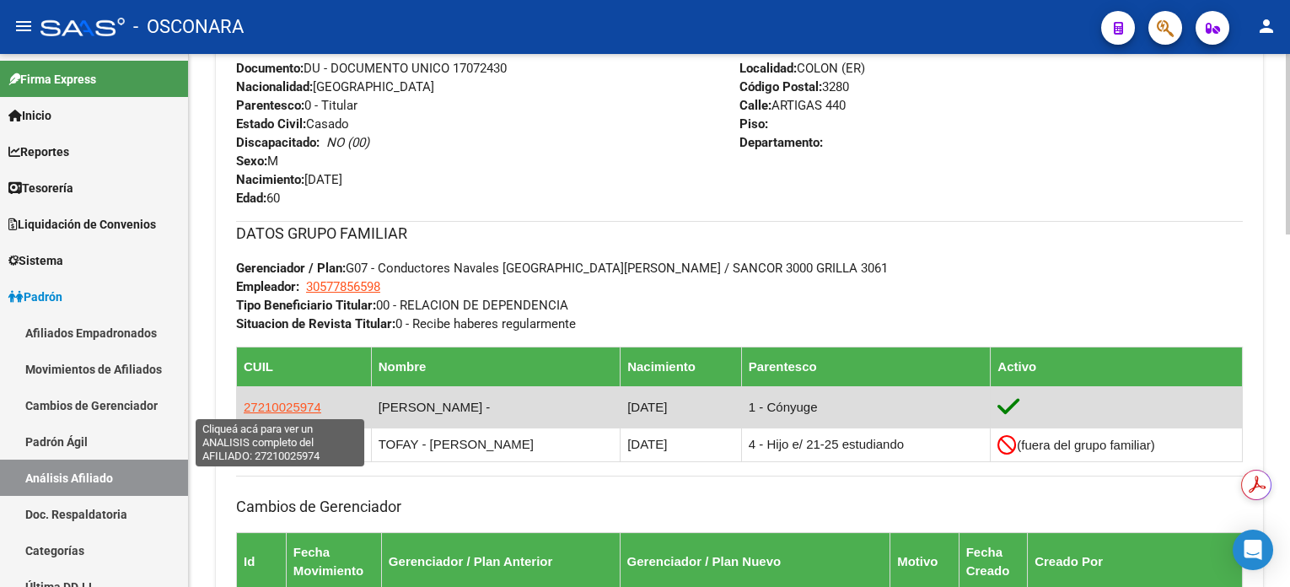
drag, startPoint x: 320, startPoint y: 411, endPoint x: 243, endPoint y: 410, distance: 77.6
click at [243, 410] on td "27210025974" at bounding box center [304, 406] width 135 height 41
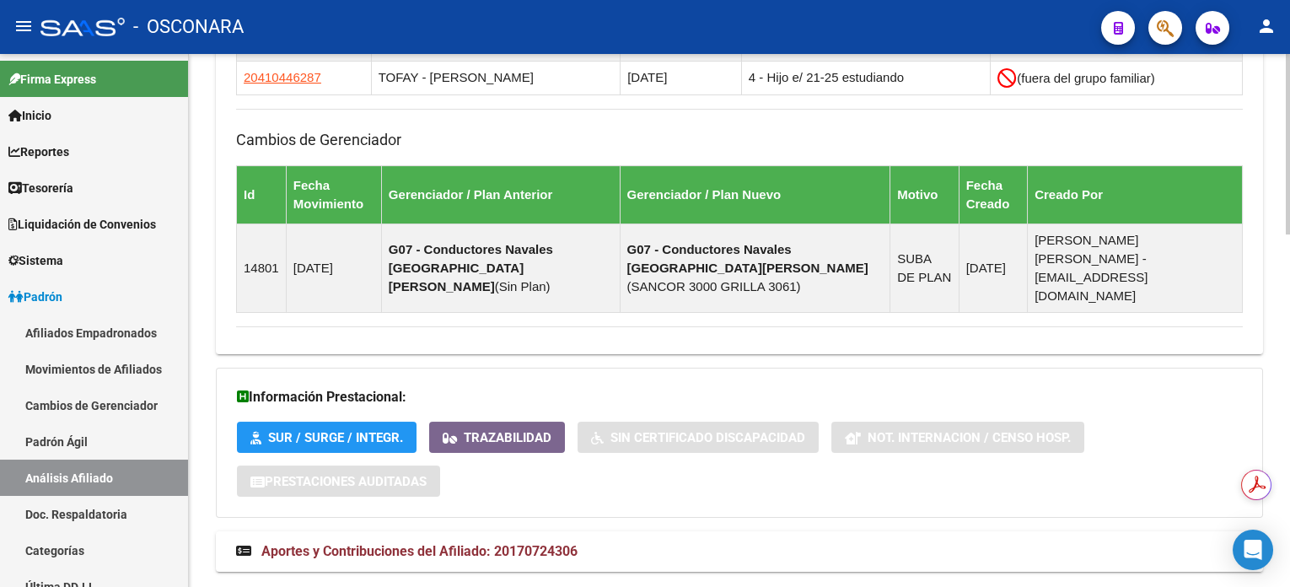
scroll to position [1044, 0]
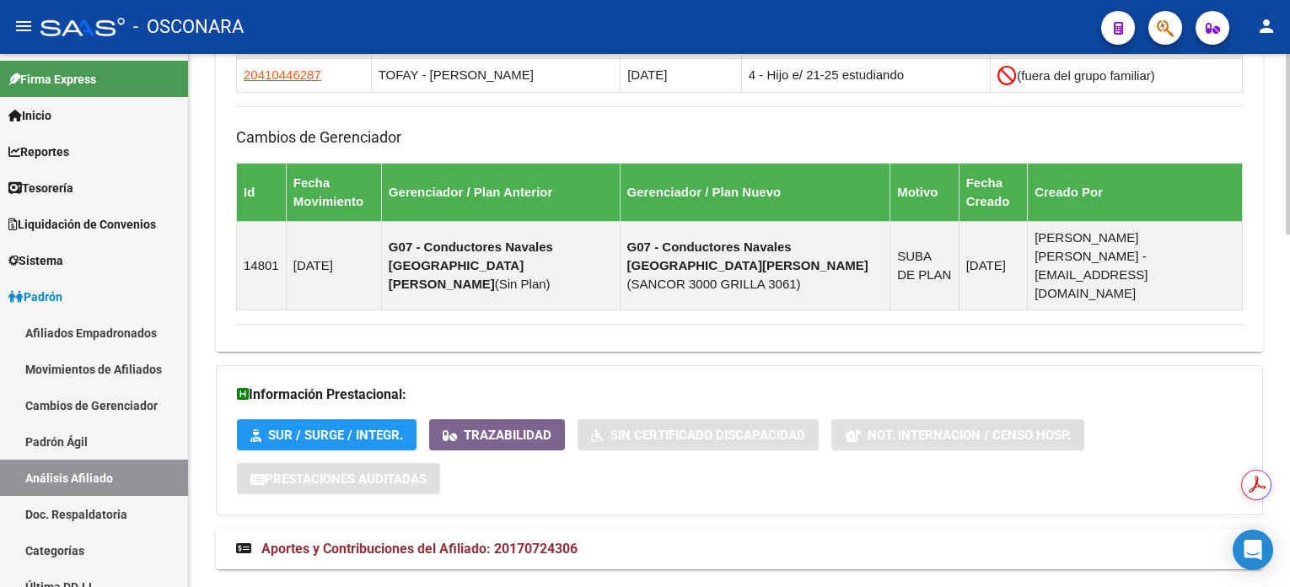
click at [488, 529] on mat-expansion-panel-header "Aportes y Contribuciones del Afiliado: 20170724306" at bounding box center [739, 549] width 1047 height 40
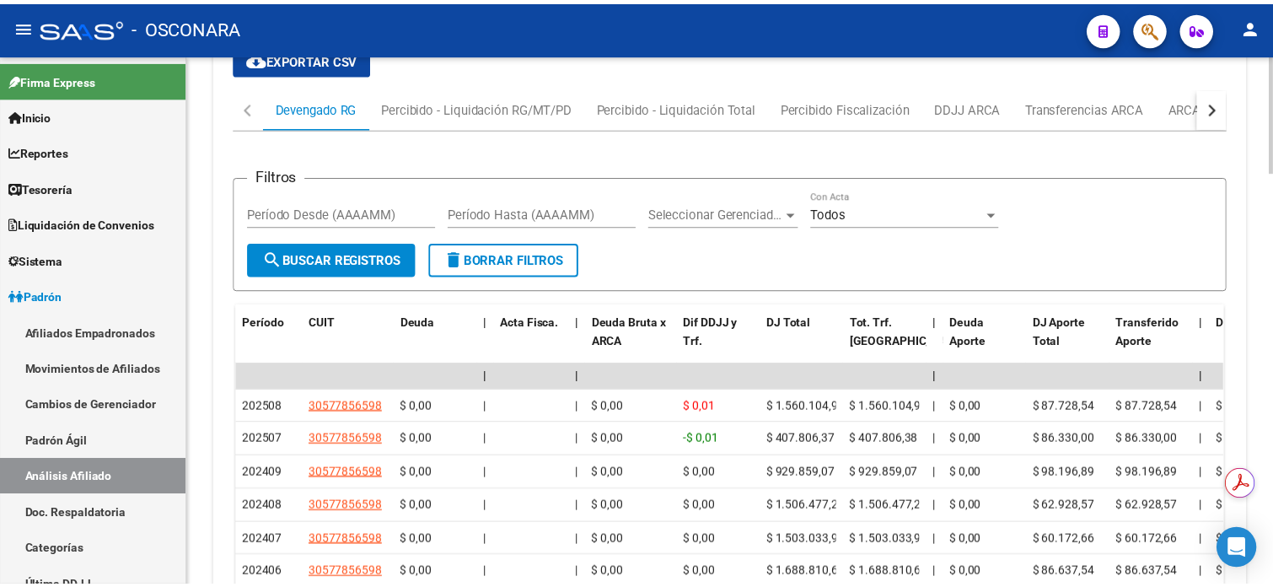
scroll to position [1592, 0]
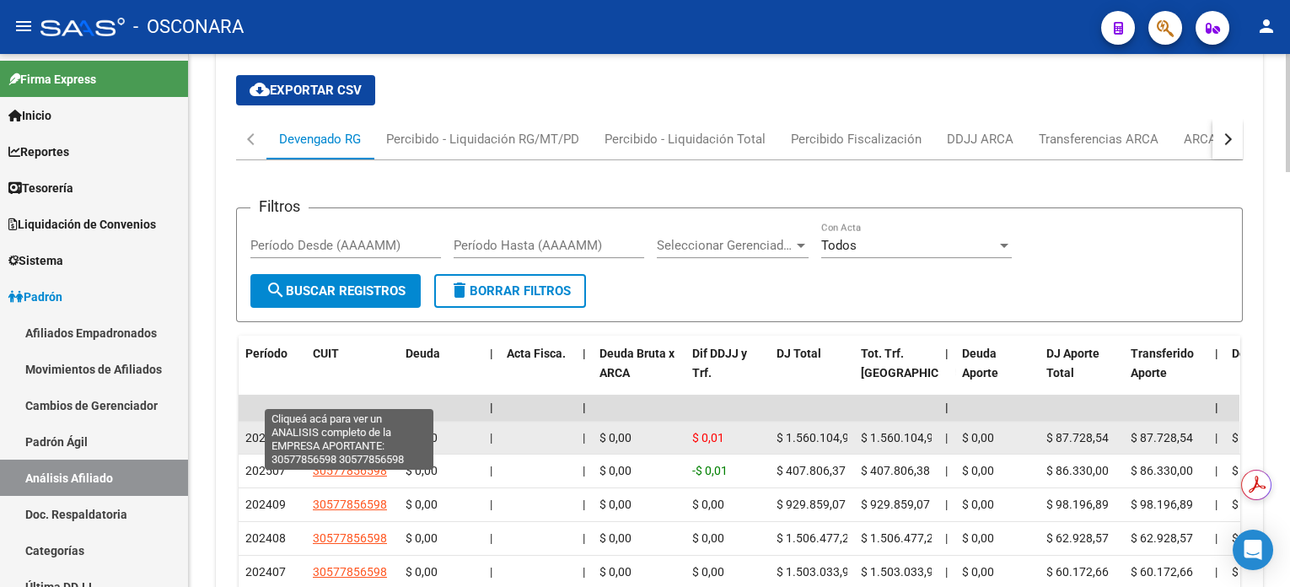
click at [358, 431] on span "30577856598" at bounding box center [350, 437] width 74 height 13
type textarea "30577856598"
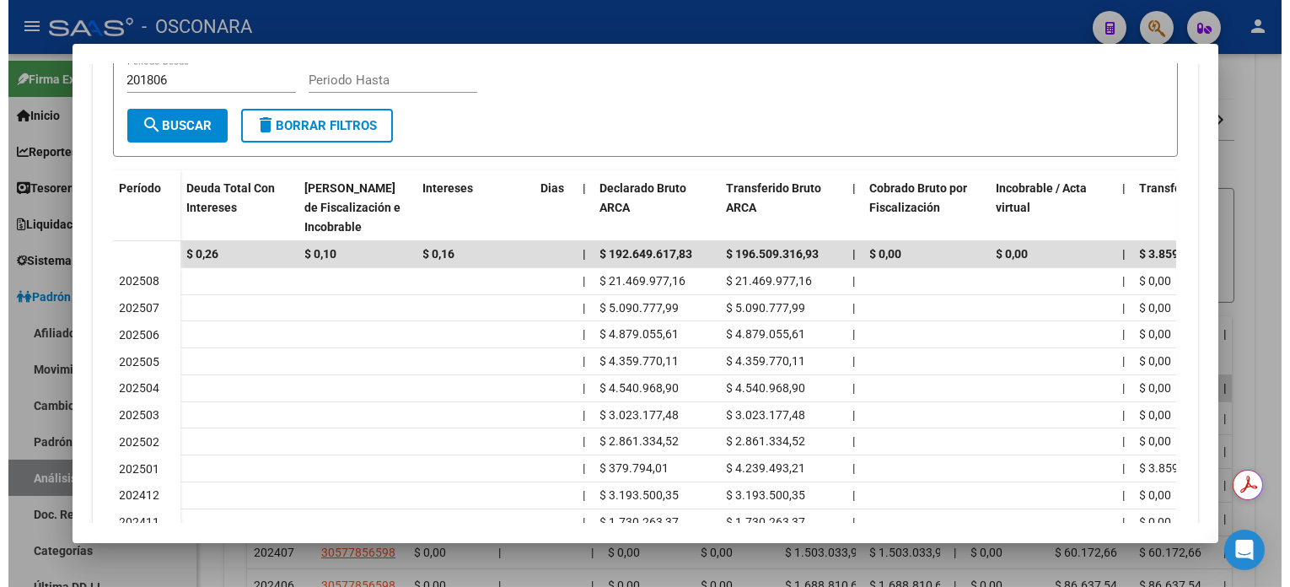
scroll to position [449, 0]
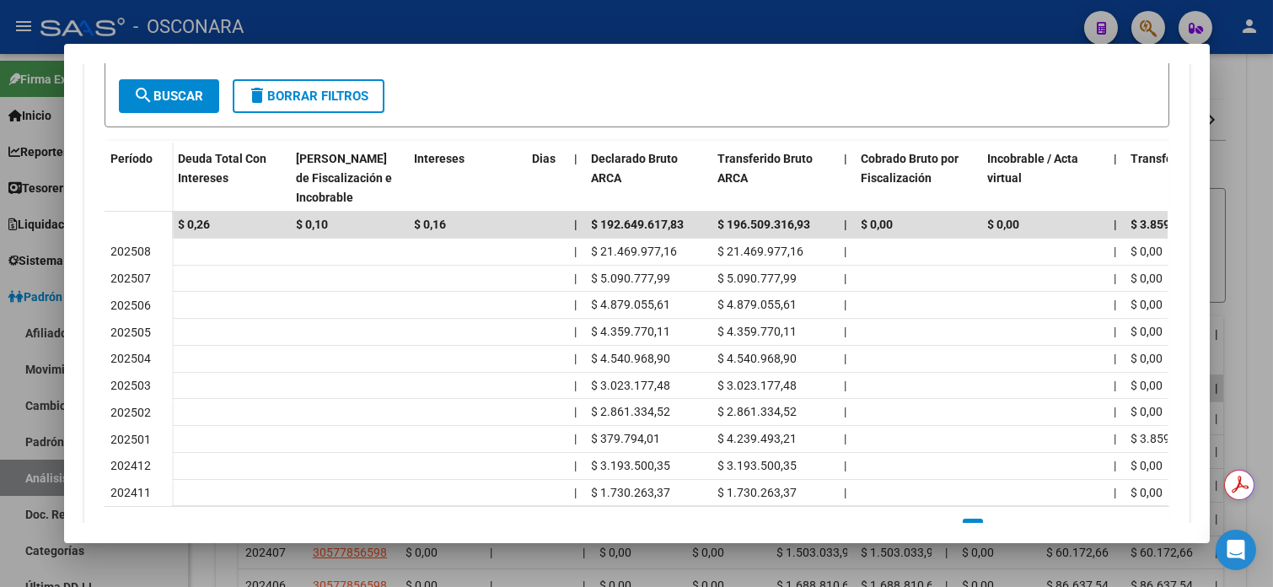
click at [1250, 178] on div at bounding box center [636, 293] width 1273 height 587
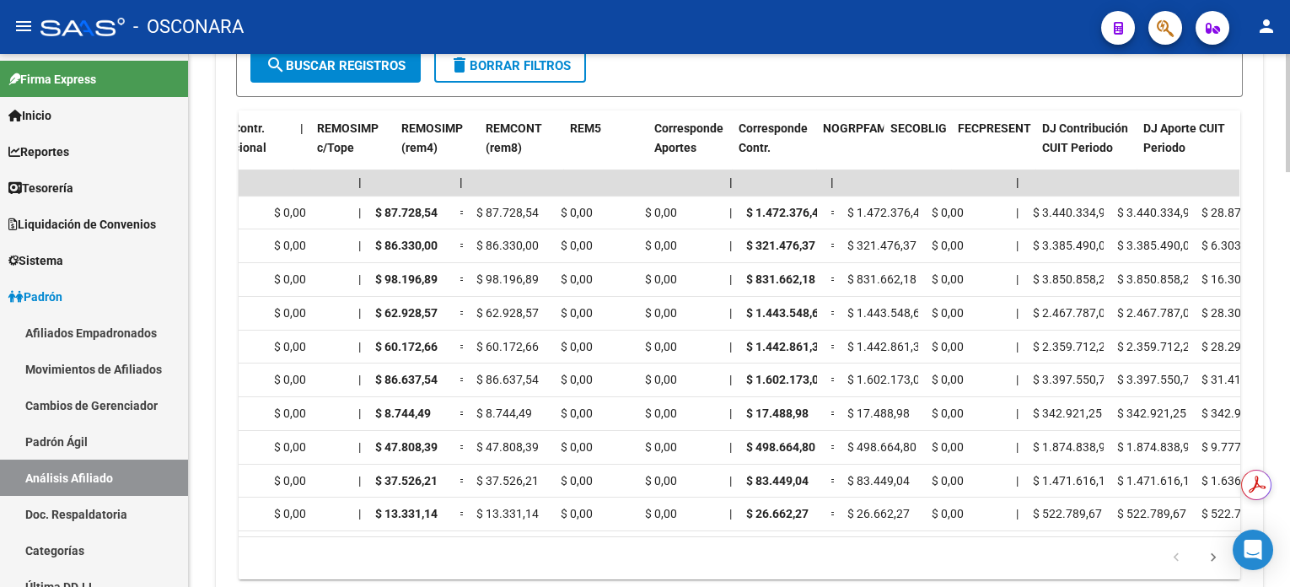
scroll to position [0, 2296]
